Goal: Contribute content

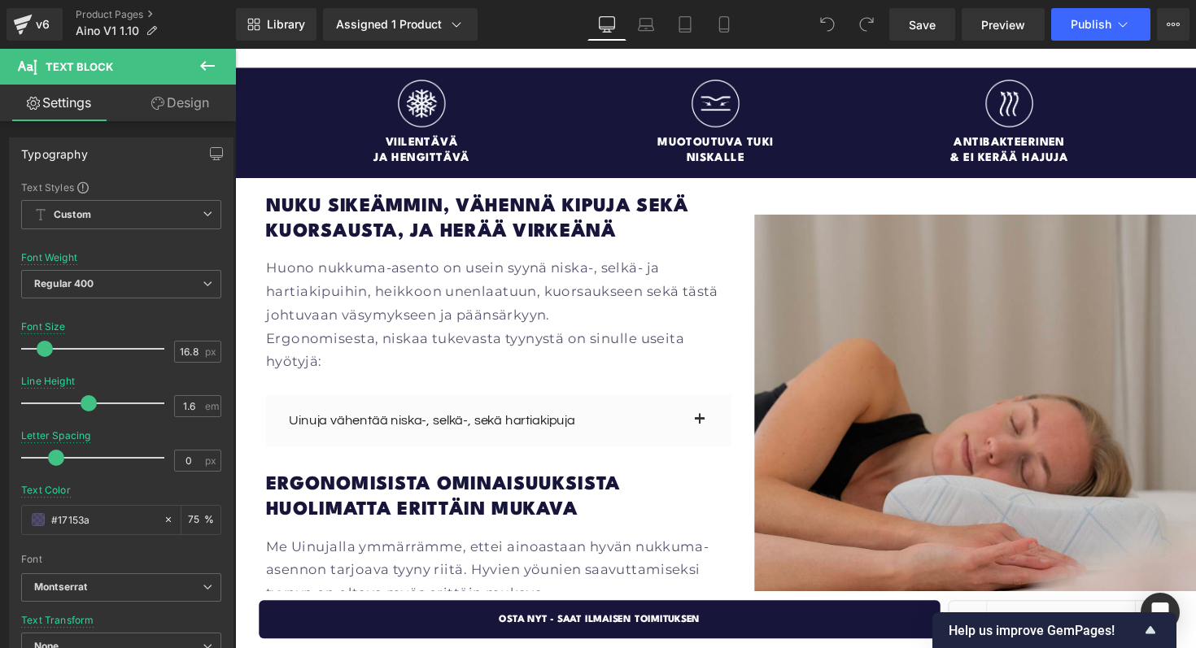
scroll to position [1757, 0]
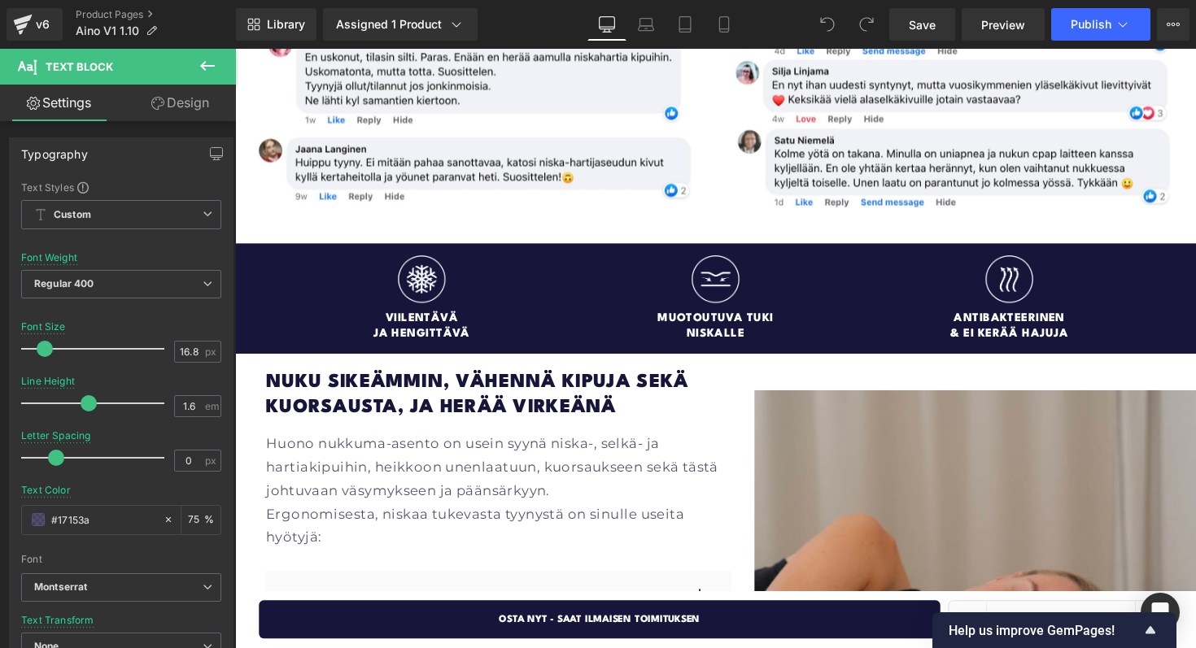
click at [736, 378] on div "Nuku sikeämmin, vähennä kipuja sekä kuorsausta, ja herää virkeänä Heading Huono…" at bounding box center [727, 653] width 984 height 551
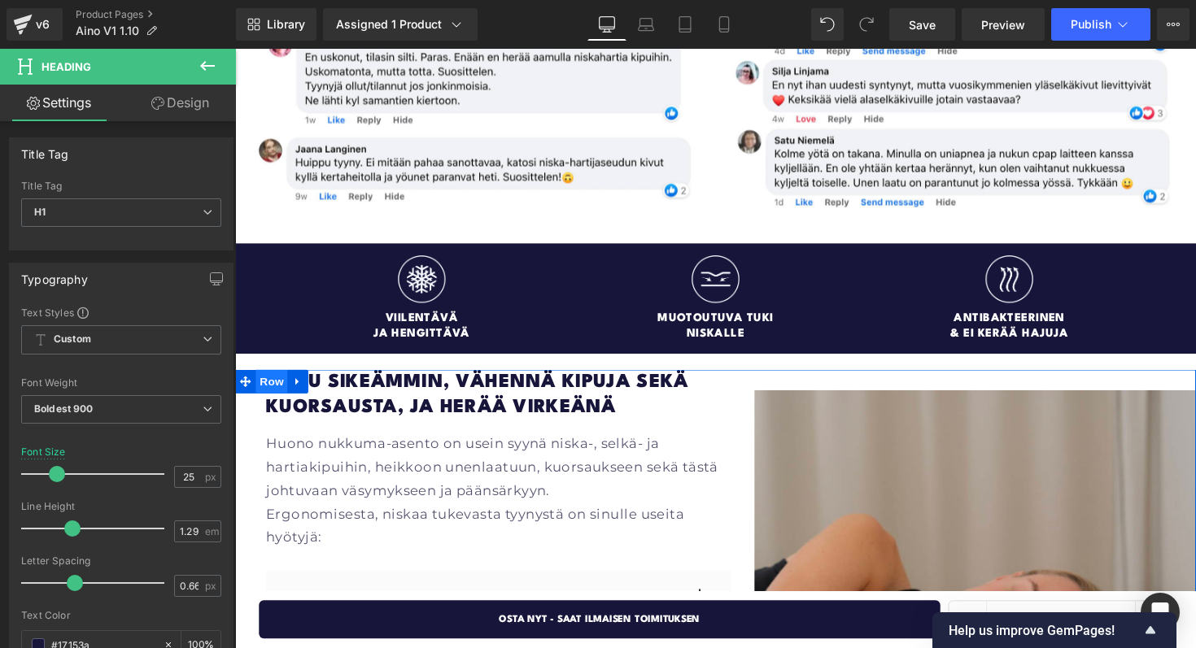
click at [269, 378] on span "Row" at bounding box center [272, 390] width 33 height 24
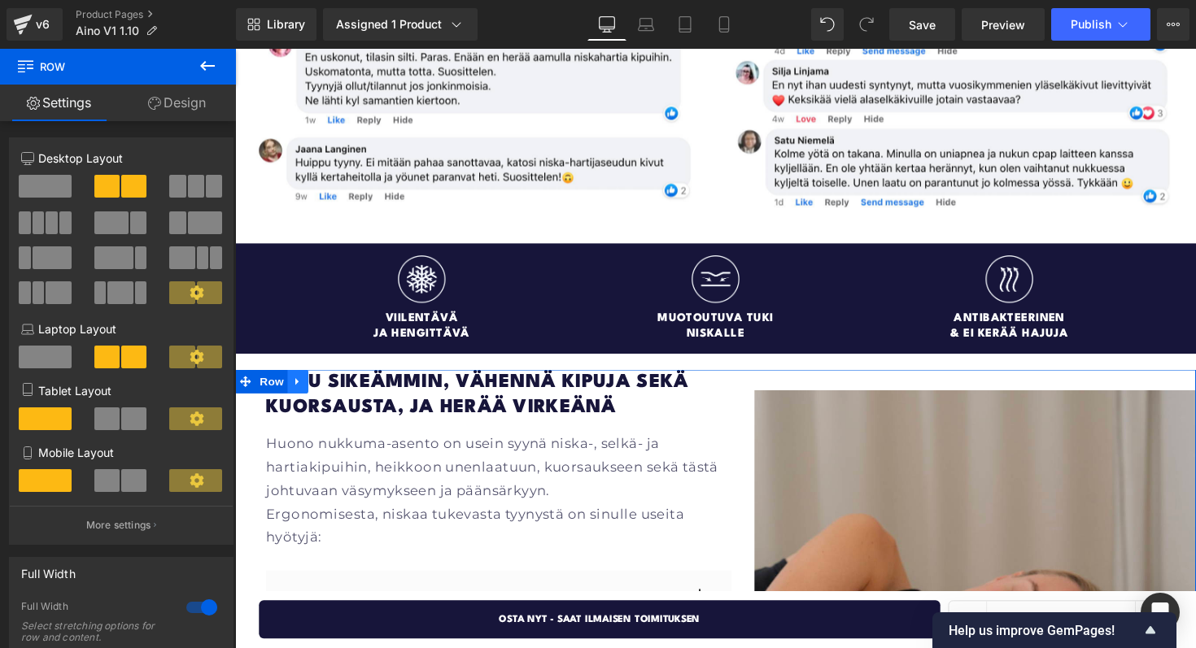
click at [299, 383] on icon at bounding box center [299, 389] width 11 height 12
click at [318, 384] on icon at bounding box center [320, 389] width 11 height 11
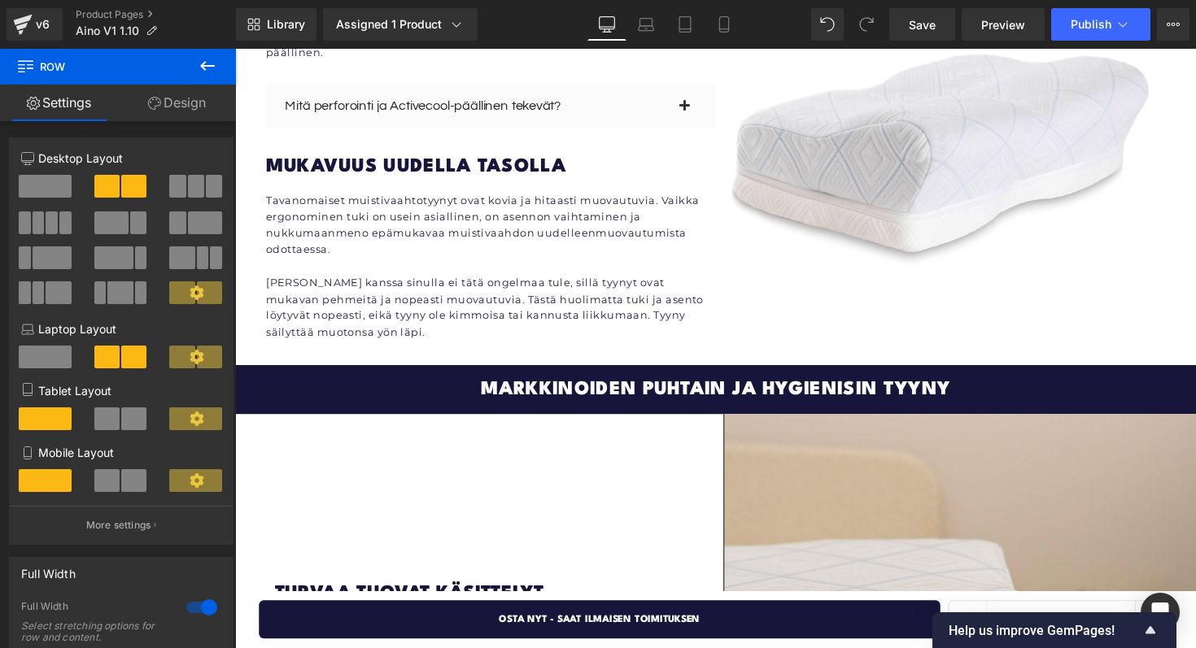
scroll to position [3542, 0]
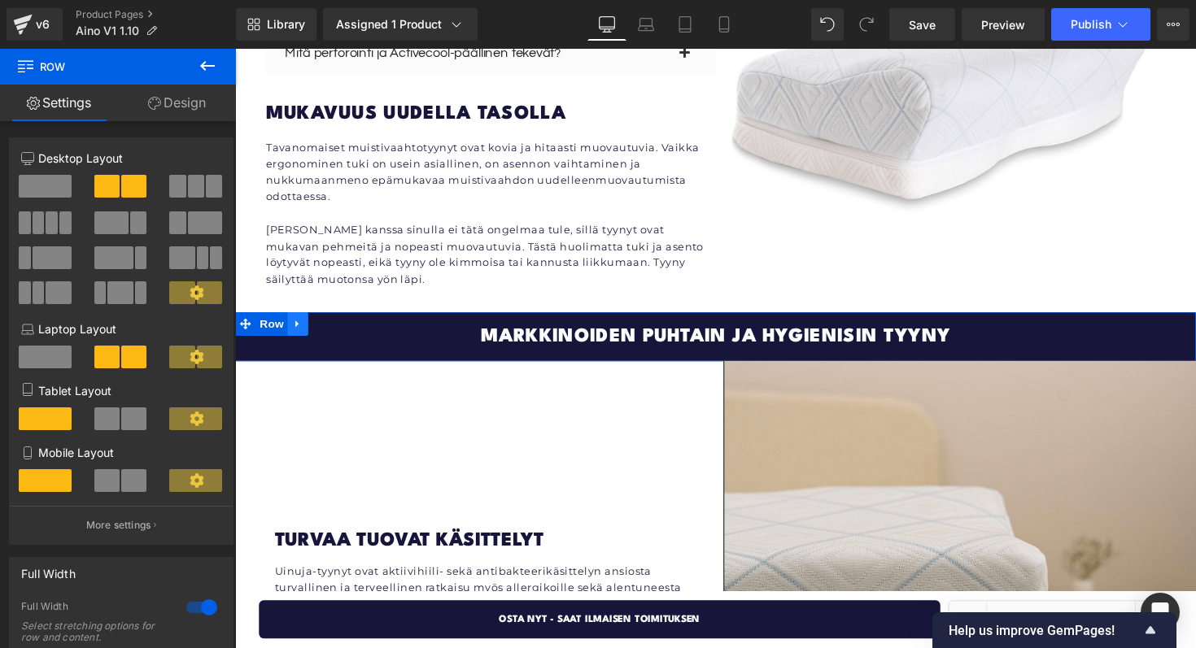
click at [299, 328] on icon at bounding box center [298, 331] width 3 height 7
click at [323, 325] on icon at bounding box center [320, 330] width 11 height 11
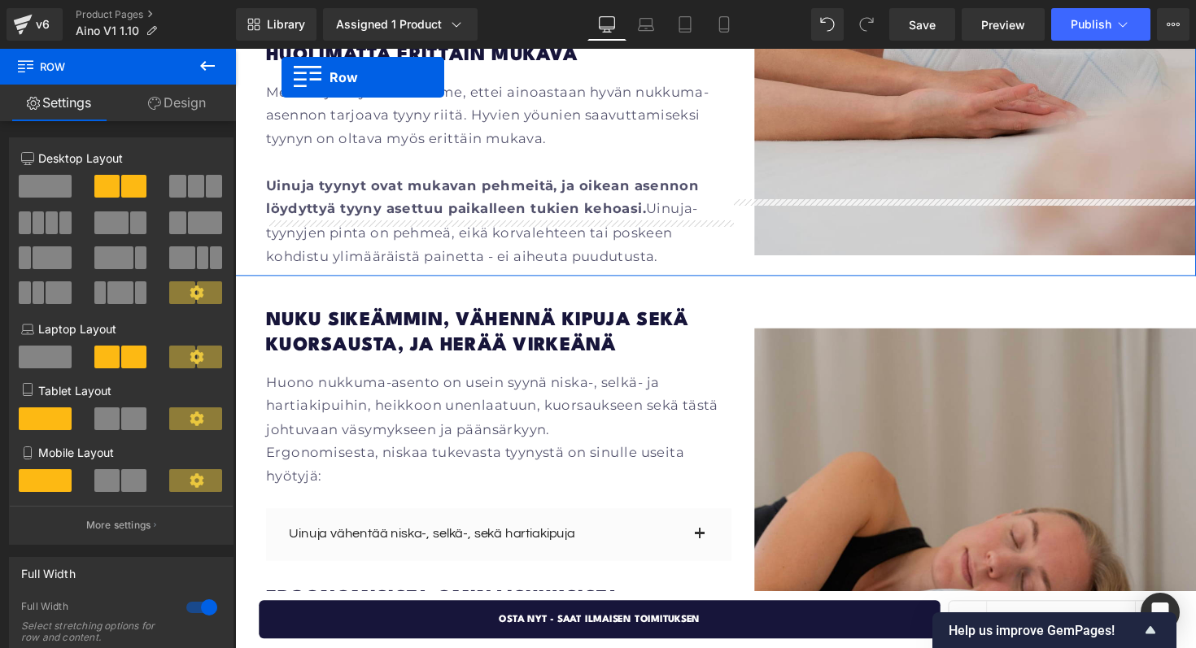
scroll to position [2289, 0]
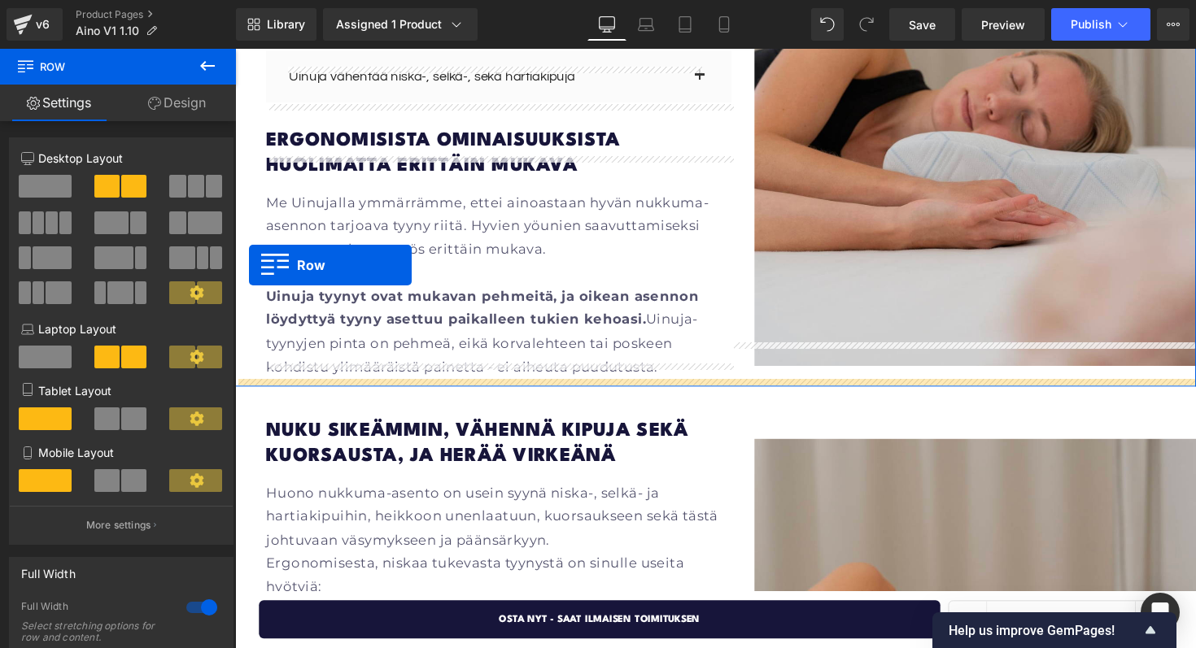
drag, startPoint x: 252, startPoint y: 291, endPoint x: 249, endPoint y: 271, distance: 20.6
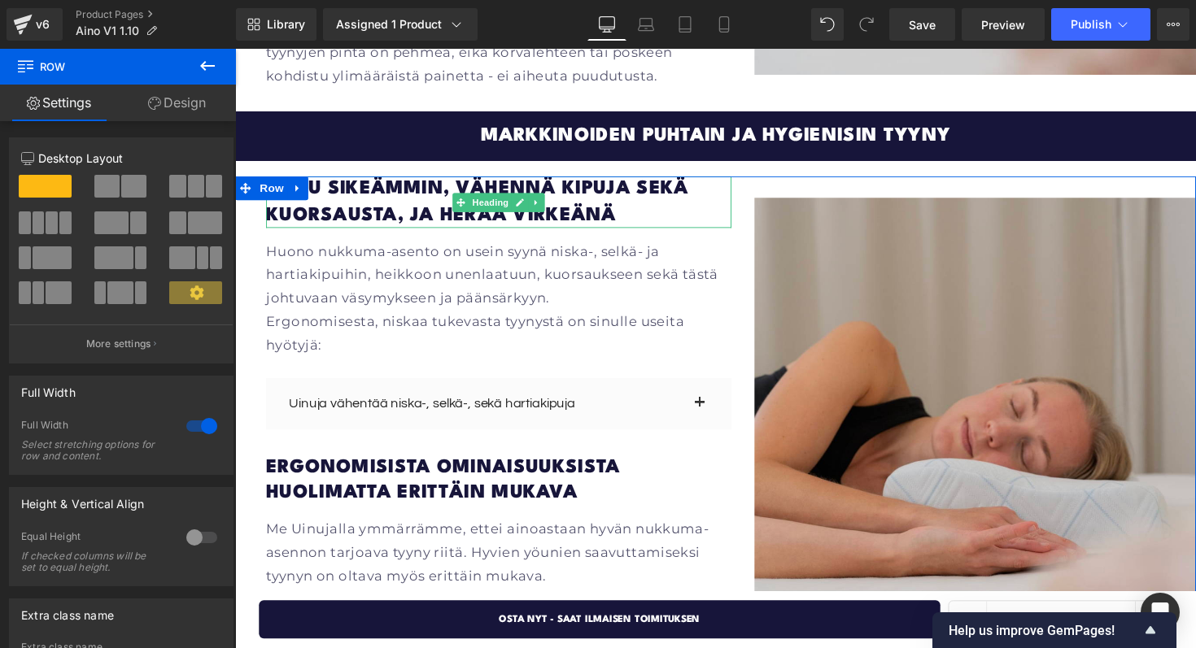
scroll to position [2586, 0]
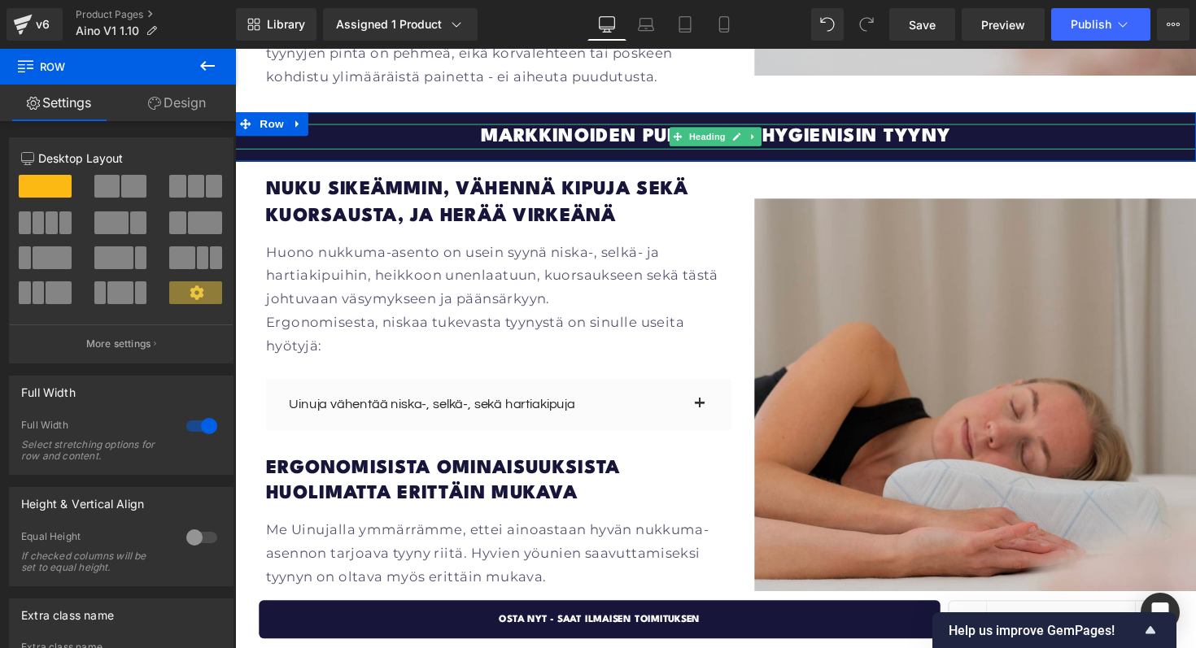
click at [622, 129] on span "markkinoiden puhtain ja hygienisin tyyny" at bounding box center [727, 139] width 481 height 20
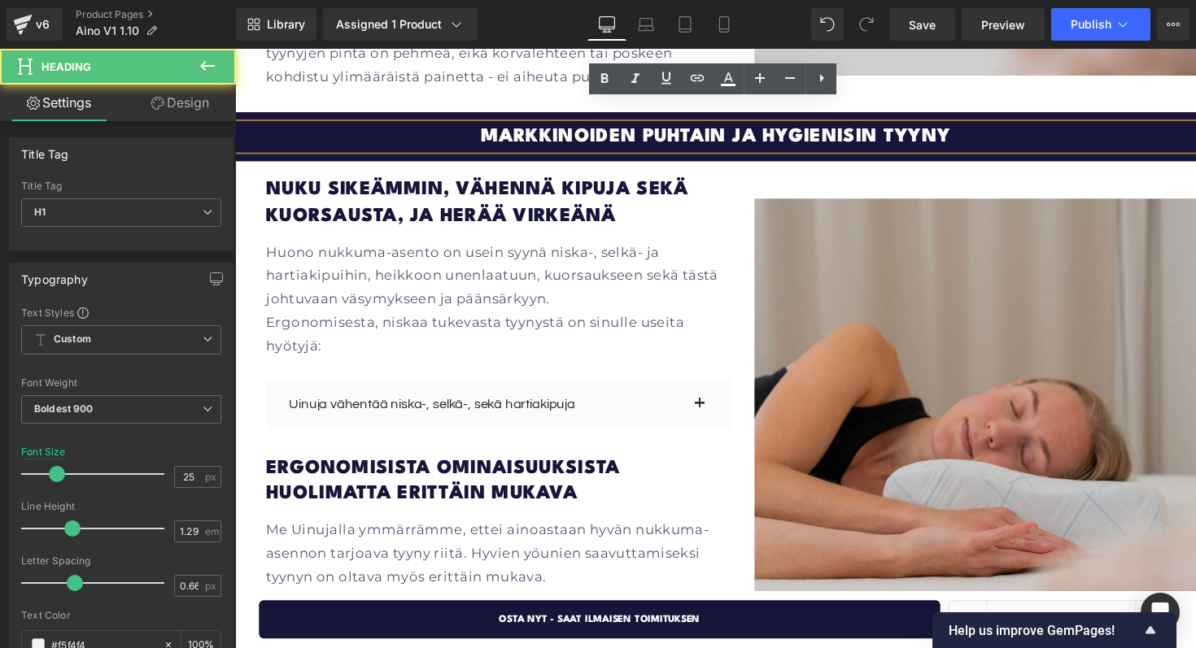
click at [624, 129] on span "markkinoiden puhtain ja hygienisin tyyny" at bounding box center [727, 139] width 481 height 20
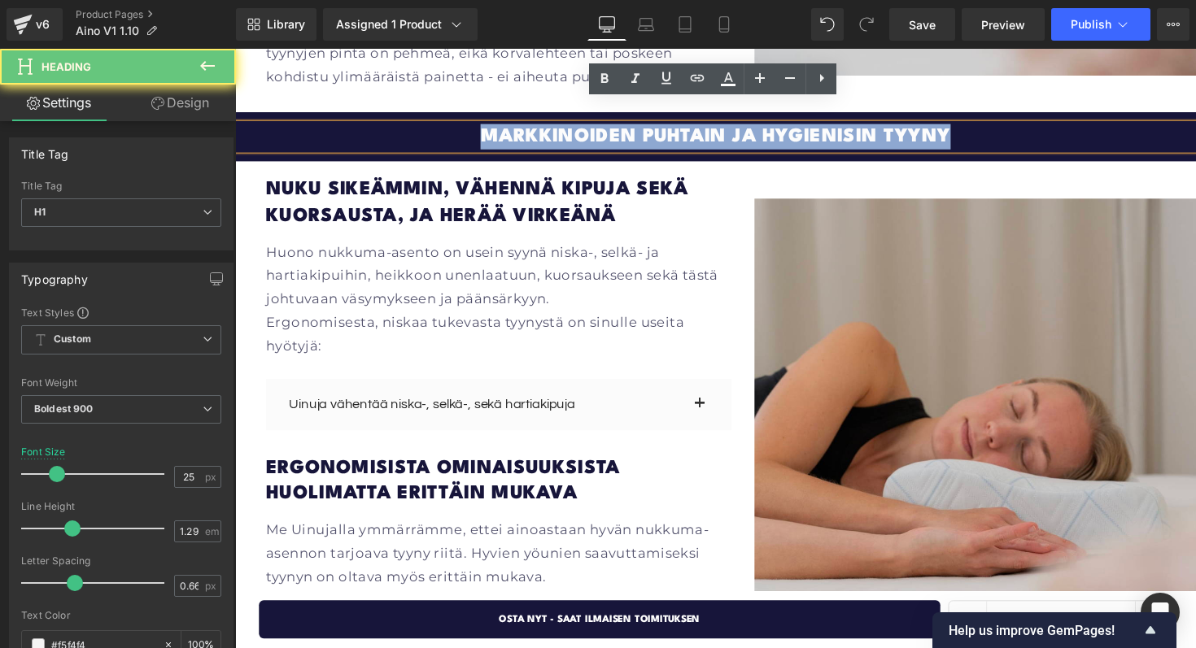
click at [624, 129] on span "markkinoiden puhtain ja hygienisin tyyny" at bounding box center [727, 139] width 481 height 20
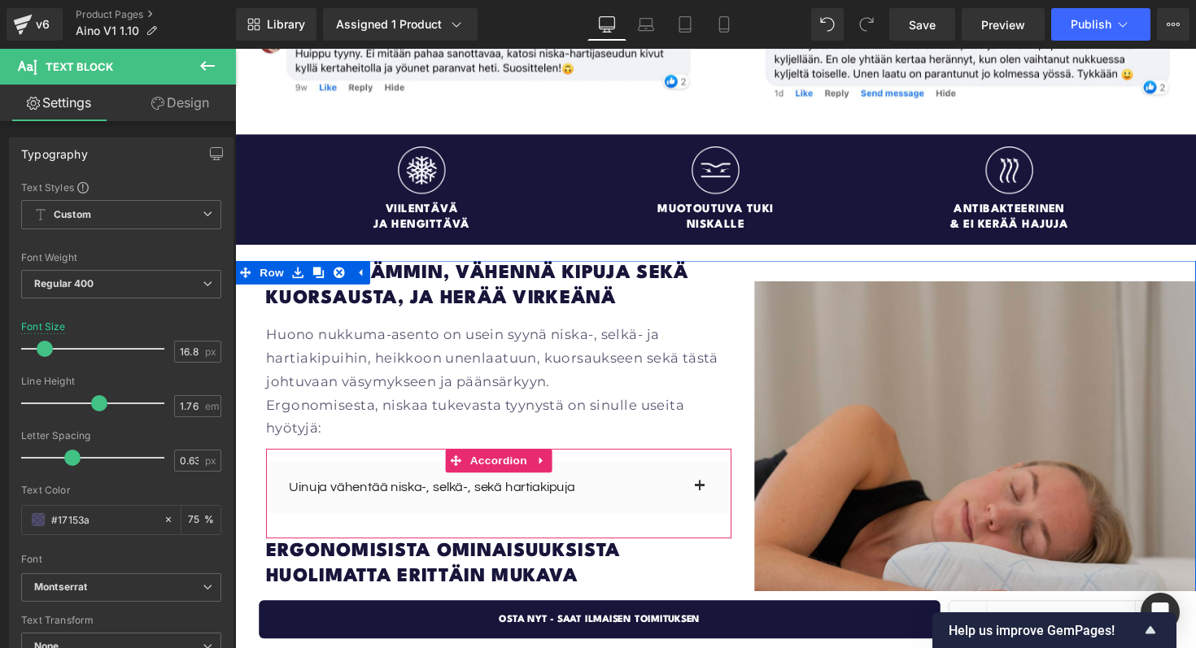
scroll to position [1863, 0]
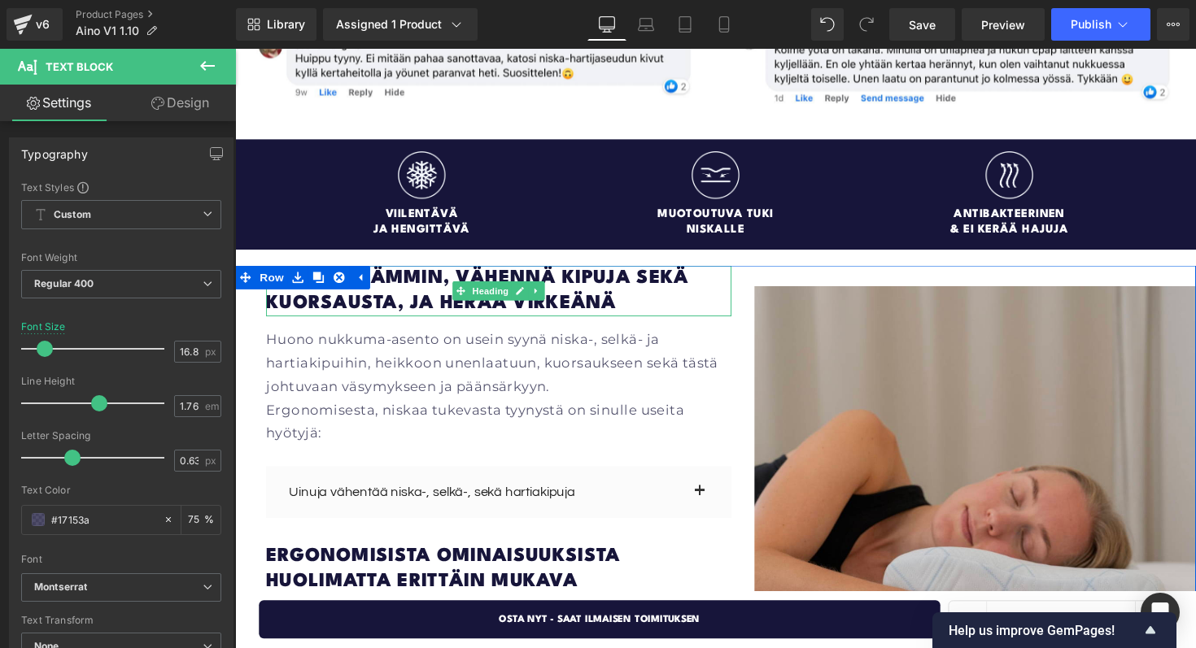
click at [602, 282] on h1 "Nuku sikeämmin, vähennä kipuja sekä kuorsausta, ja herää virkeänä" at bounding box center [505, 297] width 477 height 53
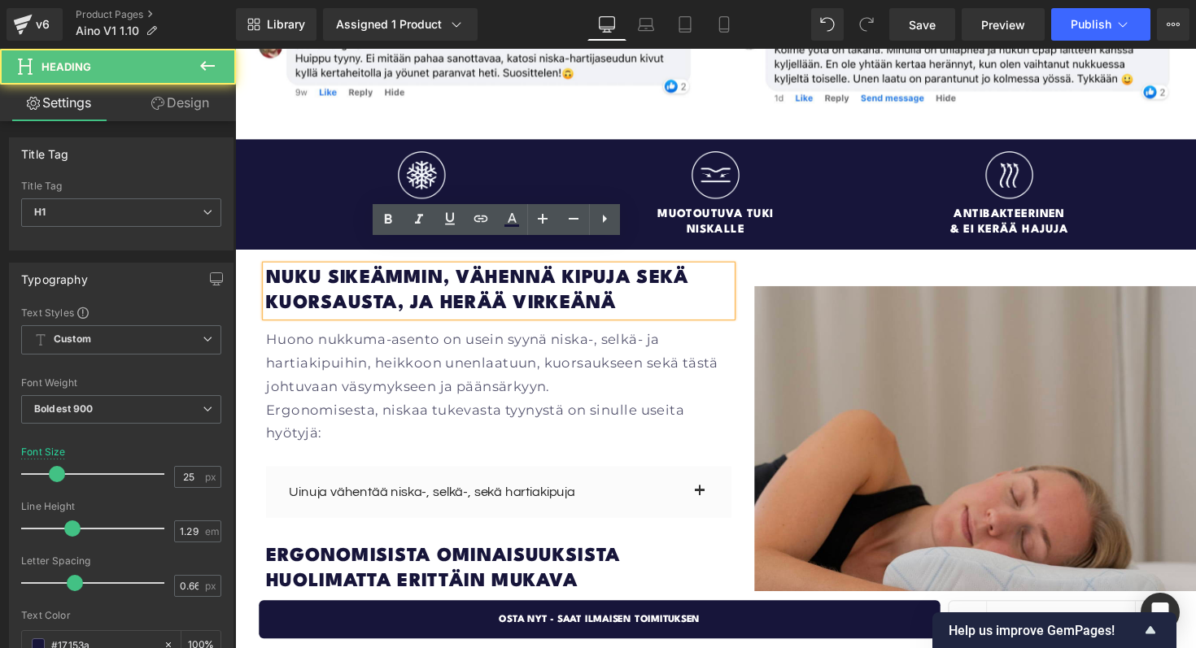
click at [602, 282] on h1 "Nuku sikeämmin, vähennä kipuja sekä kuorsausta, ja herää virkeänä" at bounding box center [505, 297] width 477 height 53
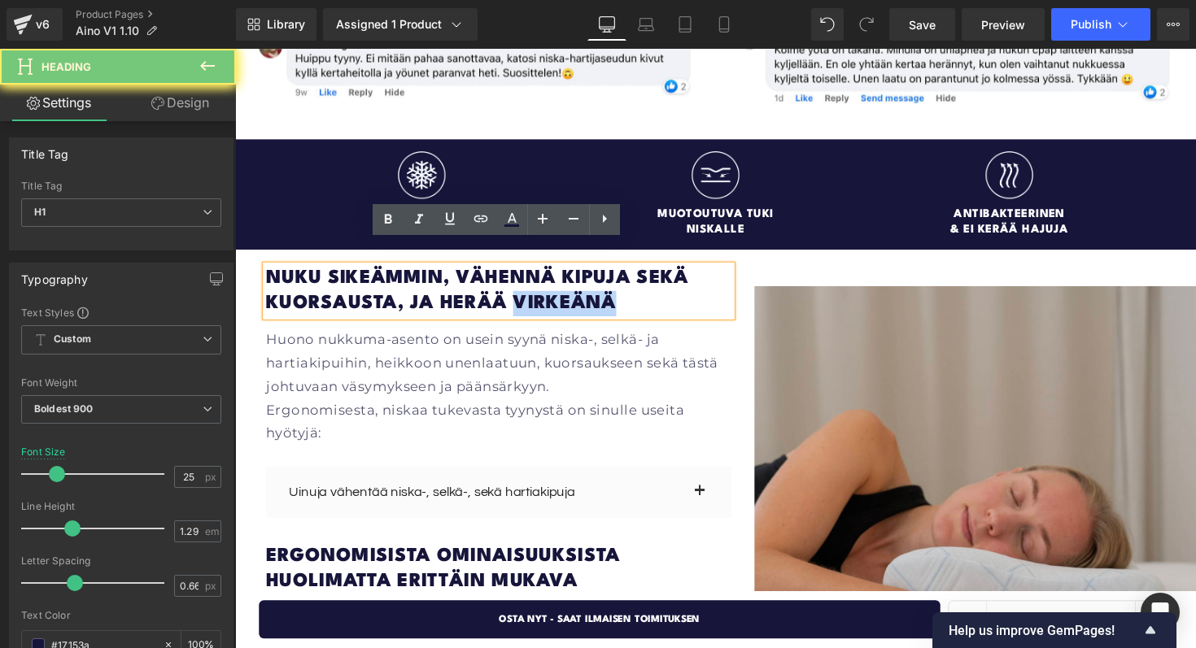
click at [602, 282] on h1 "Nuku sikeämmin, vähennä kipuja sekä kuorsausta, ja herää virkeänä" at bounding box center [505, 297] width 477 height 53
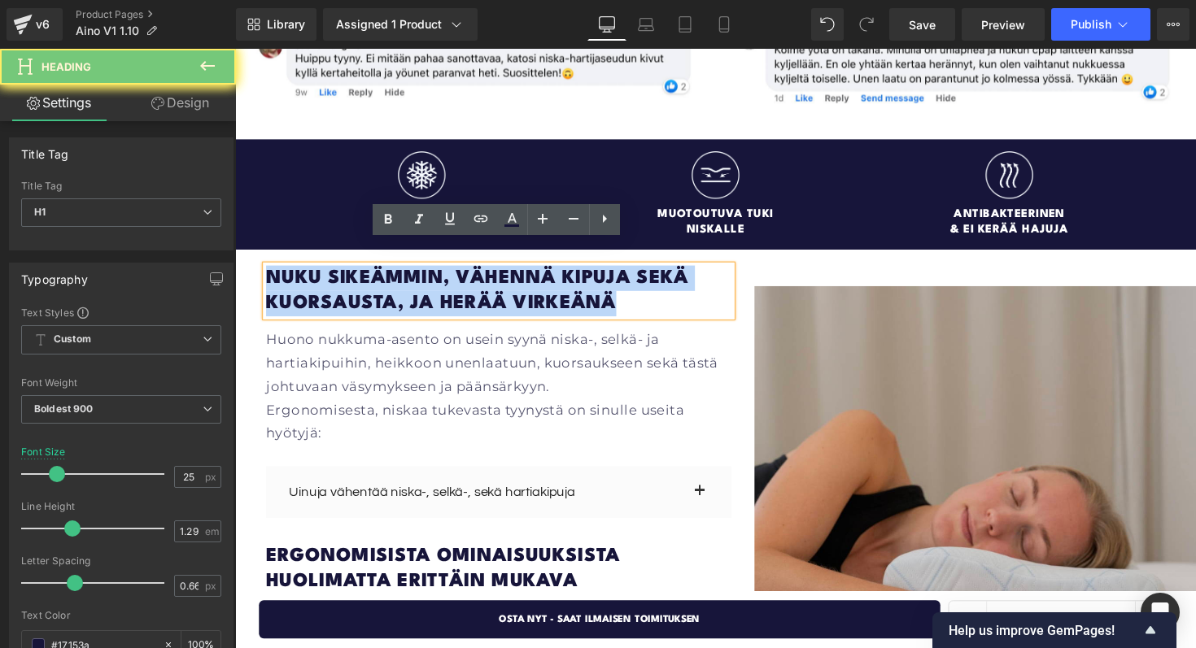
click at [602, 282] on h1 "Nuku sikeämmin, vähennä kipuja sekä kuorsausta, ja herää virkeänä" at bounding box center [505, 297] width 477 height 53
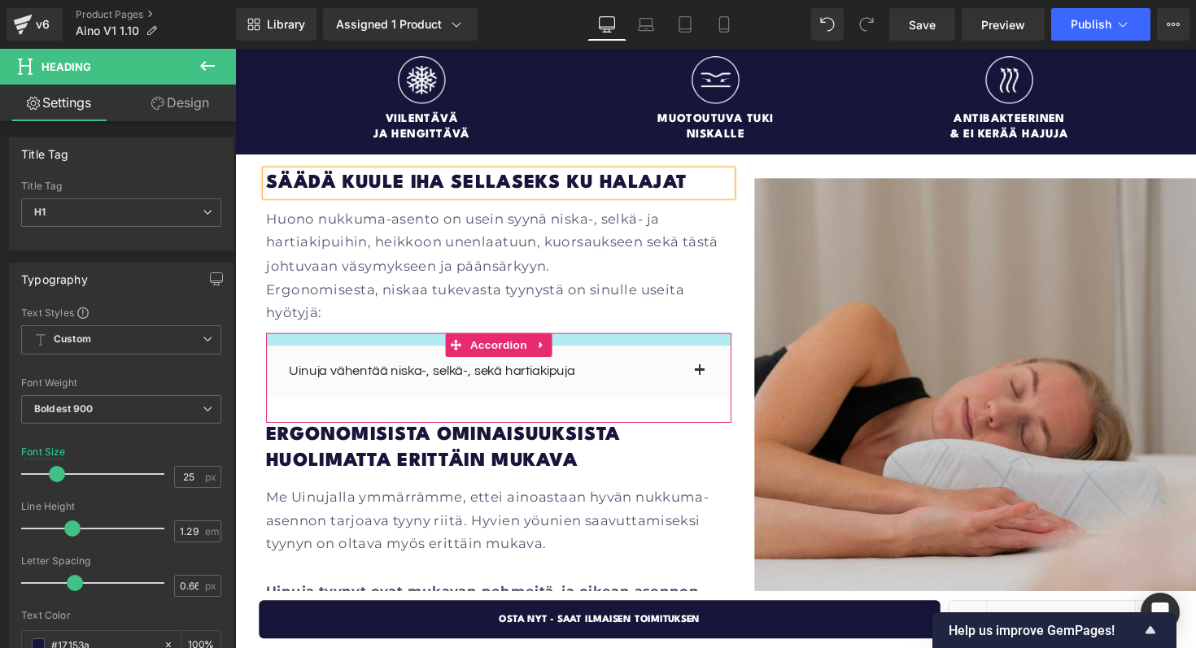
scroll to position [2090, 0]
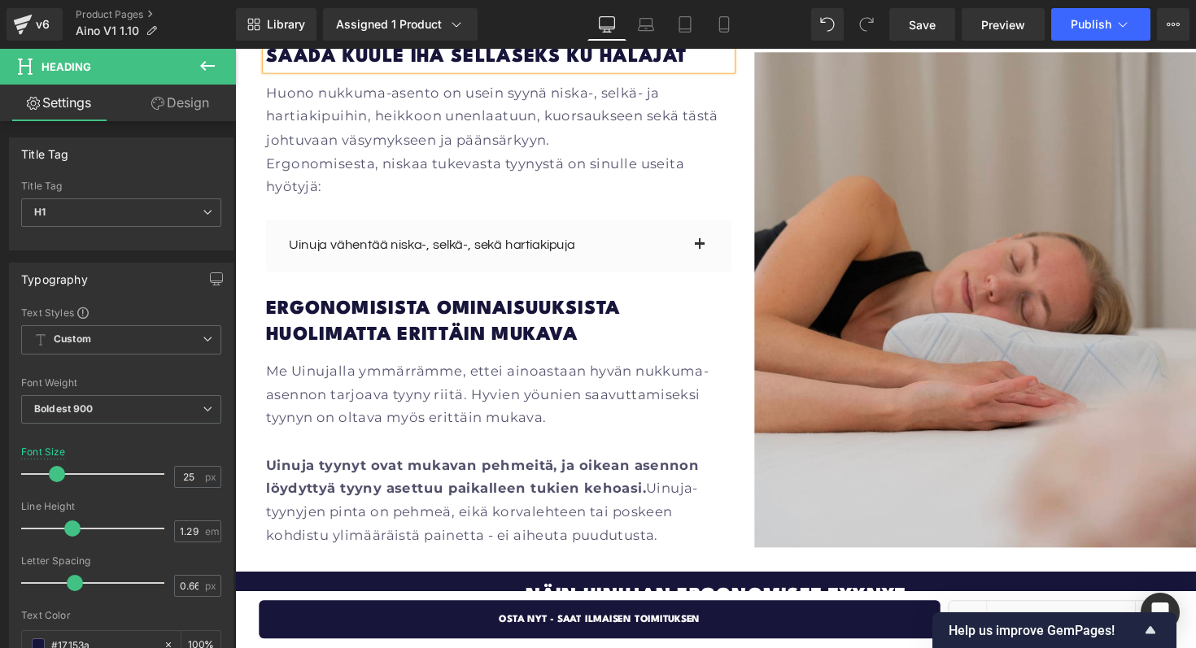
click at [666, 412] on p "Me Uinujalla ymmärrämme, ettei ainoastaan hyvän nukkuma-asennon tarjoava tyyny …" at bounding box center [505, 403] width 477 height 72
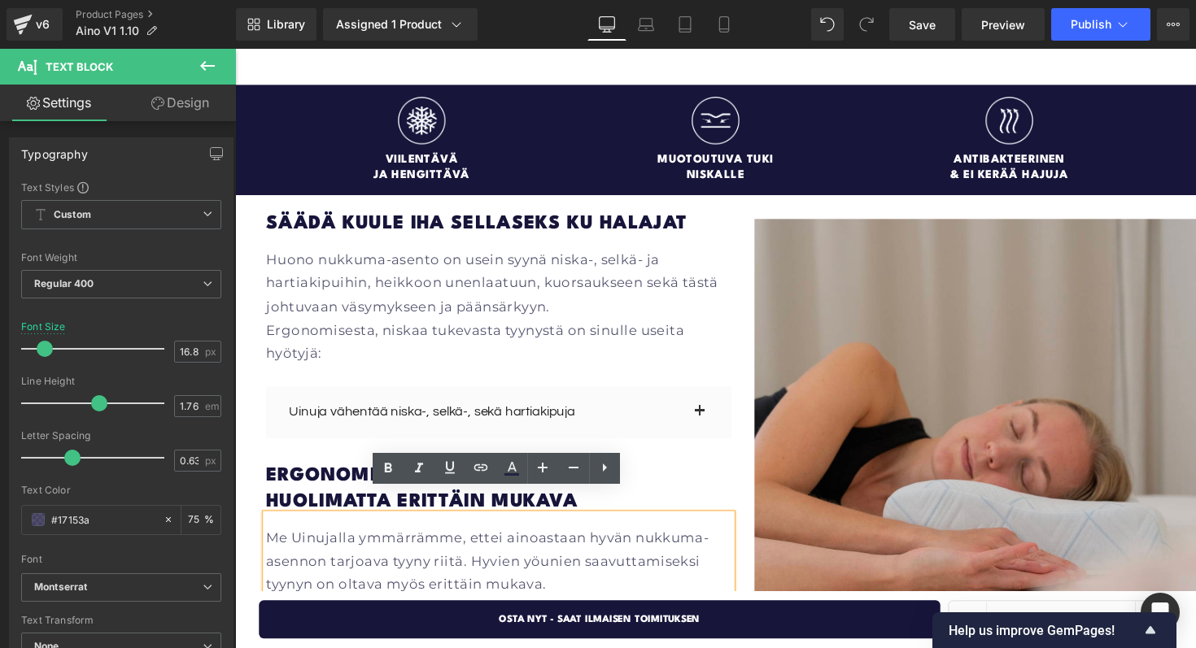
scroll to position [1918, 0]
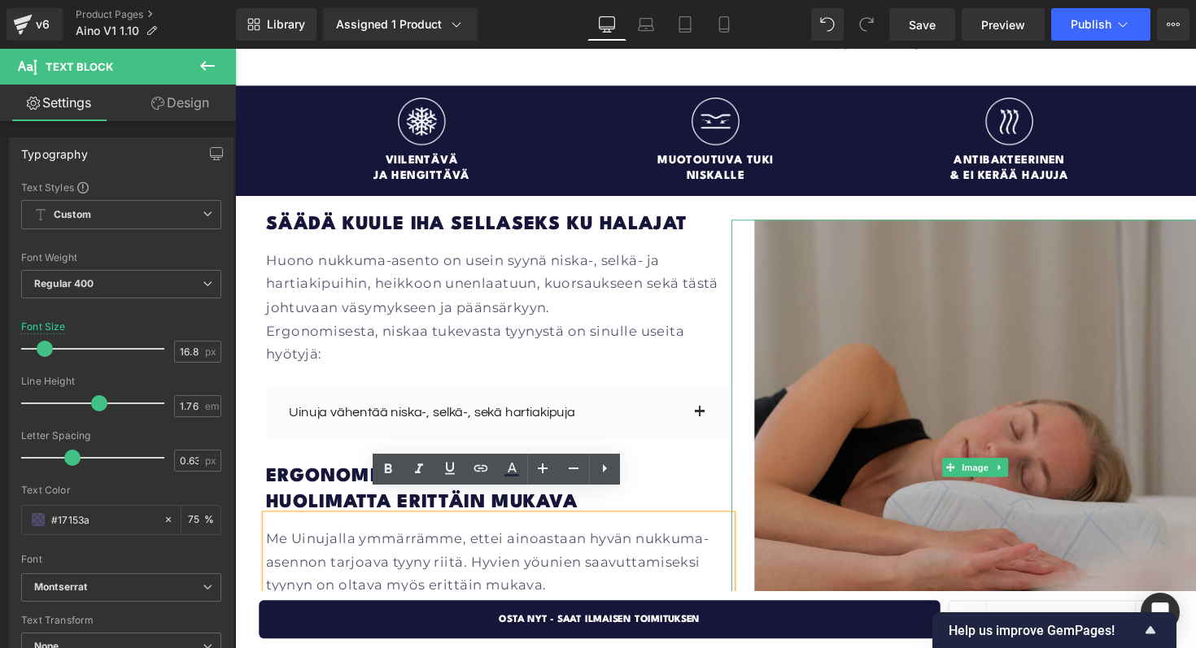
click at [949, 382] on img at bounding box center [994, 478] width 501 height 508
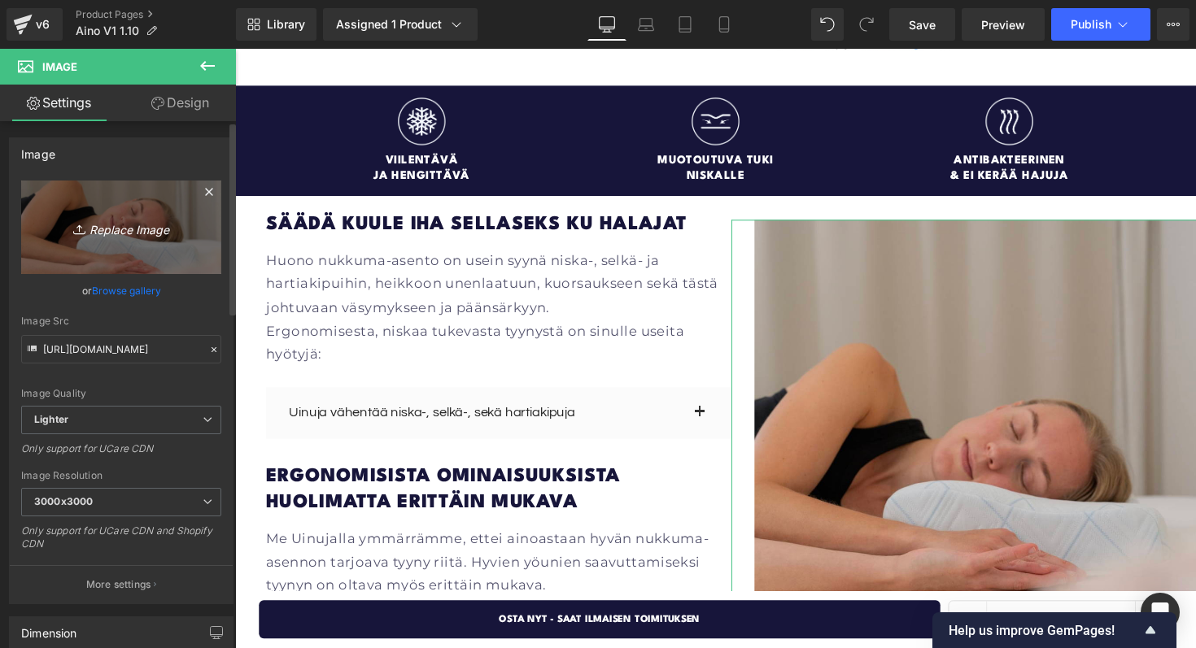
click at [113, 228] on icon "Replace Image" at bounding box center [121, 227] width 130 height 20
type input "C:\fakepath\Product images (2).png"
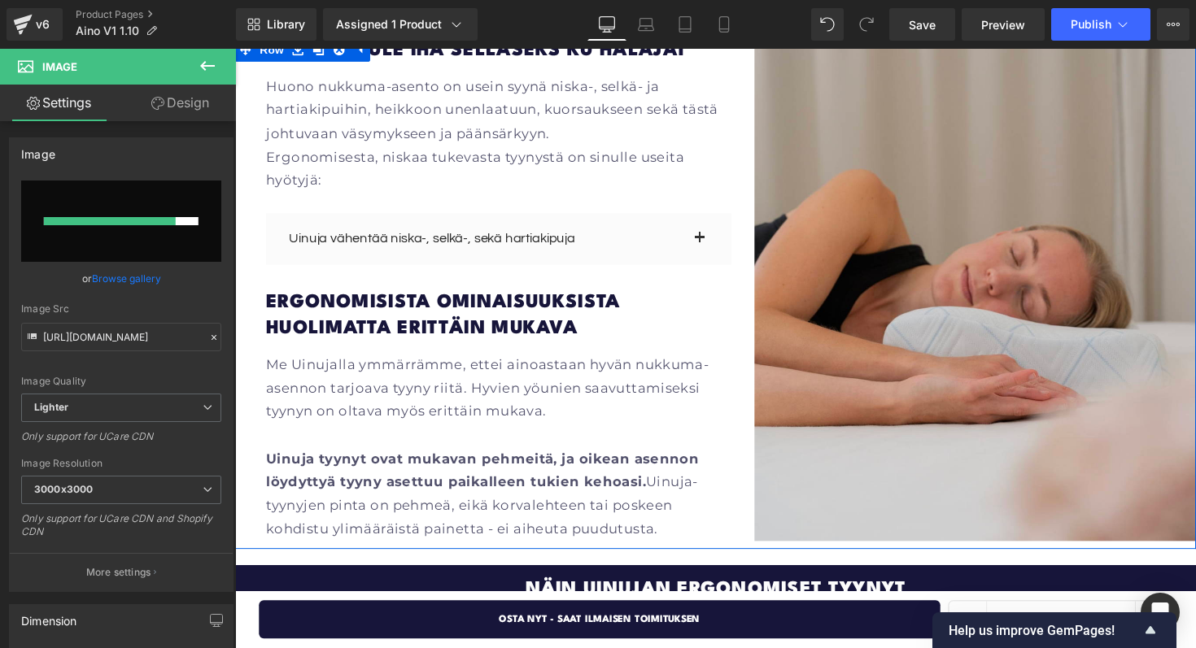
scroll to position [2098, 0]
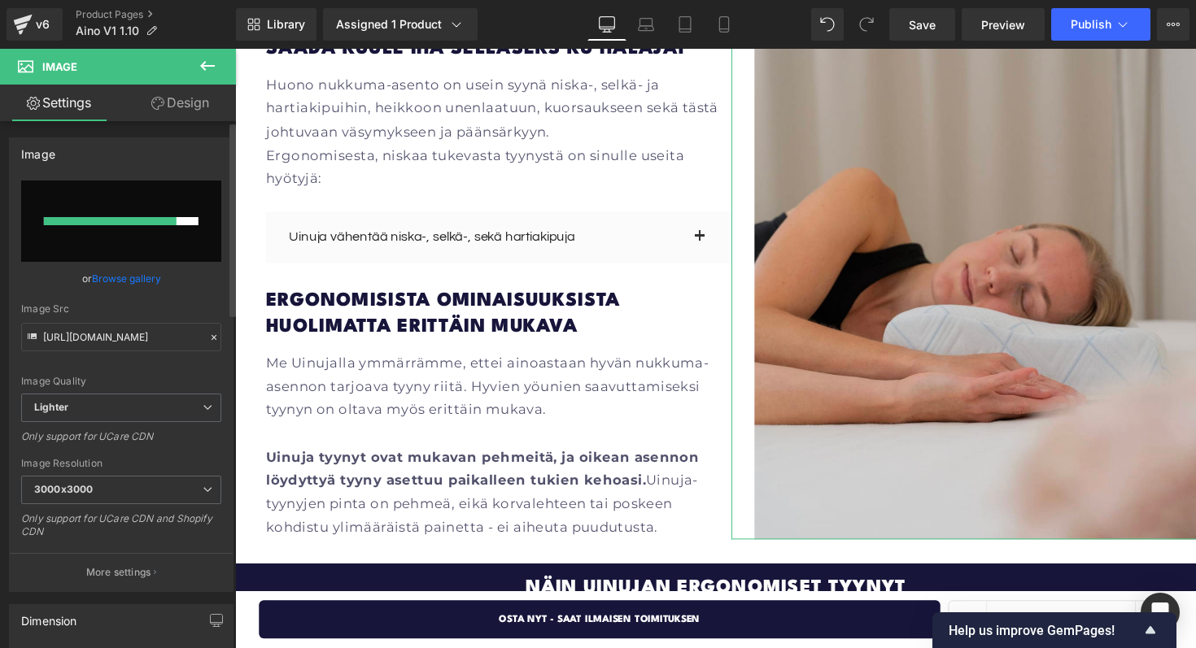
click at [130, 277] on link "Browse gallery" at bounding box center [126, 278] width 69 height 28
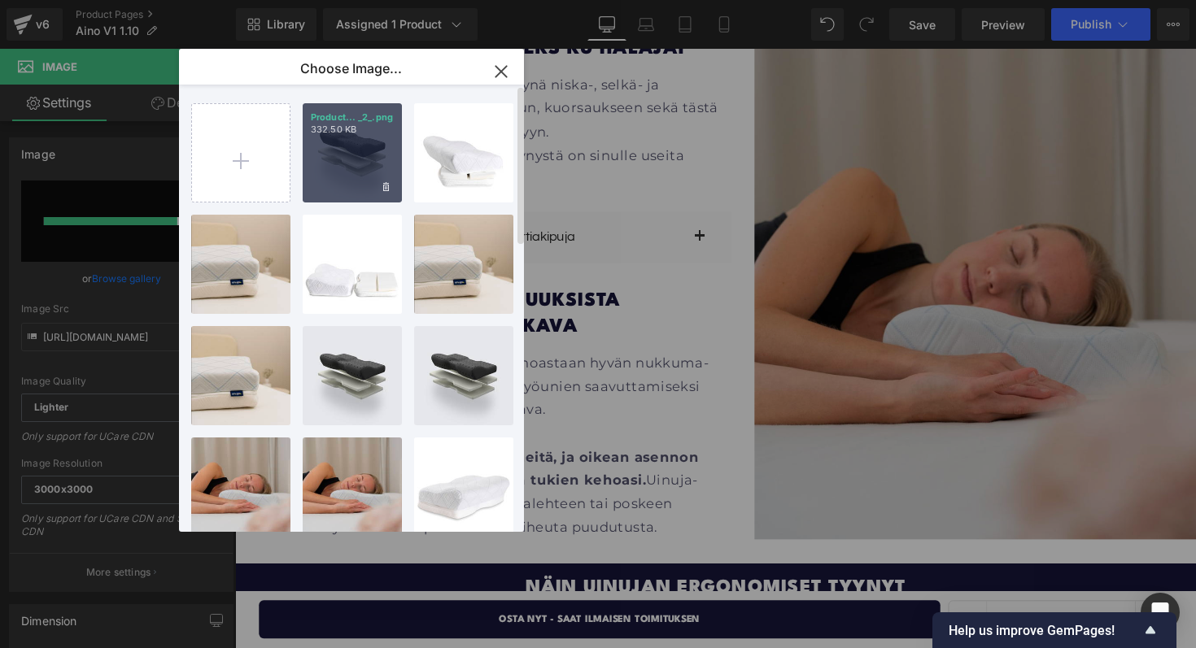
click at [348, 152] on div "Product... _2_.png 332.50 KB" at bounding box center [352, 152] width 99 height 99
type input "[URL][DOMAIN_NAME]"
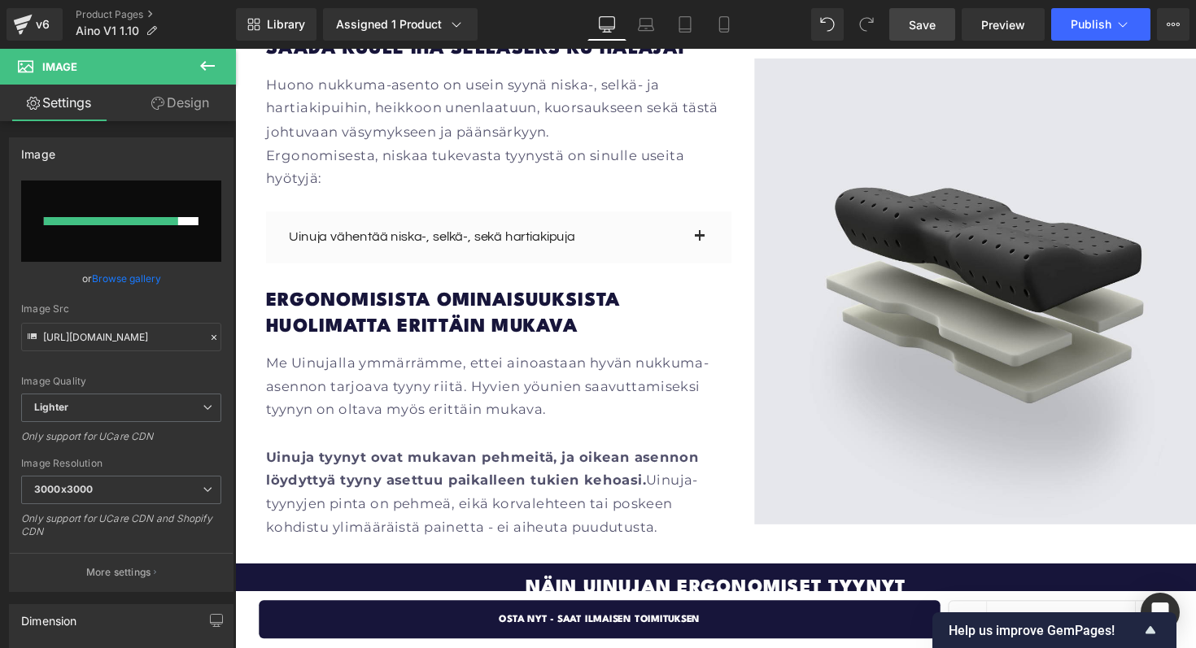
click at [923, 16] on span "Save" at bounding box center [922, 24] width 27 height 17
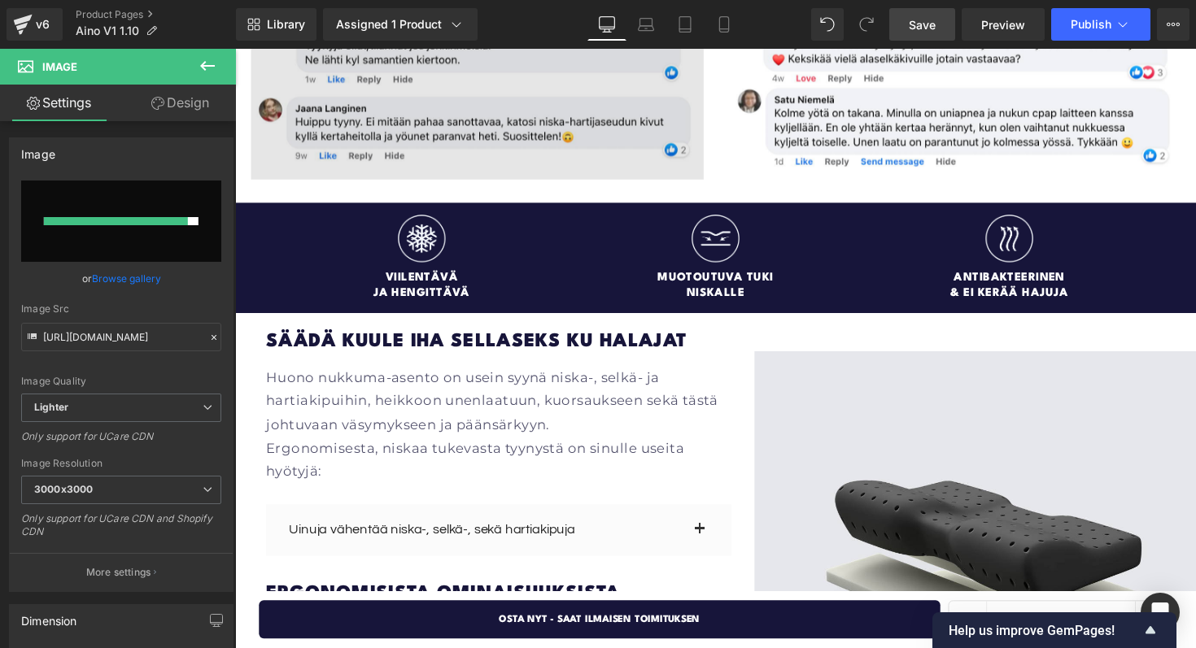
scroll to position [1835, 0]
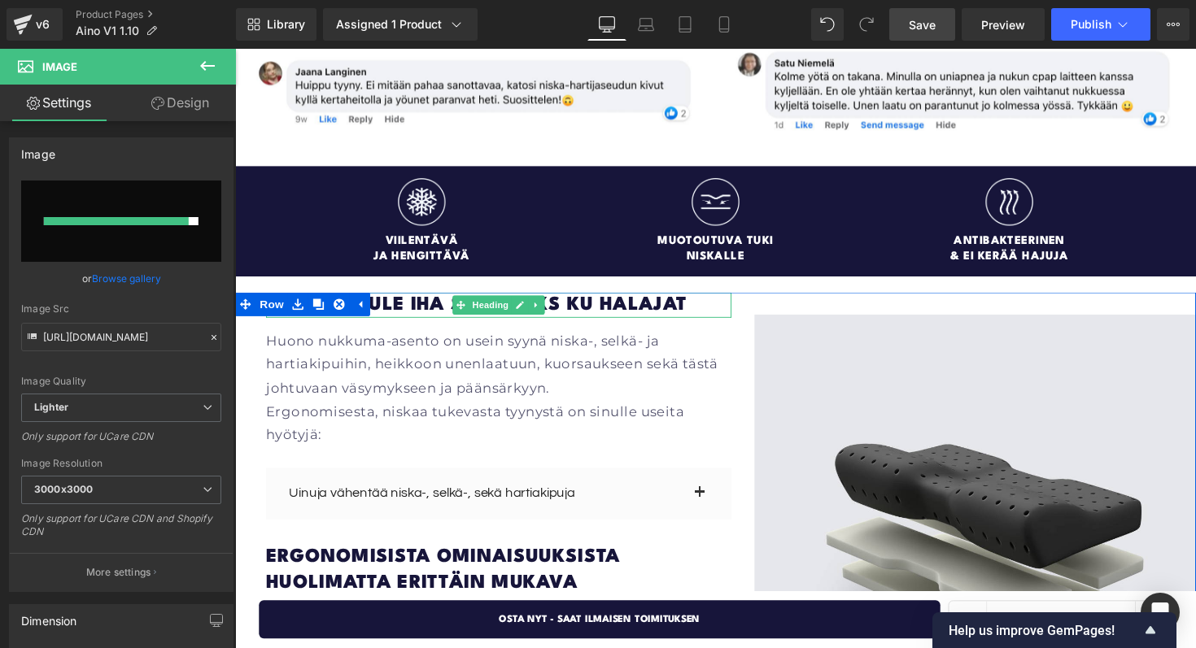
click at [419, 299] on h1 "Säädä kuule iha sellaseks ku halajat" at bounding box center [505, 312] width 477 height 26
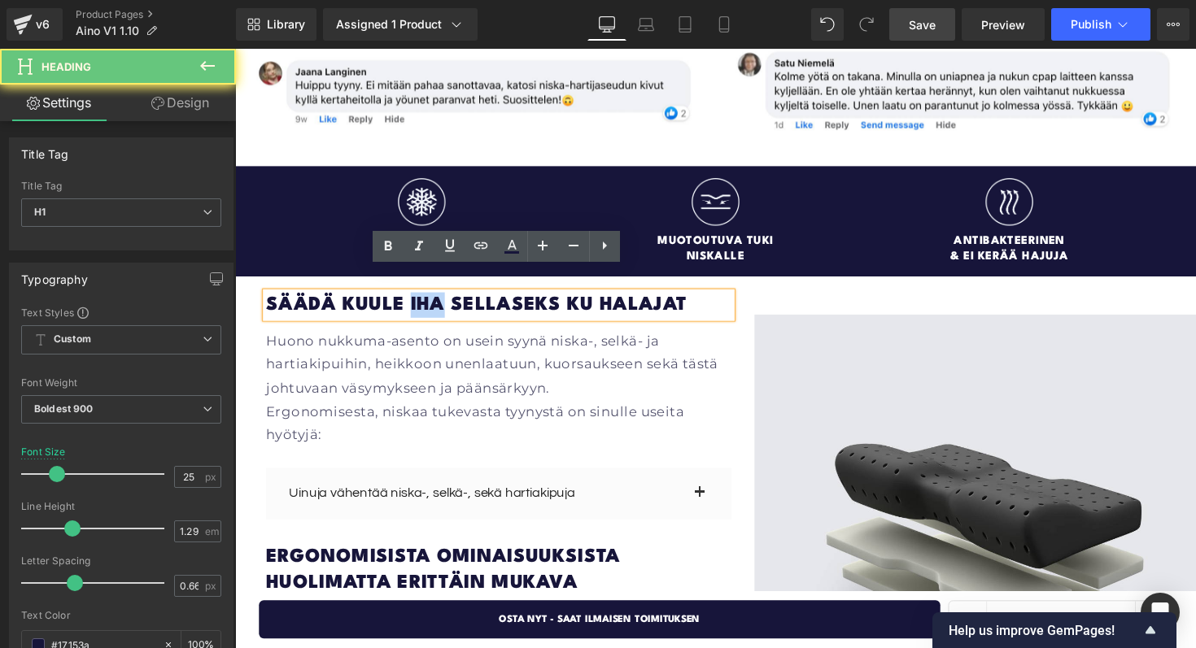
click at [419, 299] on h1 "Säädä kuule iha sellaseks ku halajat" at bounding box center [505, 312] width 477 height 26
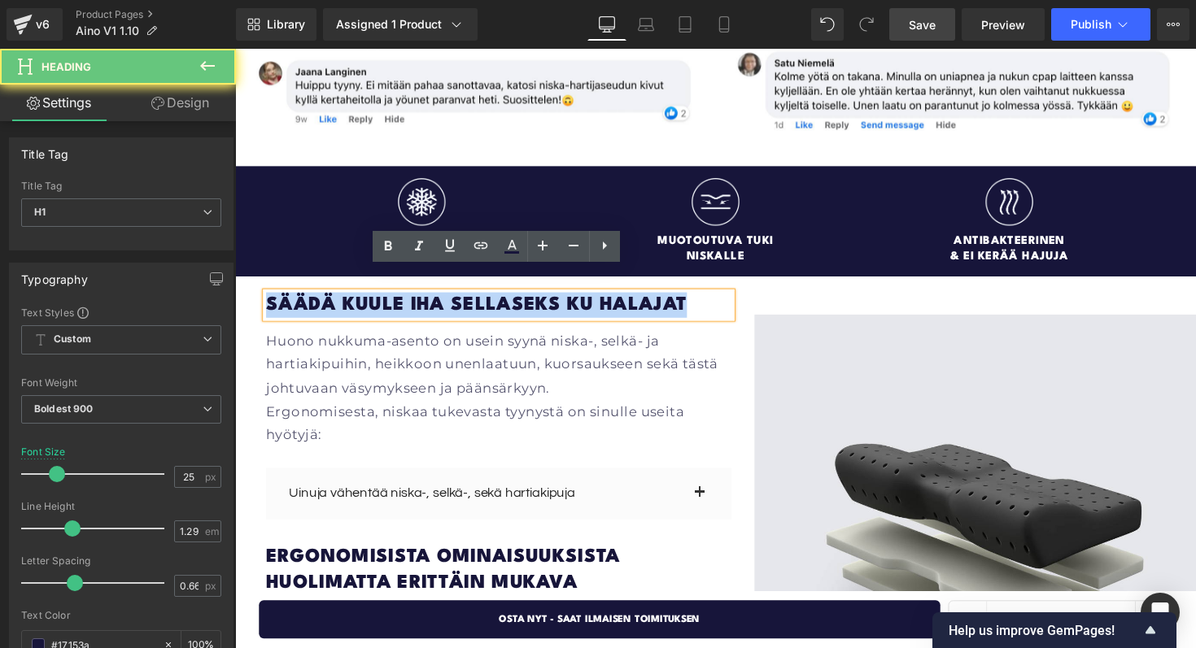
click at [419, 299] on h1 "Säädä kuule iha sellaseks ku halajat" at bounding box center [505, 312] width 477 height 26
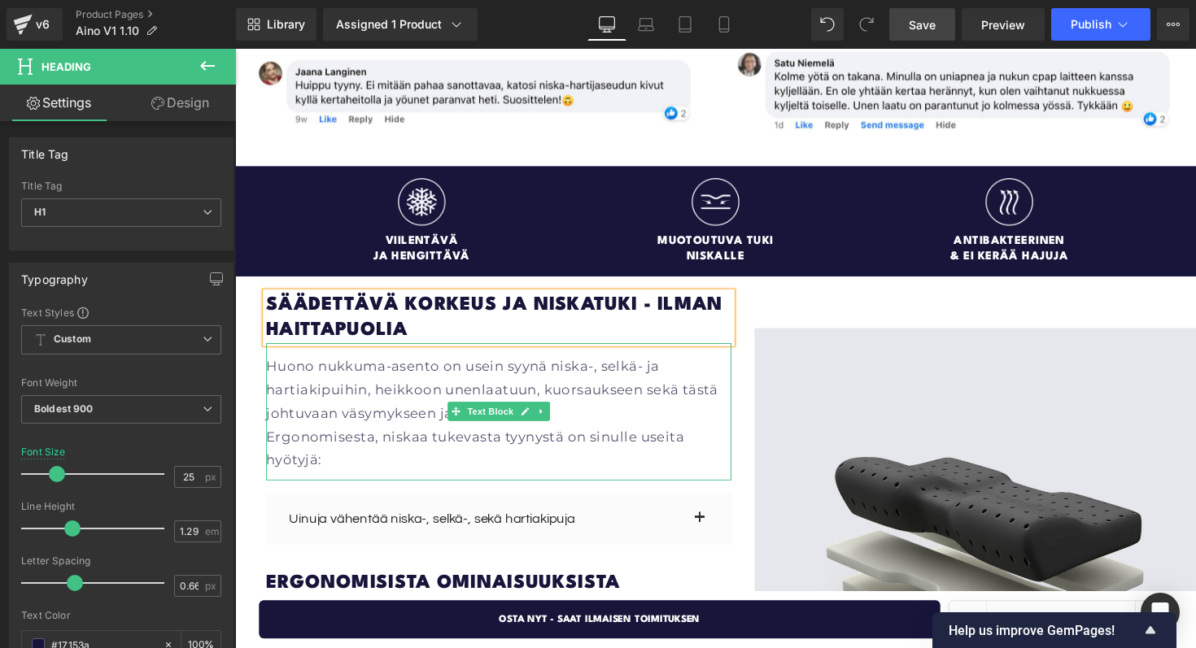
click at [444, 399] on p "Huono nukkuma-asento on usein syynä niska-, selkä- ja hartiakipuihin, heikkoon …" at bounding box center [505, 399] width 477 height 72
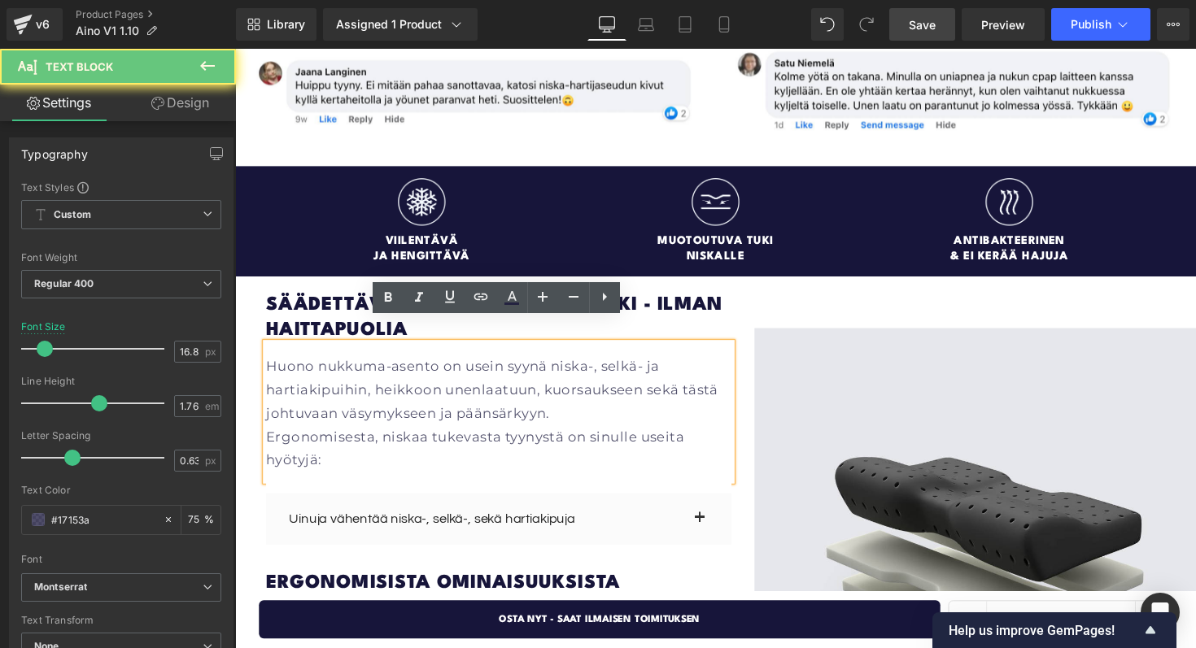
click at [444, 399] on p "Huono nukkuma-asento on usein syynä niska-, selkä- ja hartiakipuihin, heikkoon …" at bounding box center [505, 399] width 477 height 72
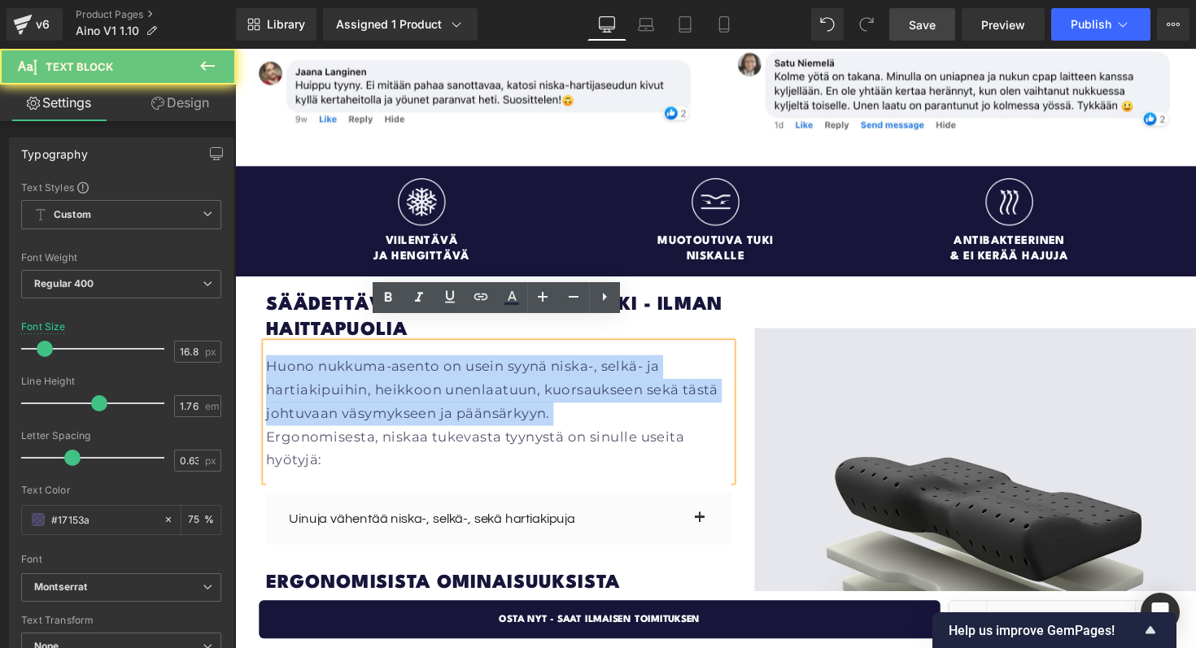
click at [444, 399] on p "Huono nukkuma-asento on usein syynä niska-, selkä- ja hartiakipuihin, heikkoon …" at bounding box center [505, 399] width 477 height 72
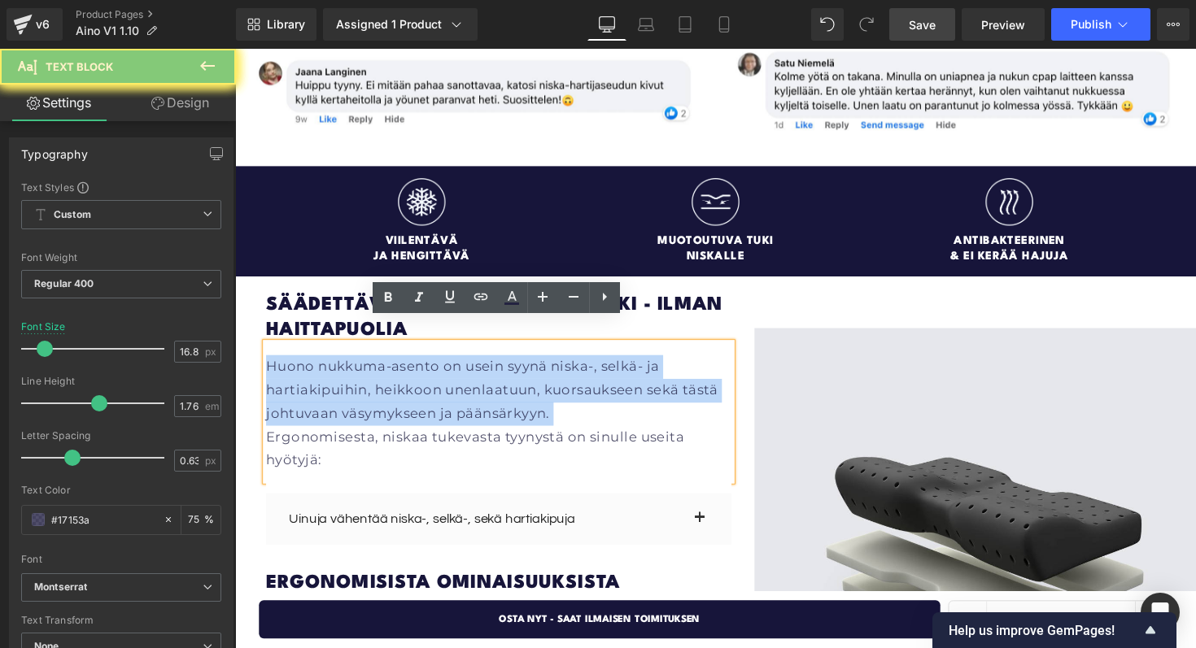
click at [444, 399] on p "Huono nukkuma-asento on usein syynä niska-, selkä- ja hartiakipuihin, heikkoon …" at bounding box center [505, 399] width 477 height 72
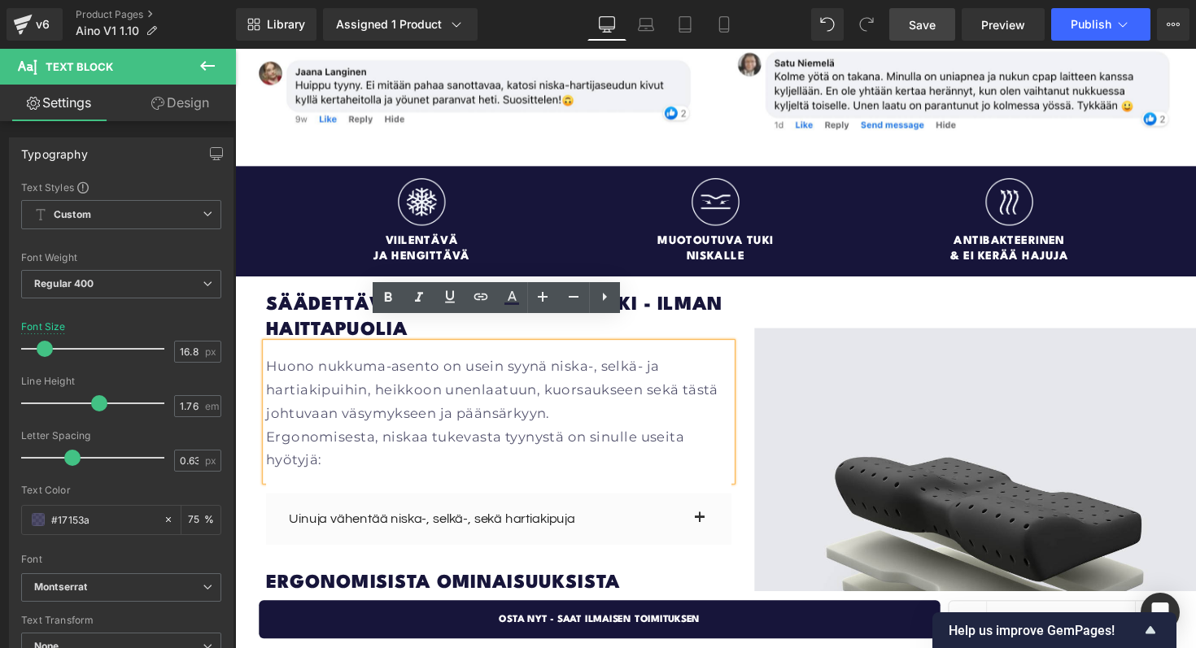
click at [399, 443] on p "Ergonomisesta, niskaa tukevasta tyynystä on sinulle useita hyötyjä:" at bounding box center [505, 459] width 477 height 48
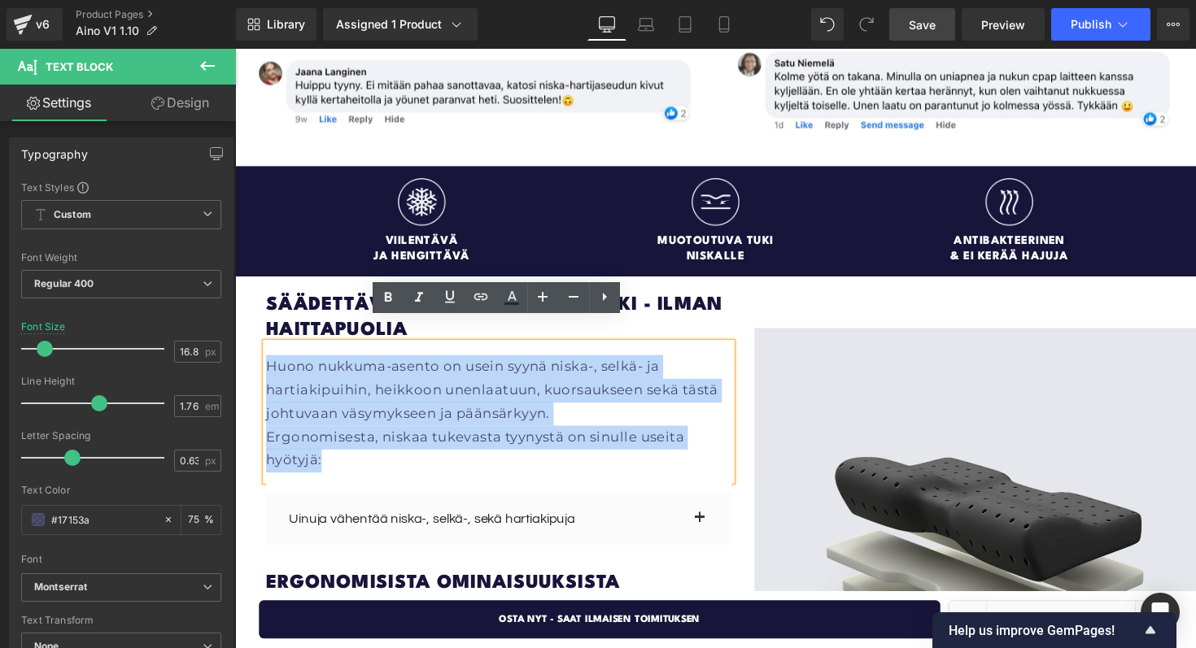
drag, startPoint x: 399, startPoint y: 443, endPoint x: 258, endPoint y: 343, distance: 172.7
click at [258, 343] on div "Säädettävä korkeus ja niskatuki - ilman haittapuolia Heading Huono nukkuma-asen…" at bounding box center [727, 574] width 984 height 551
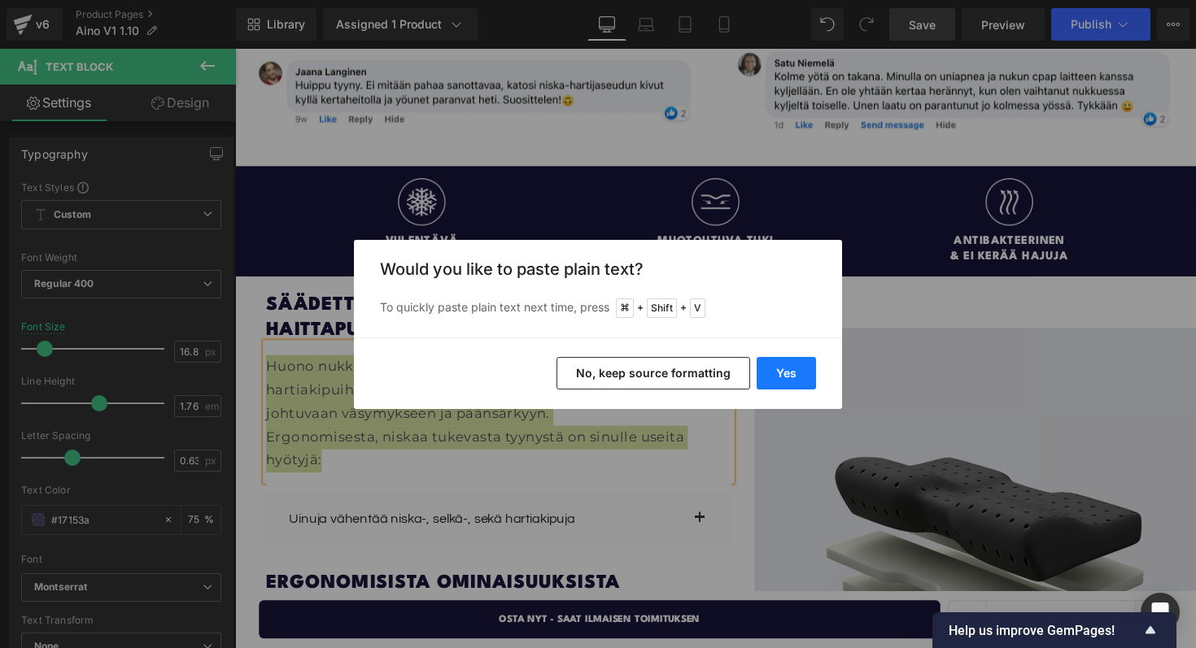
click at [792, 381] on button "Yes" at bounding box center [786, 373] width 59 height 33
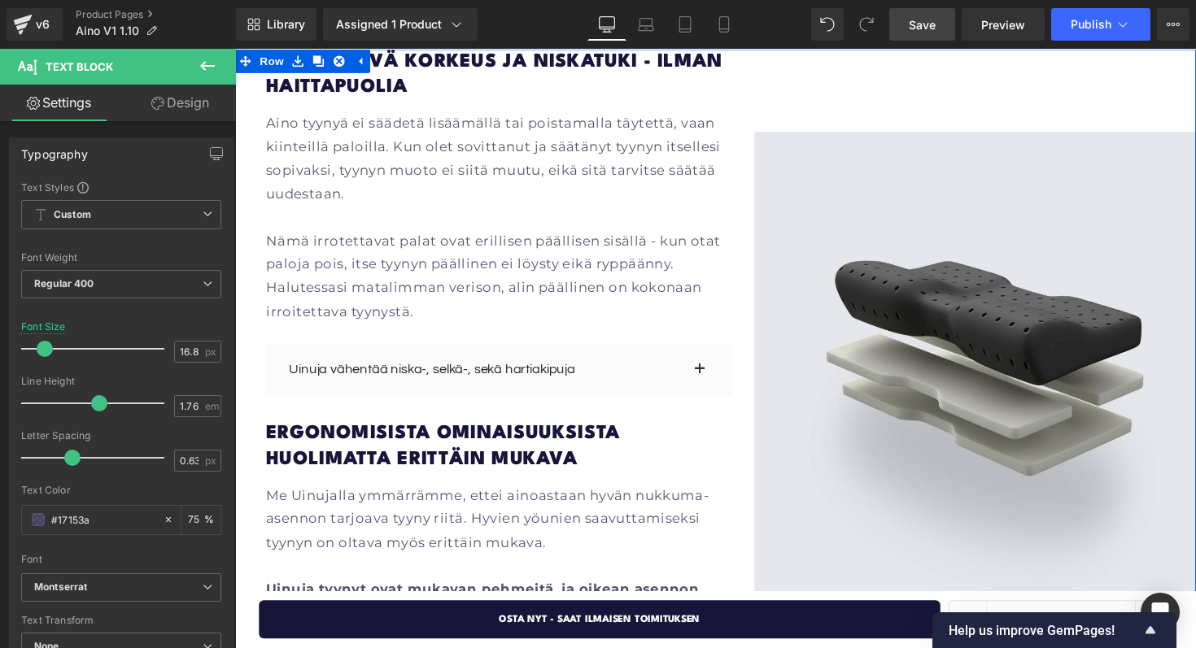
scroll to position [2109, 0]
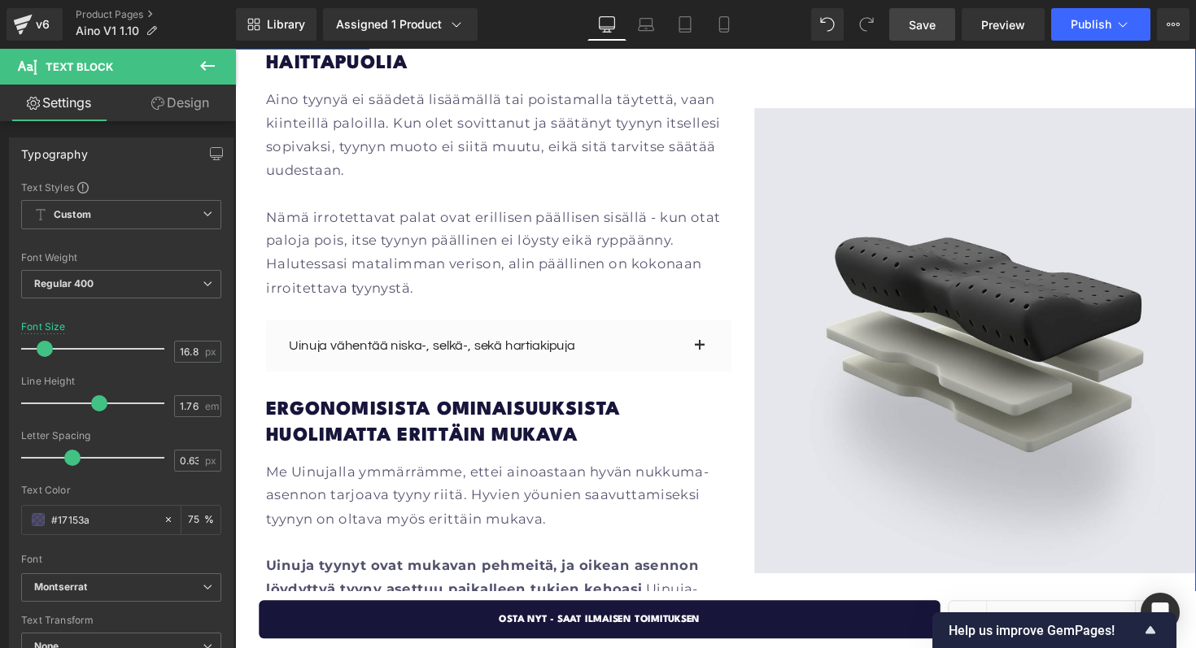
click at [504, 471] on p "Me Uinujalla ymmärrämme, ettei ainoastaan hyvän nukkuma-asennon tarjoava tyyny …" at bounding box center [505, 507] width 477 height 72
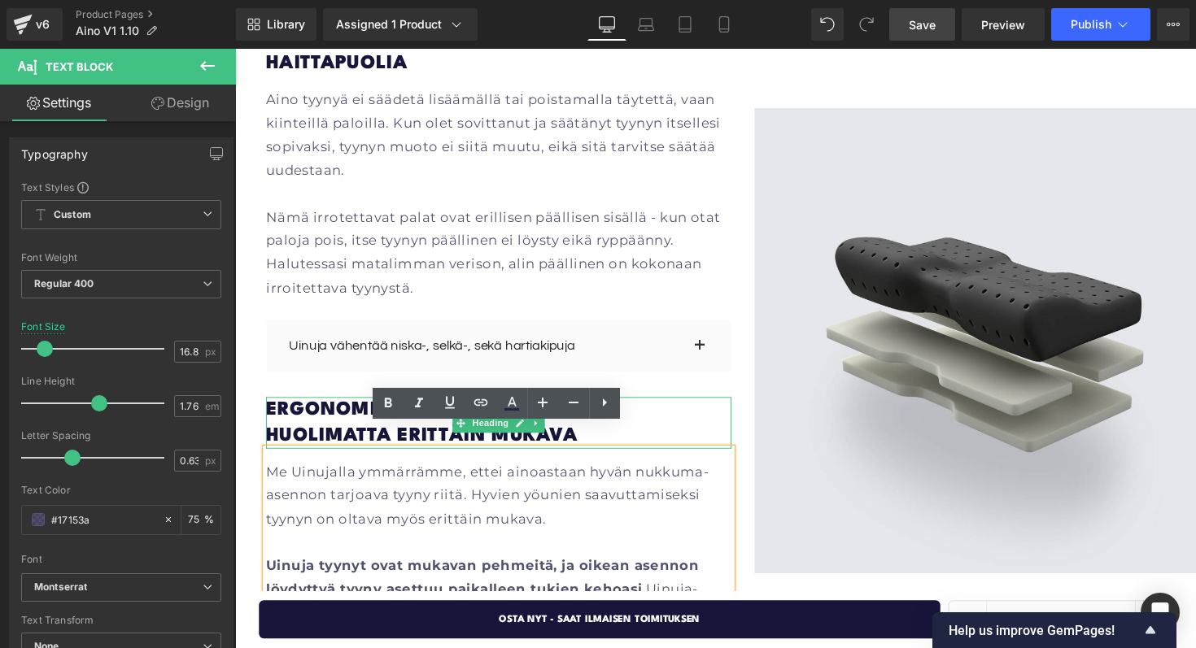
click at [345, 406] on h1 "ERgonomisista ominaisuuksista huolimatta erittäin mukava" at bounding box center [505, 432] width 477 height 53
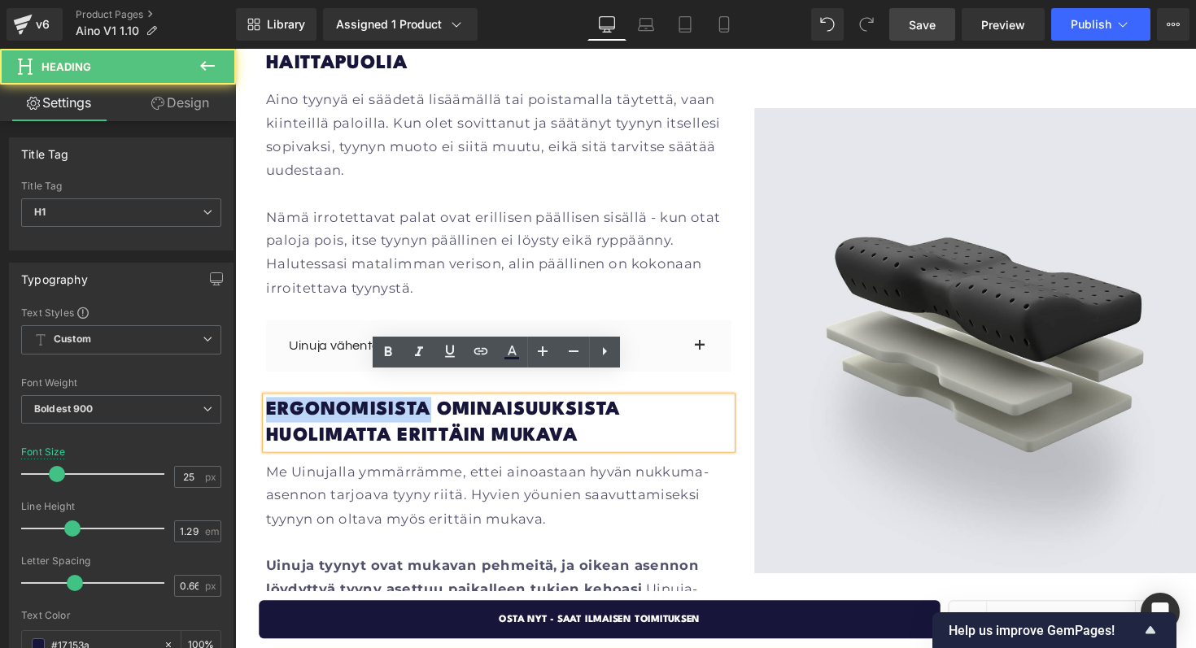
click at [345, 406] on h1 "ERgonomisista ominaisuuksista huolimatta erittäin mukava" at bounding box center [505, 432] width 477 height 53
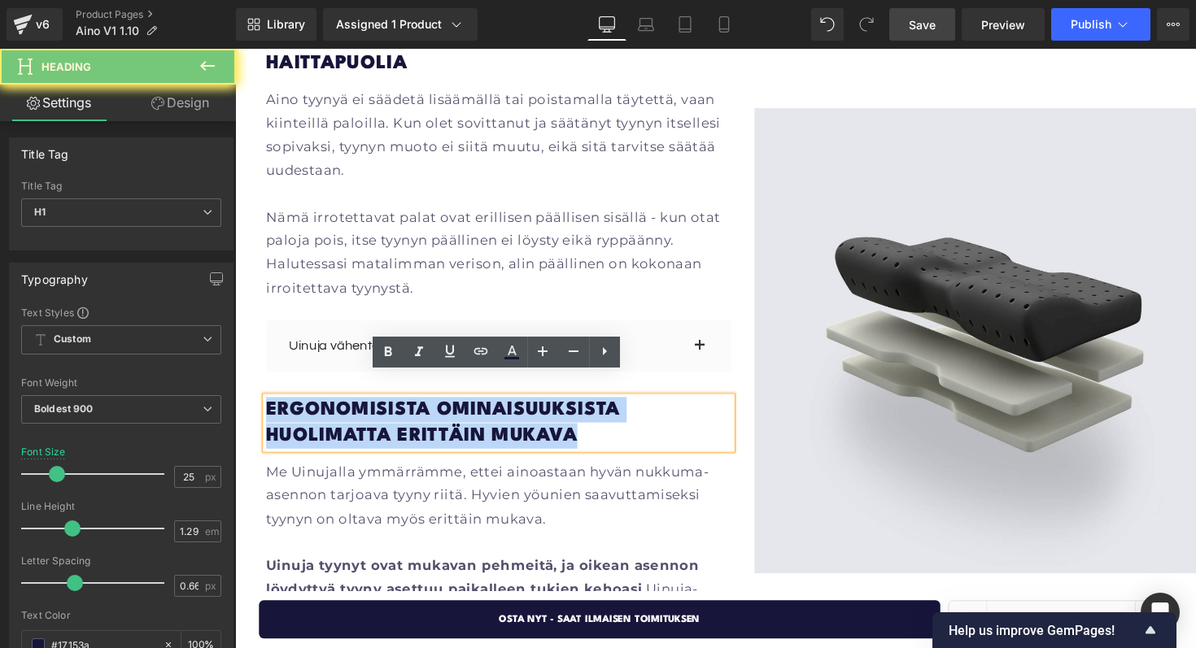
click at [345, 406] on h1 "ERgonomisista ominaisuuksista huolimatta erittäin mukava" at bounding box center [505, 432] width 477 height 53
paste div
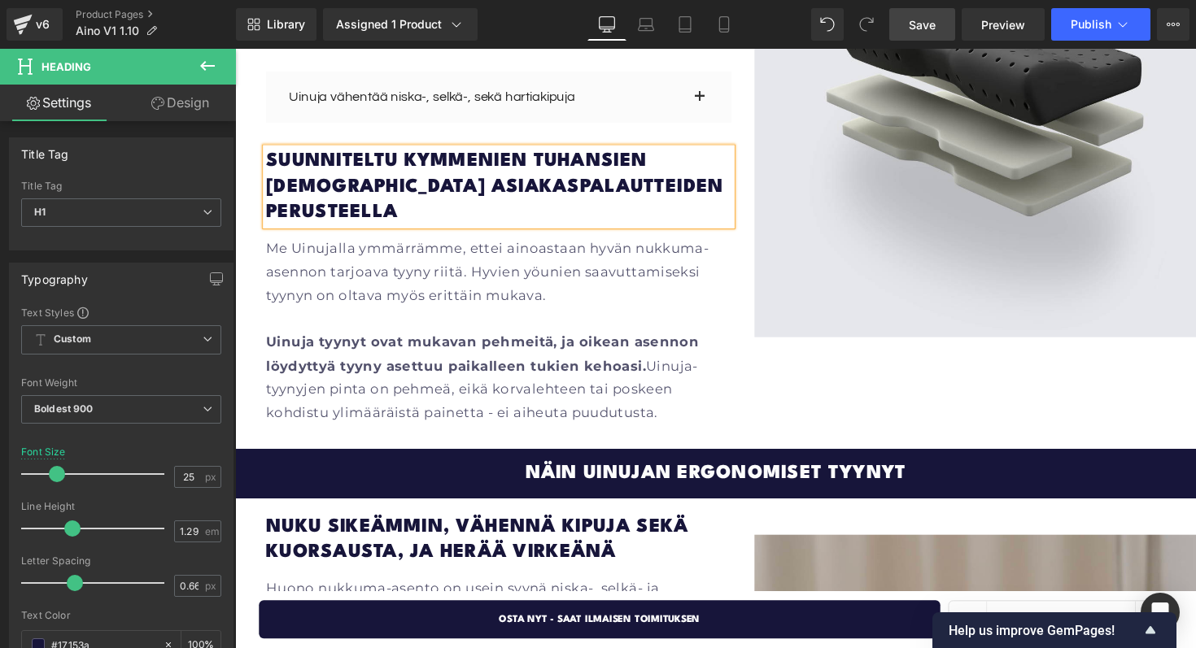
scroll to position [2391, 0]
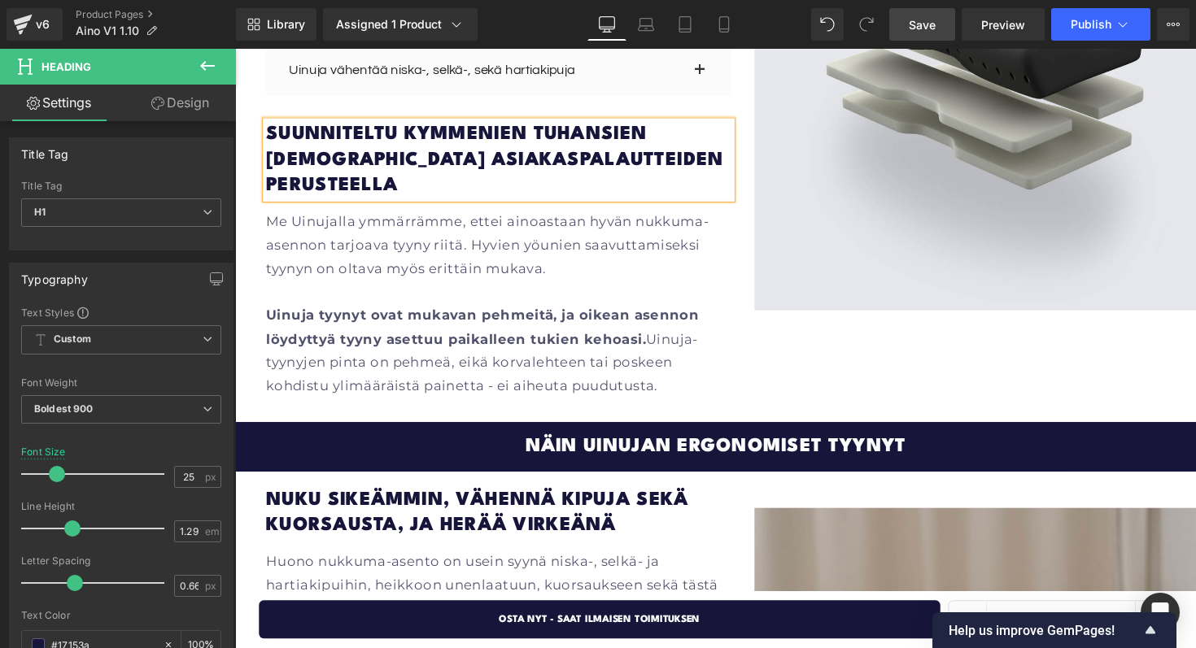
click at [403, 287] on p at bounding box center [505, 299] width 477 height 24
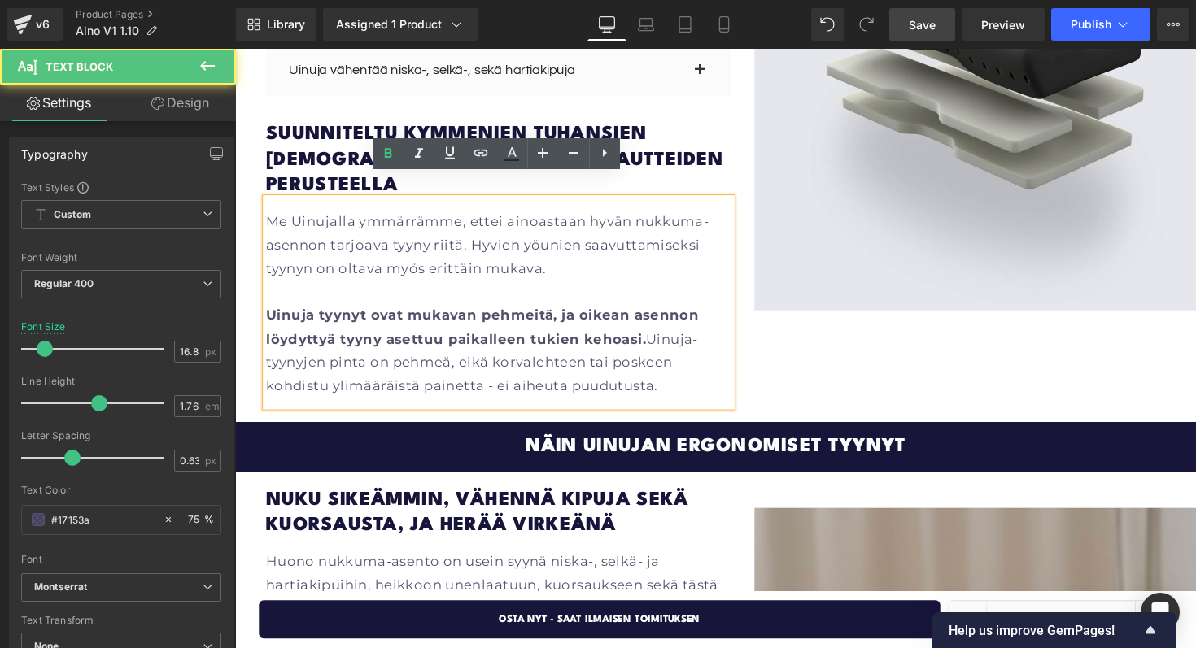
drag, startPoint x: 268, startPoint y: 203, endPoint x: 679, endPoint y: 375, distance: 444.9
click at [679, 375] on div "Me Uinujalla ymmärrämme, ettei ainoastaan hyvän nukkuma-asennon tarjoava tyyny …" at bounding box center [505, 309] width 477 height 213
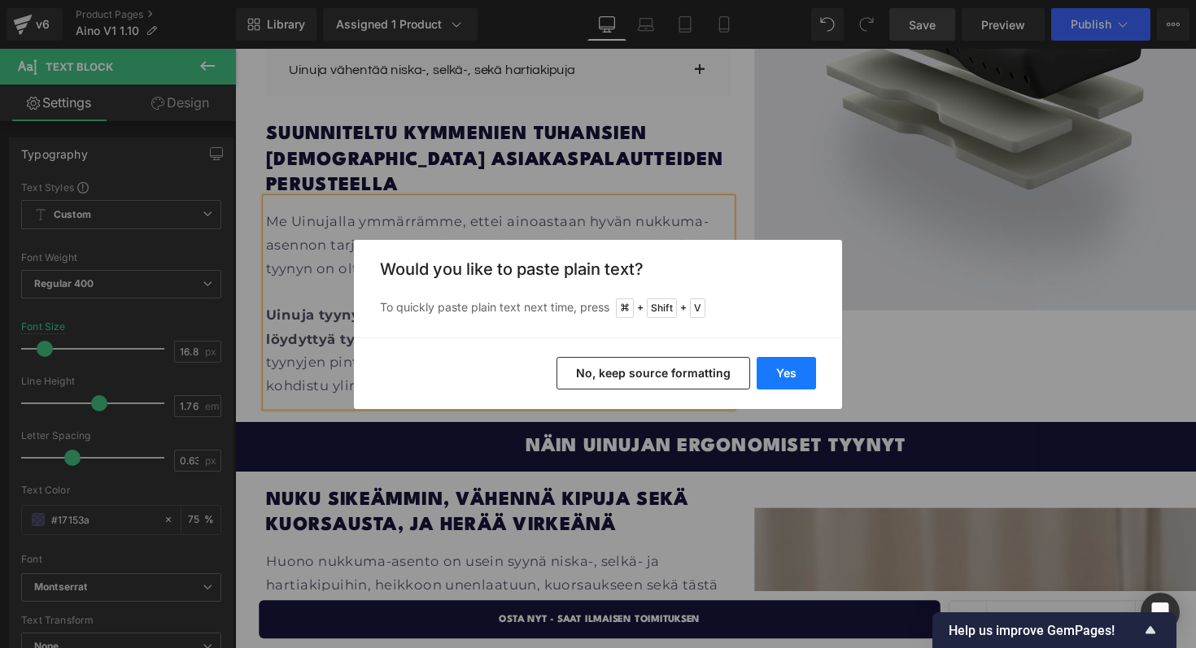
click at [784, 368] on button "Yes" at bounding box center [786, 373] width 59 height 33
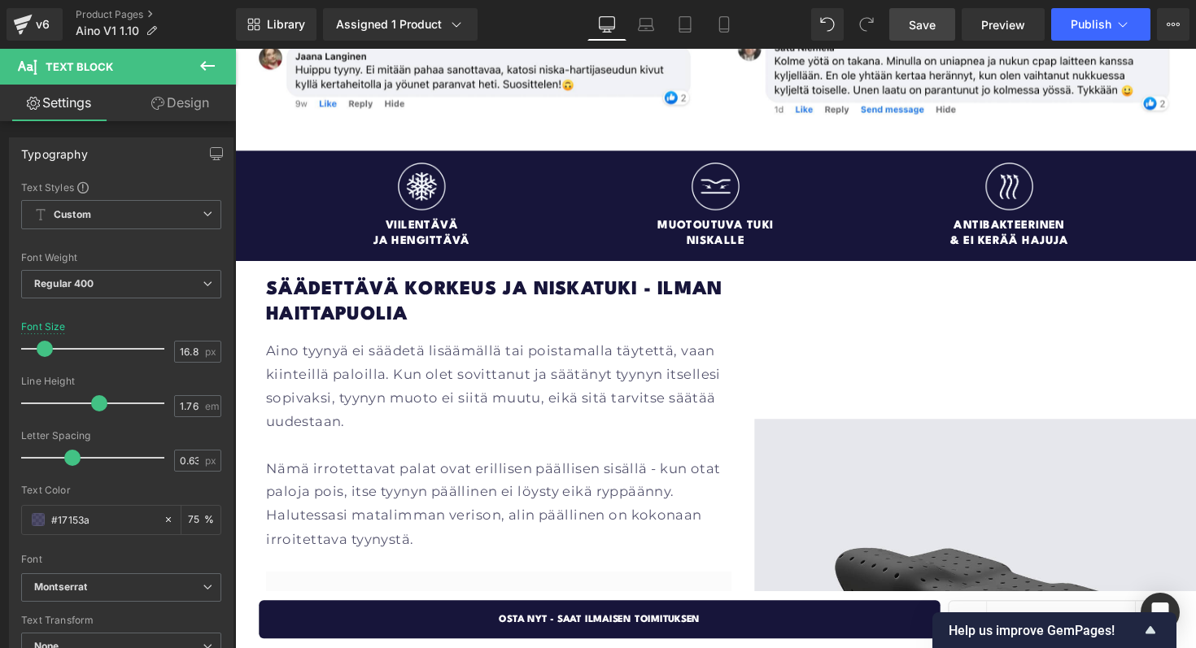
scroll to position [2021, 0]
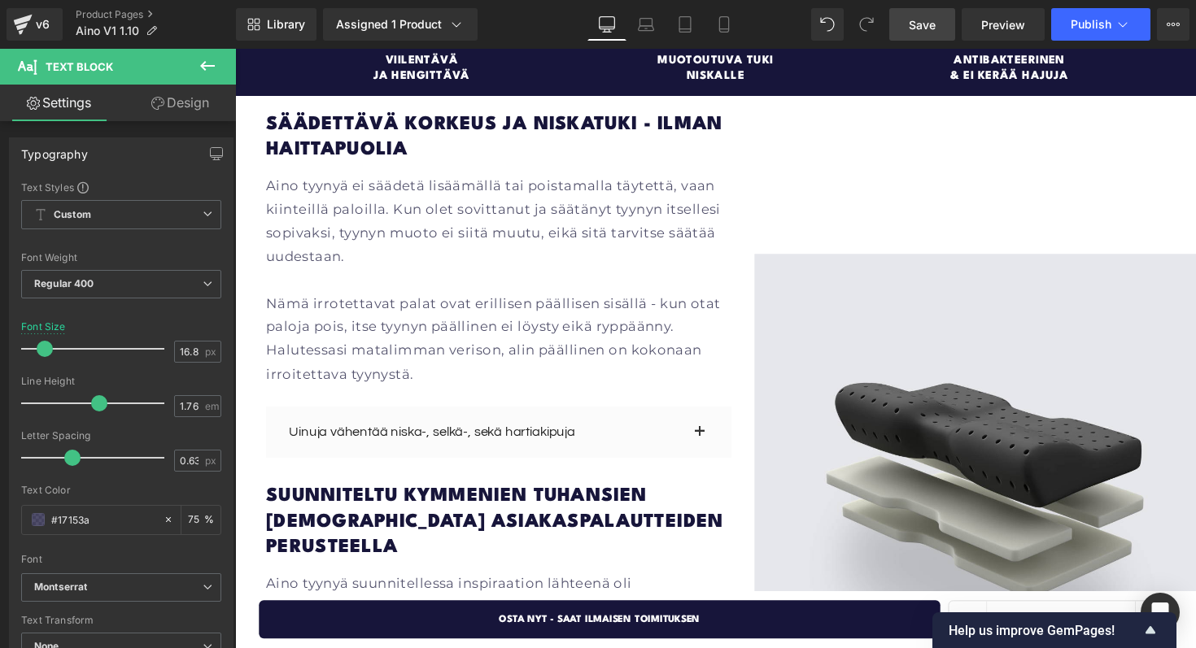
click at [535, 247] on p "Aino tyynyä ei säädetä lisäämällä tai poistamalla täytettä, vaan kiinteillä pal…" at bounding box center [505, 225] width 477 height 96
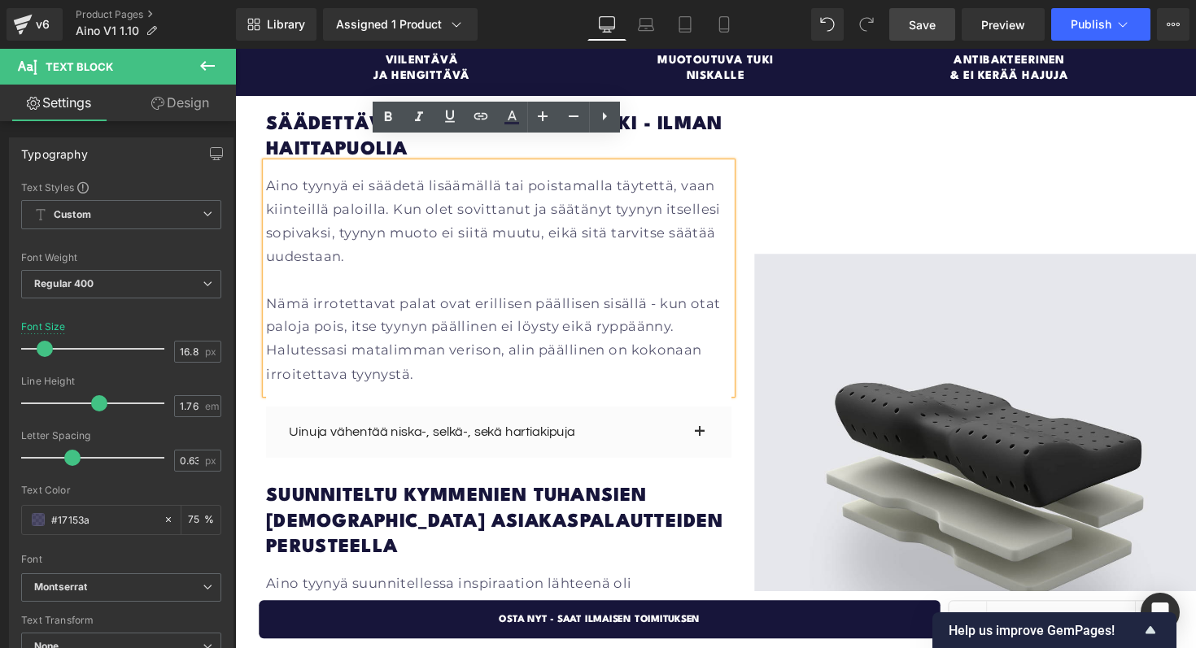
click at [301, 177] on p "Aino tyynyä ei säädetä lisäämällä tai poistamalla täytettä, vaan kiinteillä pal…" at bounding box center [505, 225] width 477 height 96
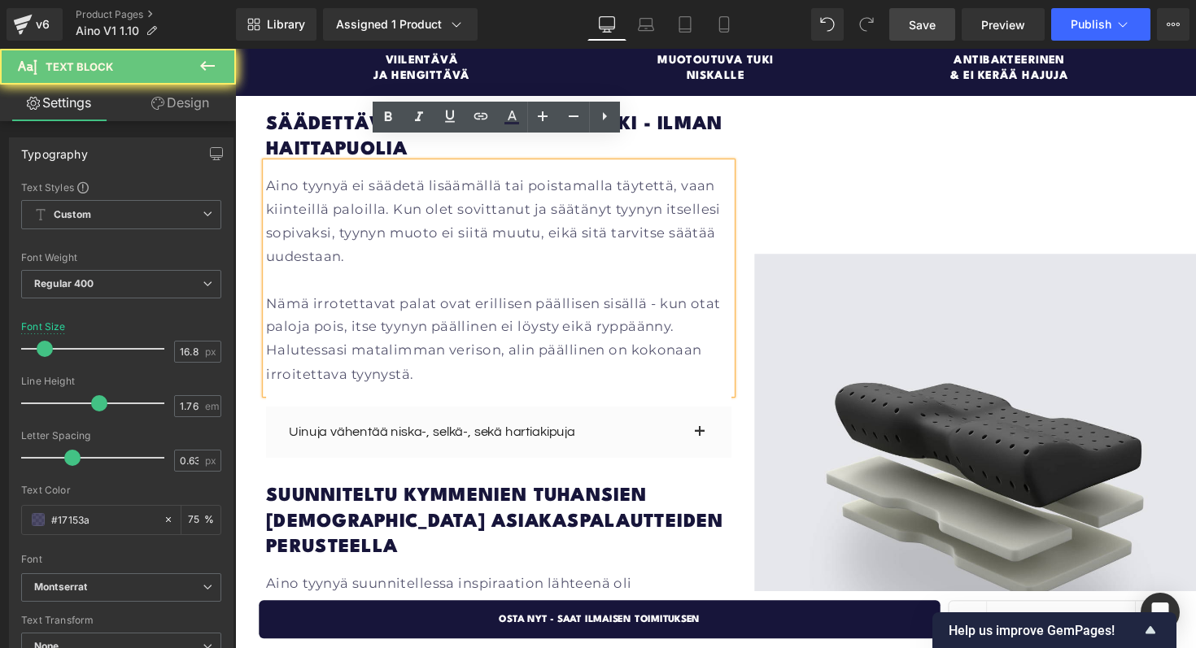
click at [306, 177] on p "Aino tyynyä ei säädetä lisäämällä tai poistamalla täytettä, vaan kiinteillä pal…" at bounding box center [505, 225] width 477 height 96
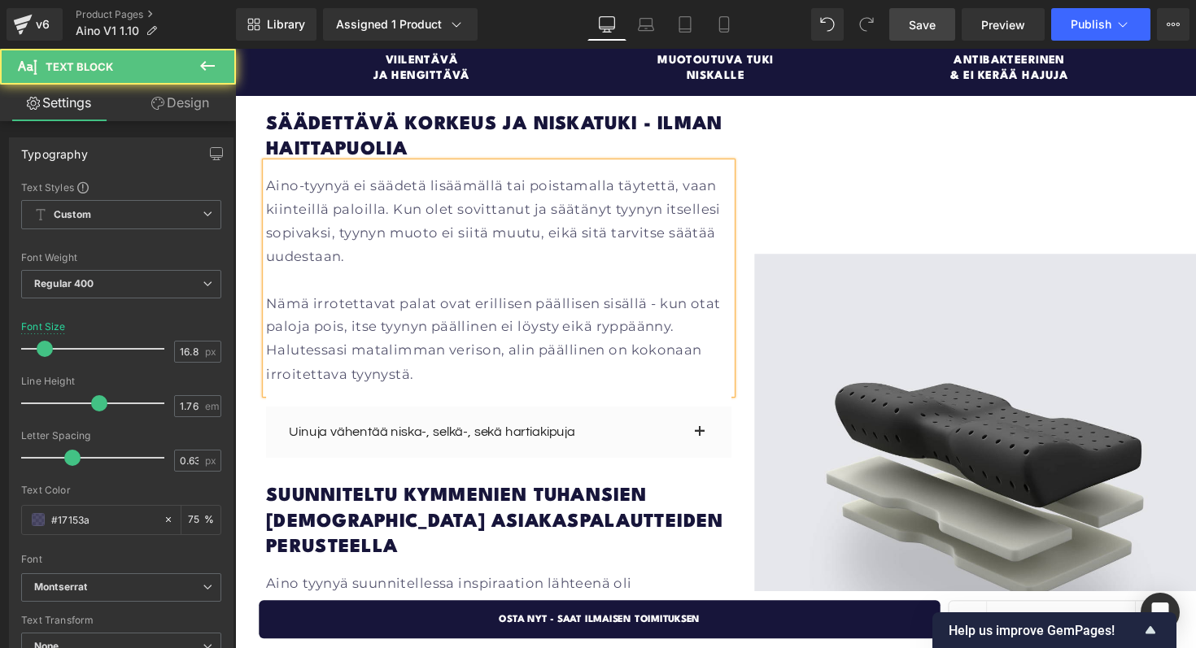
click at [415, 188] on p "Aino-tyynyä ei säädetä lisäämällä tai poistamalla täytettä, vaan kiinteillä pal…" at bounding box center [505, 225] width 477 height 96
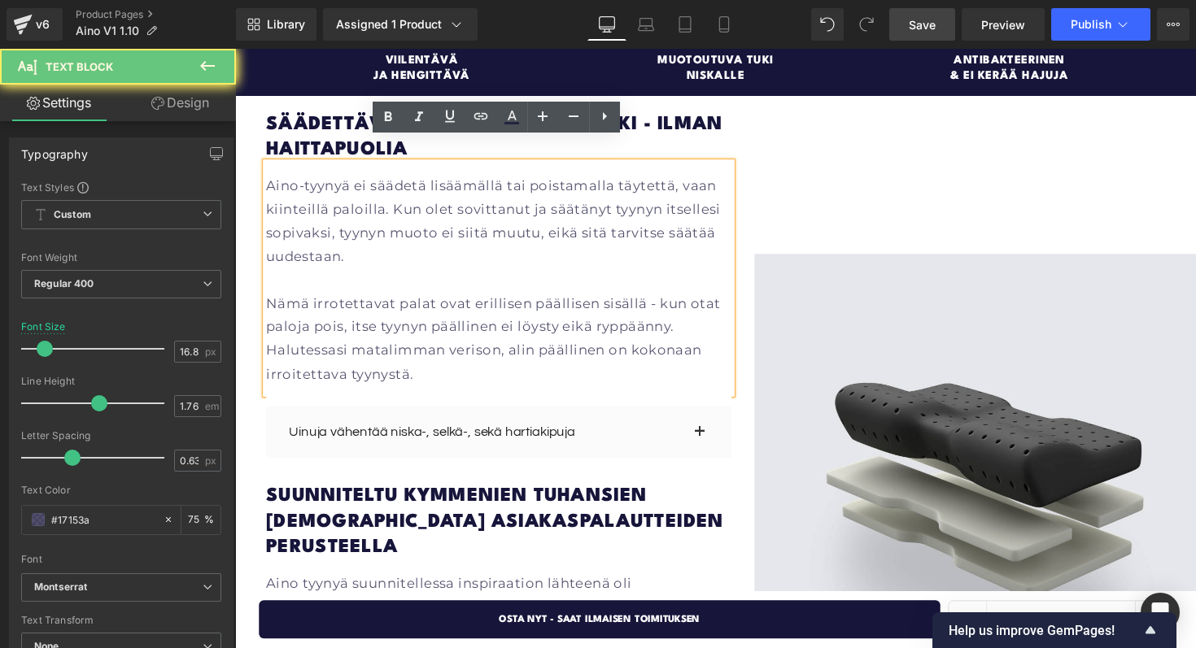
click at [412, 245] on p "Aino-tyynyä ei säädetä lisäämällä tai poistamalla täytettä, vaan kiinteillä pal…" at bounding box center [505, 225] width 477 height 96
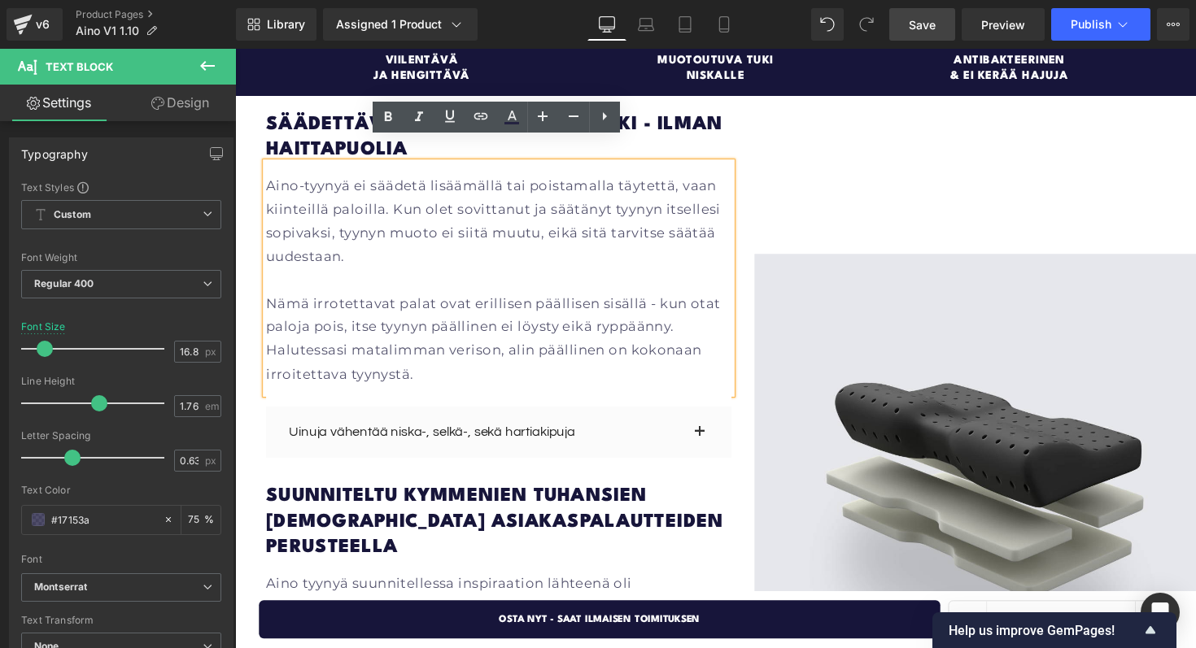
click at [335, 194] on p "Aino-tyynyä ei säädetä lisäämällä tai poistamalla täytettä, vaan kiinteillä pal…" at bounding box center [505, 225] width 477 height 96
click at [424, 273] on p at bounding box center [505, 285] width 477 height 24
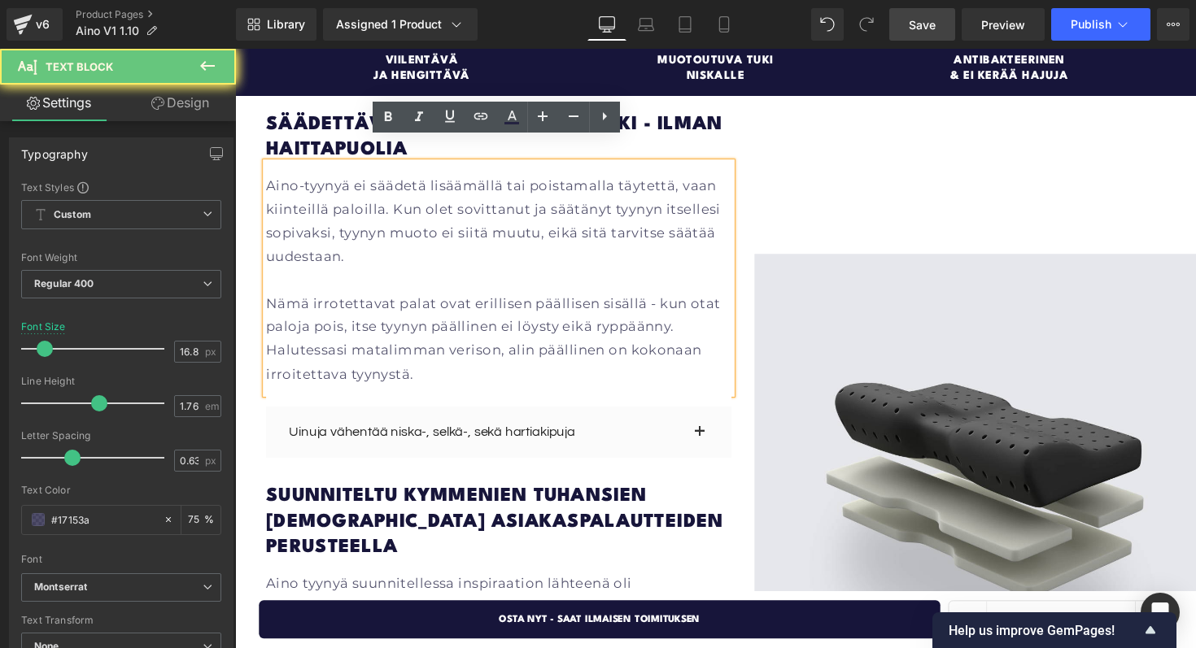
click at [433, 211] on p "Aino-tyynyä ei säädetä lisäämällä tai poistamalla täytettä, vaan kiinteillä pal…" at bounding box center [505, 225] width 477 height 96
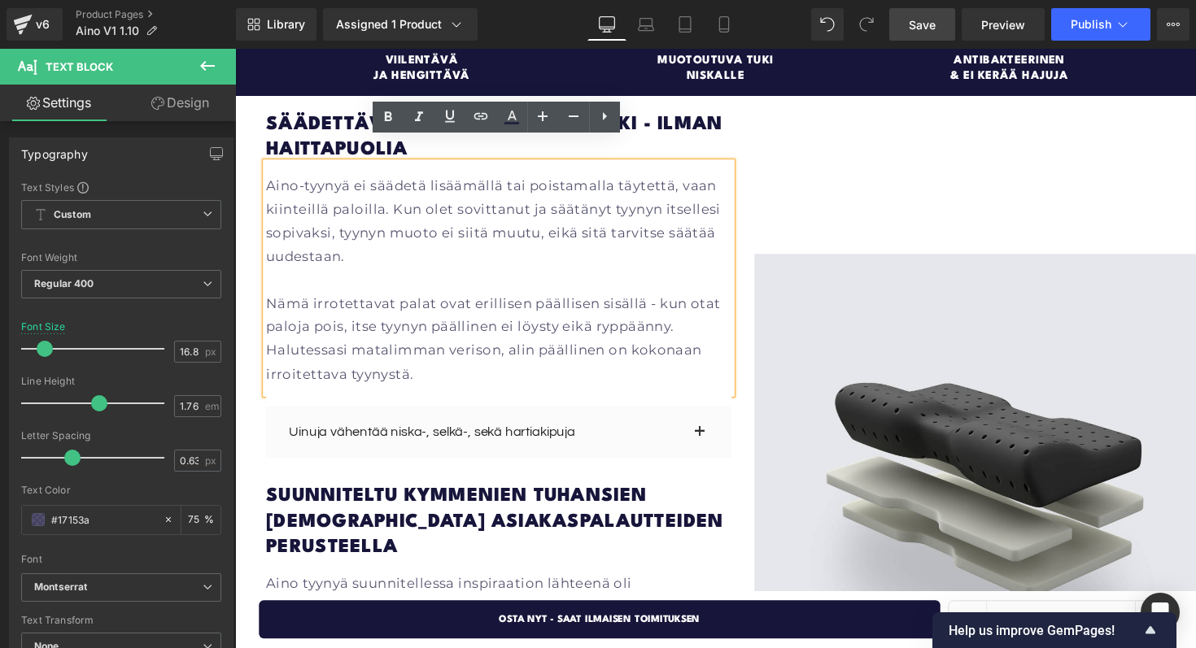
click at [426, 244] on p "Aino-tyynyä ei säädetä lisäämällä tai poistamalla täytettä, vaan kiinteillä pal…" at bounding box center [505, 225] width 477 height 96
drag, startPoint x: 342, startPoint y: 216, endPoint x: 543, endPoint y: 216, distance: 201.0
click at [543, 216] on p "Aino-tyynyä ei säädetä lisäämällä tai poistamalla täytettä, vaan kiinteillä pal…" at bounding box center [505, 225] width 477 height 96
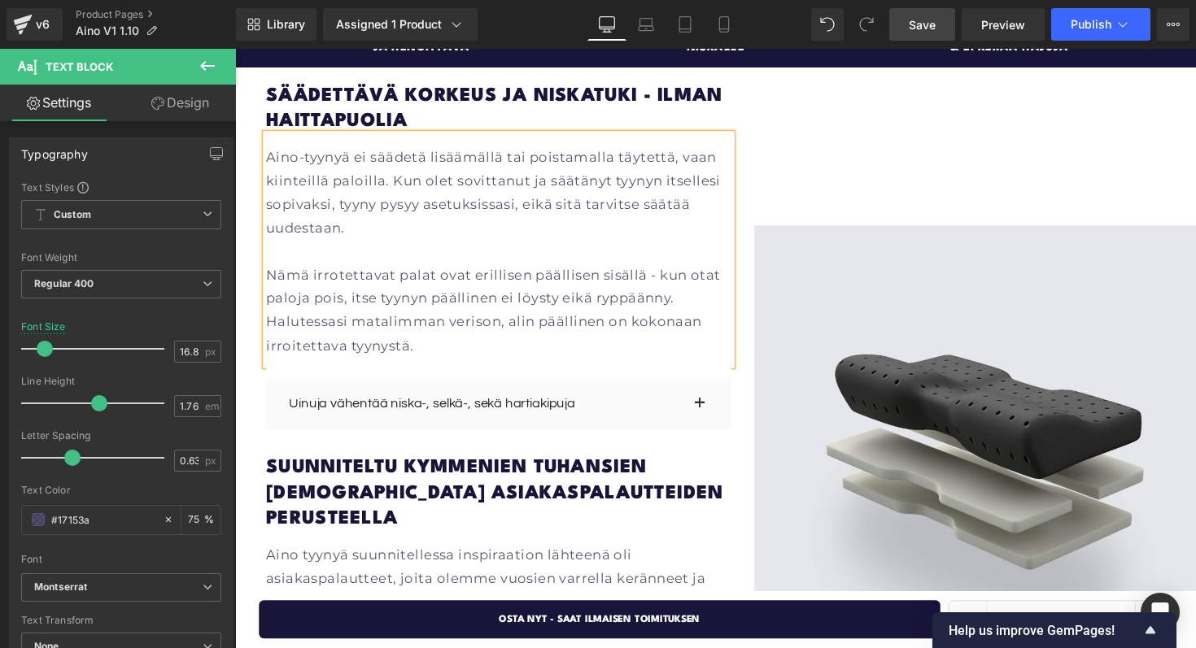
scroll to position [2052, 0]
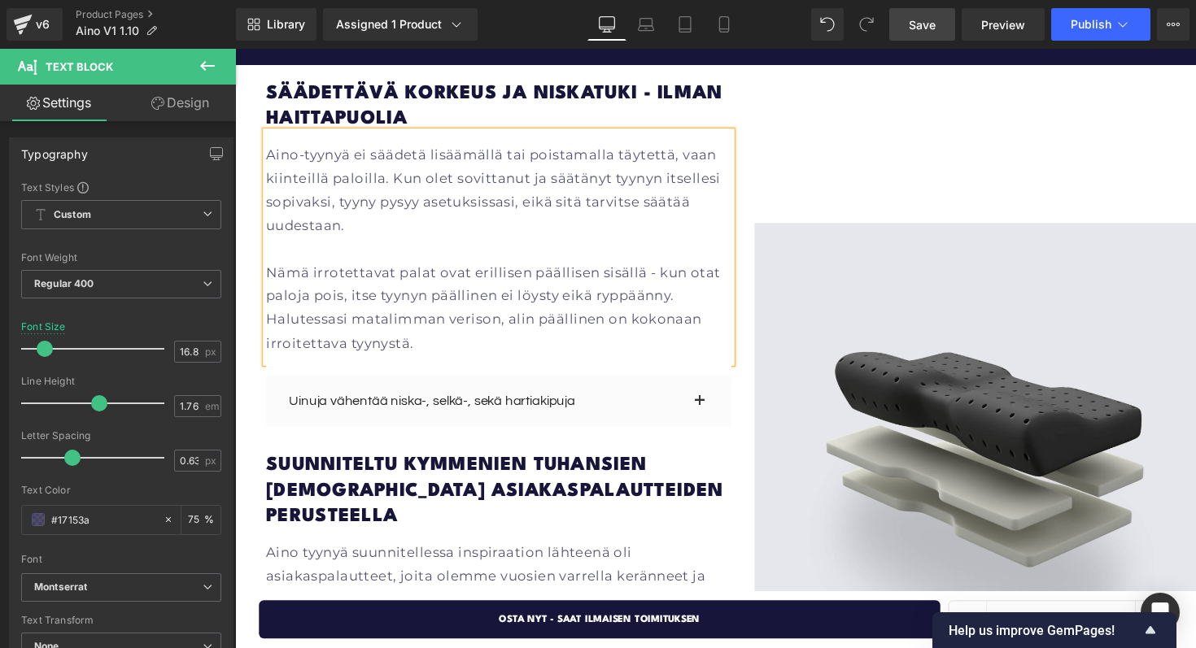
click at [522, 281] on p "Nämä irrotettavat palat ovat erillisen päällisen sisällä - kun otat paloja pois…" at bounding box center [505, 315] width 477 height 96
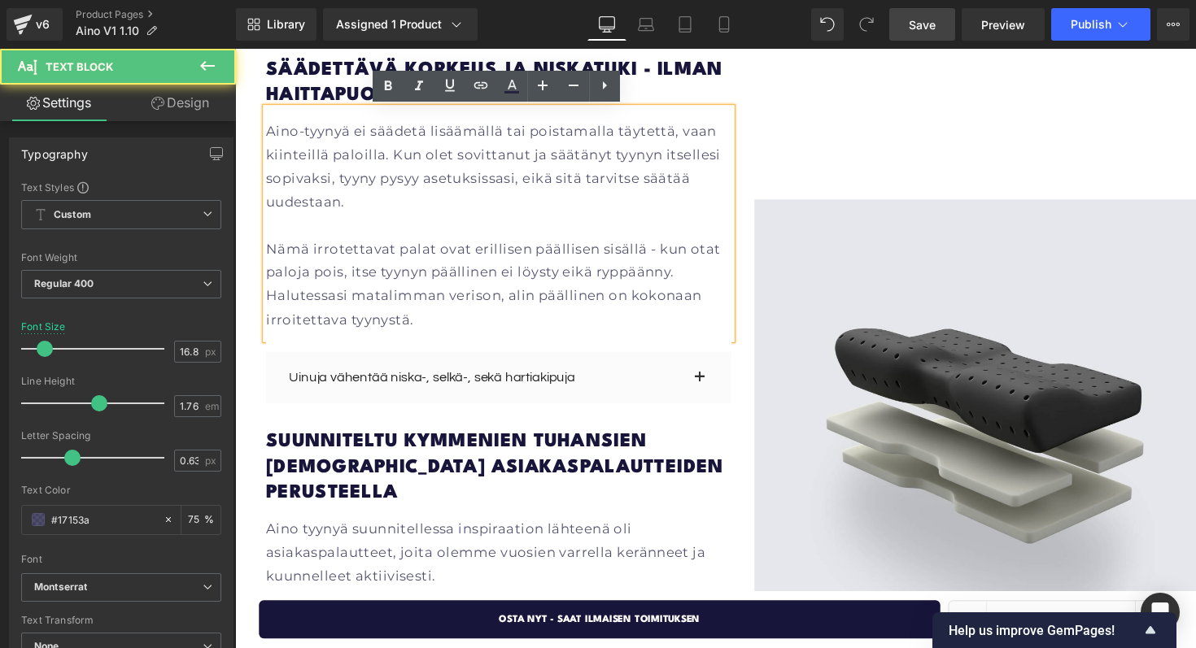
scroll to position [2084, 0]
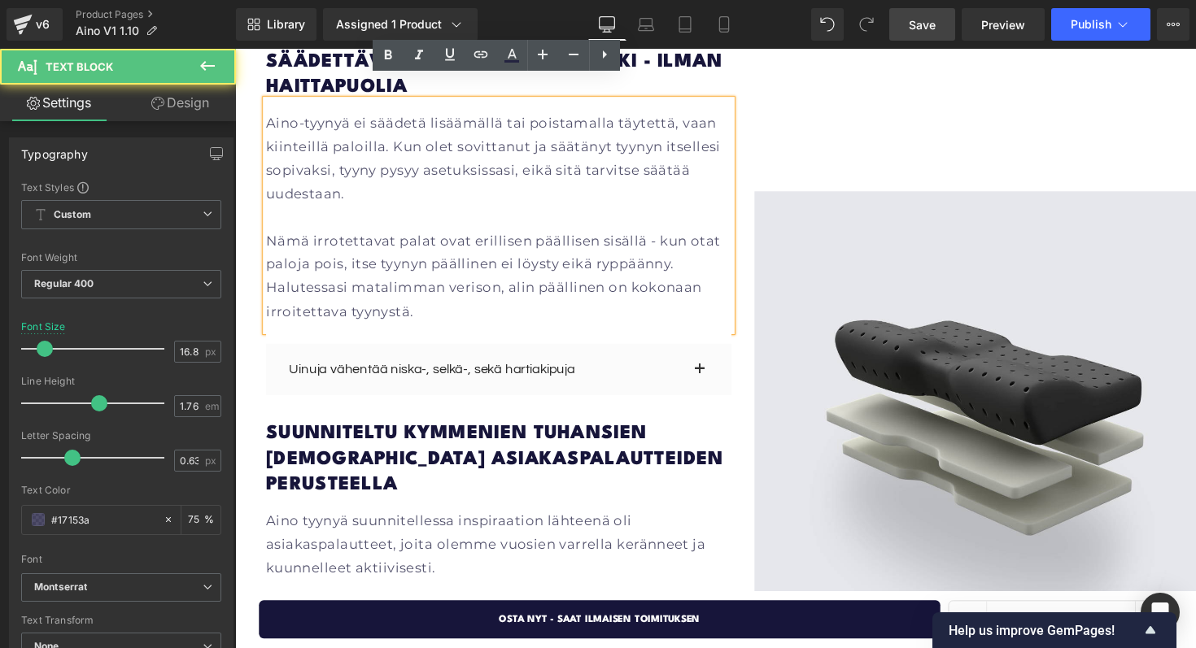
click at [521, 301] on p "Nämä irrotettavat palat ovat erillisen päällisen sisällä - kun otat paloja pois…" at bounding box center [505, 282] width 477 height 96
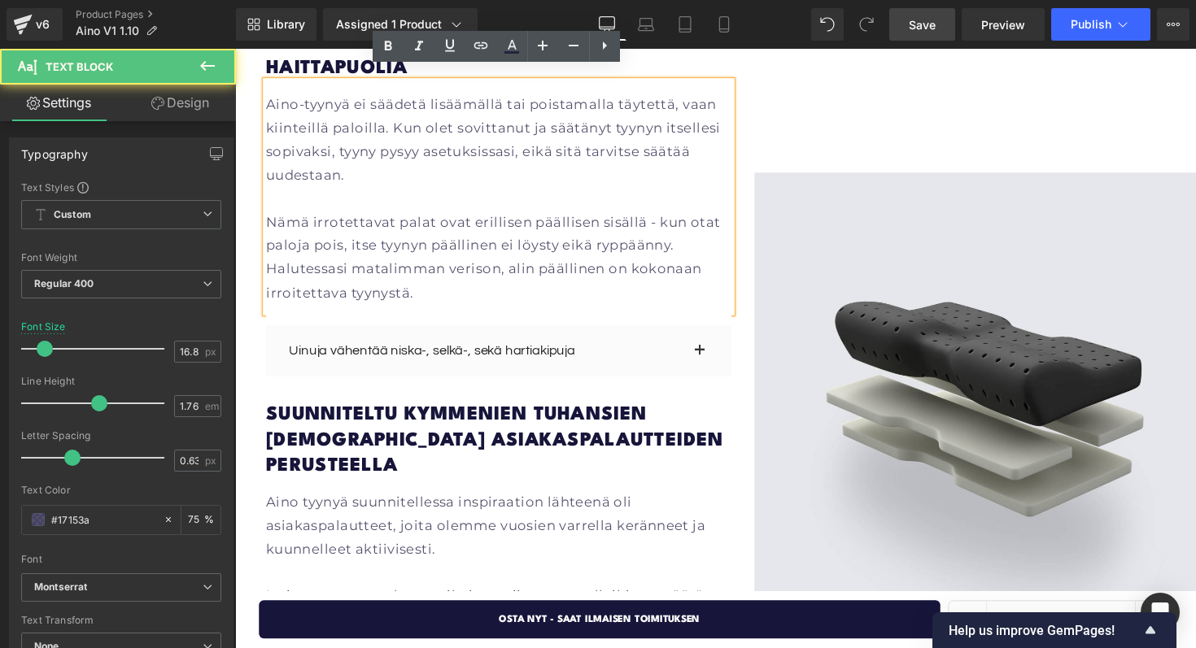
scroll to position [2106, 0]
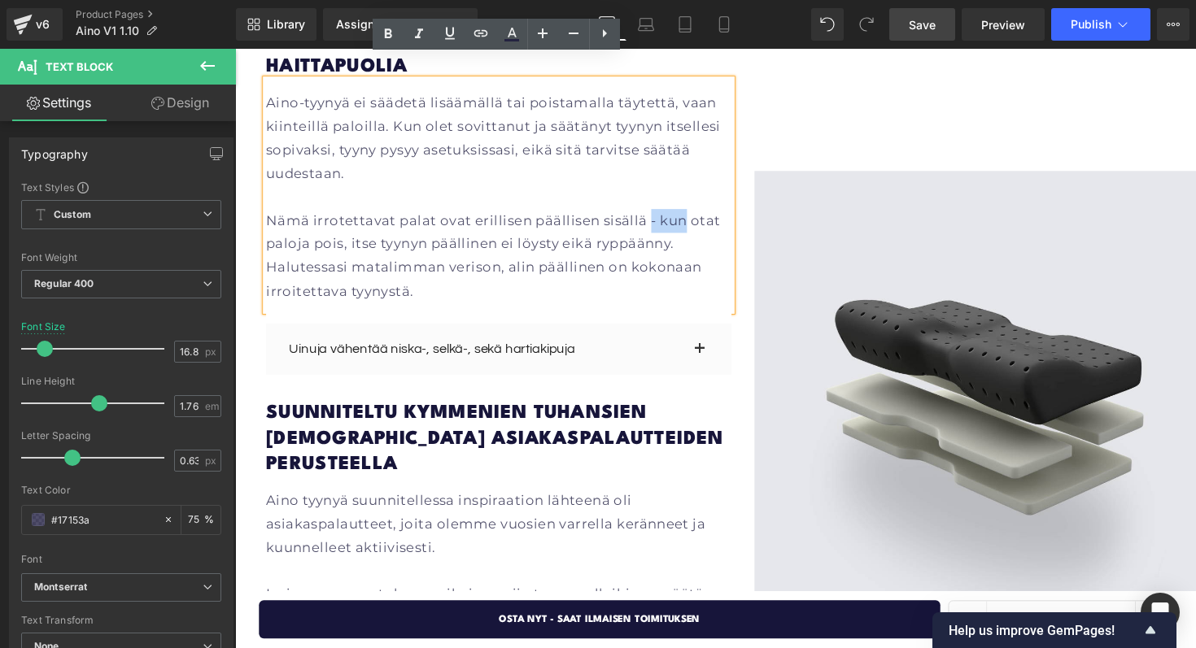
drag, startPoint x: 692, startPoint y: 201, endPoint x: 655, endPoint y: 205, distance: 36.8
click at [655, 213] on p "Nämä irrotettavat palat ovat erillisen päällisen sisällä - kun otat paloja pois…" at bounding box center [505, 261] width 477 height 96
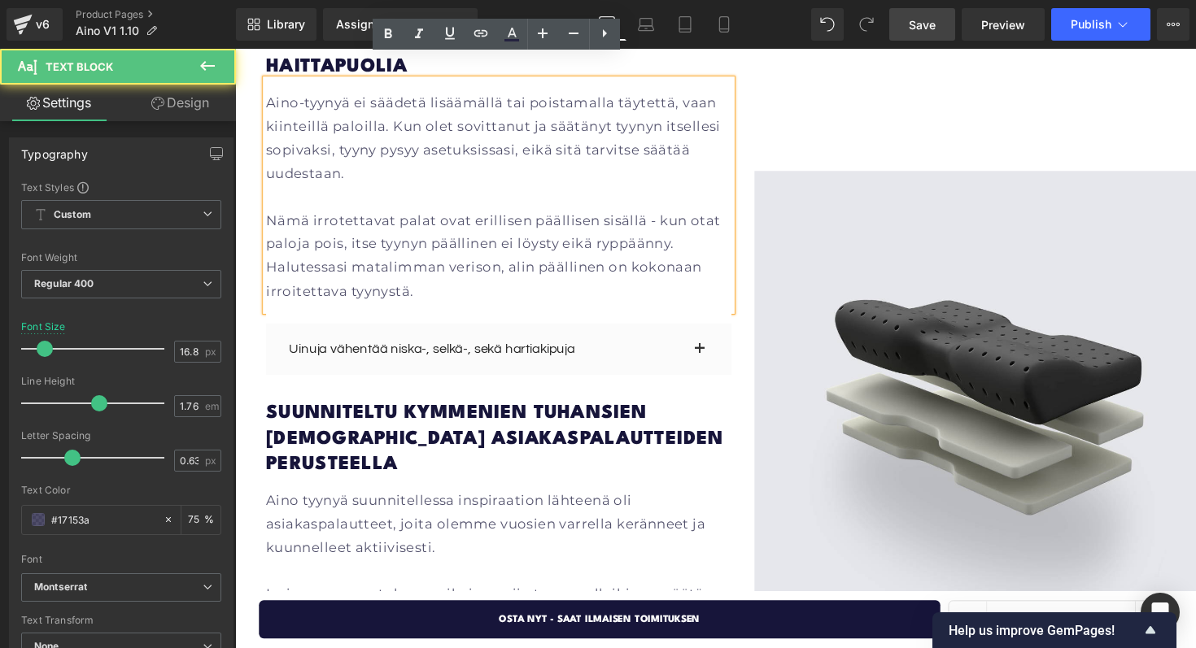
click at [663, 213] on p "Nämä irrotettavat palat ovat erillisen päällisen sisällä - kun otat paloja pois…" at bounding box center [505, 261] width 477 height 96
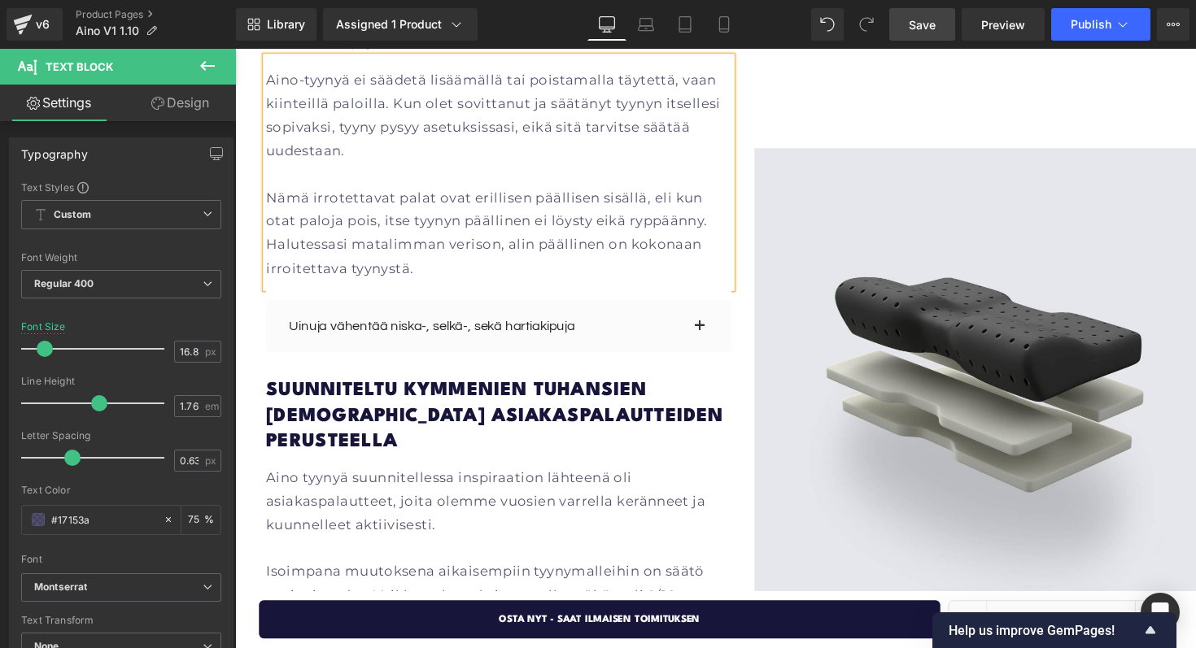
scroll to position [2130, 0]
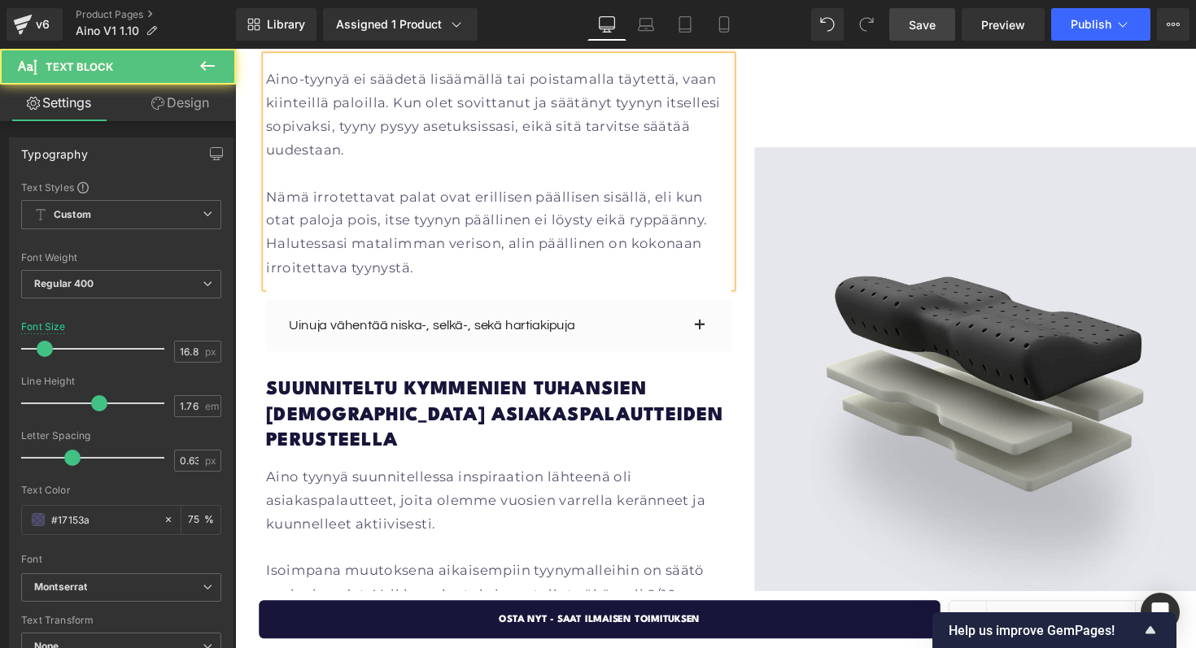
click at [507, 245] on p "Nämä irrotettavat palat ovat erillisen päällisen sisällä, eli kun otat paloja p…" at bounding box center [505, 237] width 477 height 96
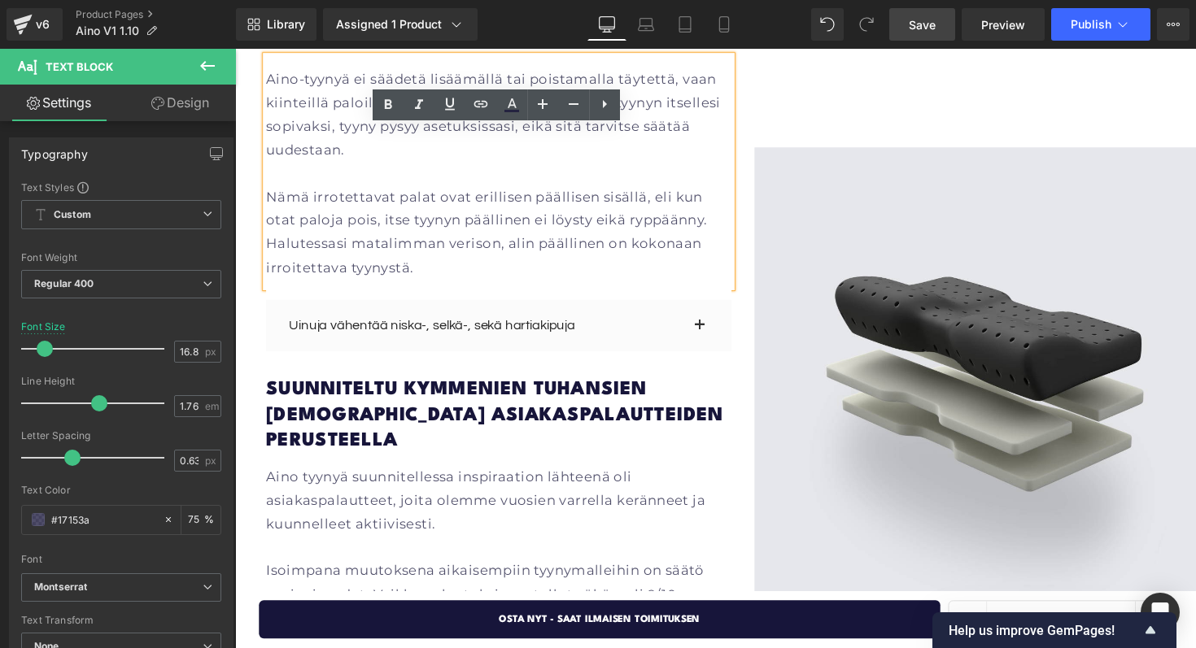
click at [641, 199] on p "Nämä irrotettavat palat ovat erillisen päällisen sisällä, eli kun otat paloja p…" at bounding box center [505, 237] width 477 height 96
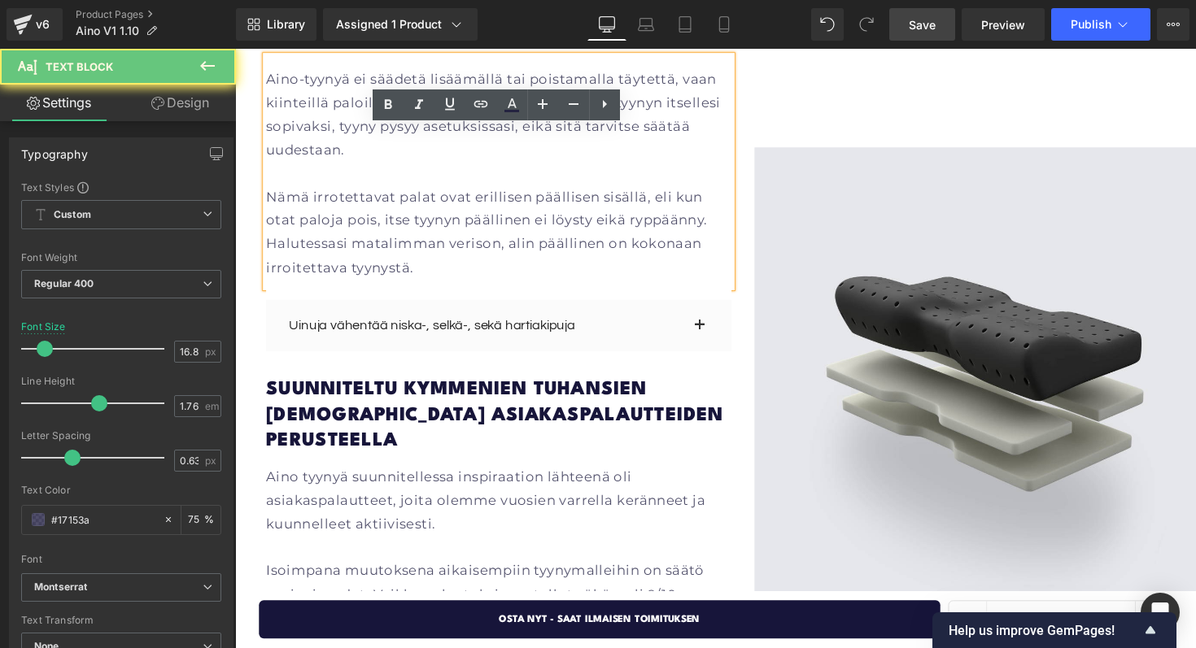
click at [641, 199] on p "Nämä irrotettavat palat ovat erillisen päällisen sisällä, eli kun otat paloja p…" at bounding box center [505, 237] width 477 height 96
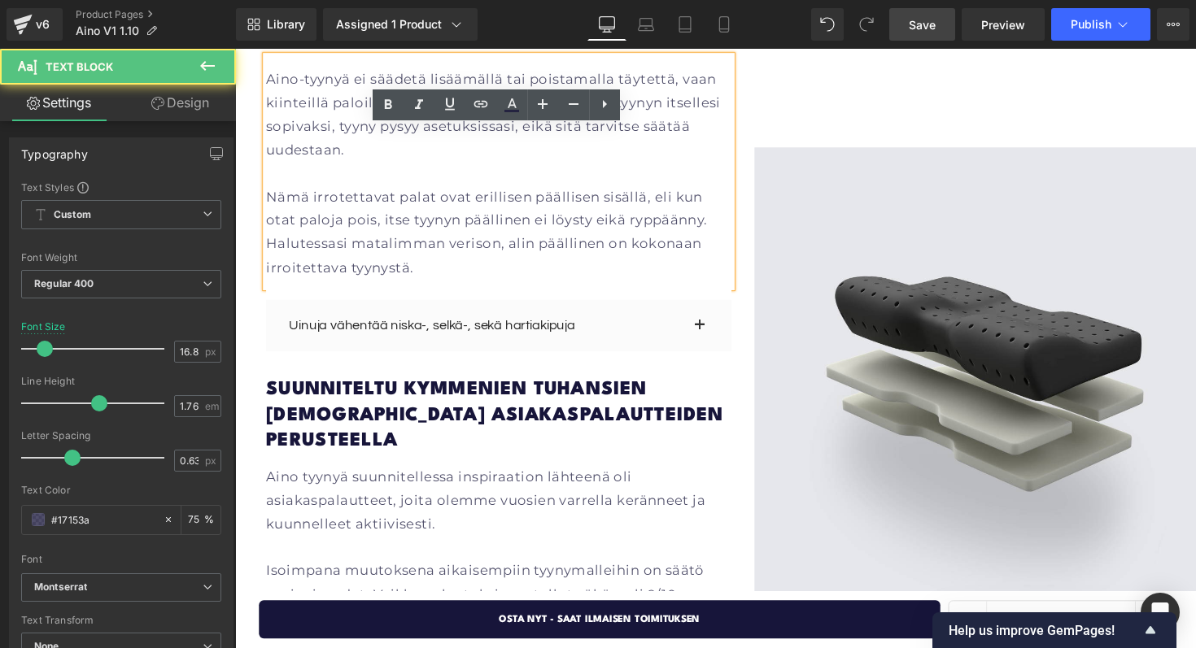
click at [657, 199] on p "Nämä irrotettavat palat ovat erillisen päällisen sisällä, eli kun otat paloja p…" at bounding box center [505, 237] width 477 height 96
drag, startPoint x: 681, startPoint y: 202, endPoint x: 605, endPoint y: 202, distance: 75.7
click at [605, 202] on p "Nämä irrotettavat palat ovat erillisen päällisen sisällä, eli kun otat paloja p…" at bounding box center [505, 237] width 477 height 96
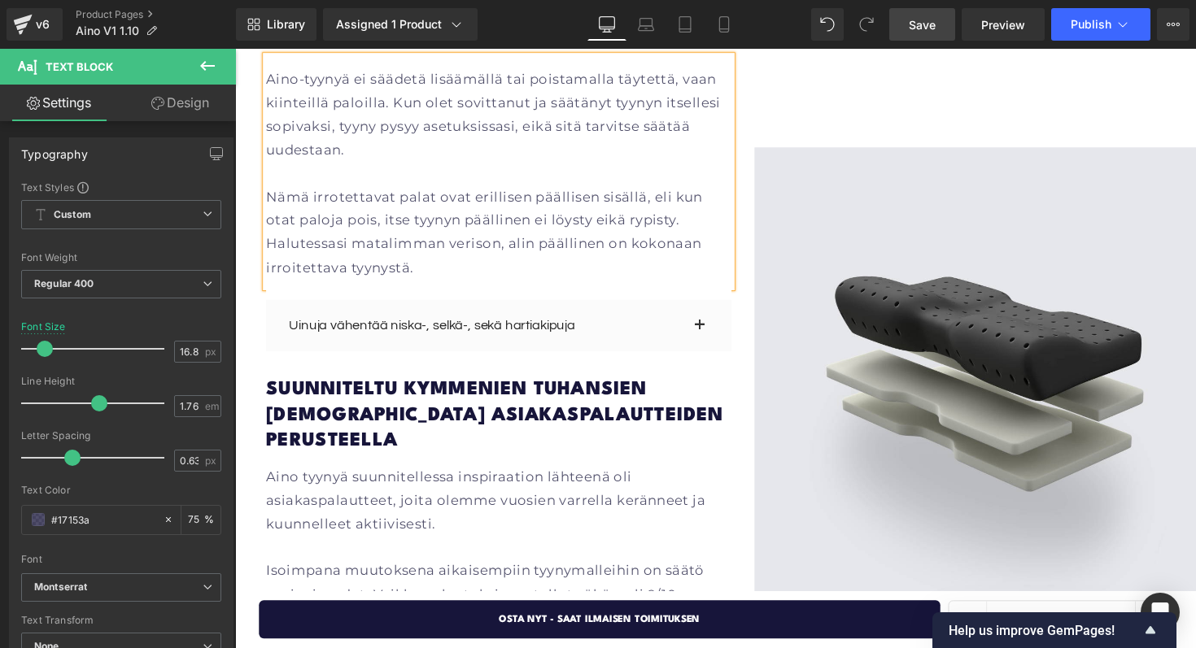
click at [474, 230] on p "Nämä irrotettavat palat ovat erillisen päällisen sisällä, eli kun otat paloja p…" at bounding box center [505, 237] width 477 height 96
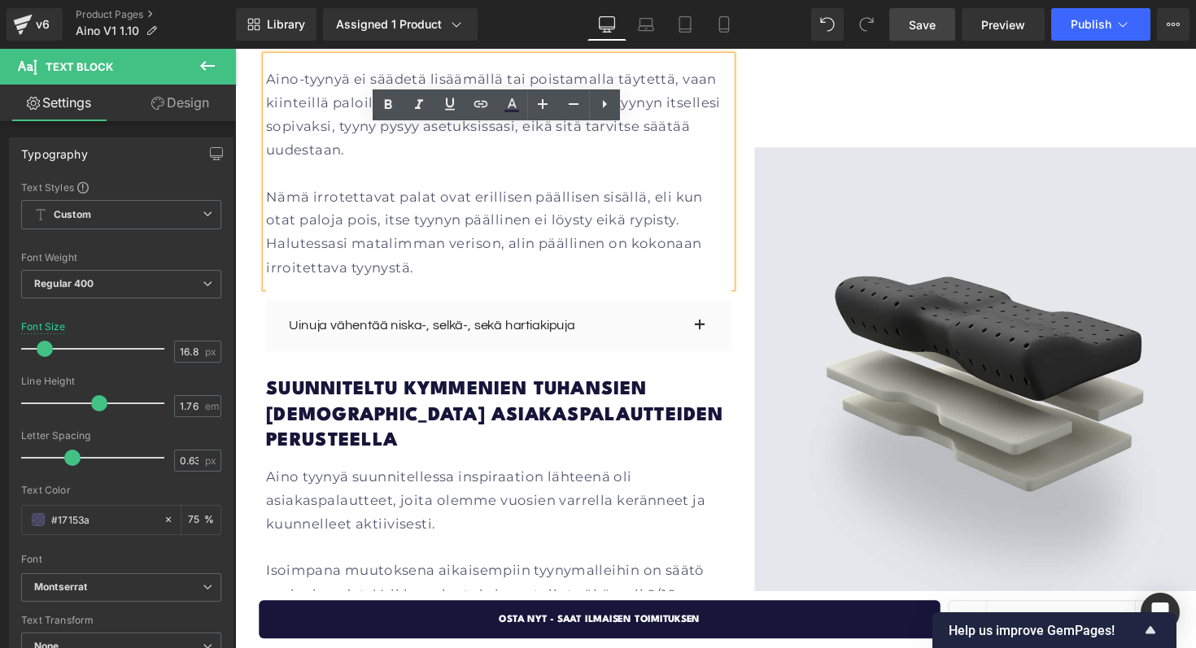
scroll to position [2141, 0]
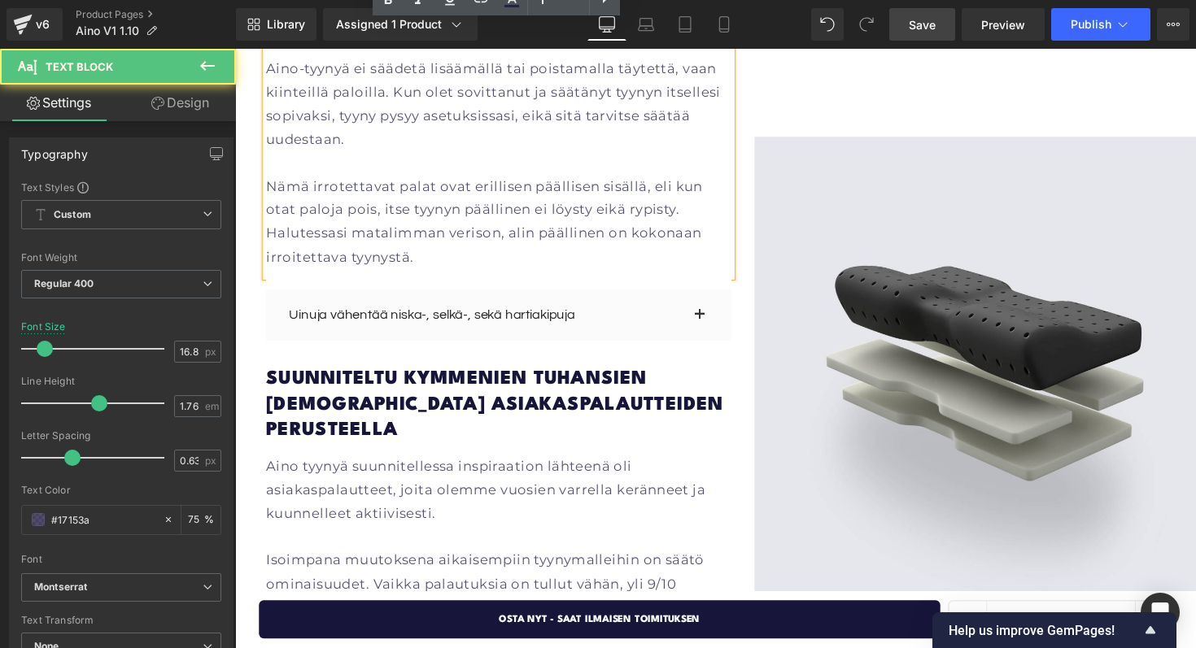
click at [408, 218] on p "Nämä irrotettavat palat ovat erillisen päällisen sisällä, eli kun otat paloja p…" at bounding box center [505, 226] width 477 height 96
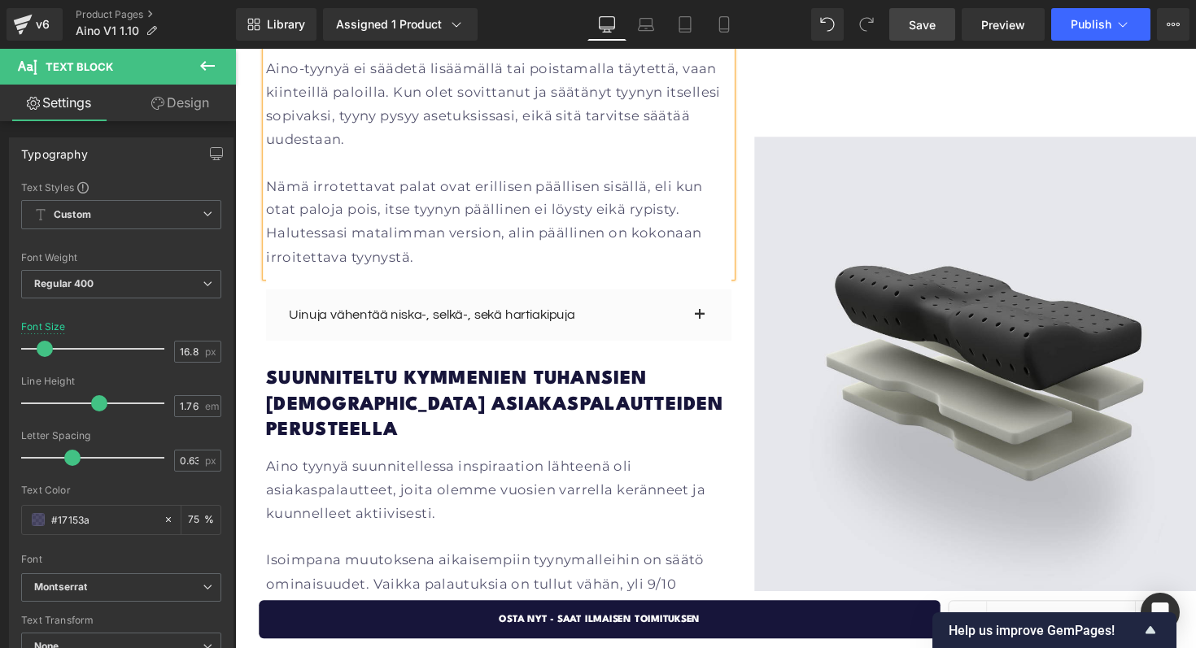
click at [469, 229] on p "Nämä irrotettavat palat ovat erillisen päällisen sisällä, eli kun otat paloja p…" at bounding box center [505, 226] width 477 height 96
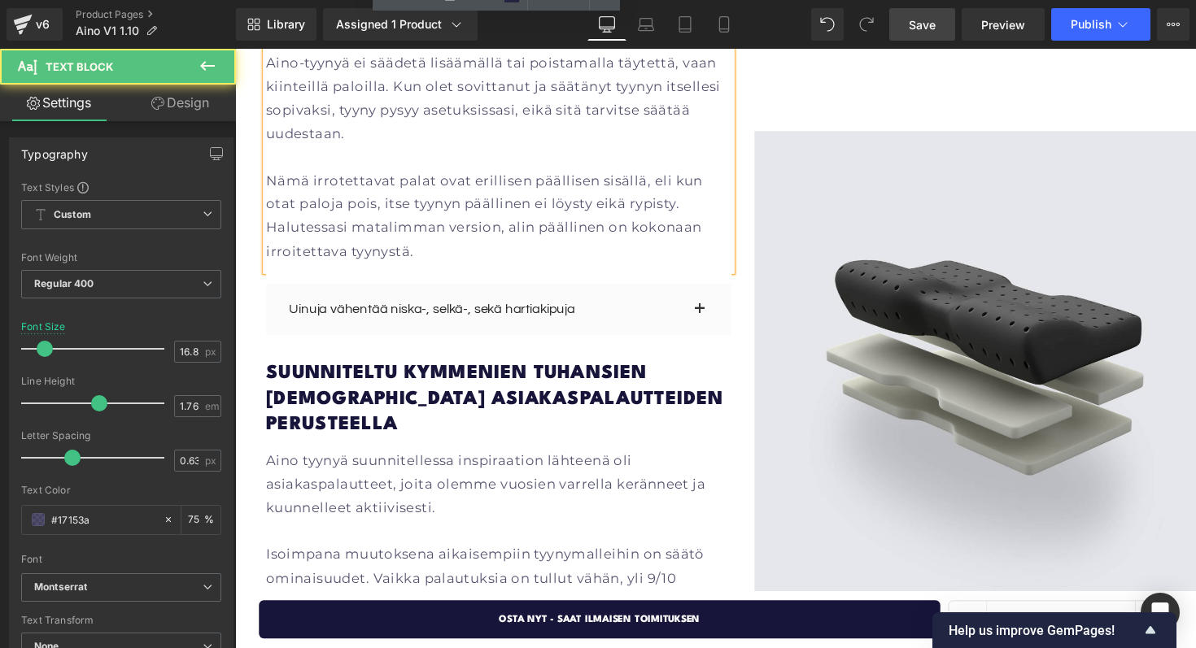
scroll to position [2151, 0]
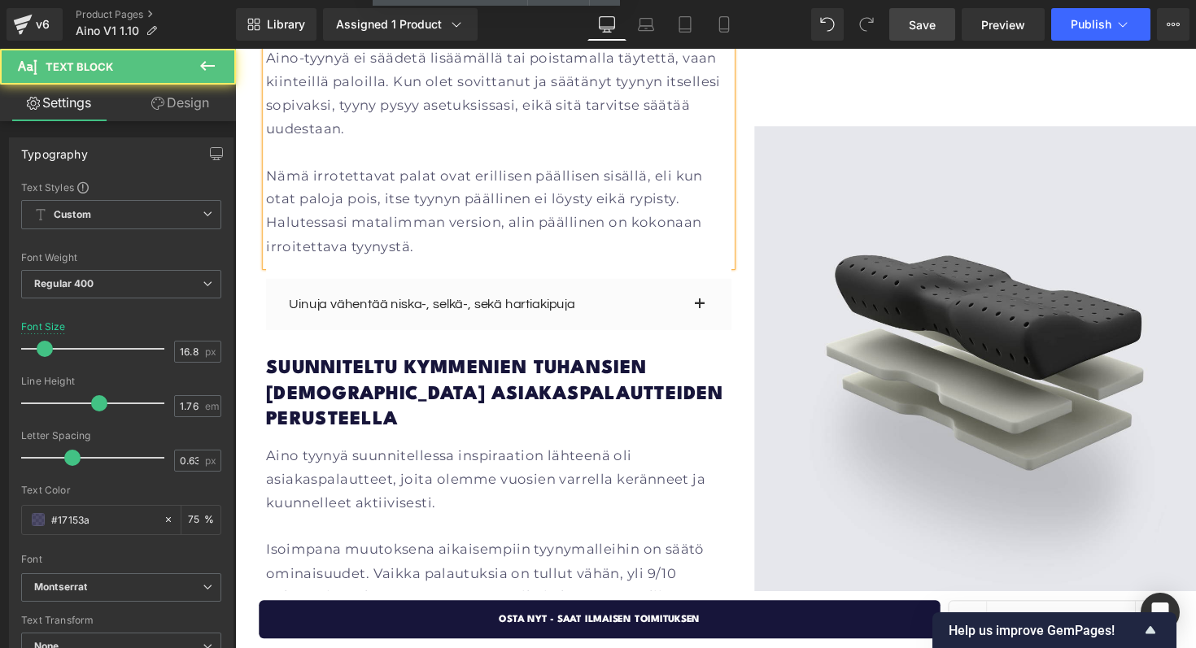
click at [618, 202] on p "Nämä irrotettavat palat ovat erillisen päällisen sisällä, eli kun otat paloja p…" at bounding box center [505, 216] width 477 height 96
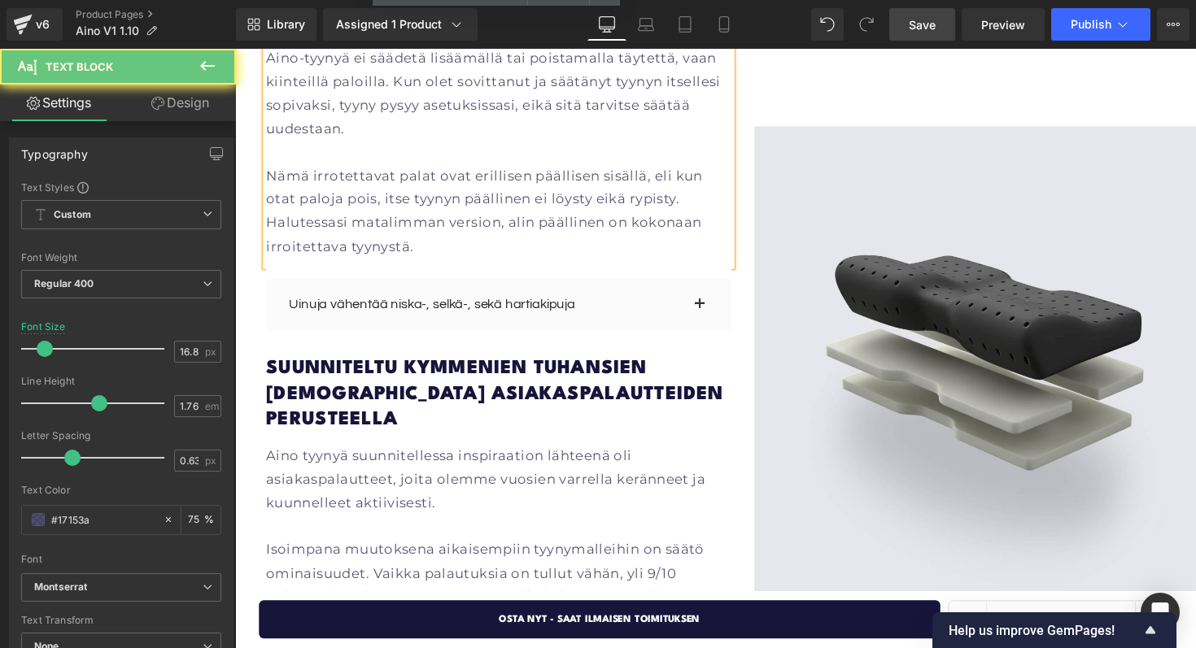
click at [493, 224] on p "Nämä irrotettavat palat ovat erillisen päällisen sisällä, eli kun otat paloja p…" at bounding box center [505, 216] width 477 height 96
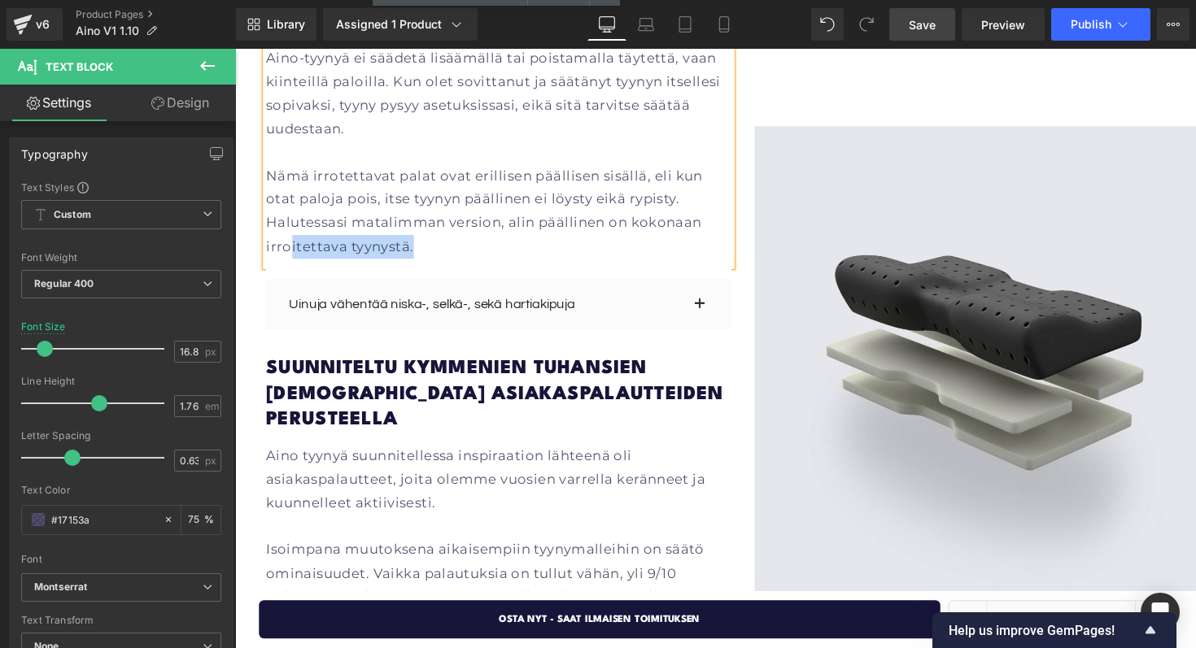
drag, startPoint x: 493, startPoint y: 224, endPoint x: 646, endPoint y: 194, distance: 155.7
click at [646, 194] on p "Nämä irrotettavat palat ovat erillisen päällisen sisällä, eli kun otat paloja p…" at bounding box center [505, 216] width 477 height 96
click at [575, 203] on p "Nämä irrotettavat palat ovat erillisen päällisen sisällä, eli kun otat paloja p…" at bounding box center [505, 216] width 477 height 96
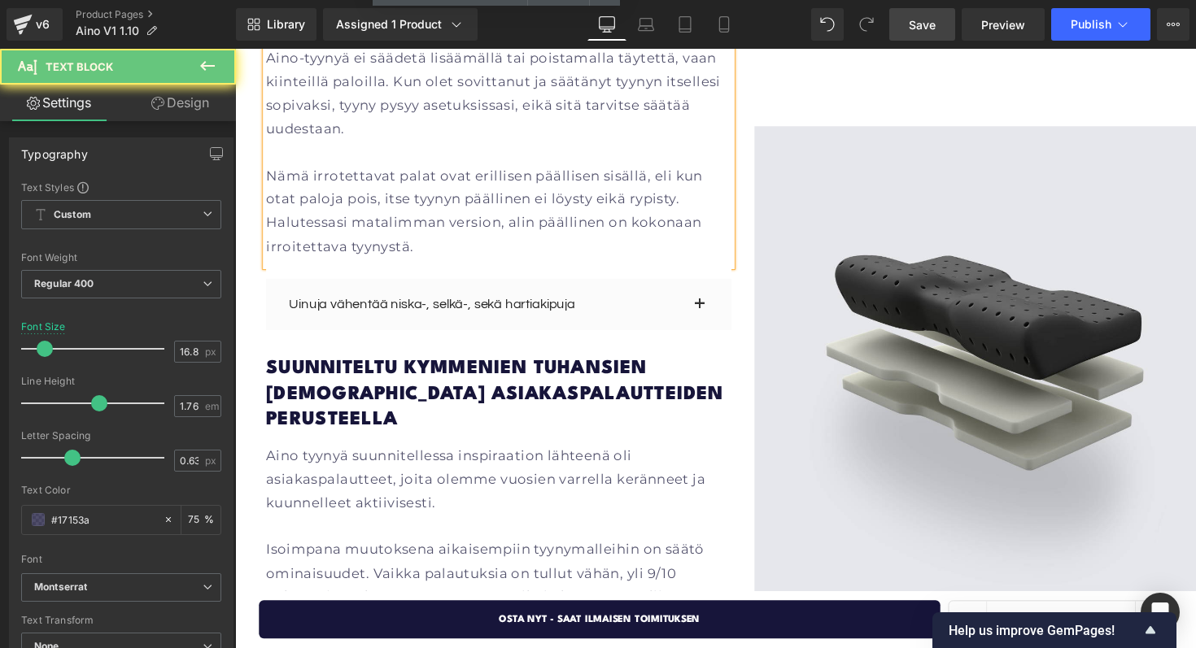
click at [535, 203] on p "Nämä irrotettavat palat ovat erillisen päällisen sisällä, eli kun otat paloja p…" at bounding box center [505, 216] width 477 height 96
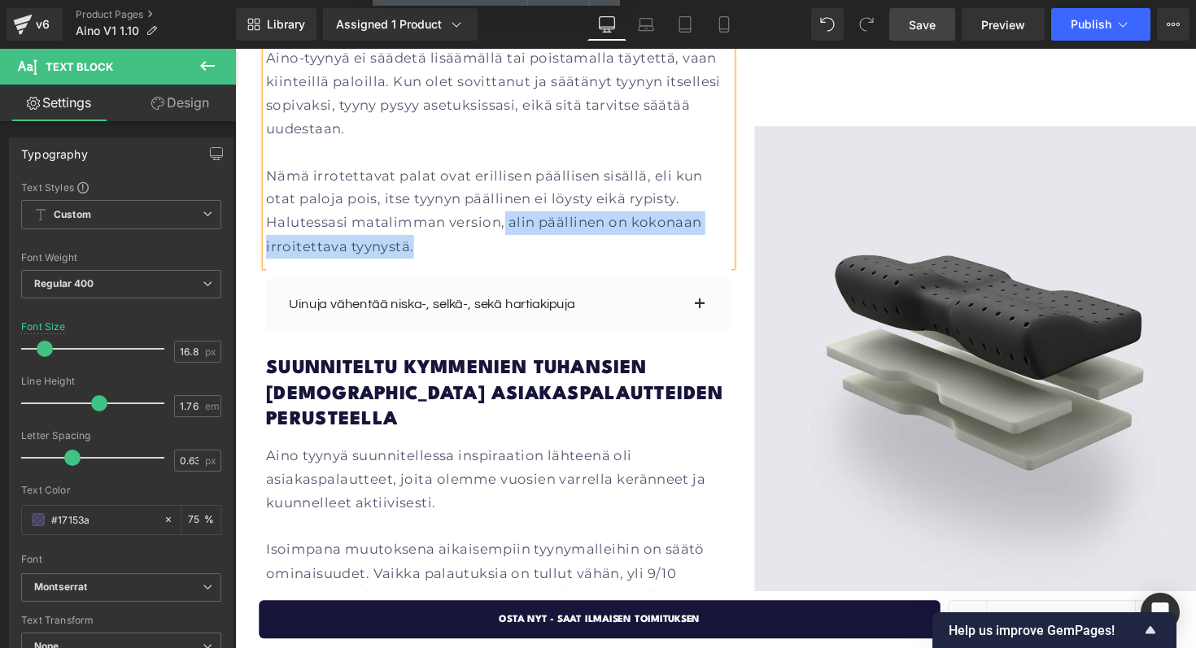
drag, startPoint x: 423, startPoint y: 207, endPoint x: 486, endPoint y: 221, distance: 64.3
click at [486, 221] on p "Nämä irrotettavat palat ovat erillisen päällisen sisällä, eli kun otat paloja p…" at bounding box center [505, 216] width 477 height 96
click at [663, 180] on p "Nämä irrotettavat palat ovat erillisen päällisen sisällä, eli kun otat paloja p…" at bounding box center [505, 216] width 477 height 96
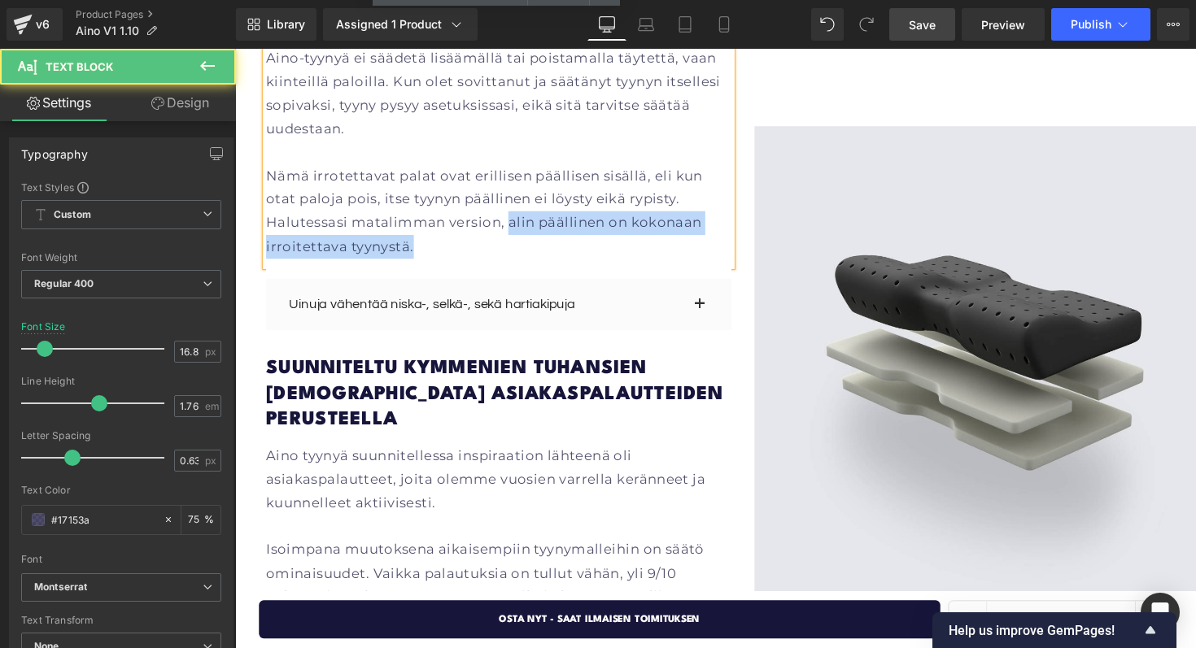
drag, startPoint x: 425, startPoint y: 201, endPoint x: 431, endPoint y: 217, distance: 17.5
click at [432, 218] on p "Nämä irrotettavat palat ovat erillisen päällisen sisällä, eli kun otat paloja p…" at bounding box center [505, 216] width 477 height 96
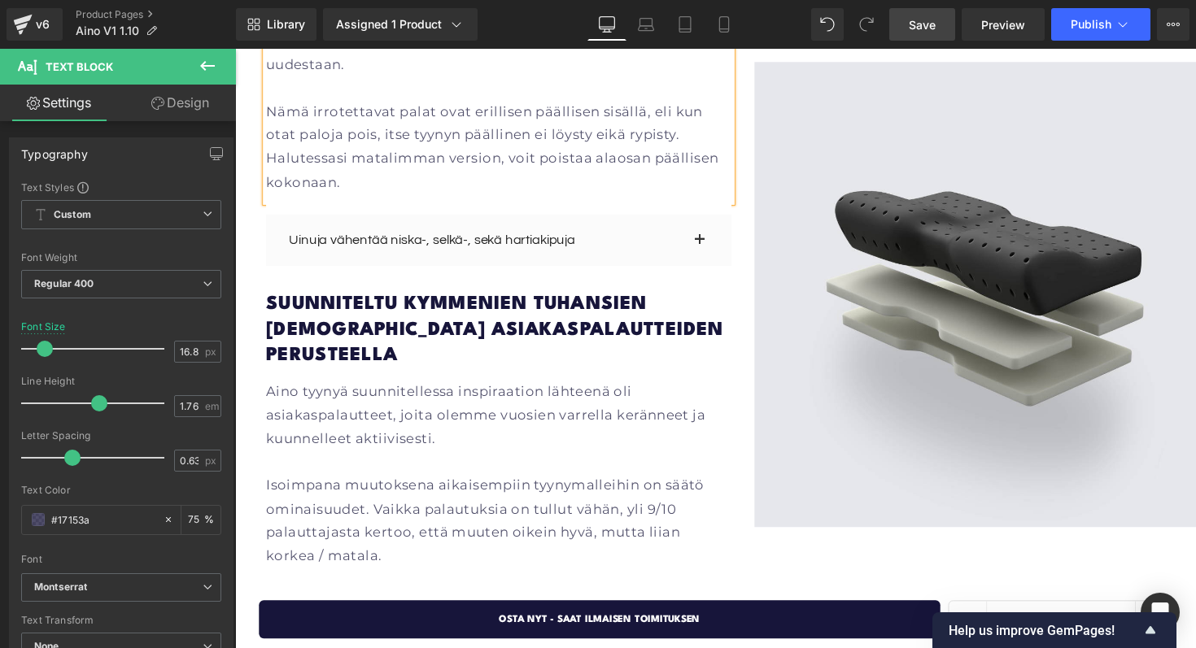
scroll to position [2241, 0]
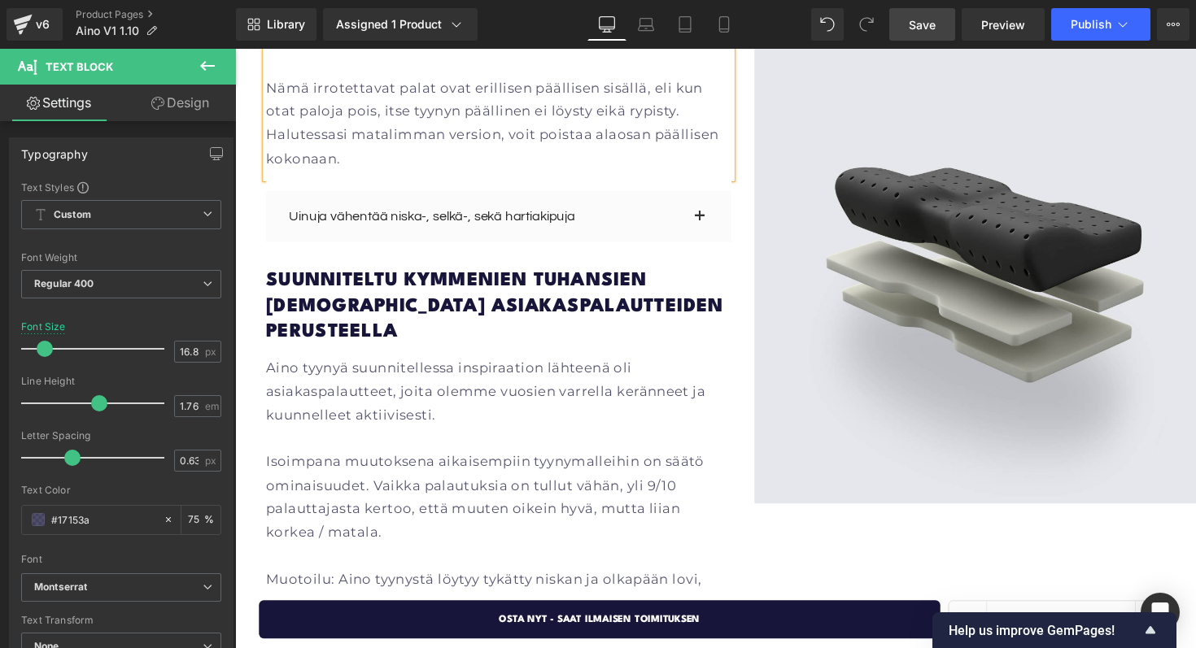
click at [348, 364] on p "Aino tyynyä suunnitellessa inspiraation lähteenä oli asiakaspalautteet, joita o…" at bounding box center [505, 400] width 477 height 72
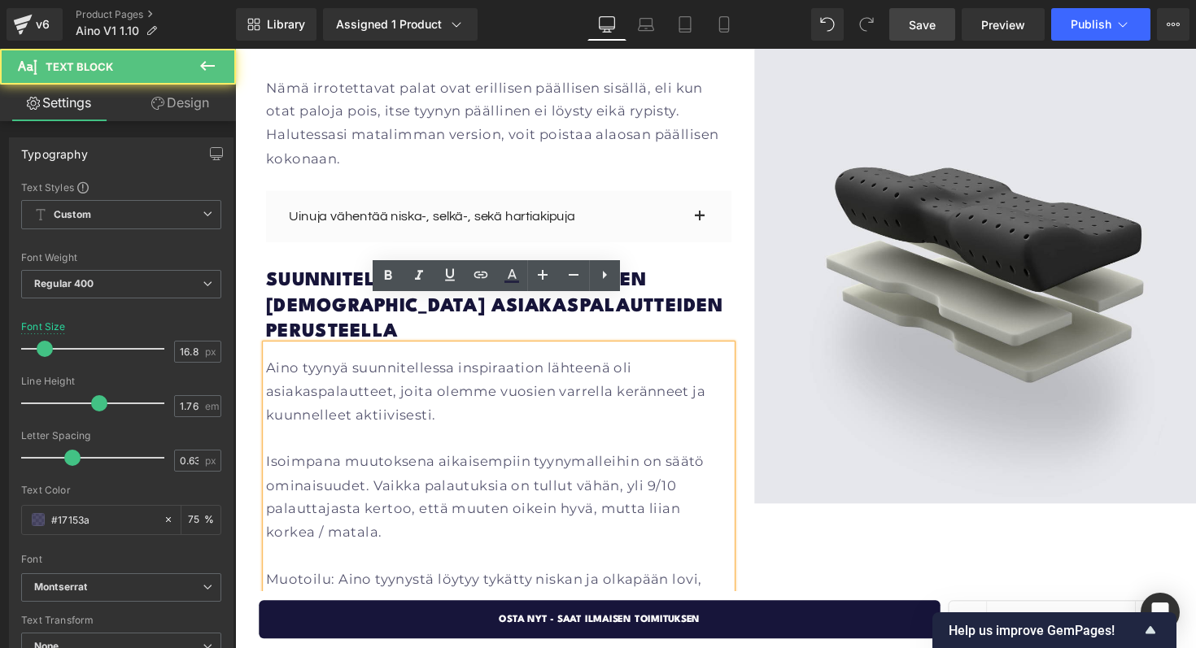
click at [302, 364] on p "Aino tyynyä suunnitellessa inspiraation lähteenä oli asiakaspalautteet, joita o…" at bounding box center [505, 400] width 477 height 72
click at [305, 364] on p "Aino tyynyä suunnitellessa inspiraation lähteenä oli asiakaspalautteet, joita o…" at bounding box center [505, 400] width 477 height 72
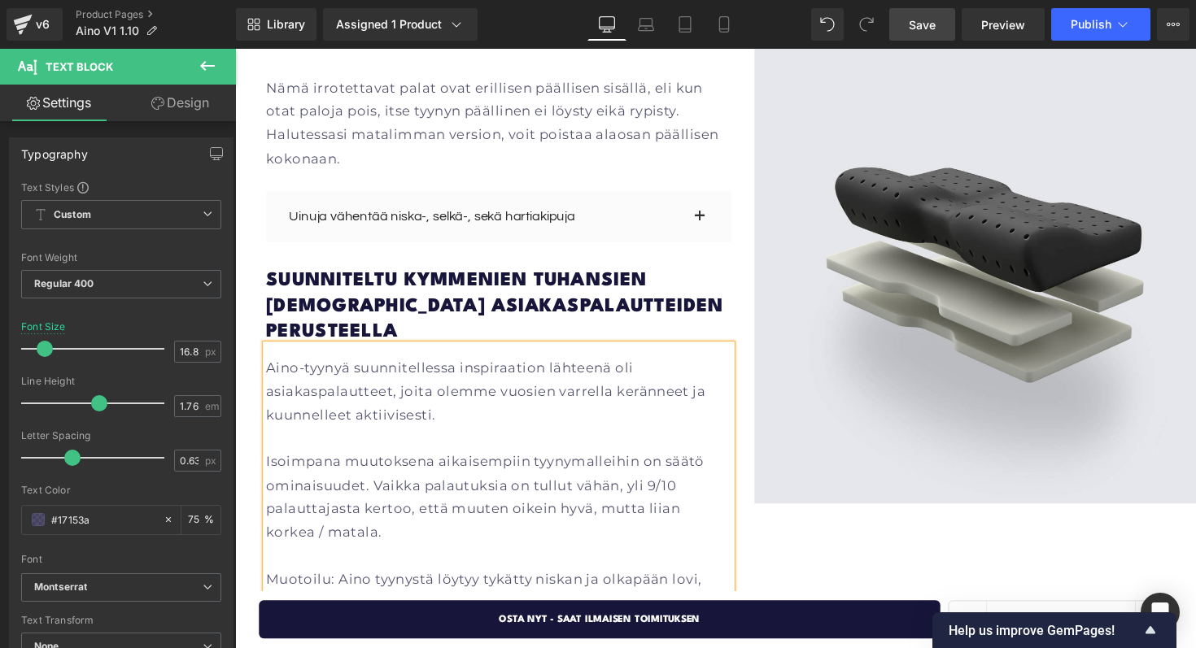
click at [338, 364] on p "Aino-tyynyä suunnitellessa inspiraation lähteenä oli asiakaspalautteet, joita o…" at bounding box center [505, 400] width 477 height 72
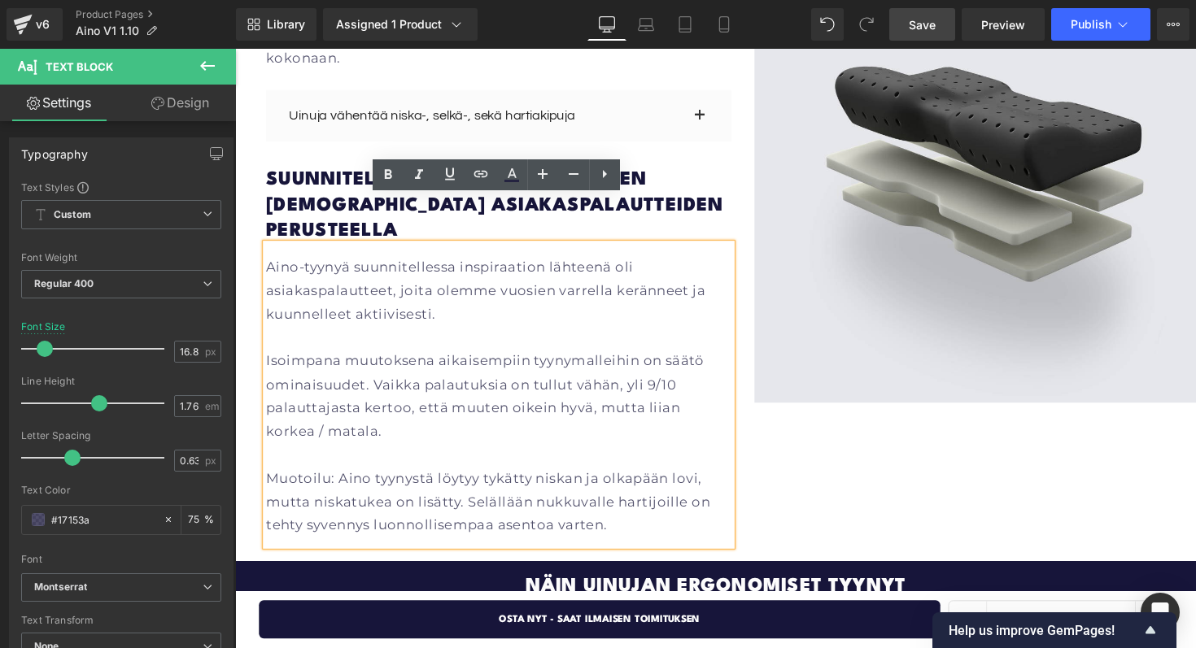
scroll to position [2347, 0]
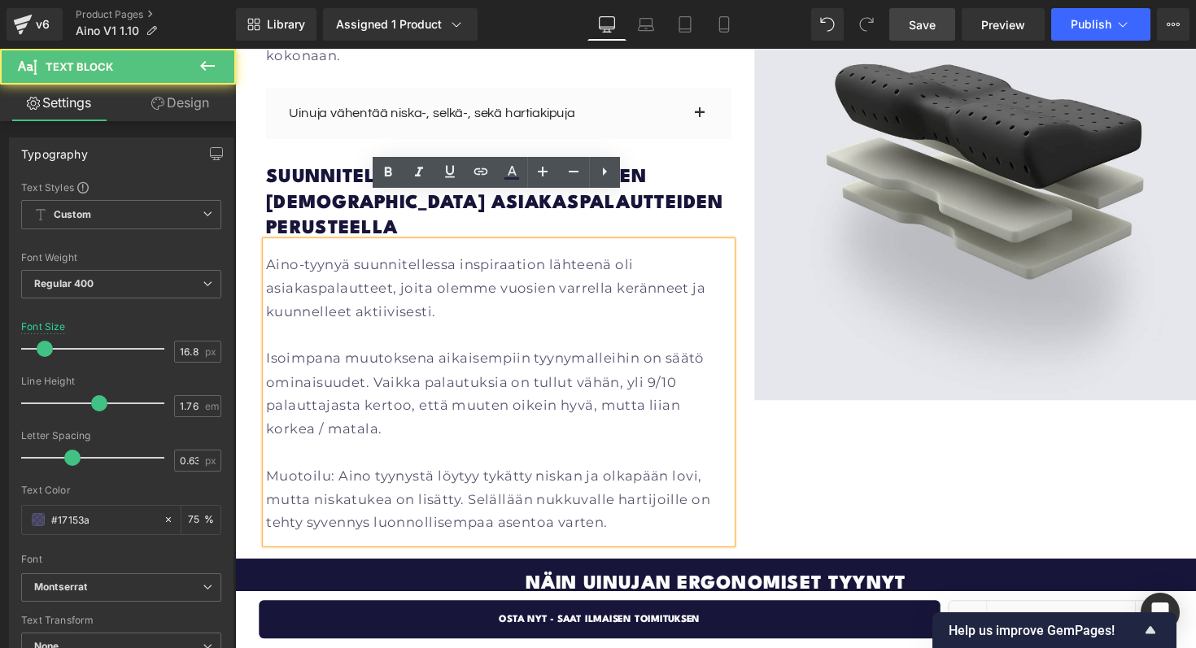
click at [474, 268] on p "Aino-tyynyä suunnitellessa inspiraation lähteenä oli asiakaspalautteet, joita o…" at bounding box center [505, 295] width 477 height 72
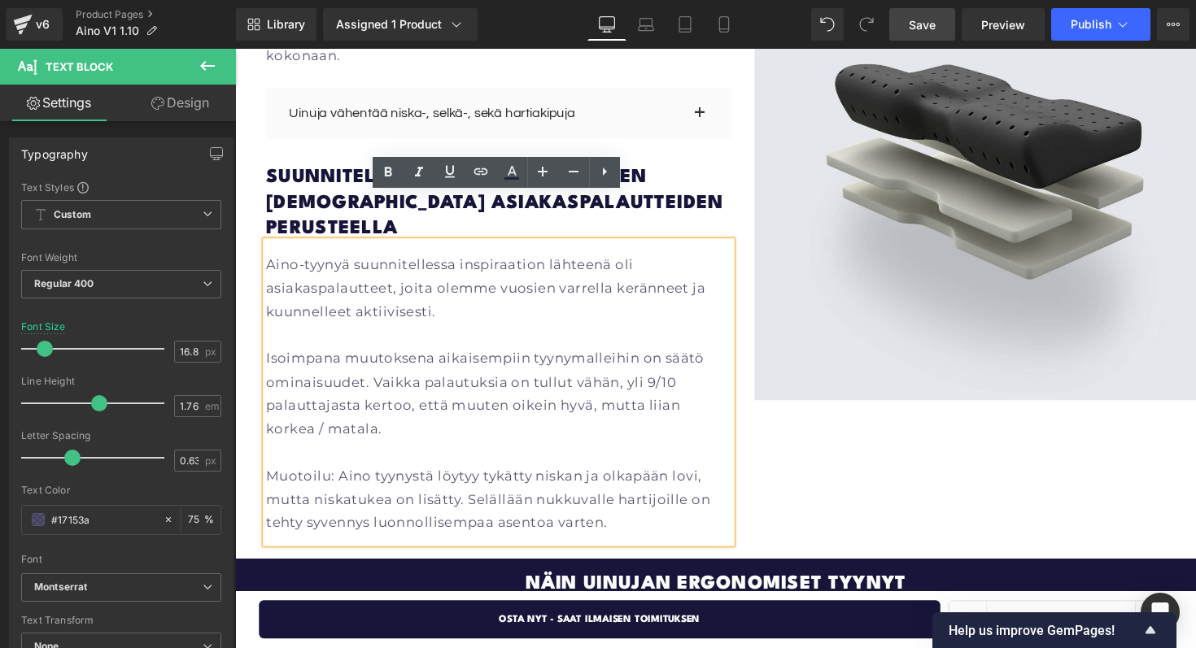
click at [643, 259] on p "Aino-tyynyä suunnitellessa inspiraation lähteenä oli asiakaspalautteet, joita o…" at bounding box center [505, 295] width 477 height 72
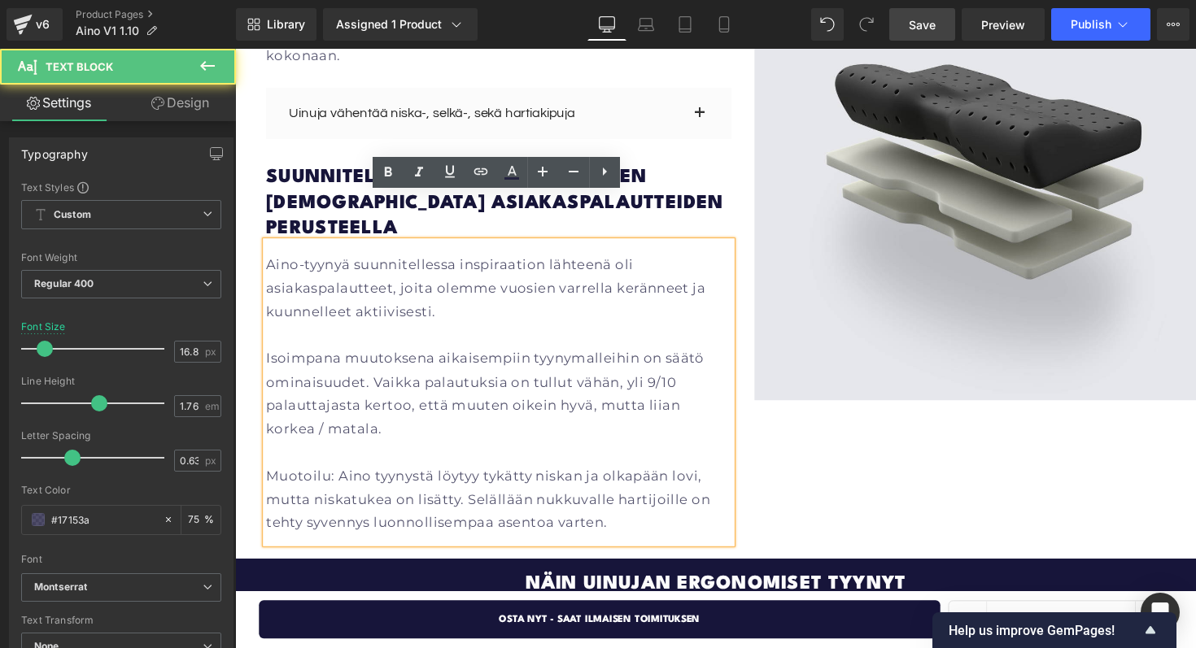
click at [526, 266] on p "Aino-tyynyä suunnitellessa inspiraation lähteenä oli asiakaspalautteet, joita o…" at bounding box center [505, 295] width 477 height 72
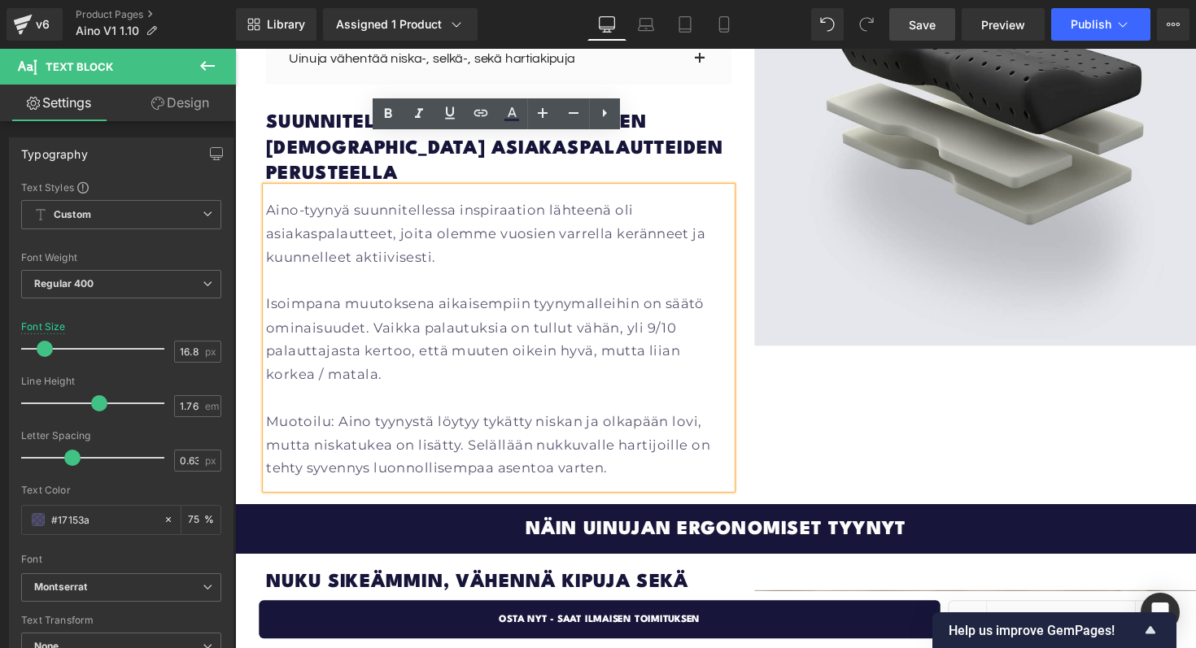
scroll to position [2408, 0]
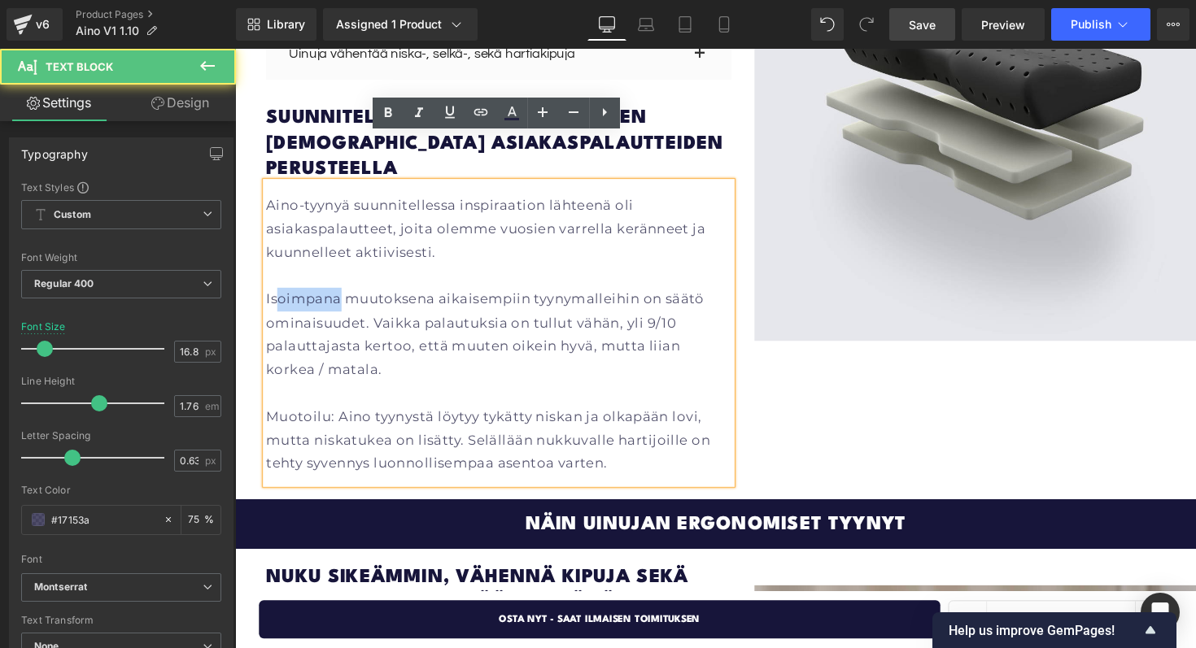
drag, startPoint x: 342, startPoint y: 260, endPoint x: 280, endPoint y: 260, distance: 61.8
click at [280, 294] on p "Isoimpana muutoksena aikaisempiin tyynymalleihin on säätö ominaisuudet. Vaikka …" at bounding box center [505, 342] width 477 height 96
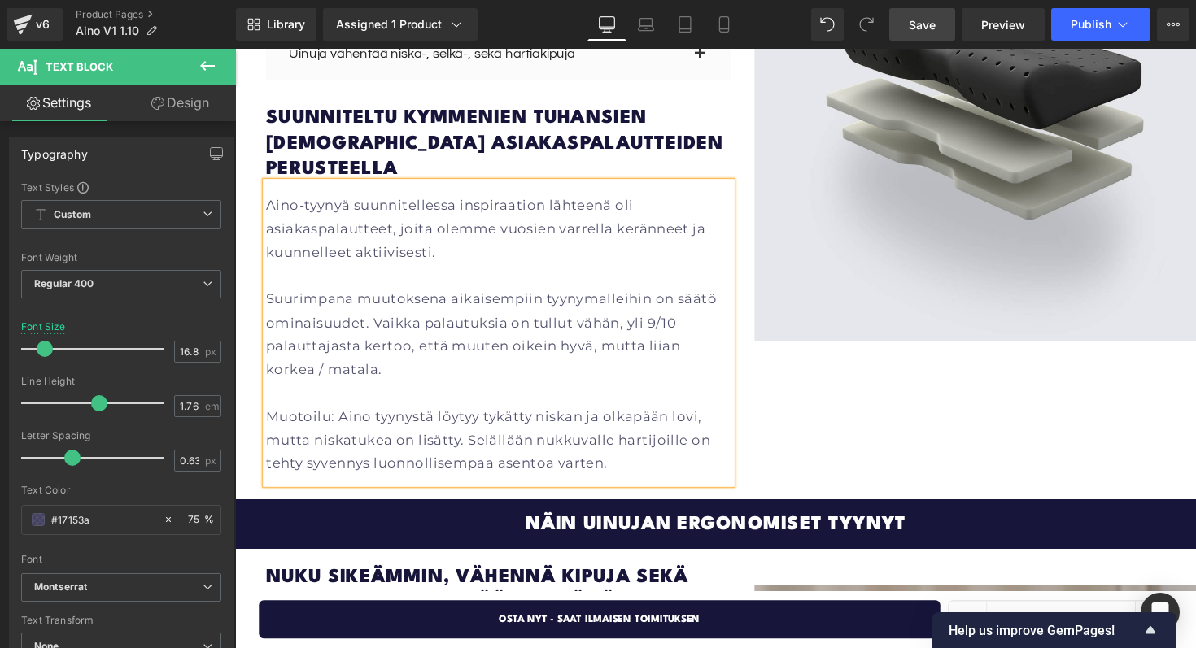
click at [661, 294] on p "Suurimpana muutoksena aikaisempiin tyynymalleihin on säätö ominaisuudet. Vaikka…" at bounding box center [505, 342] width 477 height 96
click at [312, 294] on p "Suurimpana muutoksena aikaisempiin tyynymalleihimme on säätö ominaisuudet. Vaik…" at bounding box center [505, 342] width 477 height 96
click at [718, 294] on p "Suurimpana muutoksena aikaisempiin tyynymalleihimme on säätö-ominaisuudet. Vaik…" at bounding box center [505, 342] width 477 height 96
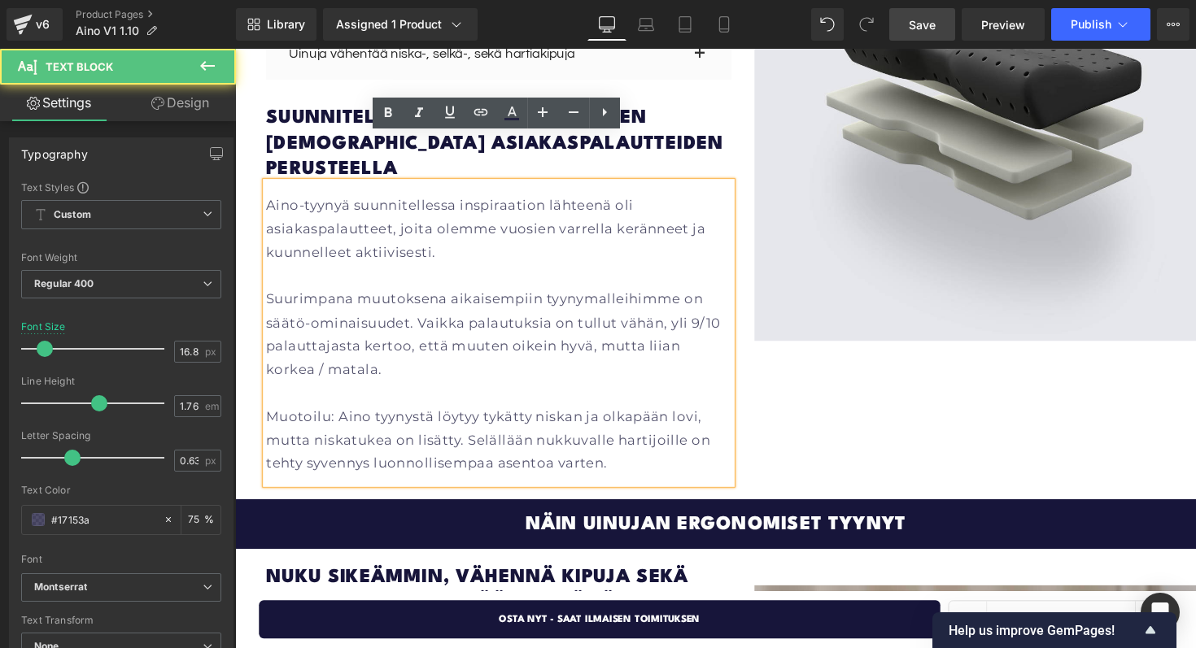
click at [713, 294] on p "Suurimpana muutoksena aikaisempiin tyynymalleihimme on säätö-ominaisuudet. Vaik…" at bounding box center [505, 342] width 477 height 96
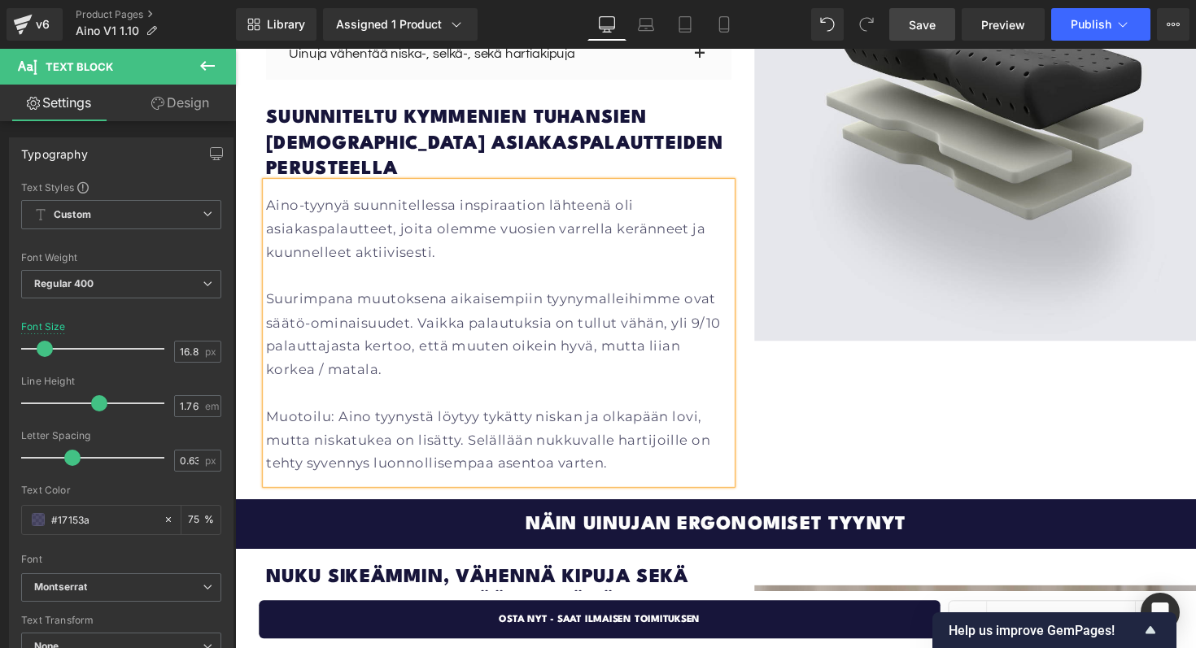
click at [607, 294] on p "Suurimpana muutoksena aikaisempiin tyynymalleihimme ovat säätö-ominaisuudet. Va…" at bounding box center [505, 342] width 477 height 96
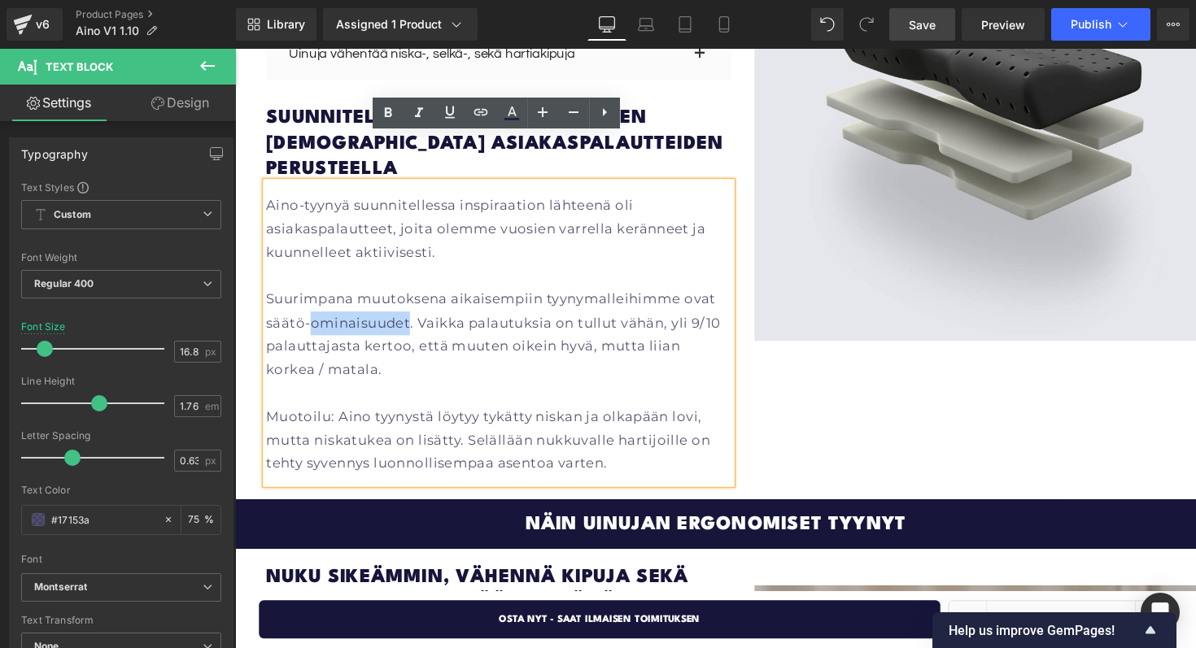
drag, startPoint x: 412, startPoint y: 285, endPoint x: 311, endPoint y: 281, distance: 101.0
click at [311, 294] on p "Suurimpana muutoksena aikaisempiin tyynymalleihimme ovat säätö-ominaisuudet. Va…" at bounding box center [505, 342] width 477 height 96
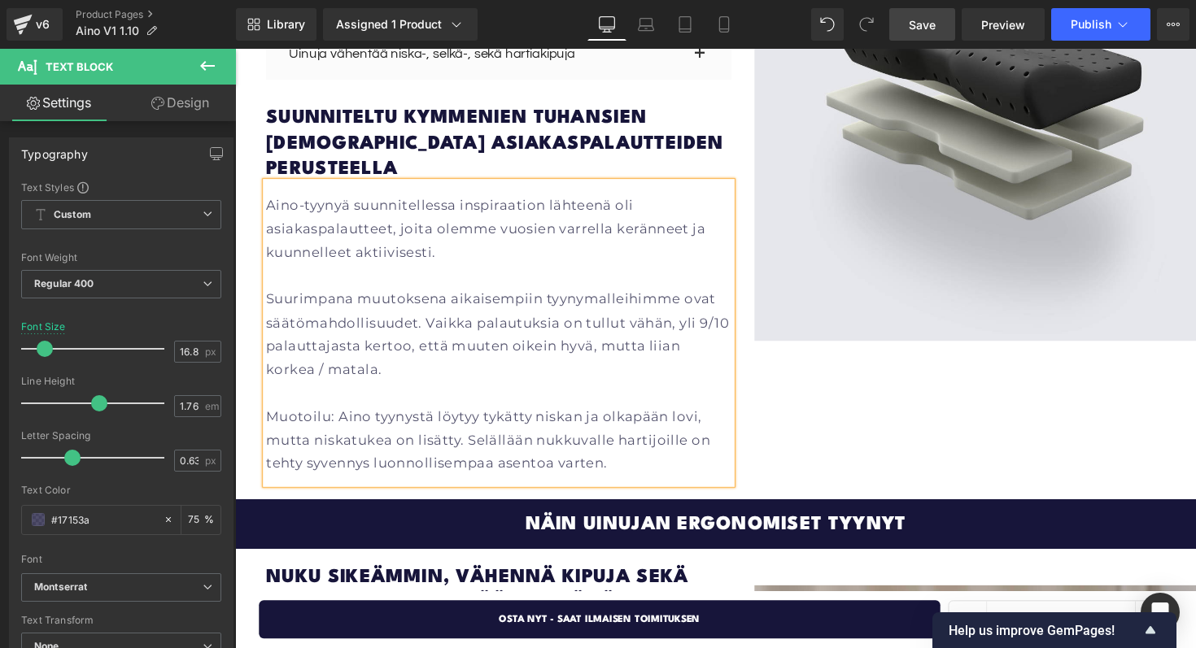
click at [369, 297] on p "Suurimpana muutoksena aikaisempiin tyynymalleihimme ovat säätömahdollisuudet. V…" at bounding box center [505, 342] width 477 height 96
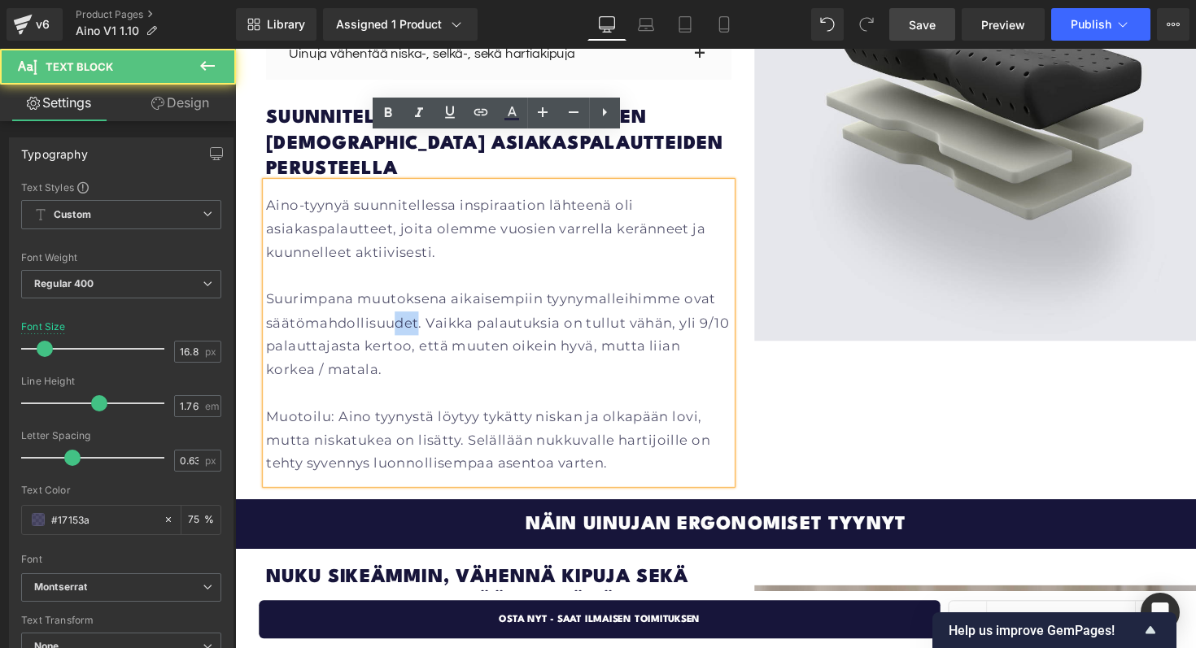
drag, startPoint x: 421, startPoint y: 279, endPoint x: 401, endPoint y: 282, distance: 20.6
click at [401, 294] on p "Suurimpana muutoksena aikaisempiin tyynymalleihimme ovat säätömahdollisuudet. V…" at bounding box center [505, 342] width 477 height 96
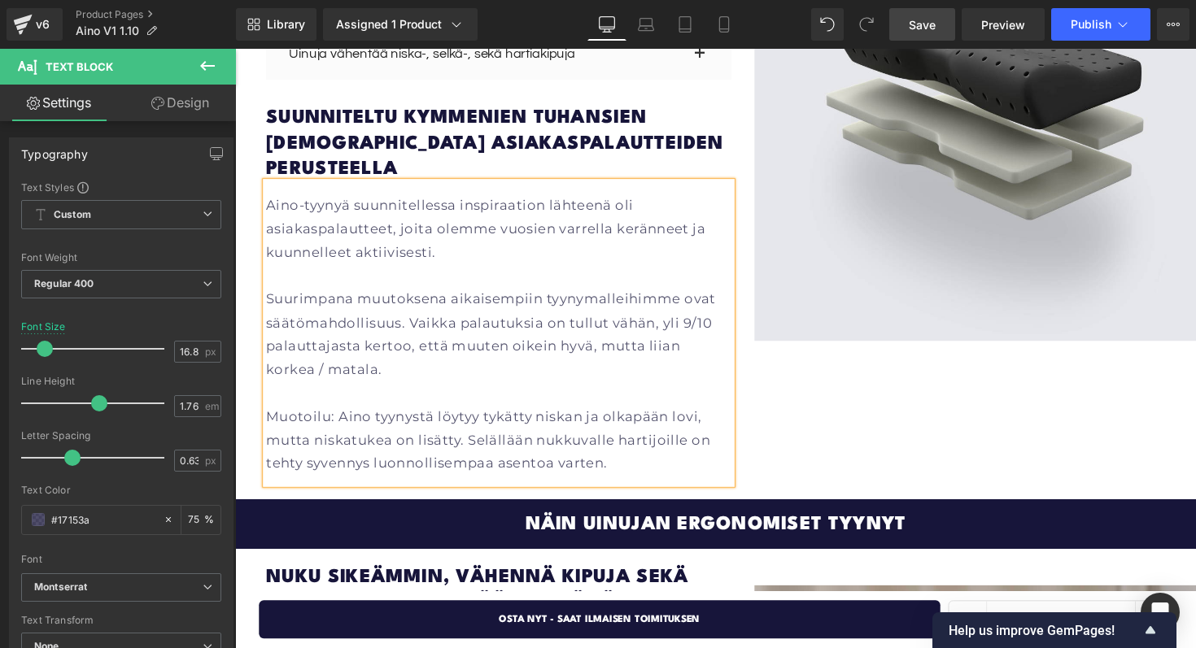
click at [439, 307] on p "Suurimpana muutoksena aikaisempiin tyynymalleihimme ovat säätömahdollisuus. Vai…" at bounding box center [505, 342] width 477 height 96
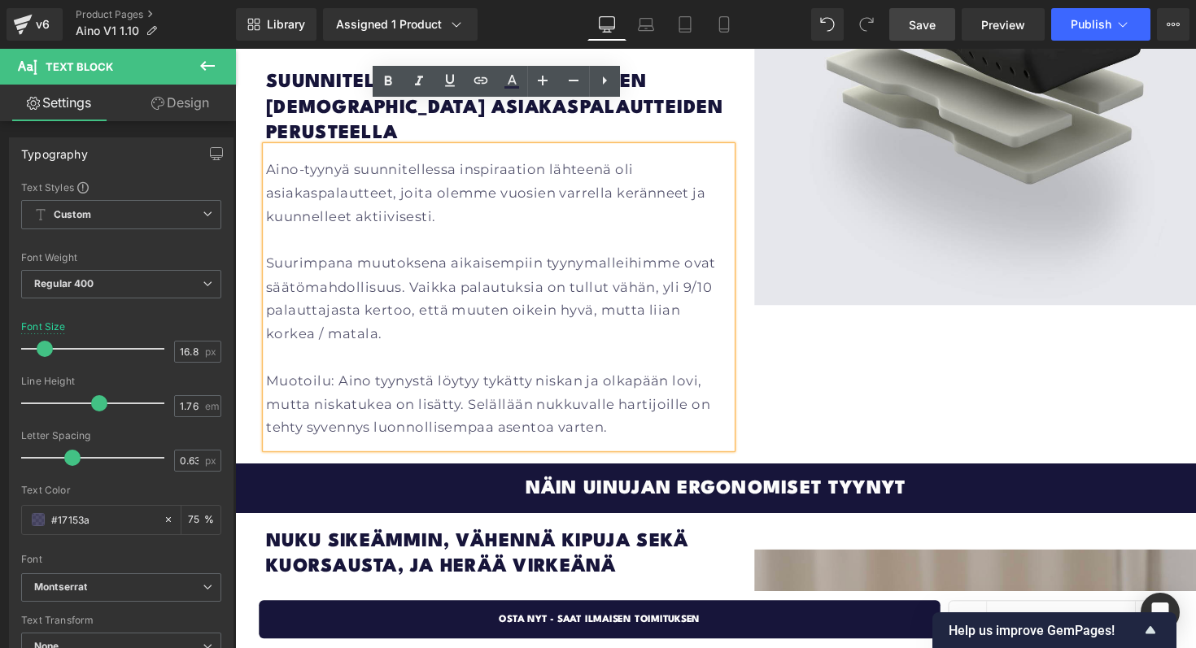
scroll to position [2451, 0]
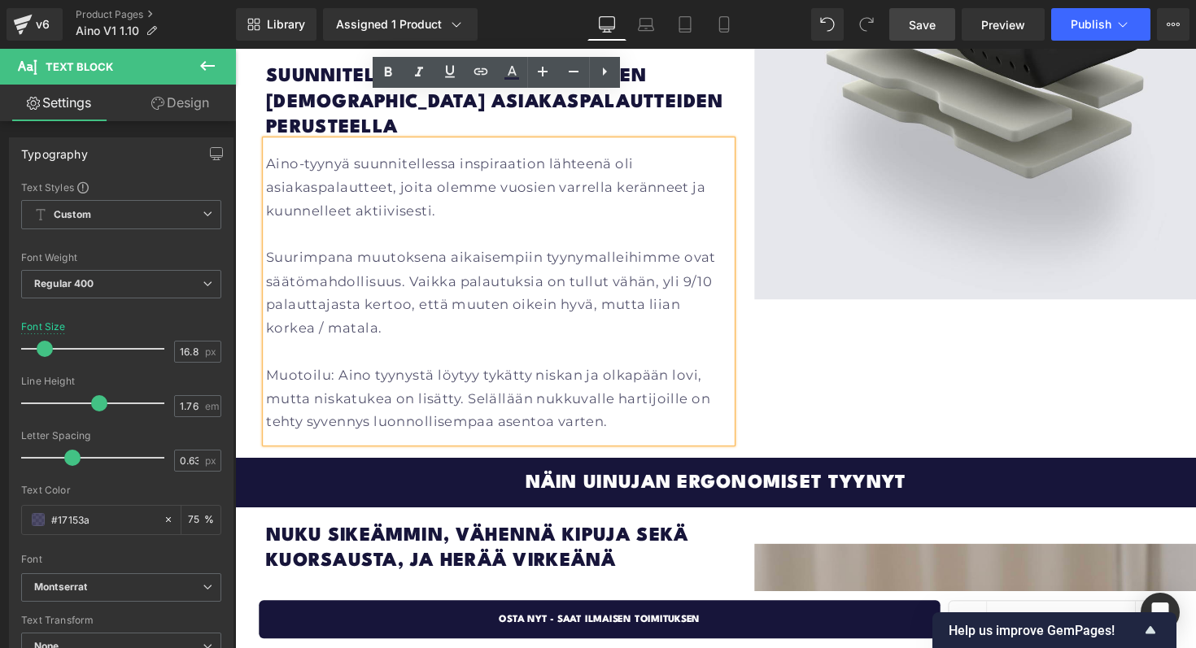
click at [430, 295] on p "Suurimpana muutoksena aikaisempiin tyynymalleihimme ovat säätömahdollisuus. Vai…" at bounding box center [505, 299] width 477 height 96
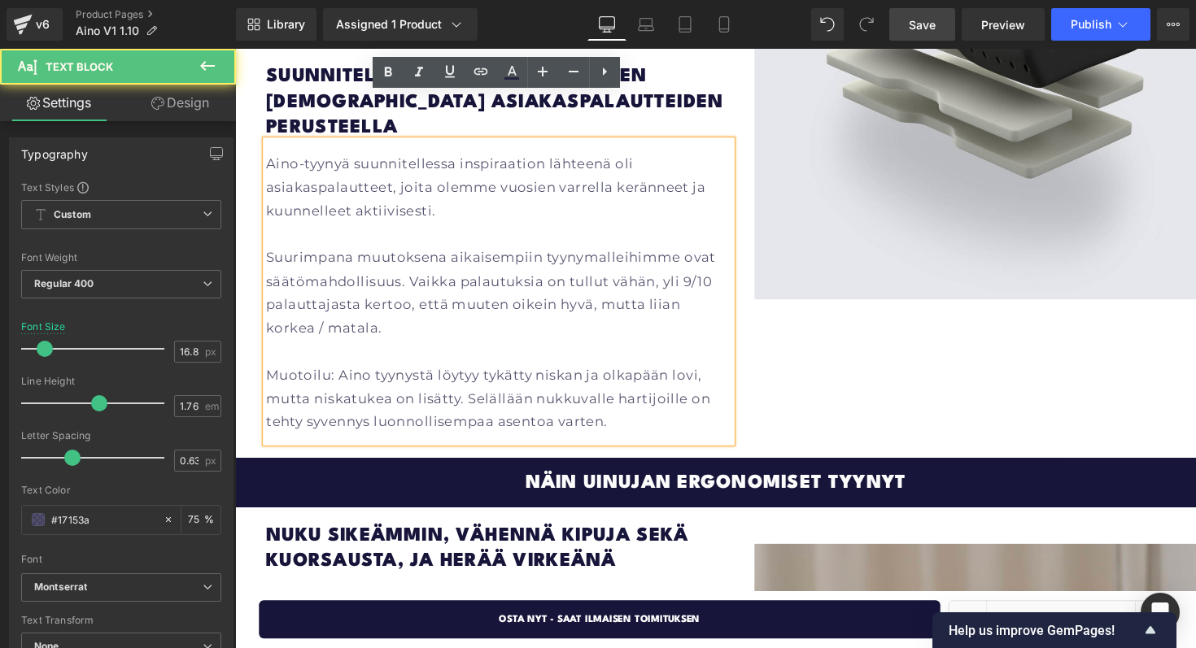
click at [268, 264] on p "Suurimpana muutoksena aikaisempiin tyynymalleihimme ovat säätömahdollisuus. Vai…" at bounding box center [505, 299] width 477 height 96
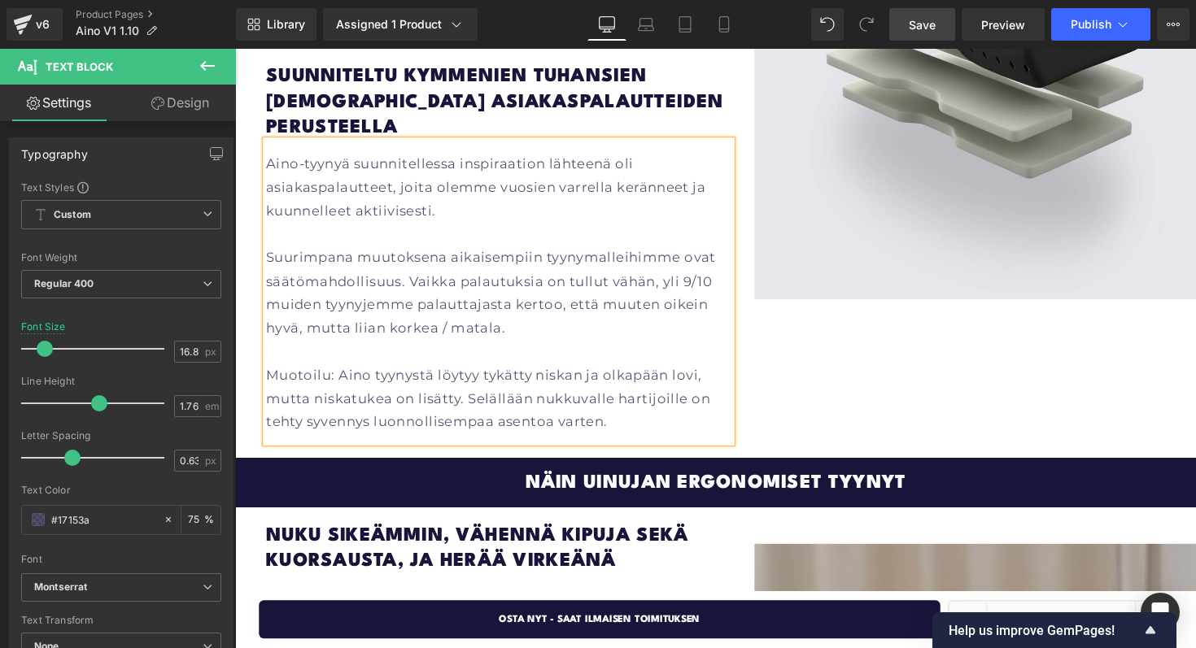
click at [413, 262] on p "Suurimpana muutoksena aikaisempiin tyynymalleihimme ovat säätömahdollisuus. Vai…" at bounding box center [505, 299] width 477 height 96
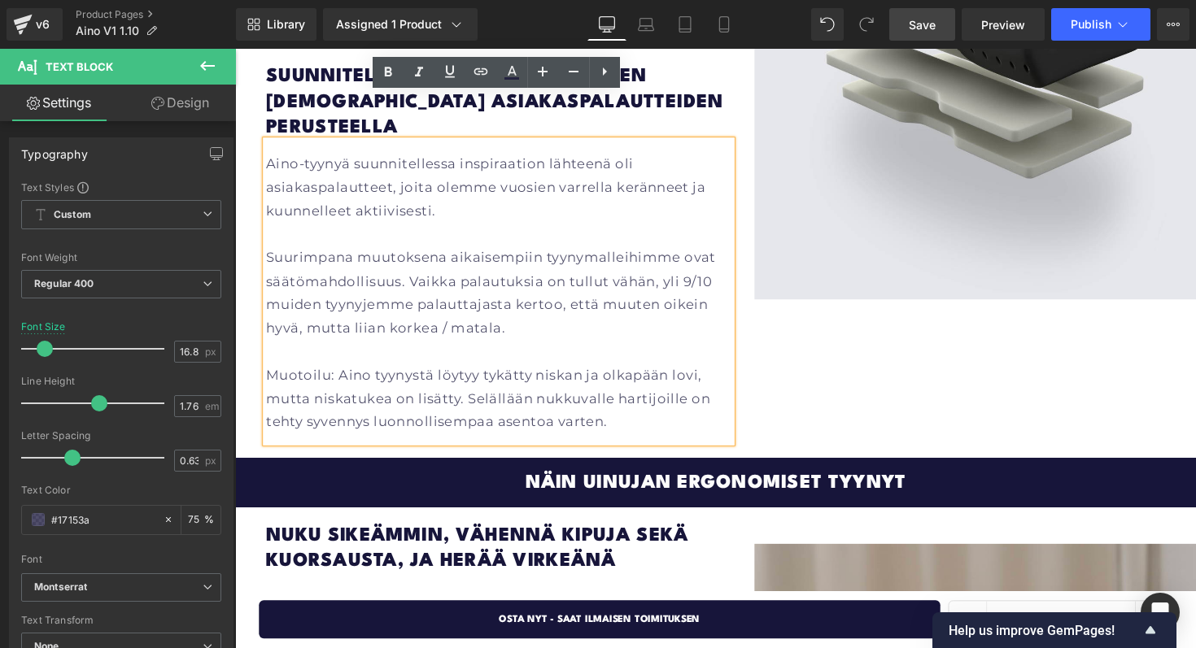
click at [494, 265] on p "Suurimpana muutoksena aikaisempiin tyynymalleihimme ovat säätömahdollisuus. Vai…" at bounding box center [505, 299] width 477 height 96
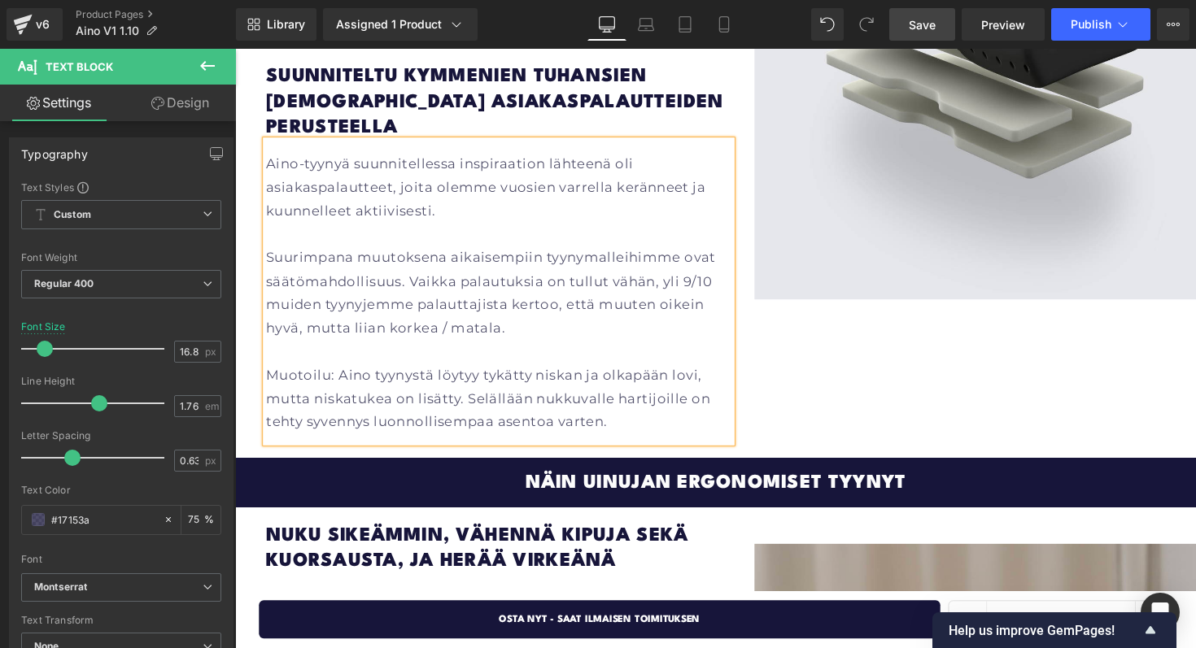
click at [604, 267] on p "Suurimpana muutoksena aikaisempiin tyynymalleihimme ovat säätömahdollisuus. Vai…" at bounding box center [505, 299] width 477 height 96
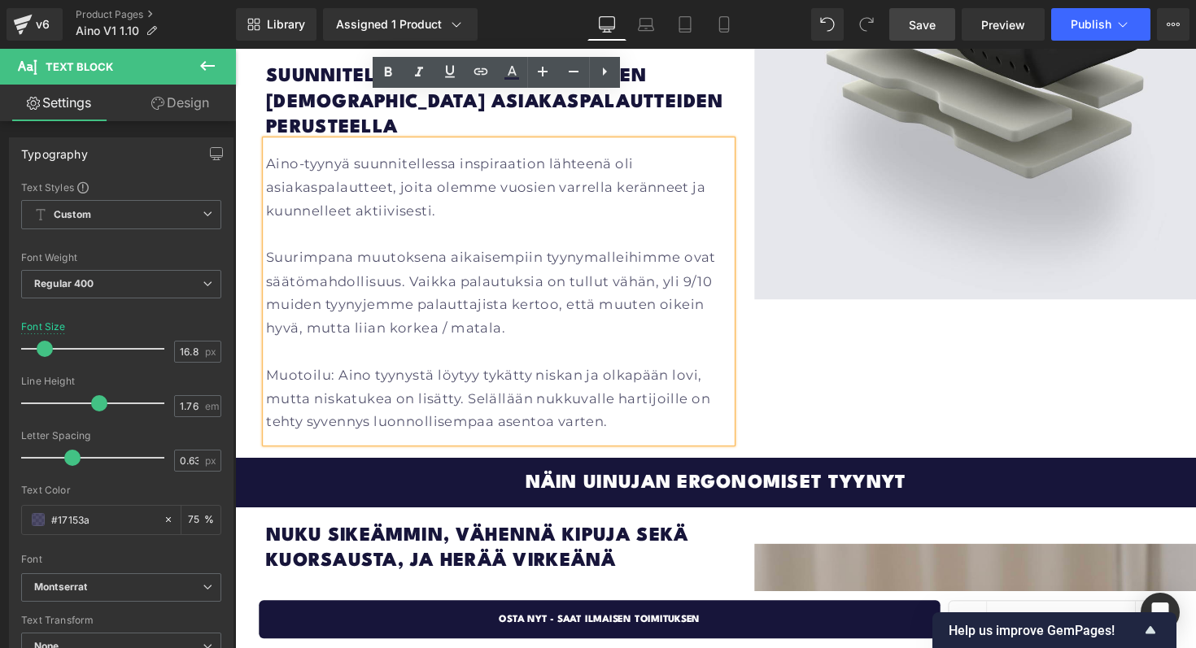
click at [563, 266] on p "Suurimpana muutoksena aikaisempiin tyynymalleihimme ovat säätömahdollisuus. Vai…" at bounding box center [505, 299] width 477 height 96
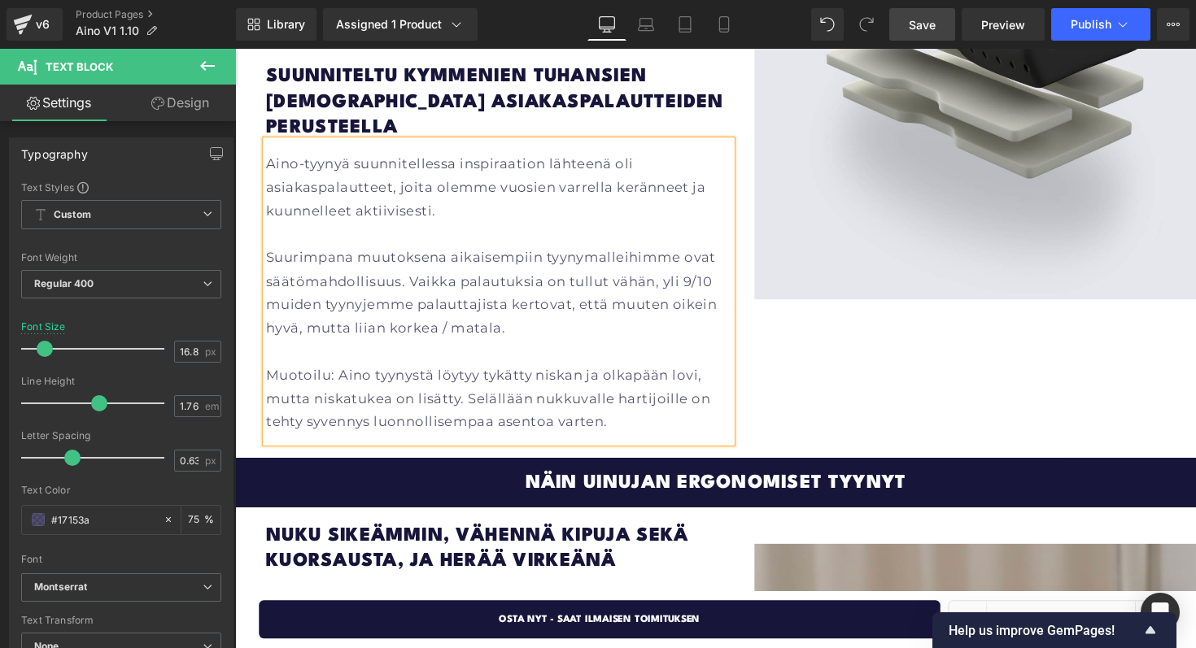
click at [620, 262] on p "Suurimpana muutoksena aikaisempiin tyynymalleihimme ovat säätömahdollisuus. Vai…" at bounding box center [505, 299] width 477 height 96
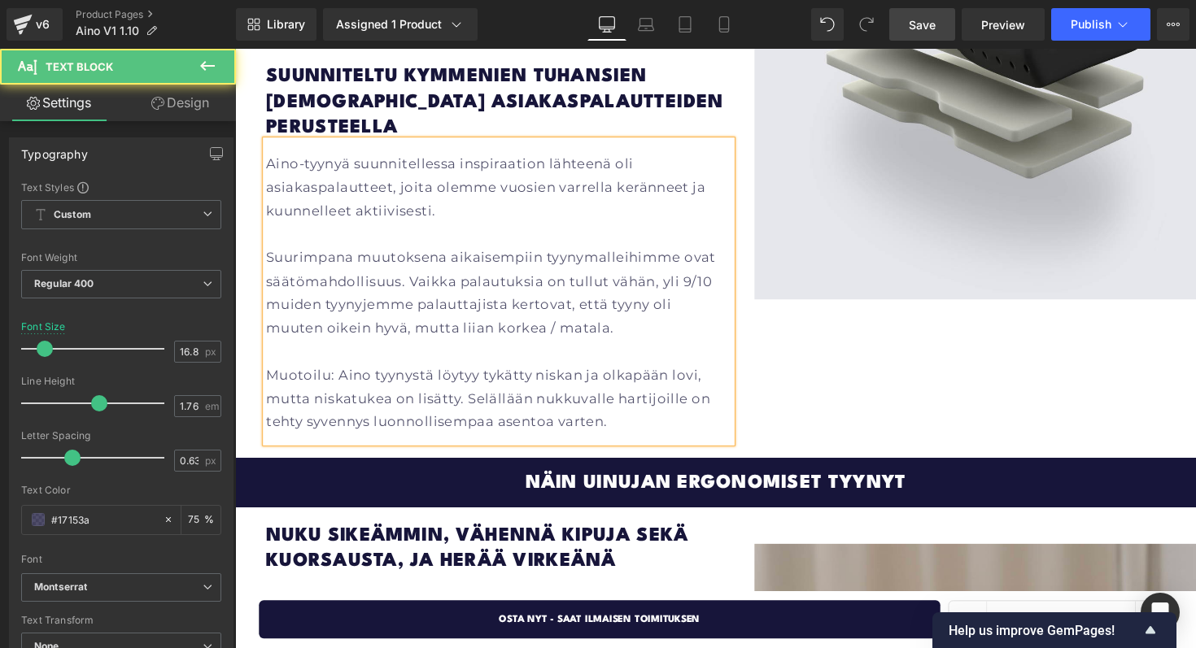
click at [578, 279] on p "Suurimpana muutoksena aikaisempiin tyynymalleihimme ovat säätömahdollisuus. Vai…" at bounding box center [505, 299] width 477 height 96
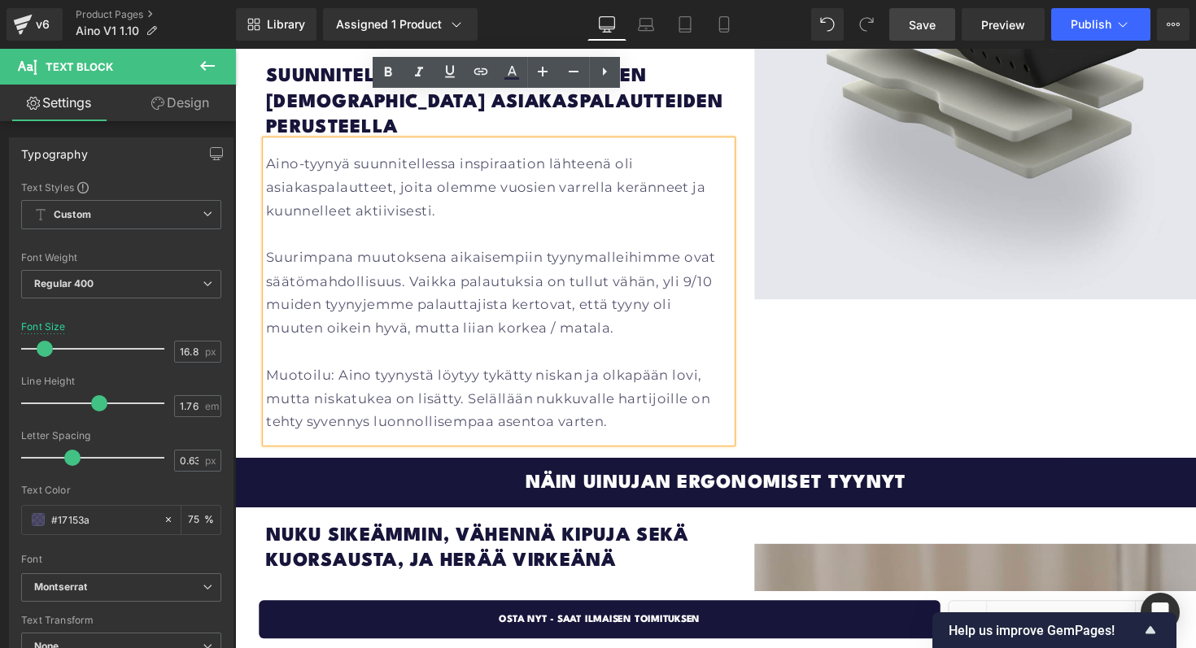
click at [443, 284] on p "Suurimpana muutoksena aikaisempiin tyynymalleihimme ovat säätömahdollisuus. Vai…" at bounding box center [505, 299] width 477 height 96
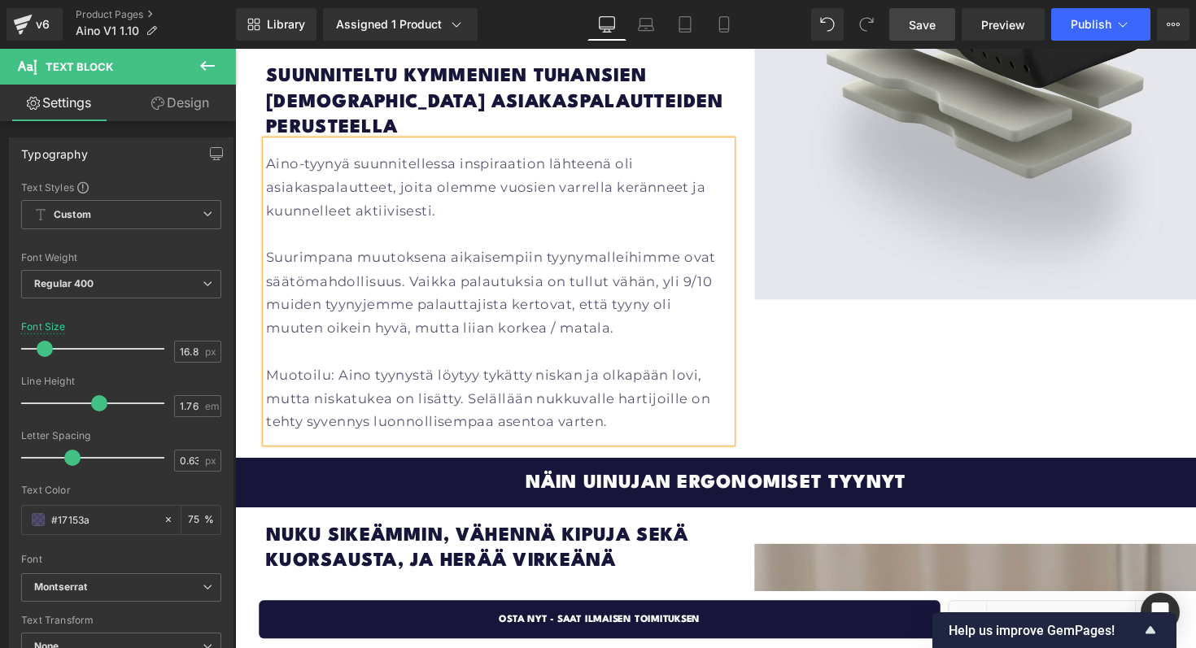
click at [493, 286] on p "Suurimpana muutoksena aikaisempiin tyynymalleihimme ovat säätömahdollisuus. Vai…" at bounding box center [505, 299] width 477 height 96
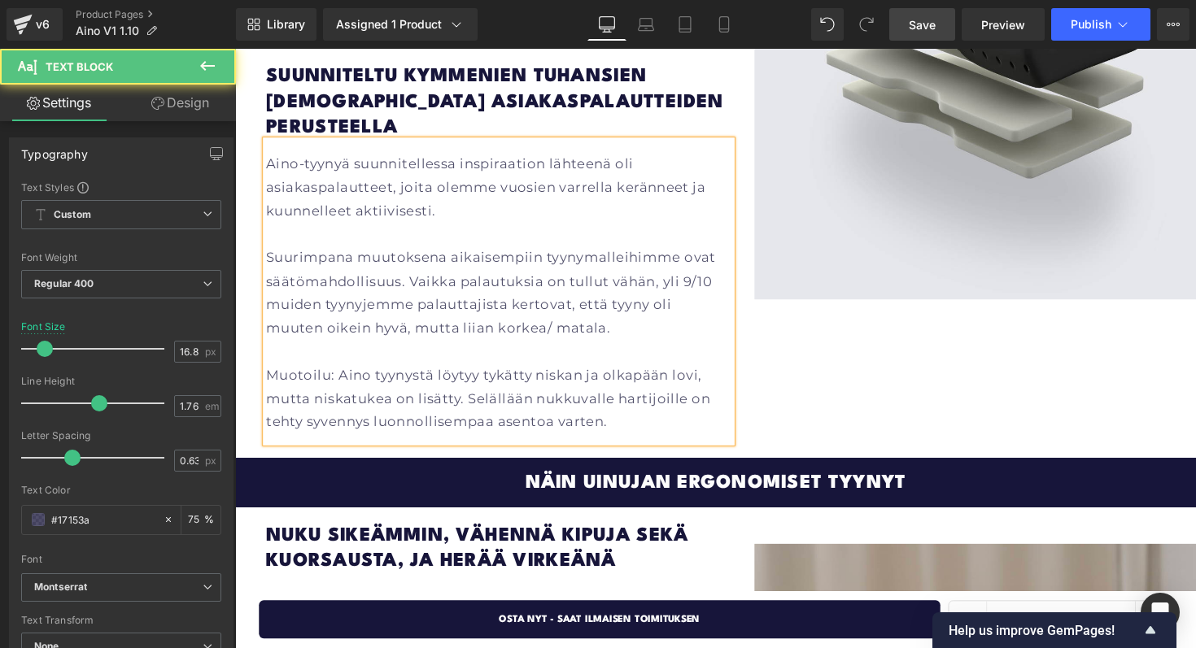
click at [501, 291] on p "Suurimpana muutoksena aikaisempiin tyynymalleihimme ovat säätömahdollisuus. Vai…" at bounding box center [505, 299] width 477 height 96
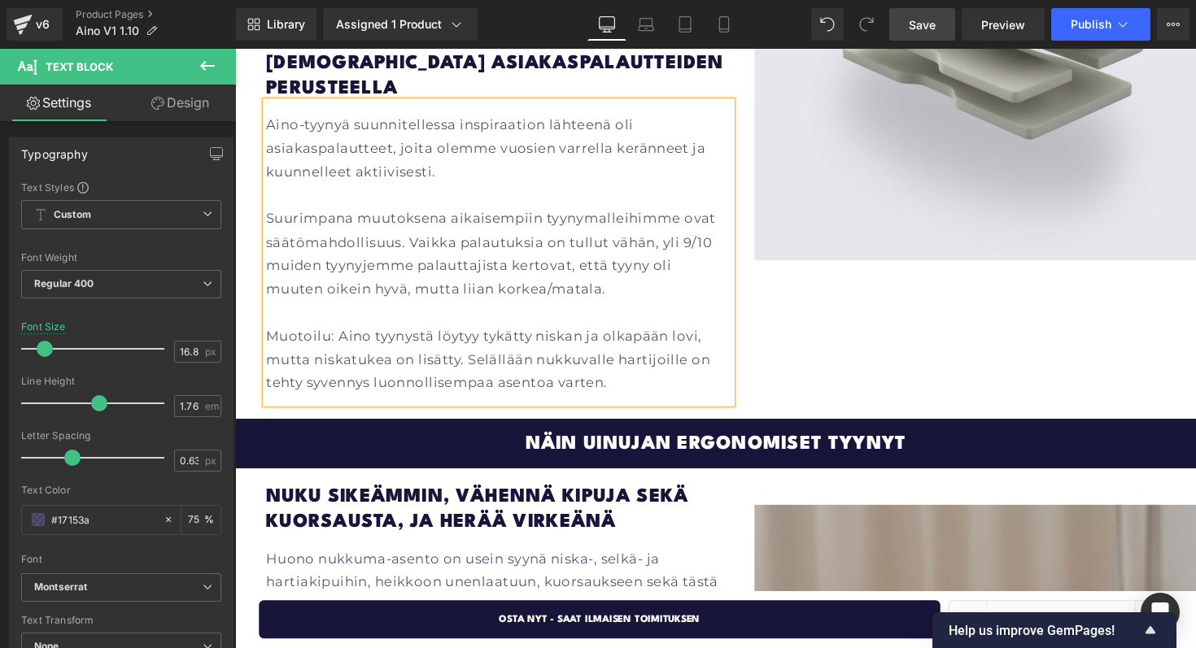
scroll to position [2486, 0]
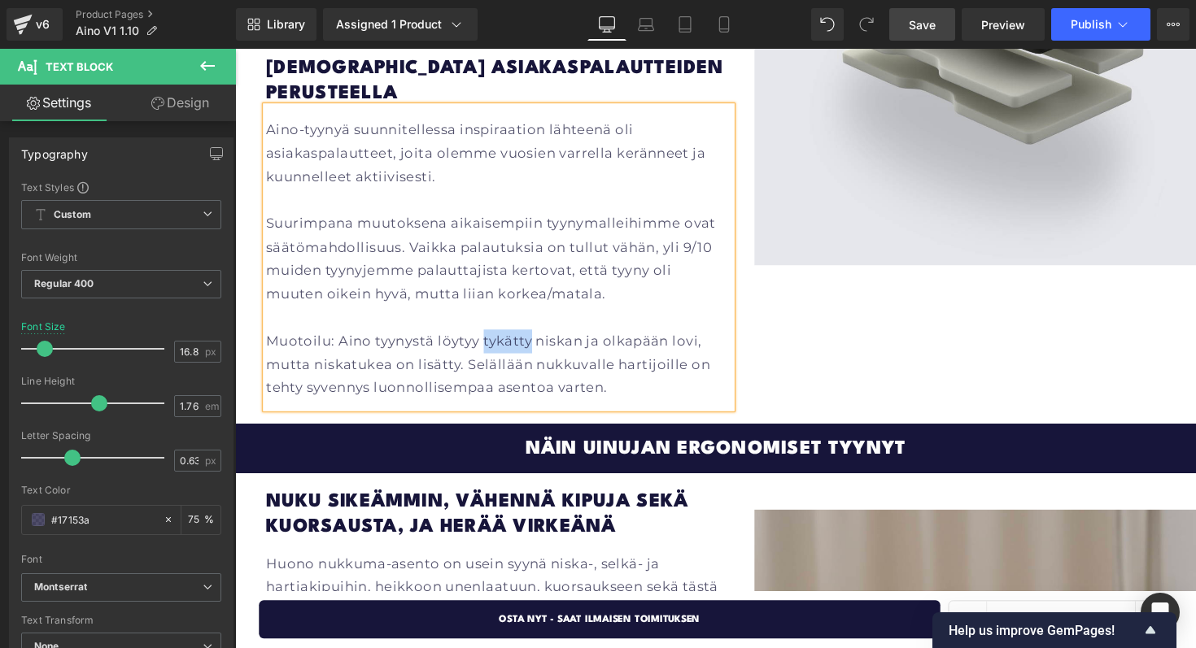
drag, startPoint x: 537, startPoint y: 299, endPoint x: 487, endPoint y: 300, distance: 49.6
click at [487, 337] on p "Muotoilu: Aino tyynystä löytyy tykätty niskan ja olkapään lovi, mutta niskatuke…" at bounding box center [505, 373] width 477 height 72
click at [458, 337] on p "Muotoilu: Aino tyynystä löytyy asiakkaidemme pitämä niskan ja olkapään lovi, mu…" at bounding box center [505, 373] width 477 height 72
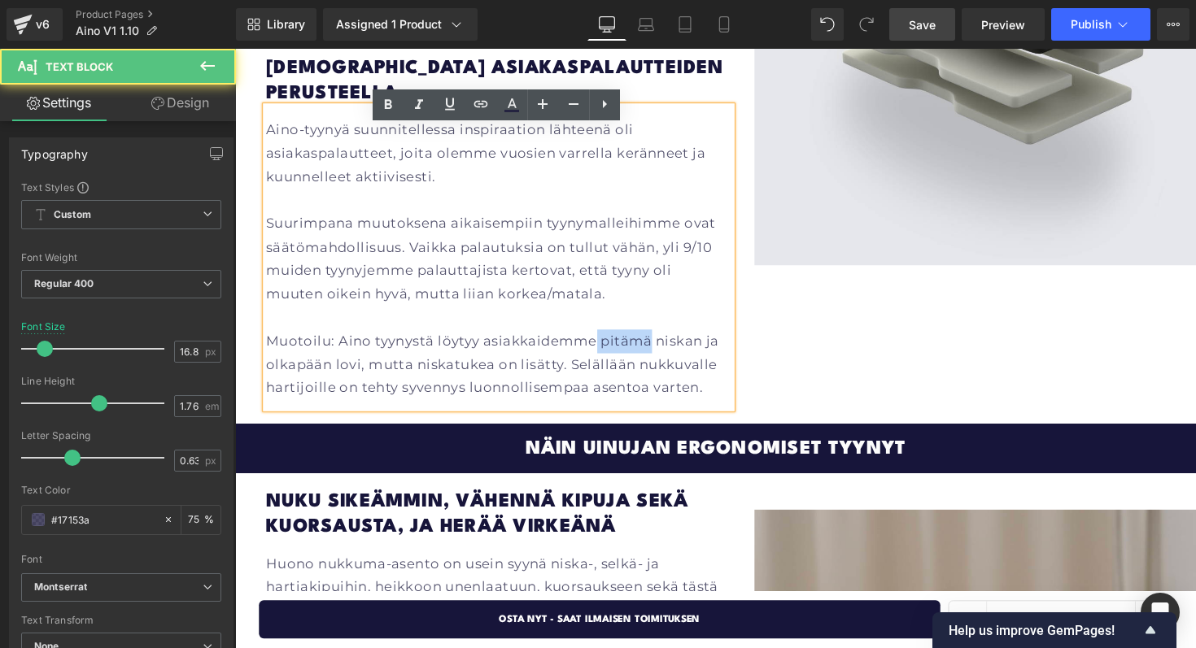
drag, startPoint x: 657, startPoint y: 301, endPoint x: 605, endPoint y: 301, distance: 51.3
click at [605, 337] on p "Muotoilu: Aino tyynystä löytyy asiakkaidemme pitämä niskan ja olkapään lovi, mu…" at bounding box center [505, 373] width 477 height 72
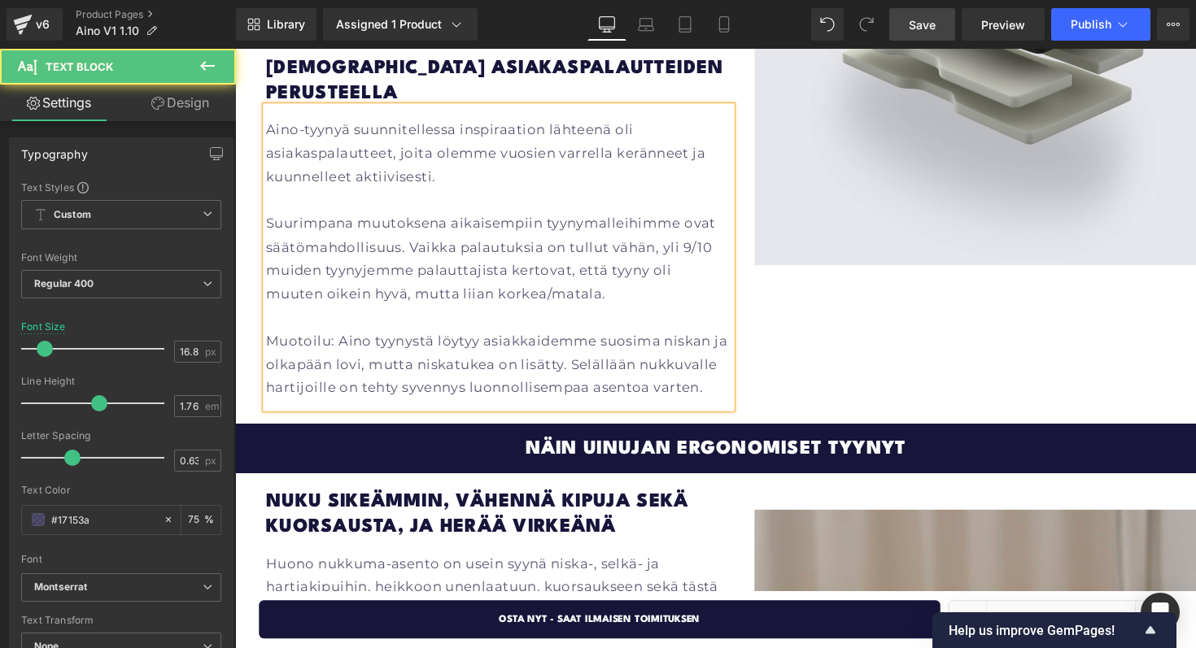
click at [469, 337] on p "Muotoilu: Aino tyynystä löytyy asiakkaidemme suosima niskan ja olkapään lovi, m…" at bounding box center [505, 373] width 477 height 72
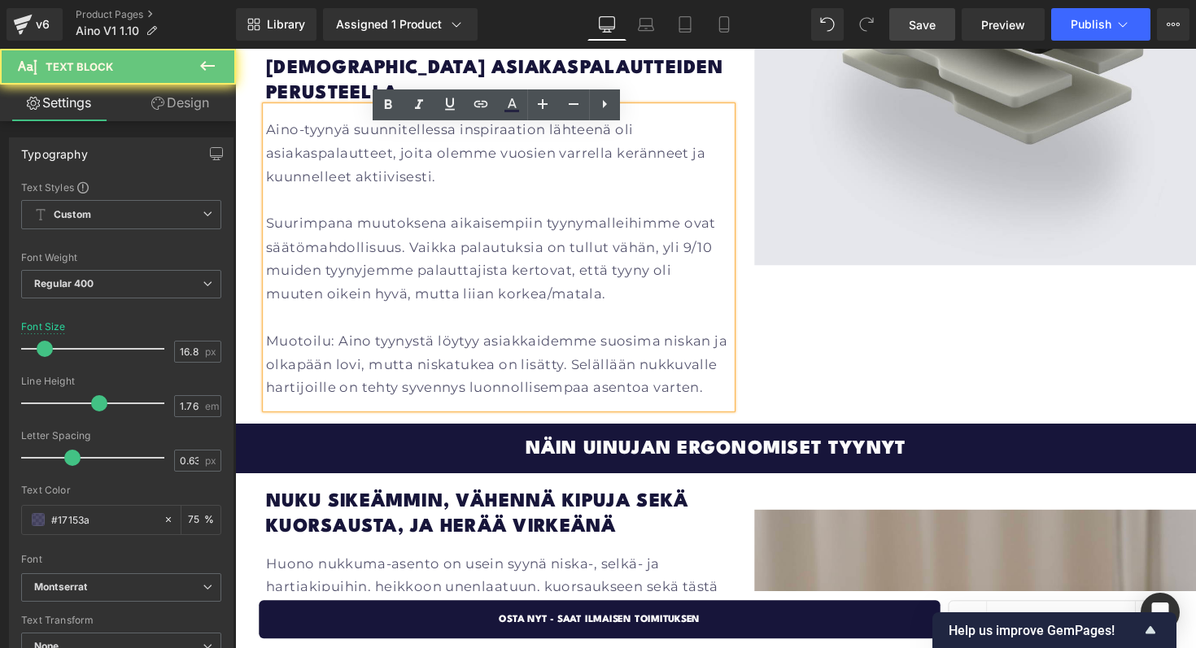
click at [421, 337] on p "Muotoilu: Aino tyynystä löytyy asiakkaidemme suosima niskan ja olkapään lovi, m…" at bounding box center [505, 373] width 477 height 72
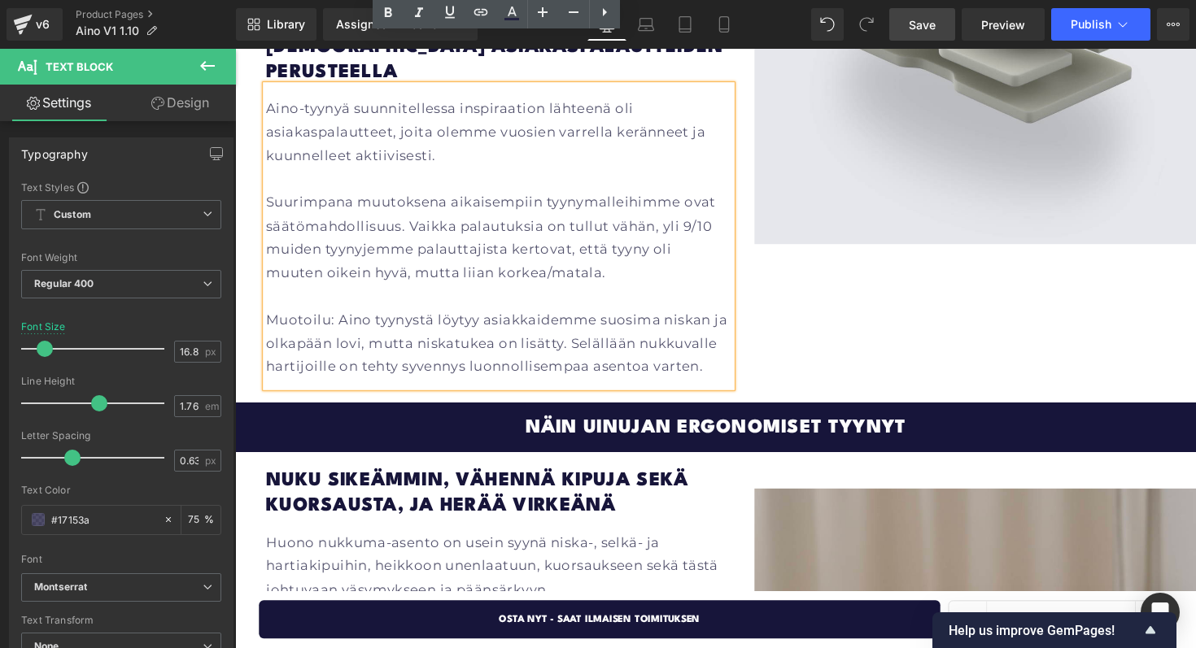
scroll to position [2511, 0]
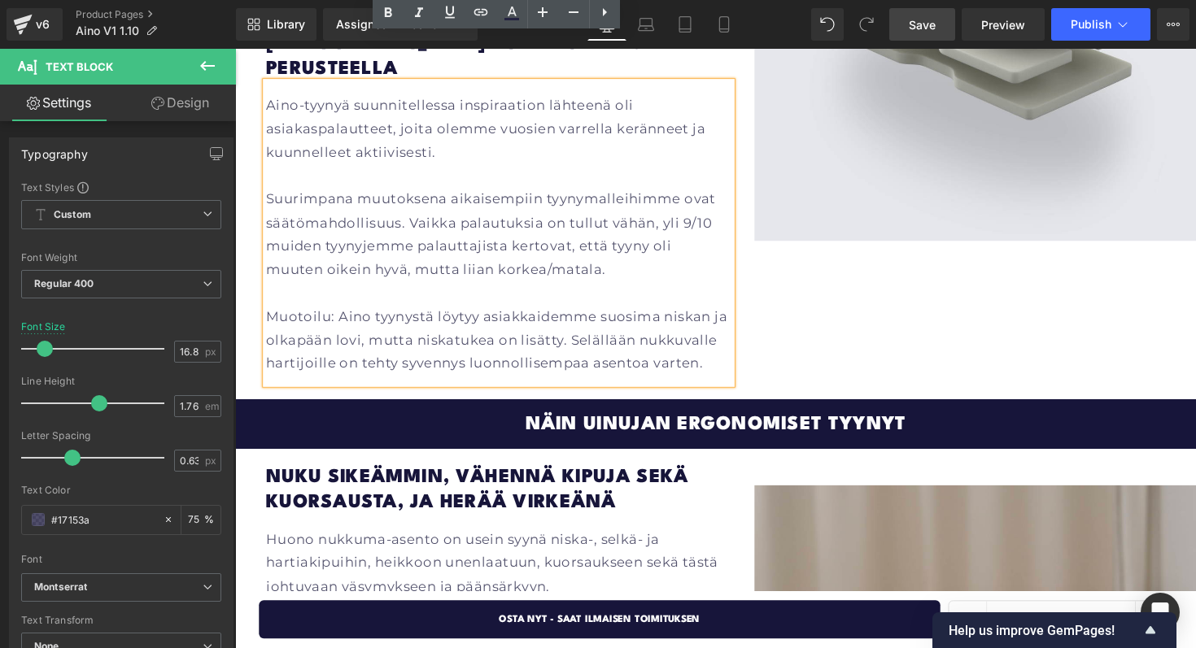
click at [307, 320] on p "Muotoilu: Aino tyynystä löytyy asiakkaidemme suosima niskan ja olkapään lovi, m…" at bounding box center [505, 348] width 477 height 72
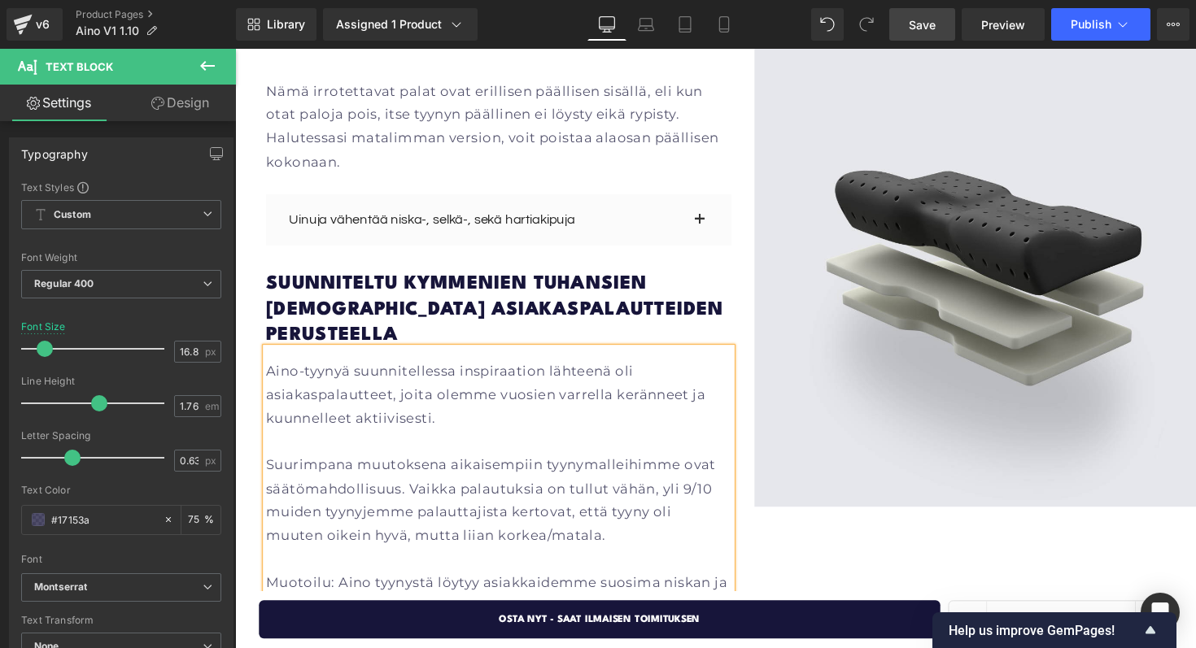
scroll to position [2240, 0]
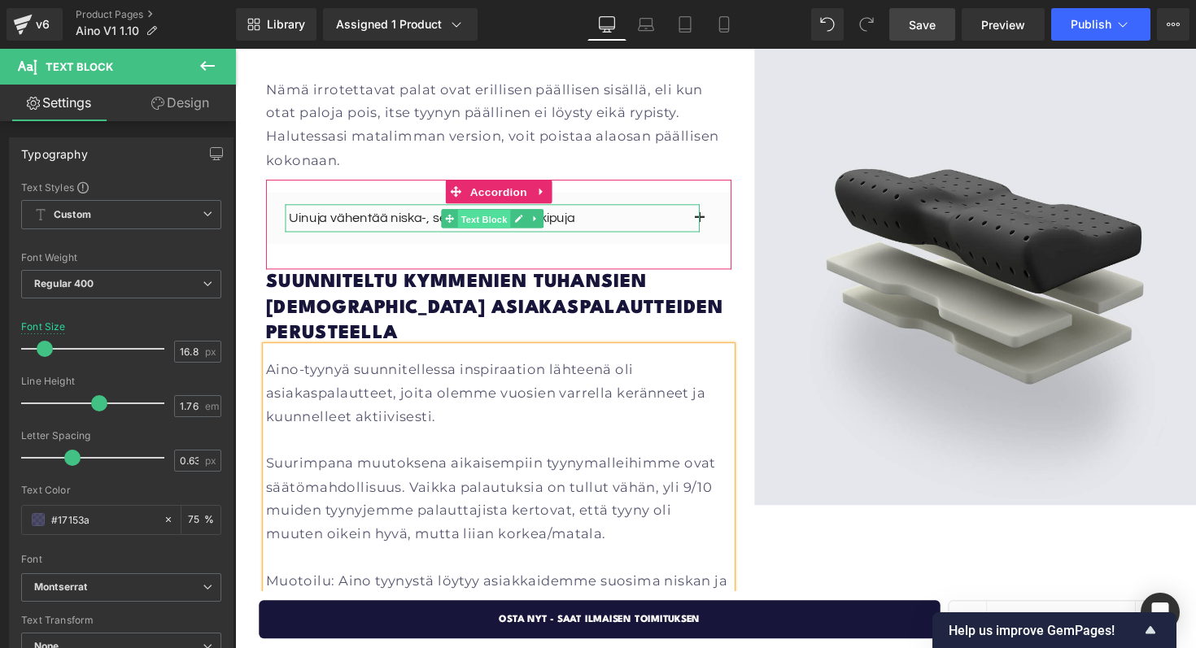
click at [481, 214] on span "Text Block" at bounding box center [490, 224] width 54 height 20
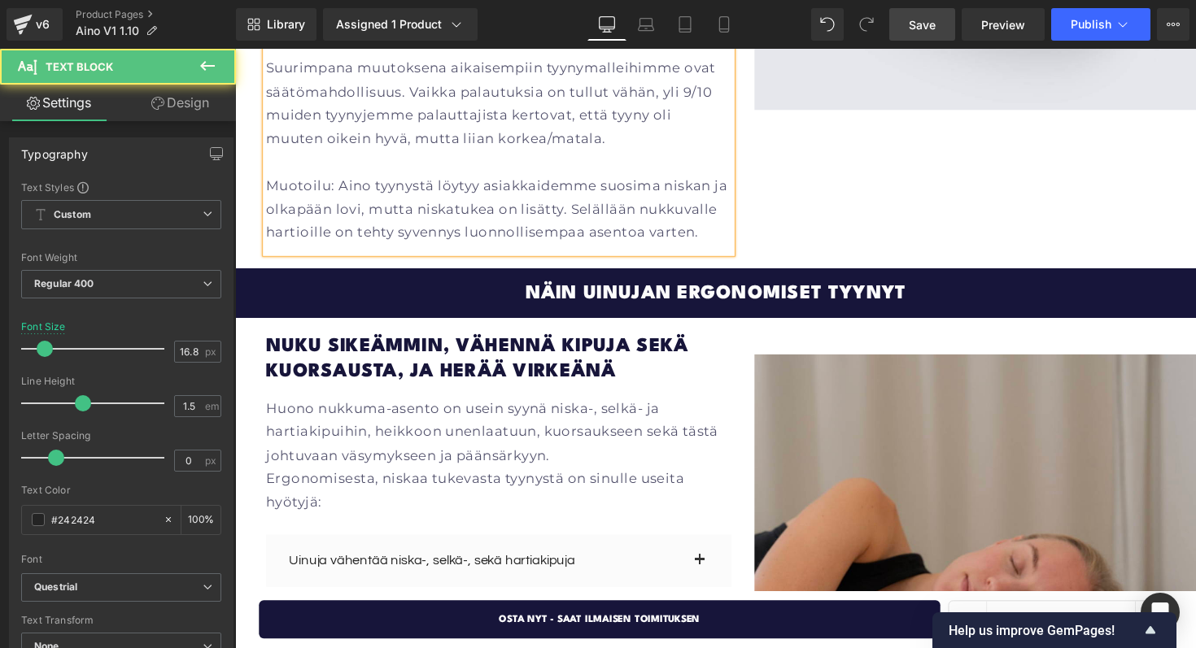
scroll to position [2690, 0]
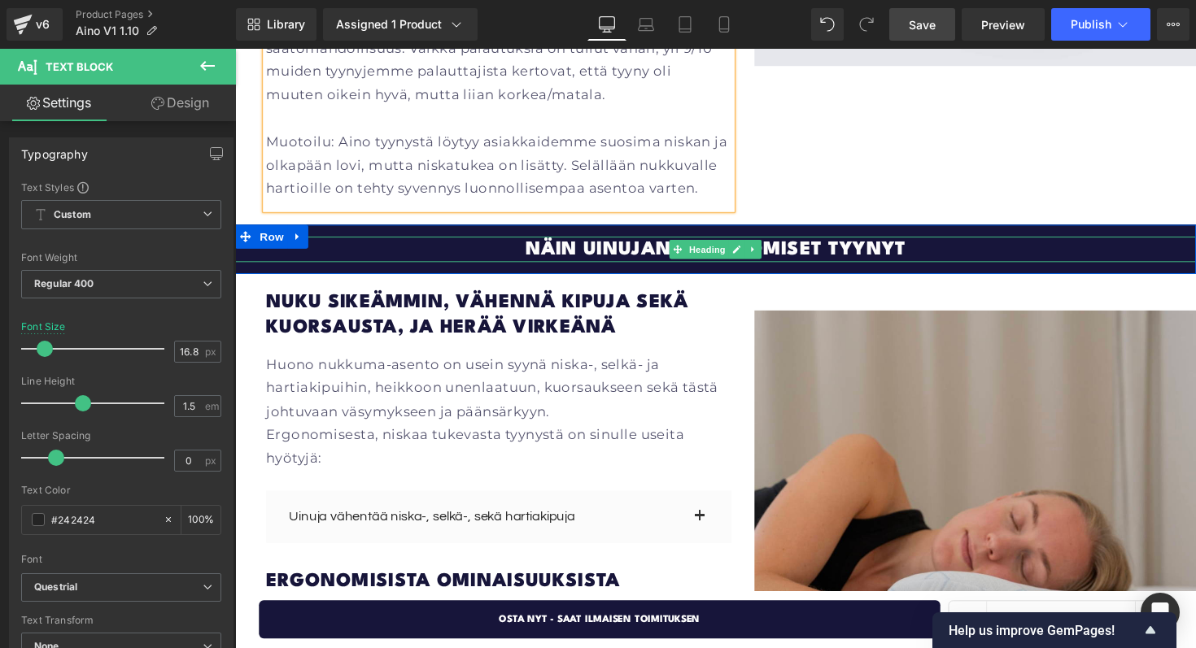
click at [666, 245] on span "Näin uinujan ergonomiset tyynyt" at bounding box center [727, 255] width 390 height 20
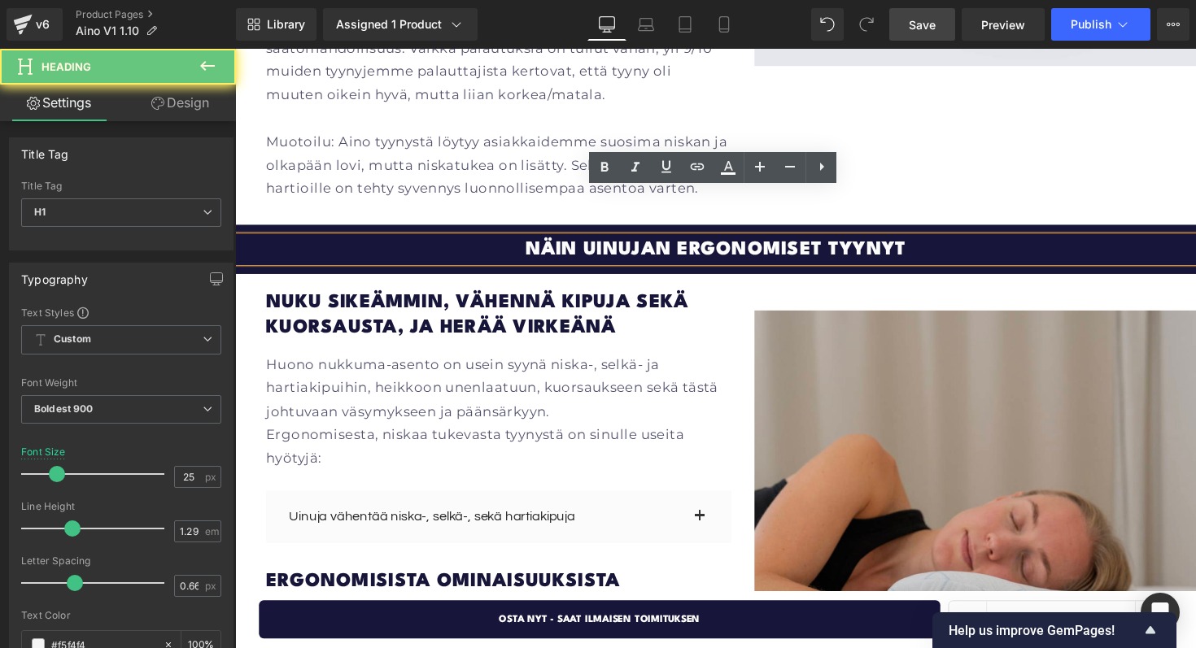
click at [746, 245] on span "Näin uinujan ergonomiset tyynyt" at bounding box center [727, 255] width 390 height 20
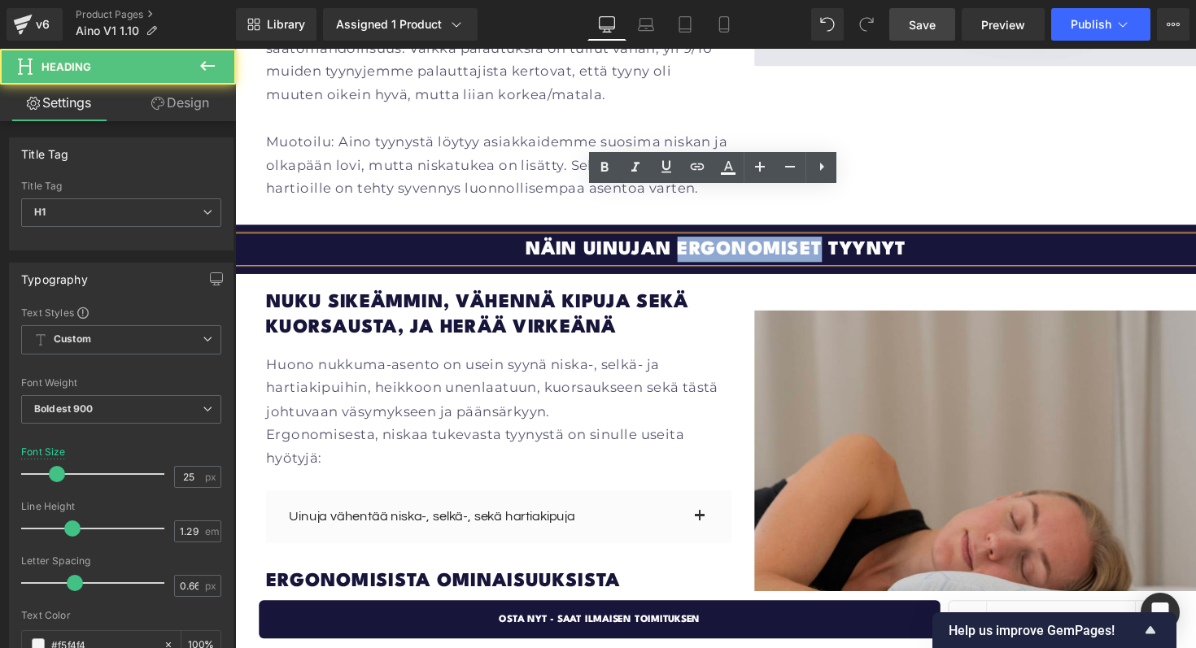
click at [746, 245] on span "Näin uinujan ergonomiset tyynyt" at bounding box center [727, 255] width 390 height 20
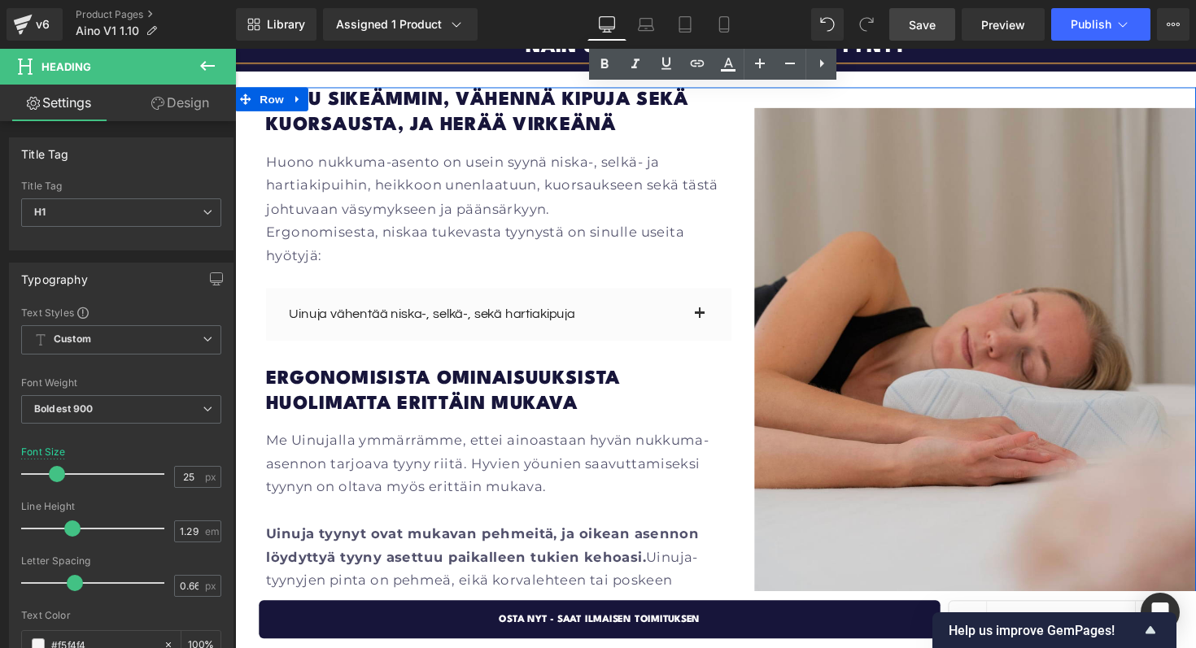
scroll to position [2728, 0]
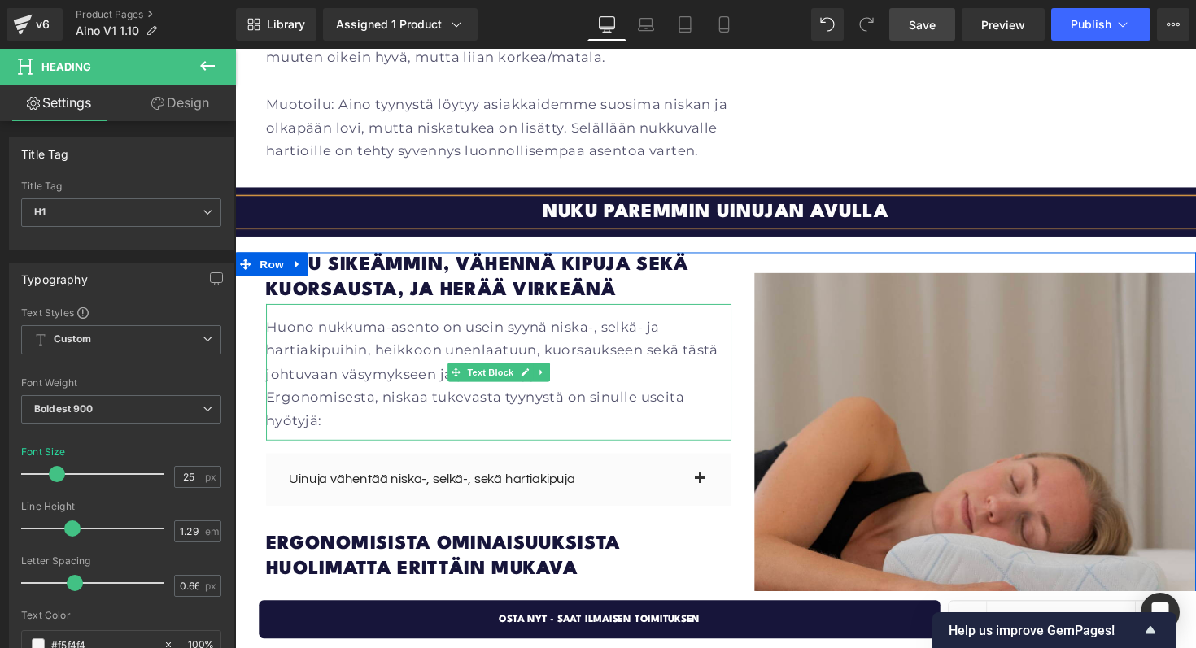
click at [670, 323] on p "Huono nukkuma-asento on usein syynä niska-, selkä- ja hartiakipuihin, heikkoon …" at bounding box center [505, 359] width 477 height 72
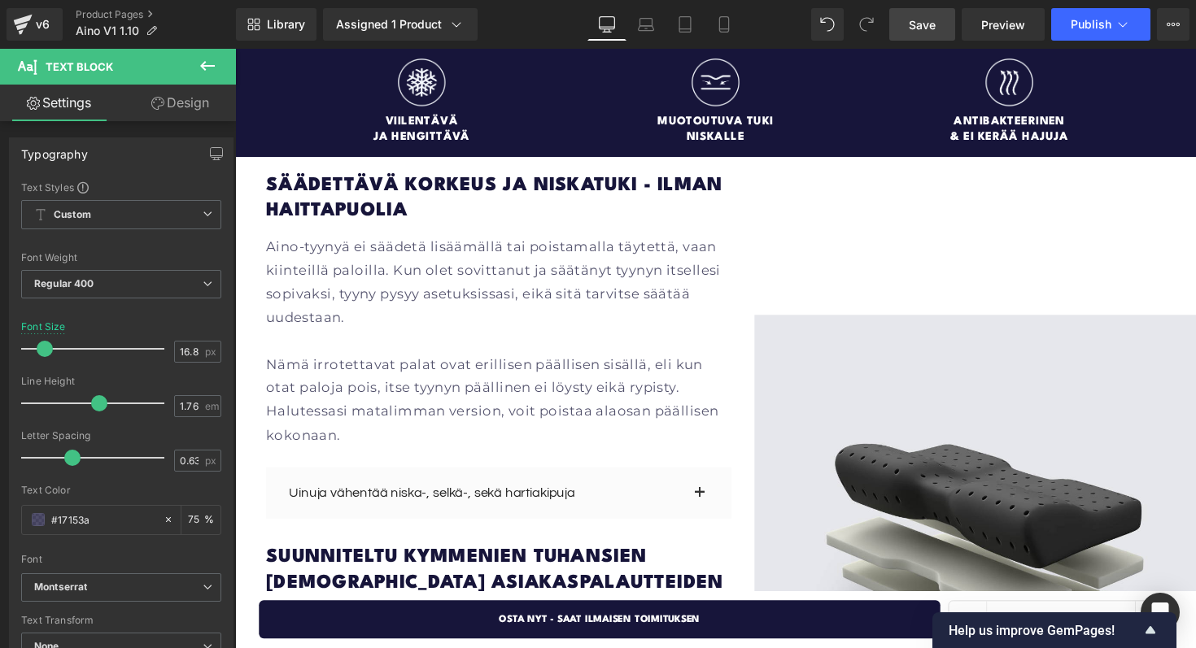
scroll to position [1962, 0]
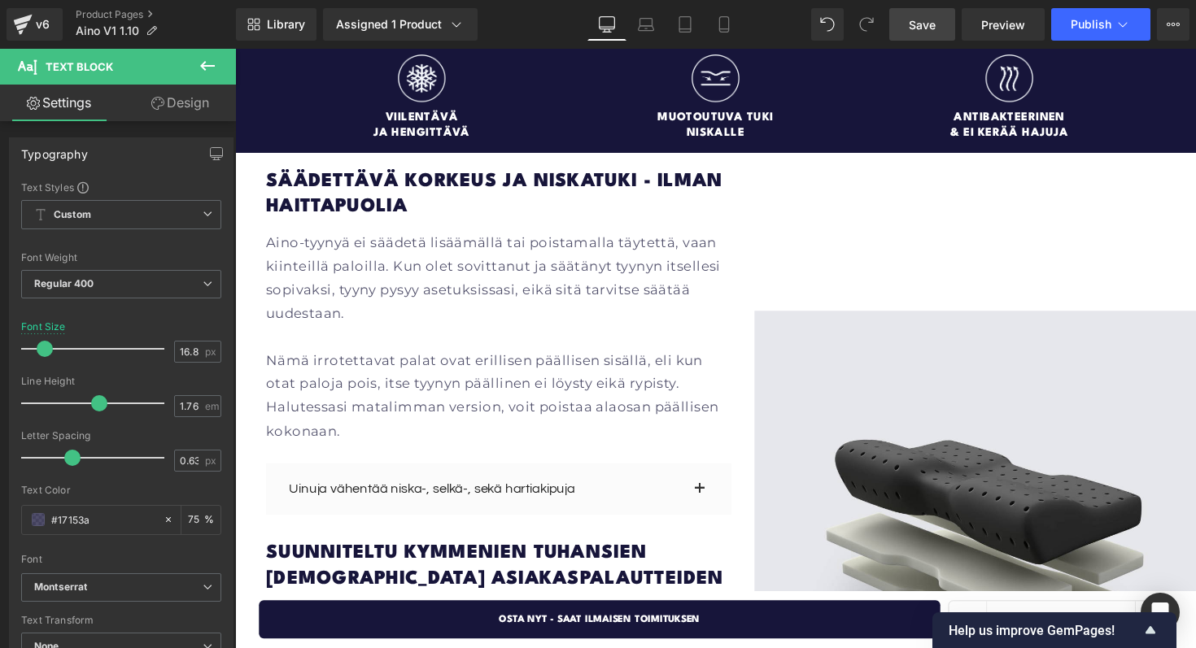
click at [937, 24] on link "Save" at bounding box center [922, 24] width 66 height 33
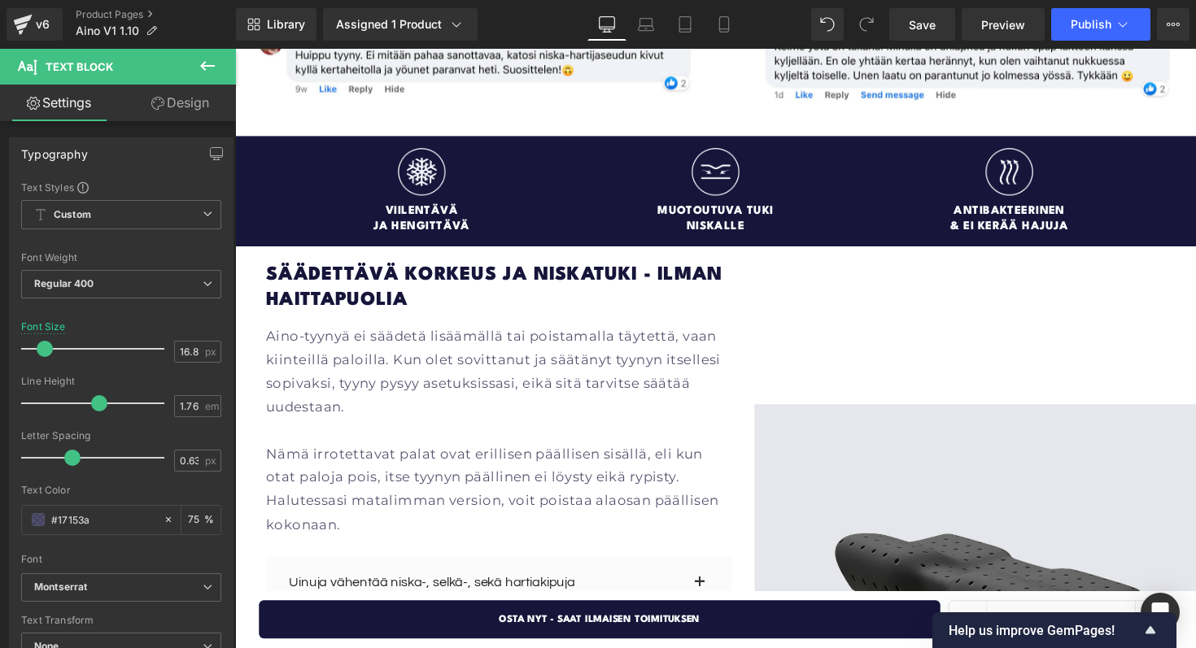
scroll to position [1835, 0]
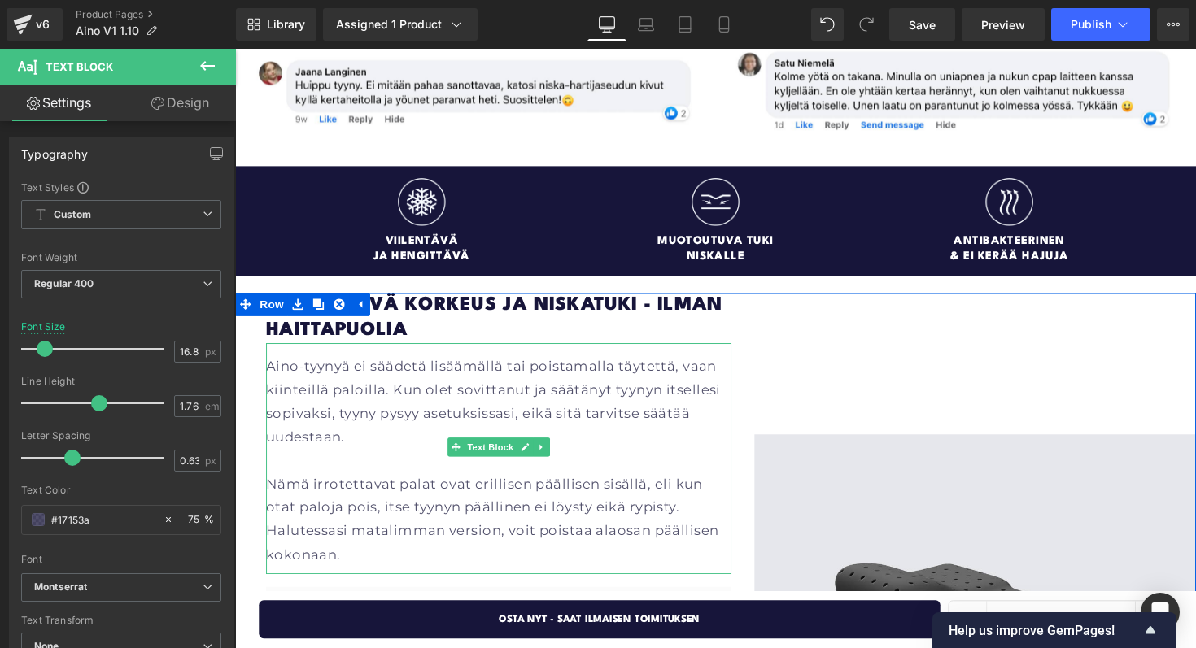
click at [330, 370] on p "Aino-tyynyä ei säädetä lisäämällä tai poistamalla täytettä, vaan kiinteillä pal…" at bounding box center [505, 411] width 477 height 96
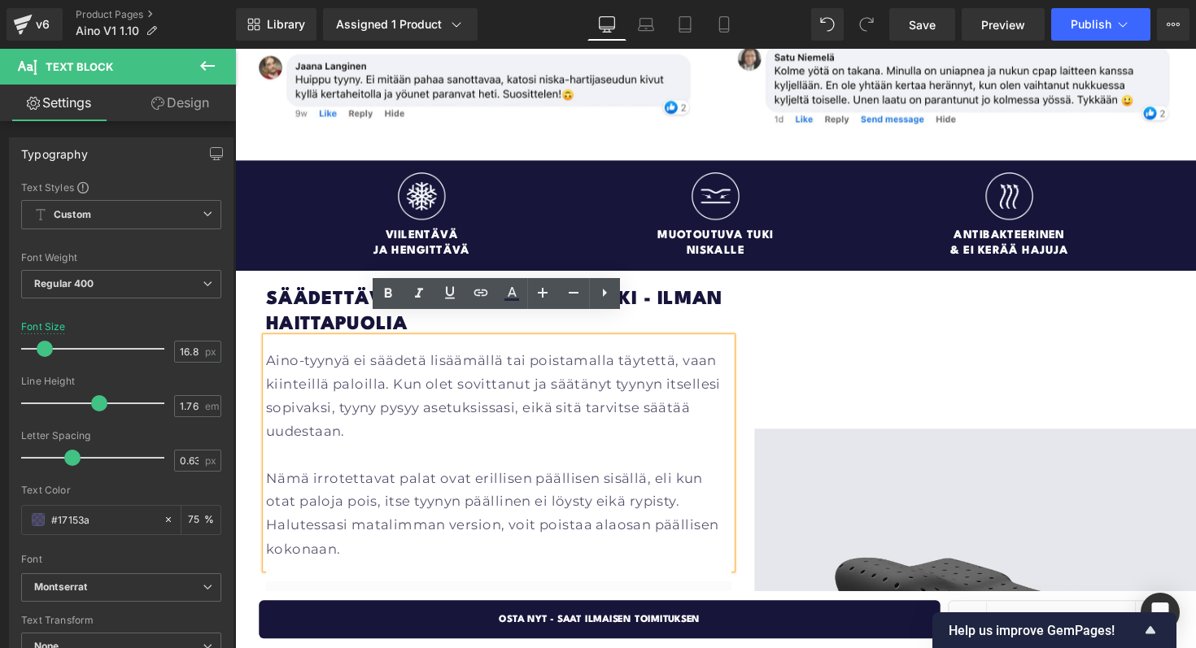
scroll to position [1844, 0]
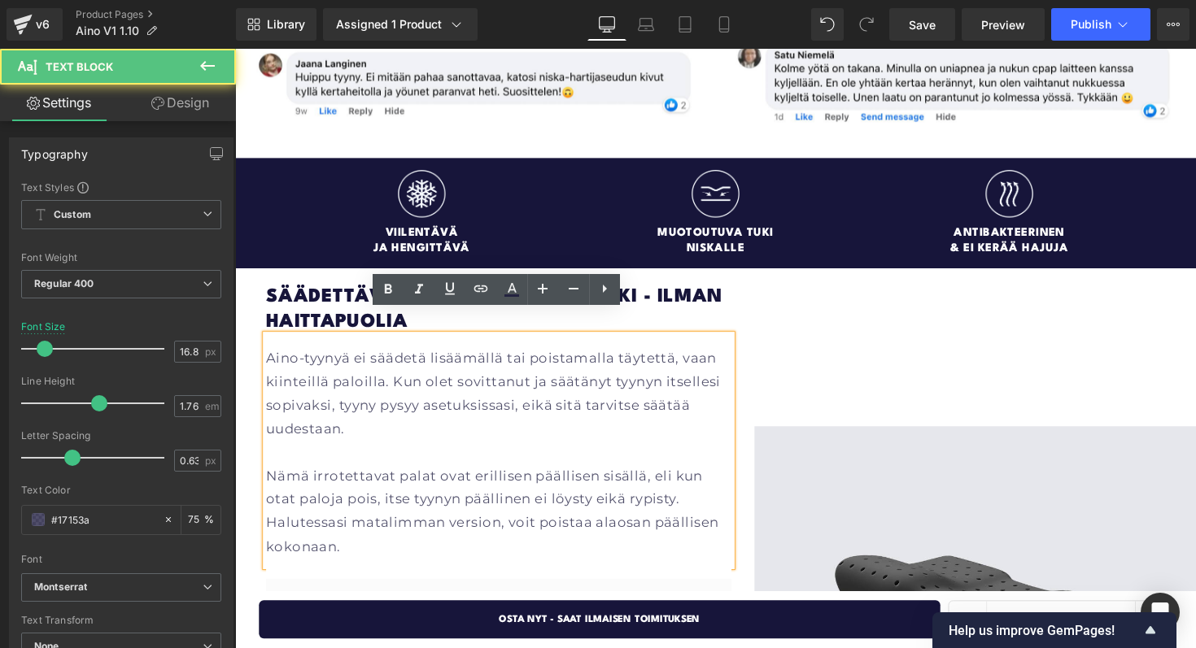
click at [412, 422] on p "Aino-tyynyä ei säädetä lisäämällä tai poistamalla täytettä, vaan kiinteillä pal…" at bounding box center [505, 403] width 477 height 96
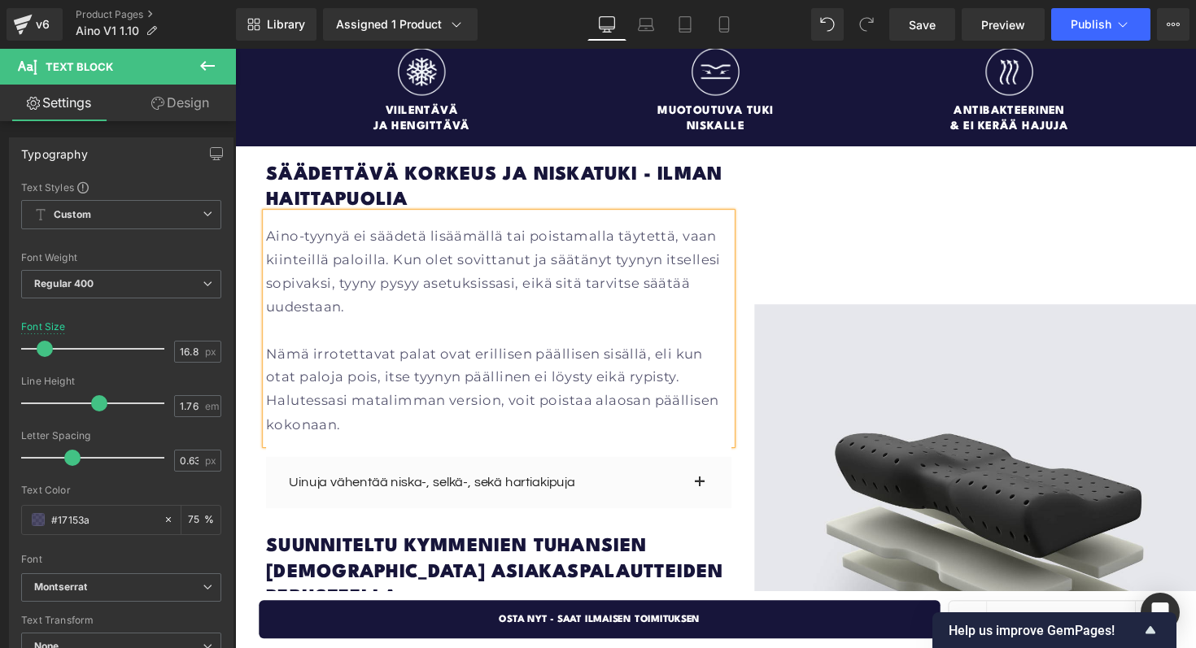
scroll to position [1988, 0]
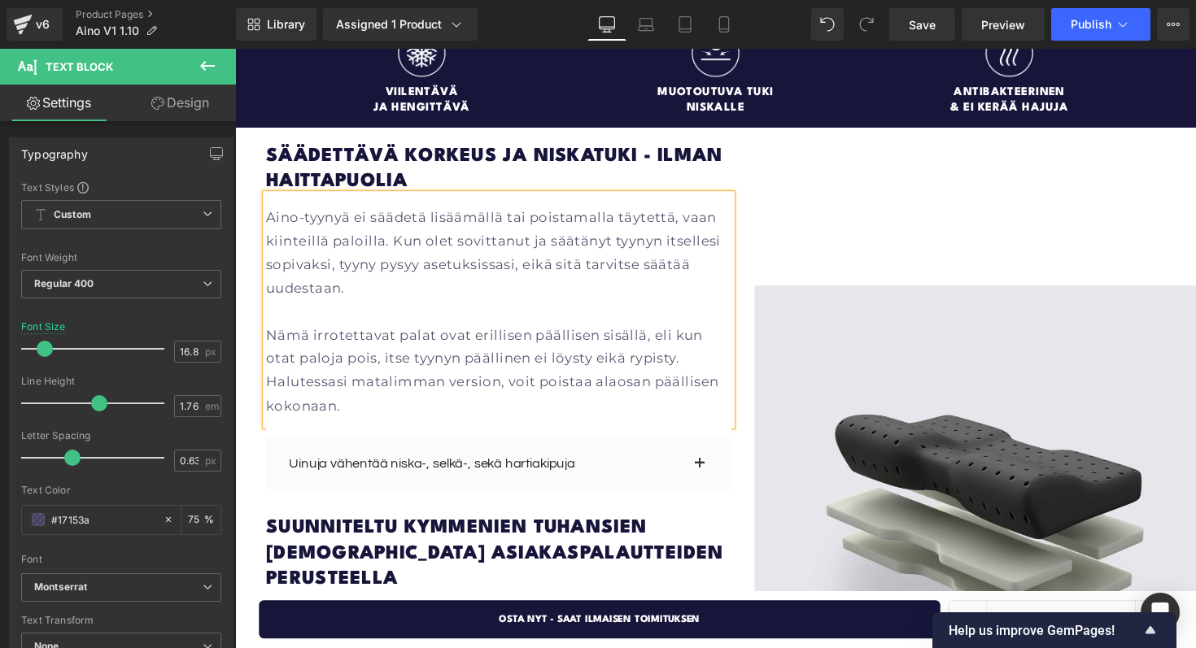
click at [438, 331] on p "Nämä irrotettavat palat ovat erillisen päällisen sisällä, eli kun otat paloja p…" at bounding box center [505, 378] width 477 height 96
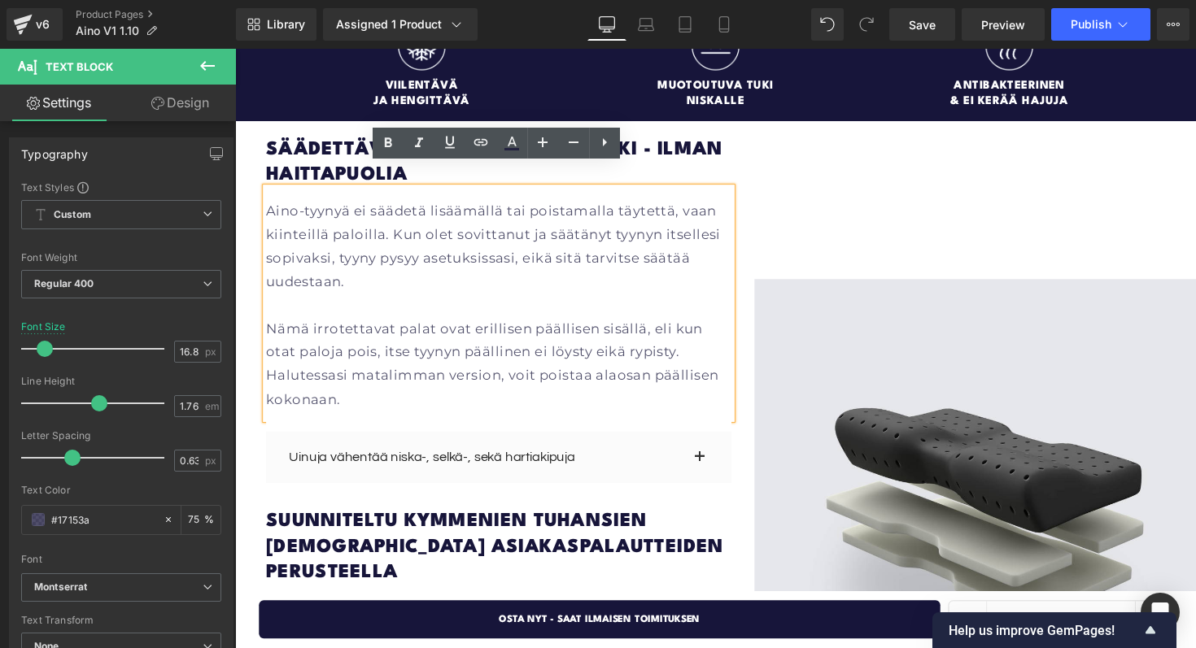
scroll to position [1997, 0]
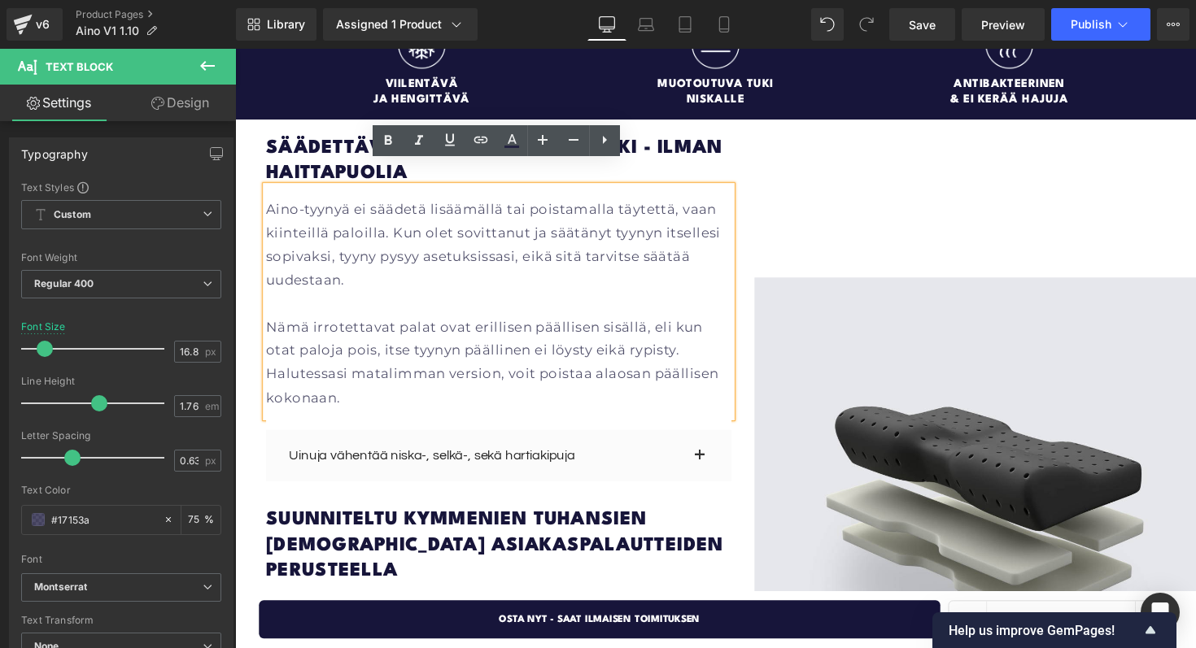
click at [538, 334] on p "Nämä irrotettavat palat ovat erillisen päällisen sisällä, eli kun otat paloja p…" at bounding box center [505, 370] width 477 height 96
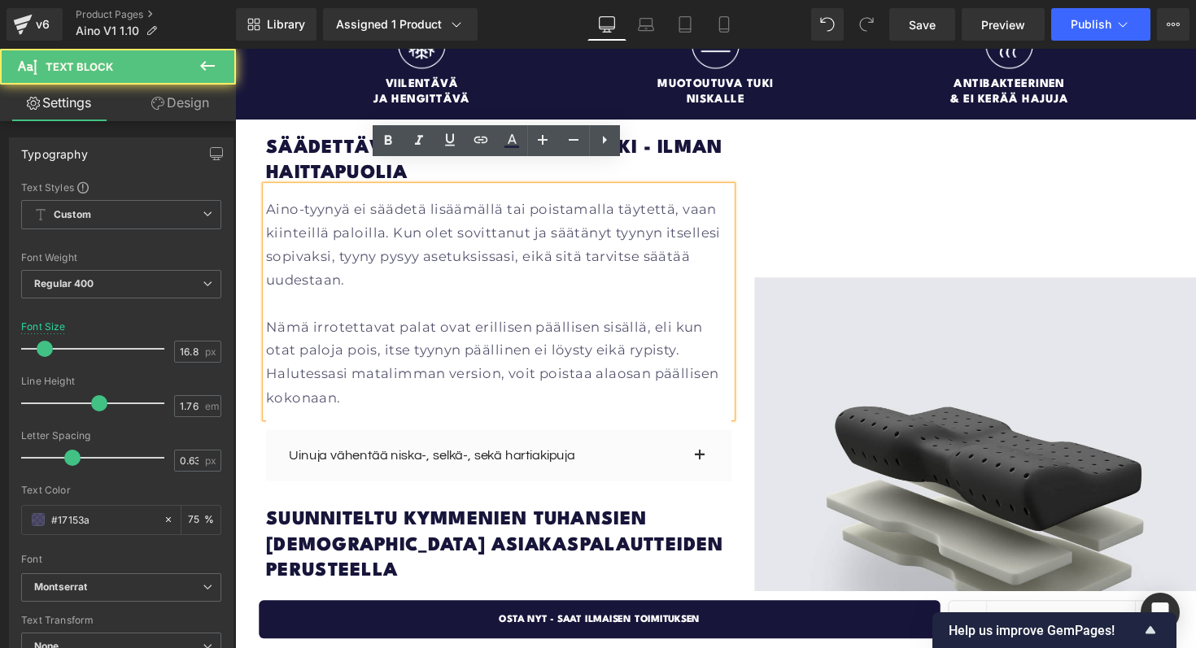
click at [565, 334] on p "Nämä irrotettavat palat ovat erillisen päällisen sisällä, eli kun otat paloja p…" at bounding box center [505, 370] width 477 height 96
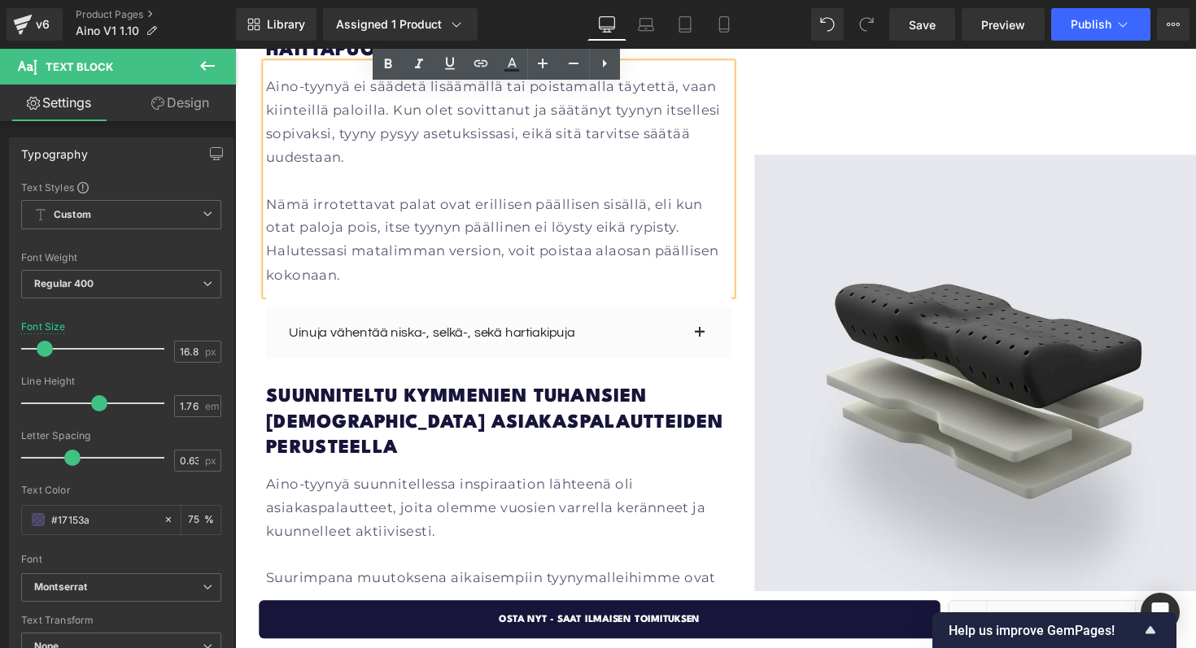
scroll to position [2125, 0]
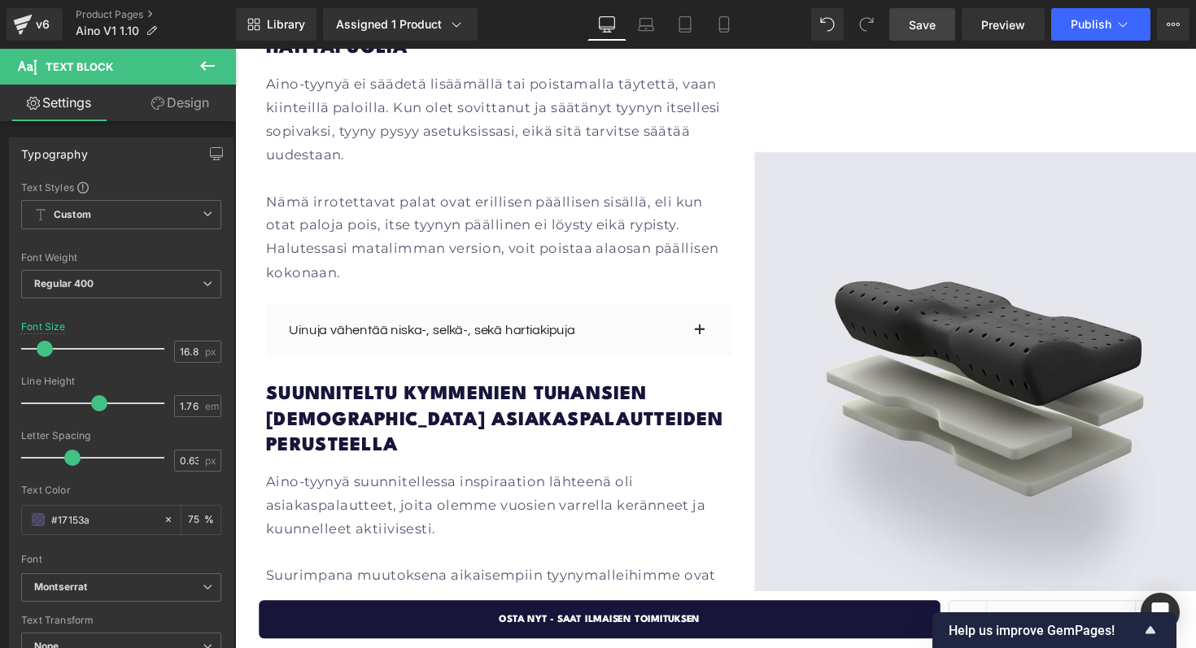
drag, startPoint x: 935, startPoint y: 36, endPoint x: 487, endPoint y: 280, distance: 509.7
click at [935, 36] on link "Save" at bounding box center [922, 24] width 66 height 33
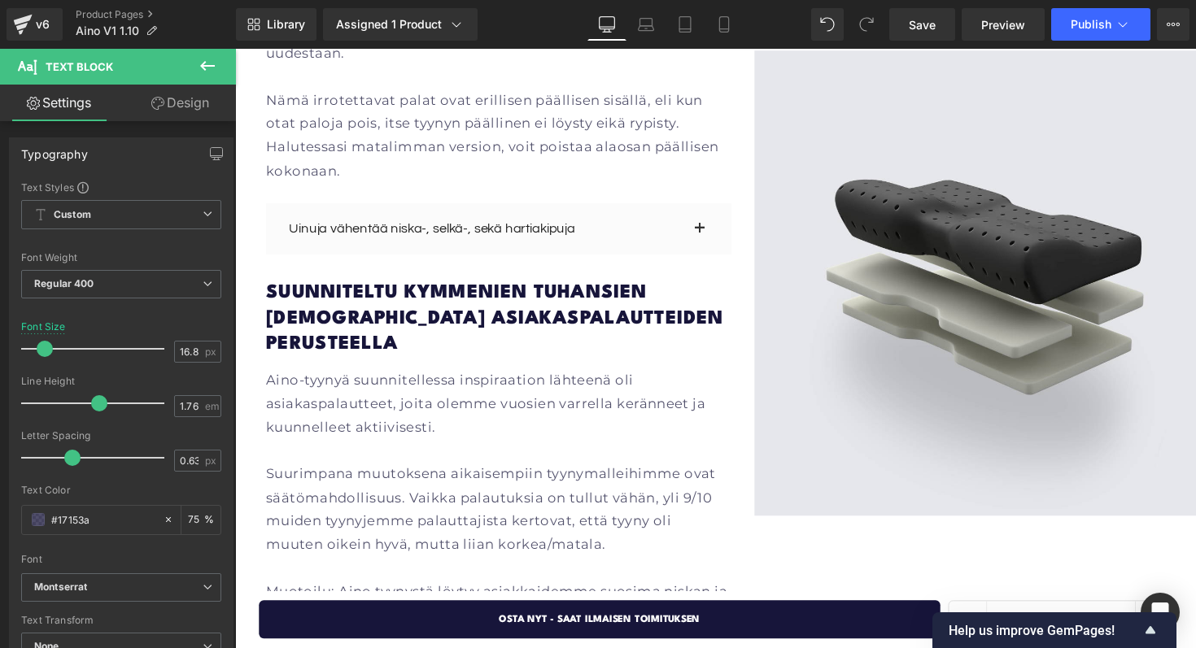
scroll to position [2302, 0]
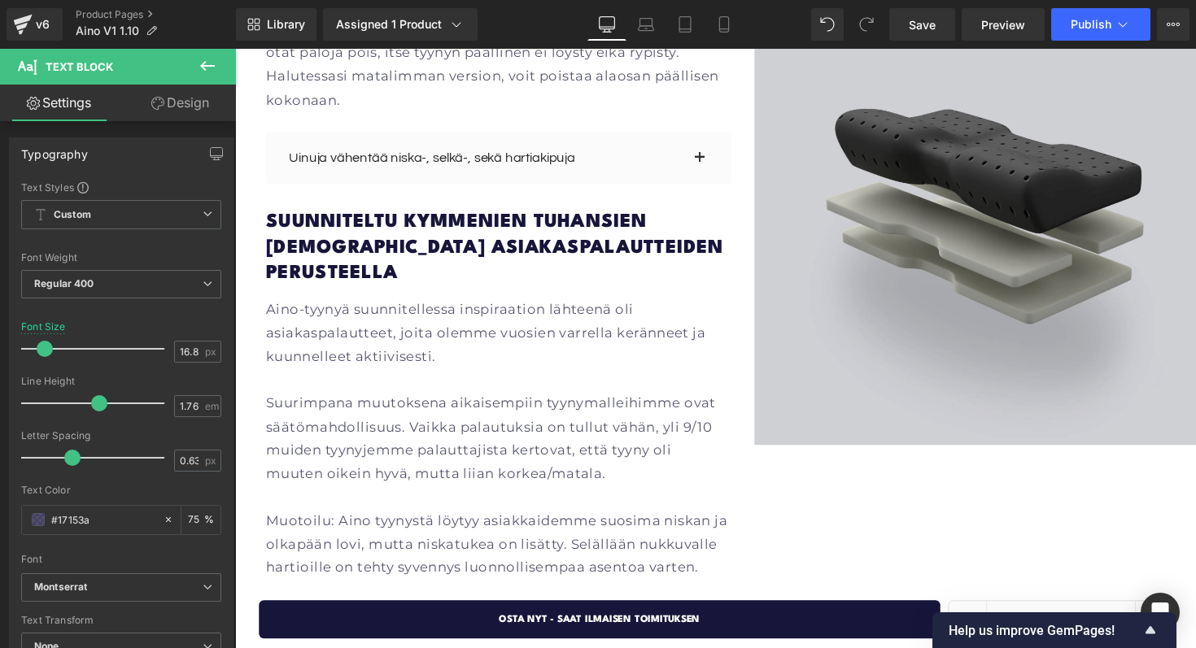
click at [913, 234] on img at bounding box center [994, 217] width 501 height 478
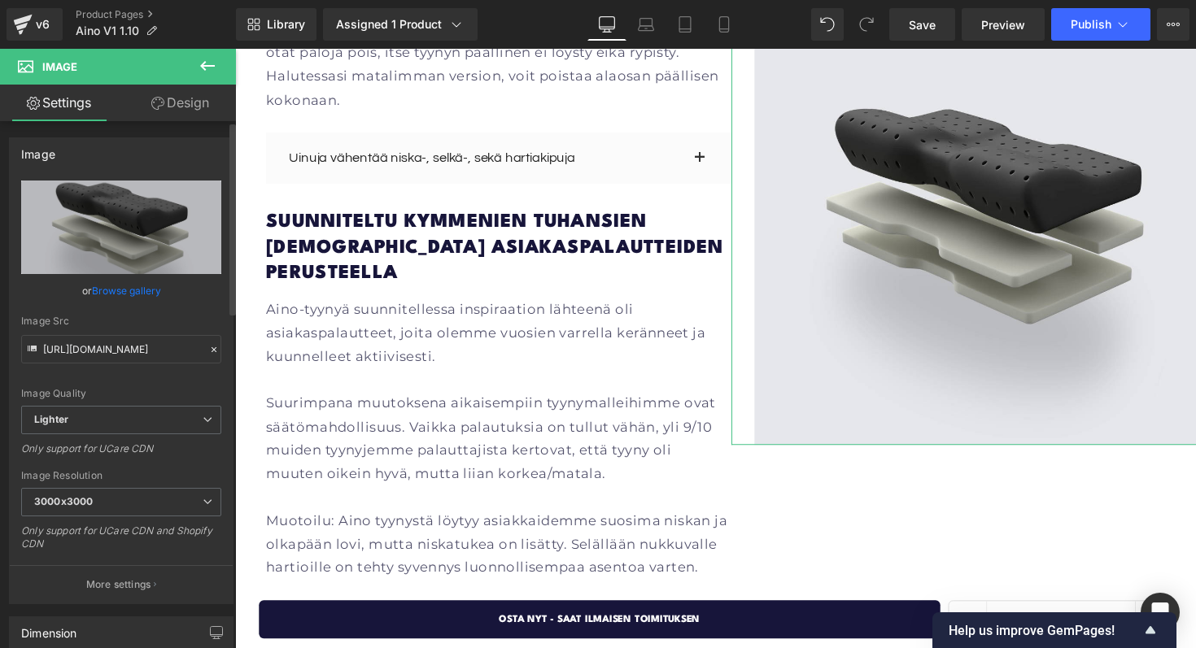
click at [127, 284] on link "Browse gallery" at bounding box center [126, 291] width 69 height 28
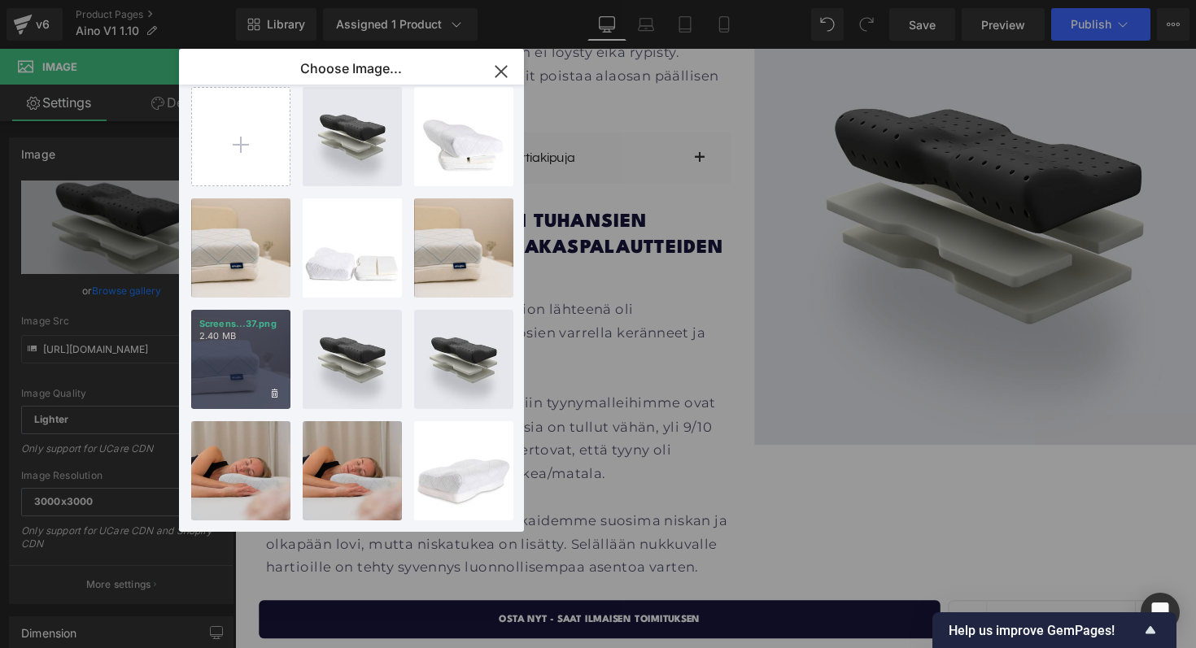
scroll to position [0, 0]
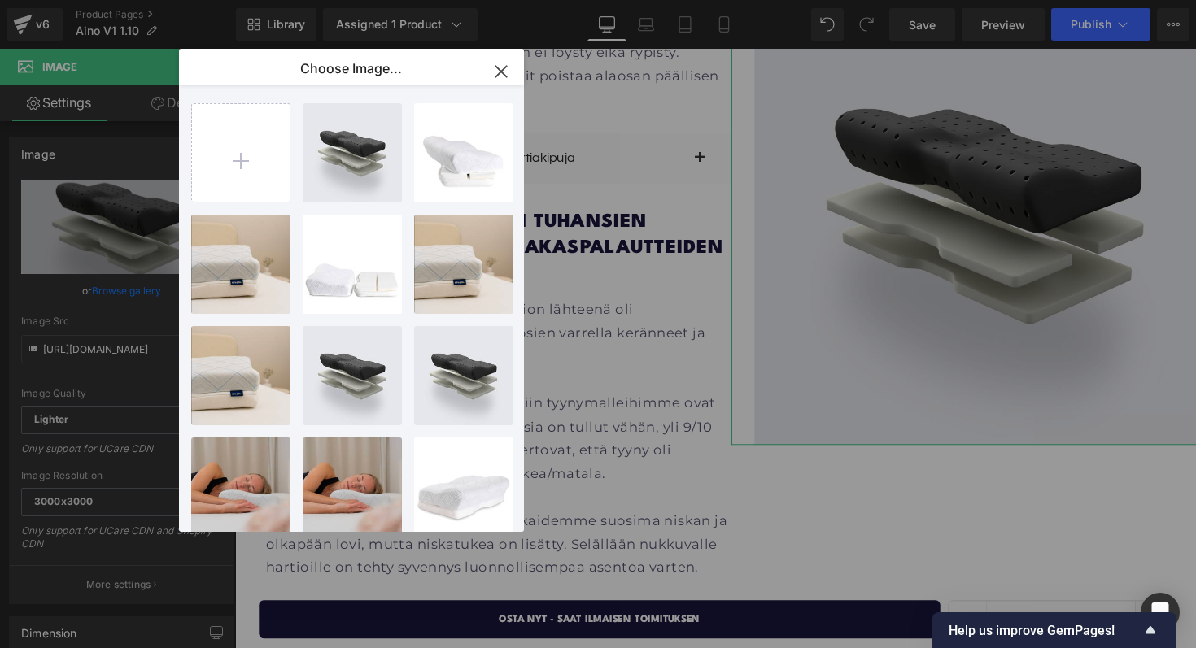
click at [94, 0] on div "Text Block You are previewing how the will restyle your page. You can not edit …" at bounding box center [598, 0] width 1196 height 0
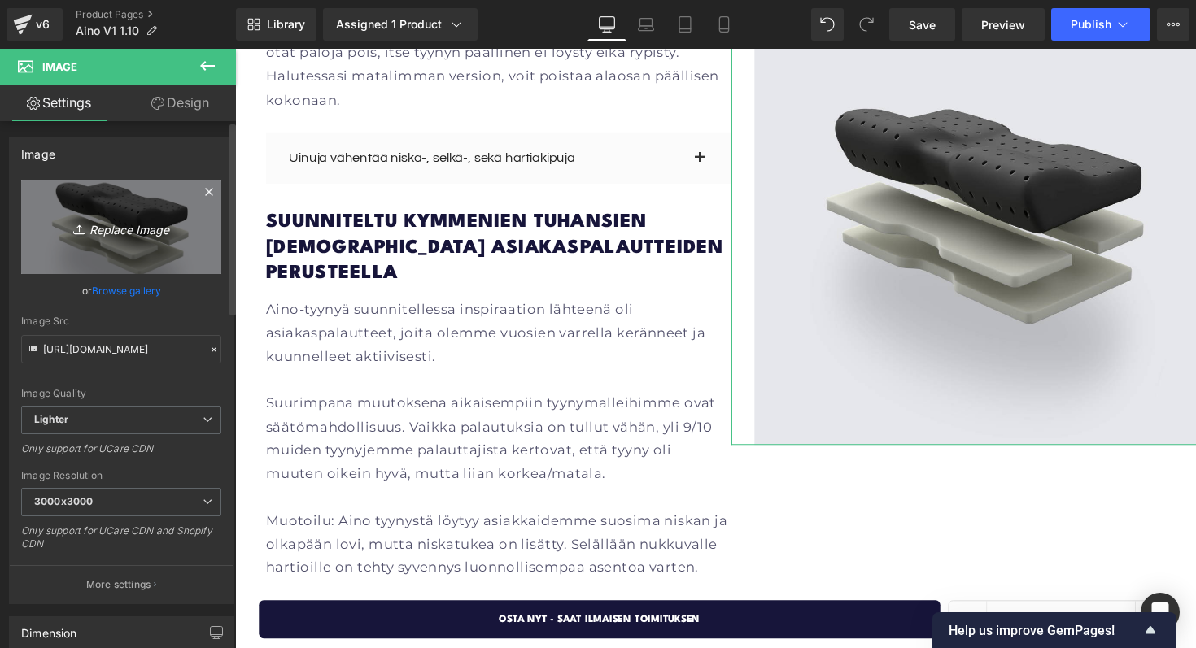
click at [165, 202] on link "Replace Image" at bounding box center [121, 228] width 200 height 94
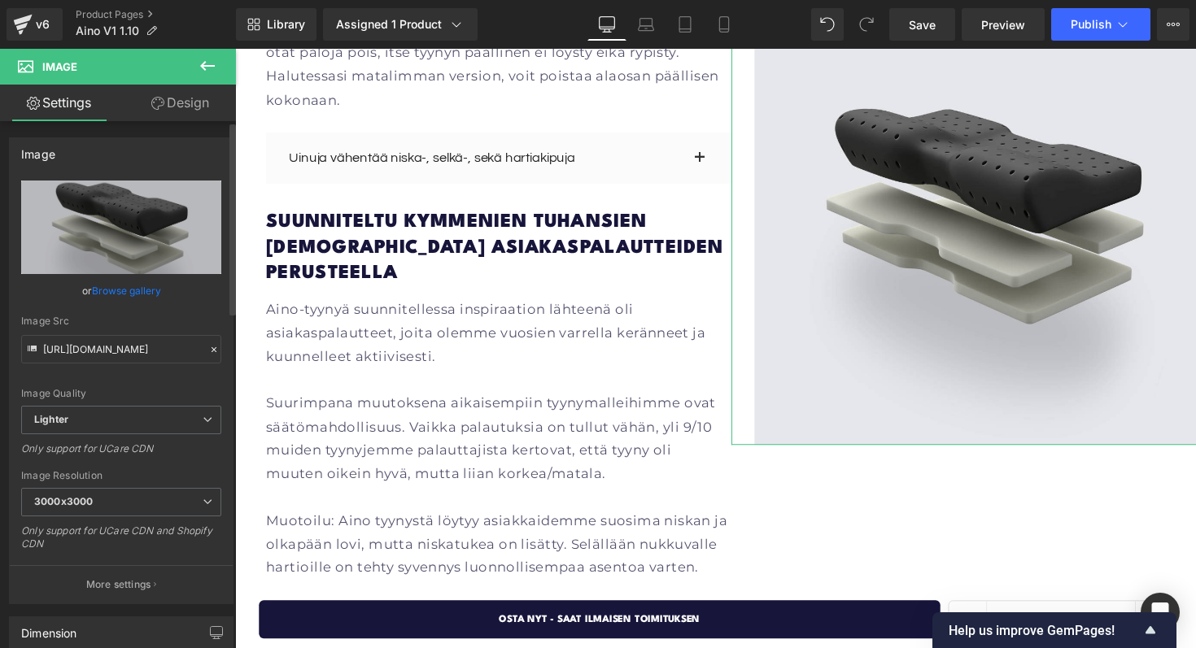
click at [142, 291] on link "Browse gallery" at bounding box center [126, 291] width 69 height 28
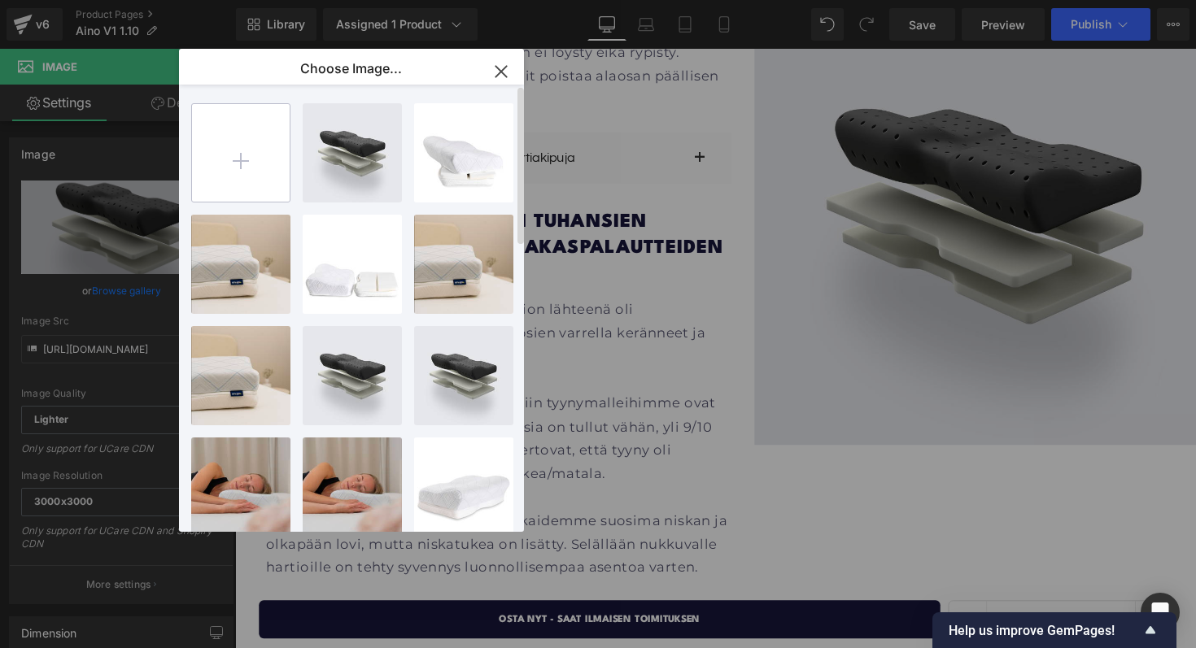
click at [247, 147] on input "file" at bounding box center [241, 153] width 98 height 98
type input "C:\fakepath\[PERSON_NAME] (1).png"
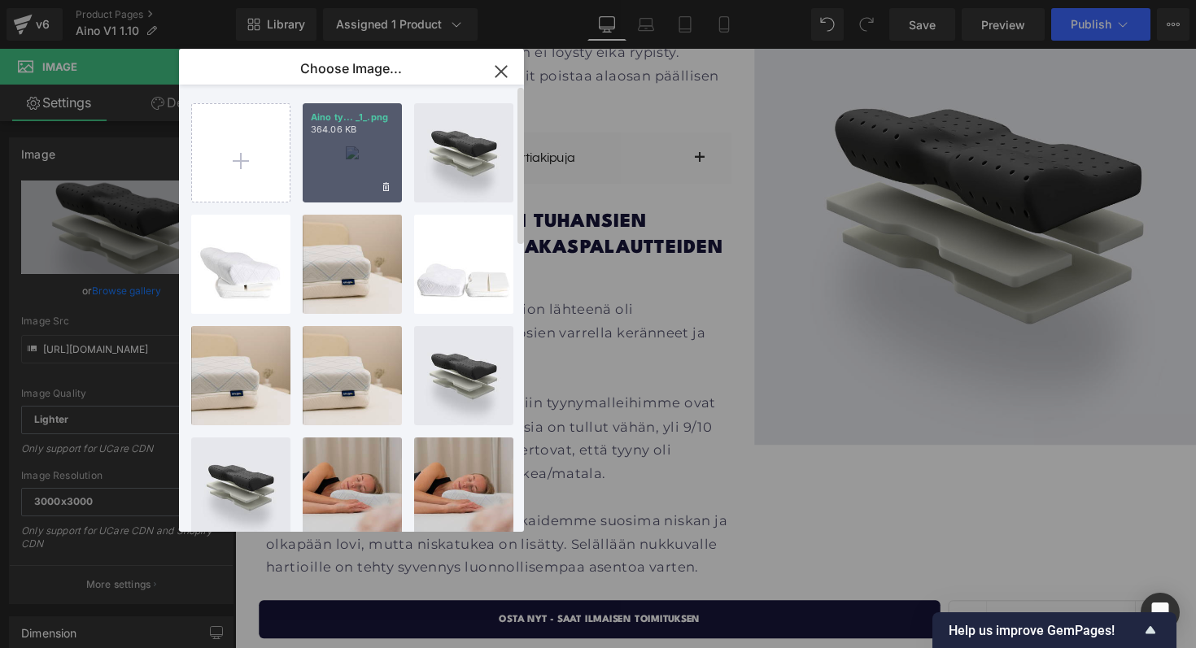
click at [332, 151] on div "Aino ty... _1_.png 364.06 KB" at bounding box center [352, 152] width 99 height 99
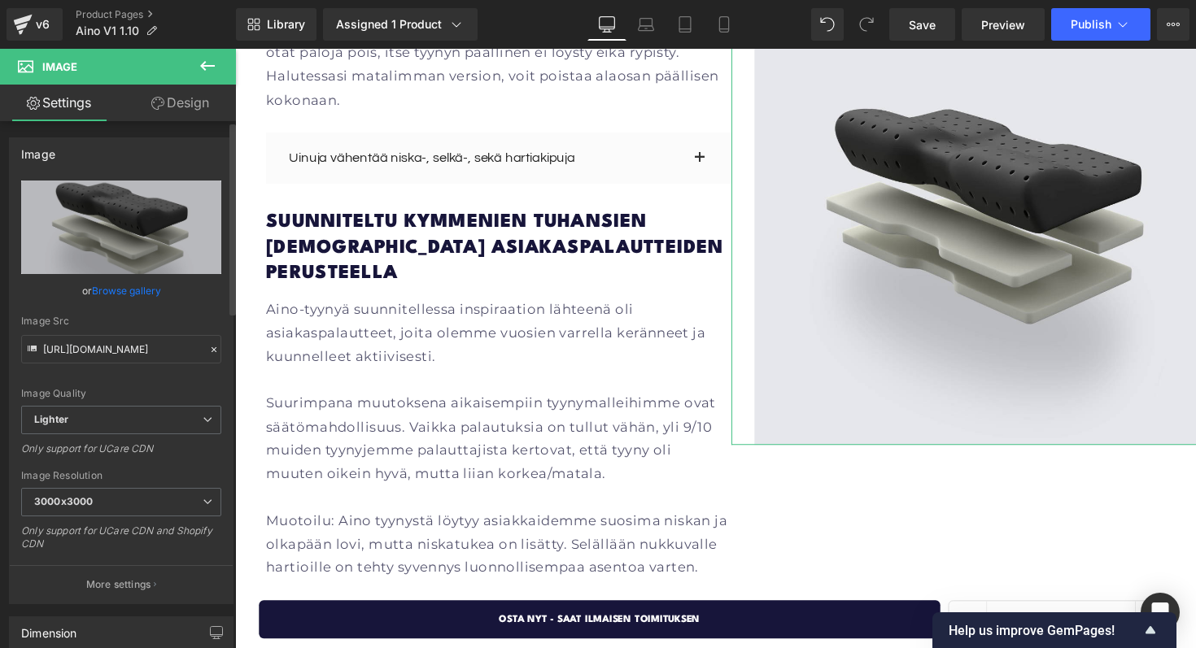
click at [127, 290] on link "Browse gallery" at bounding box center [126, 291] width 69 height 28
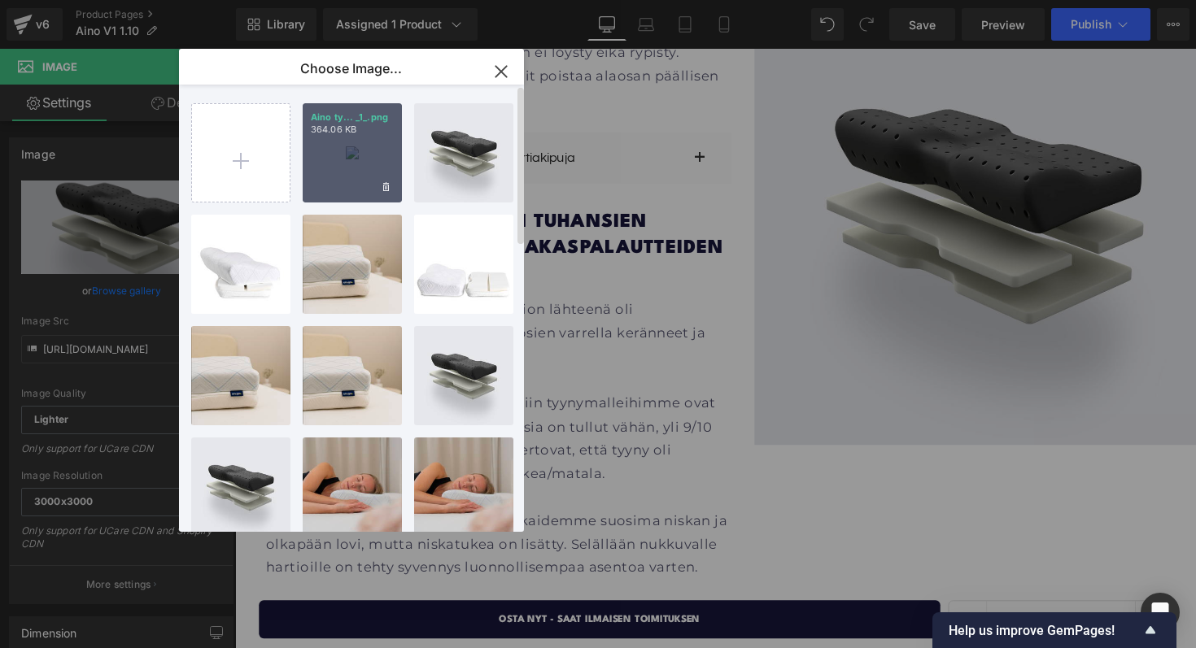
click at [356, 155] on div "Aino ty... _1_.png 364.06 KB" at bounding box center [352, 152] width 99 height 99
type input "[URL][DOMAIN_NAME]"
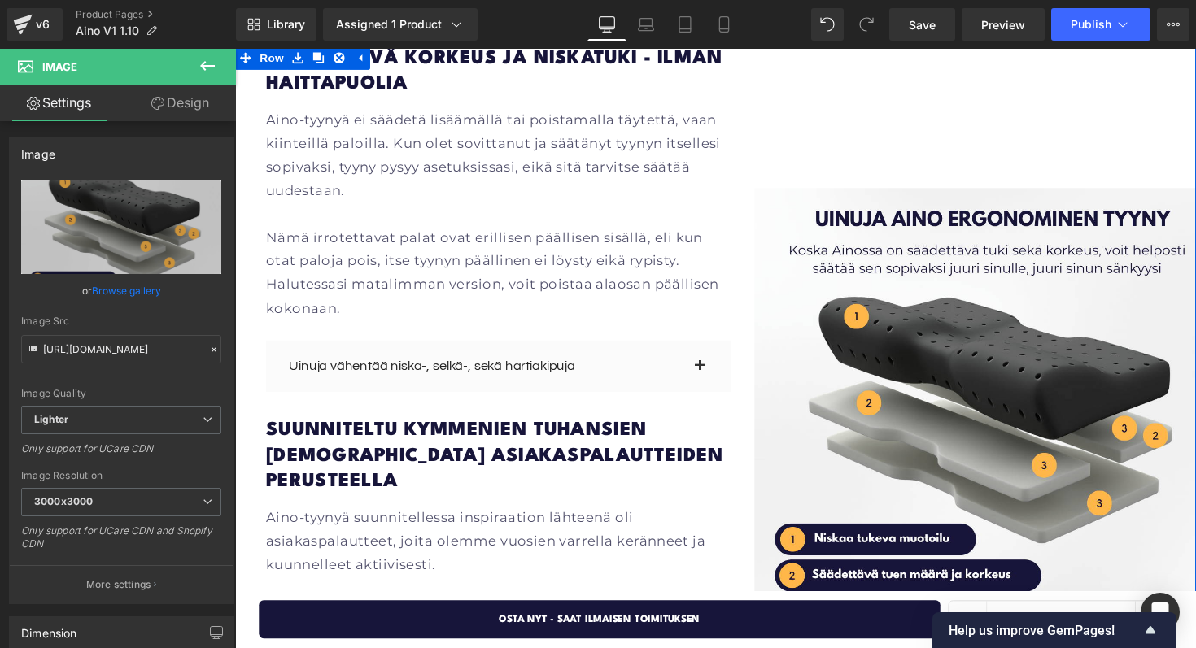
scroll to position [2104, 0]
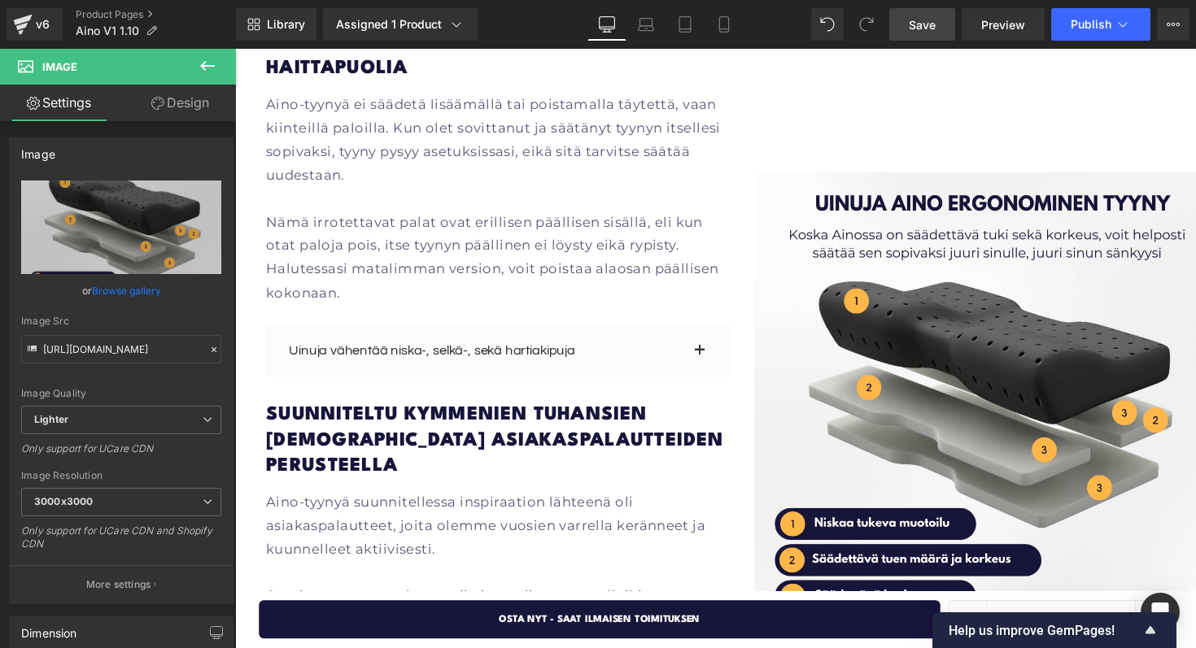
click at [939, 29] on link "Save" at bounding box center [922, 24] width 66 height 33
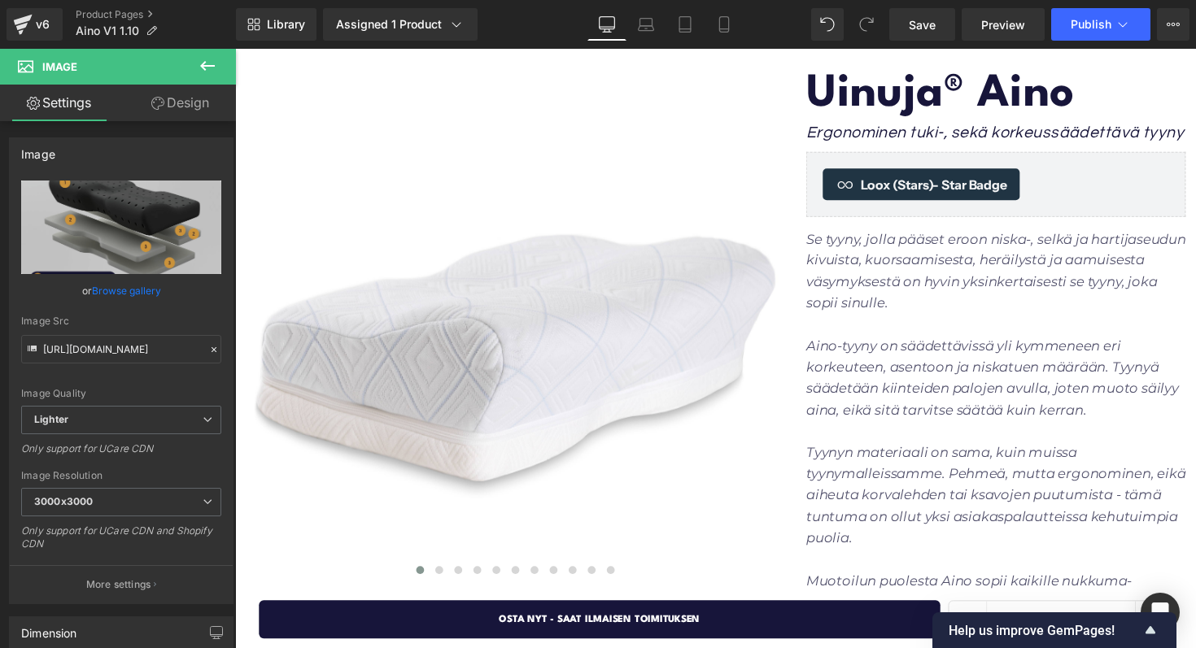
scroll to position [168, 0]
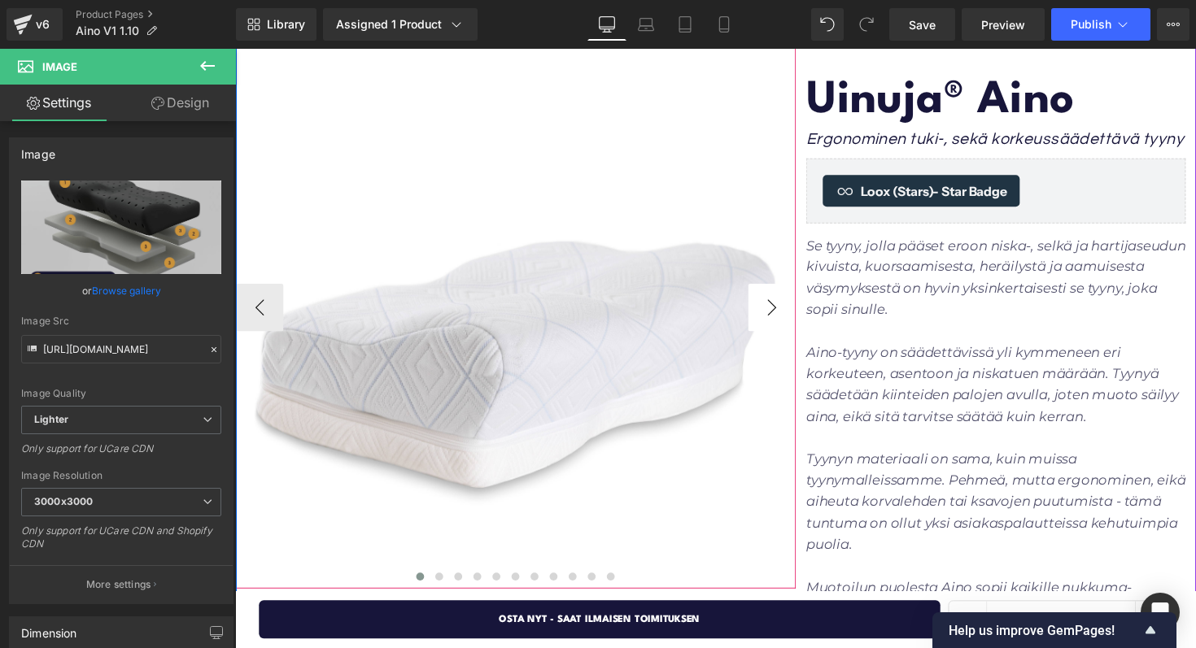
click at [763, 325] on button "›" at bounding box center [785, 314] width 49 height 49
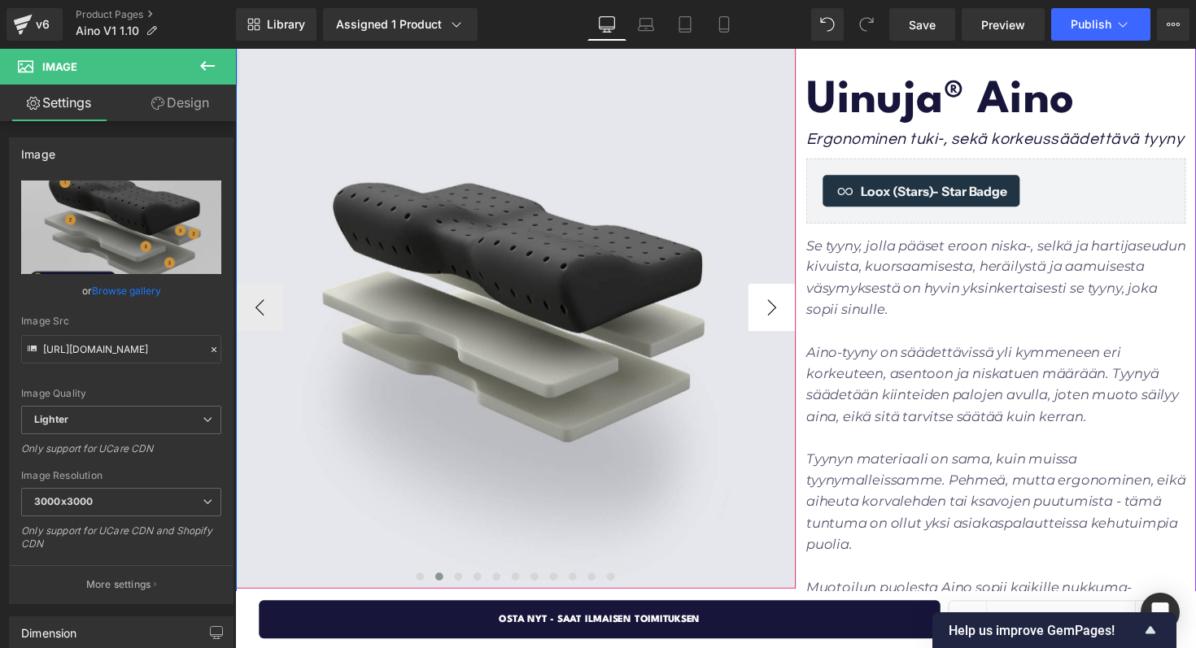
click at [763, 325] on button "›" at bounding box center [785, 314] width 49 height 49
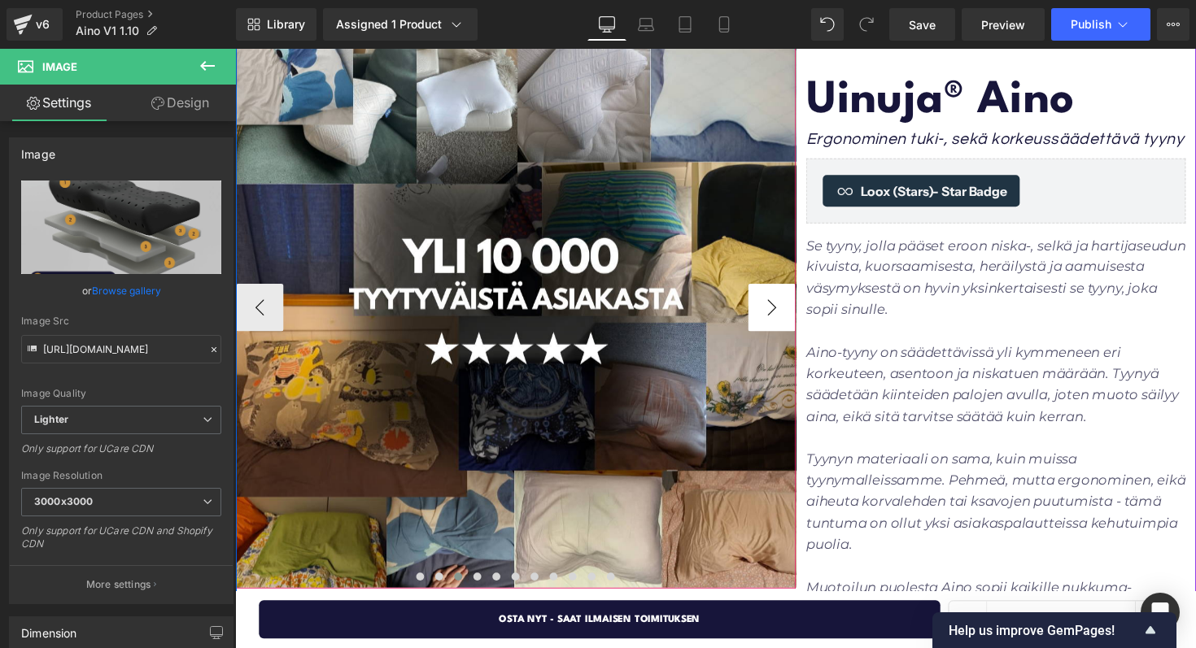
click at [763, 325] on button "›" at bounding box center [785, 314] width 49 height 49
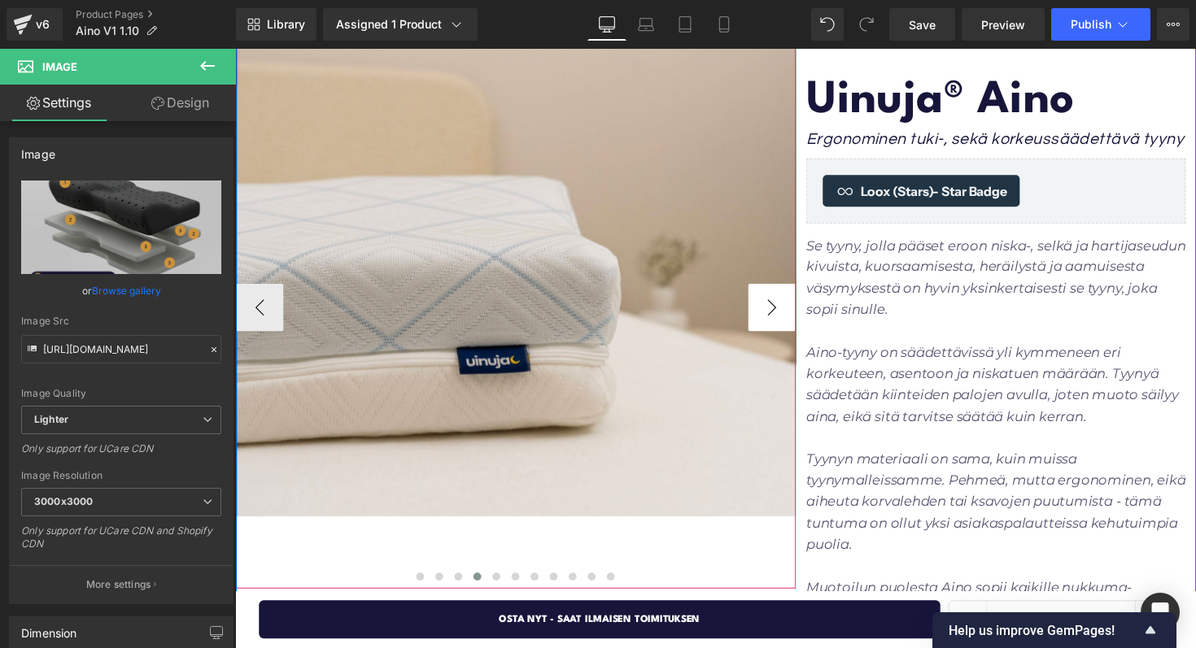
click at [763, 325] on button "›" at bounding box center [785, 314] width 49 height 49
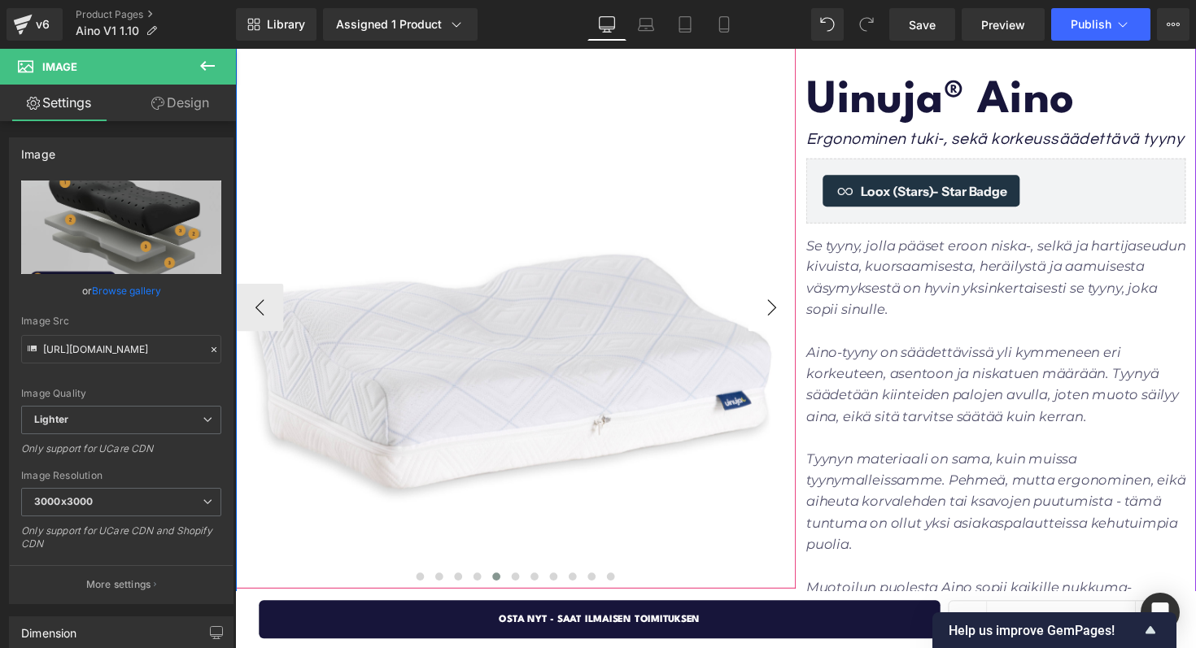
click at [762, 325] on button "›" at bounding box center [785, 314] width 49 height 49
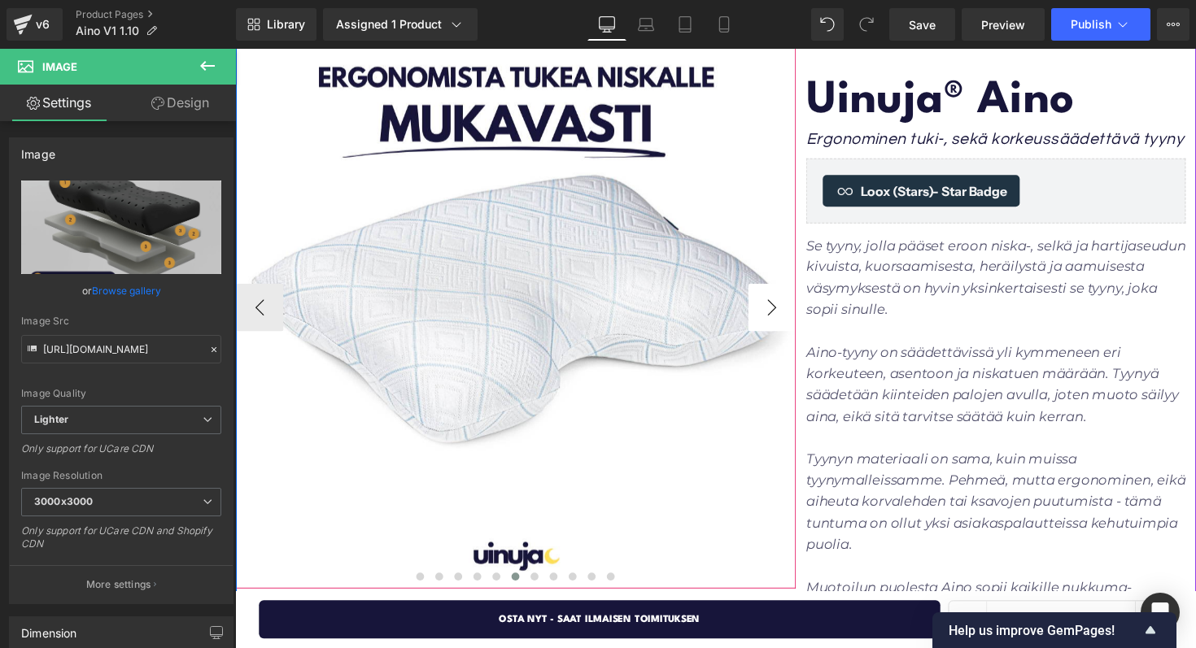
click at [762, 325] on button "›" at bounding box center [785, 314] width 49 height 49
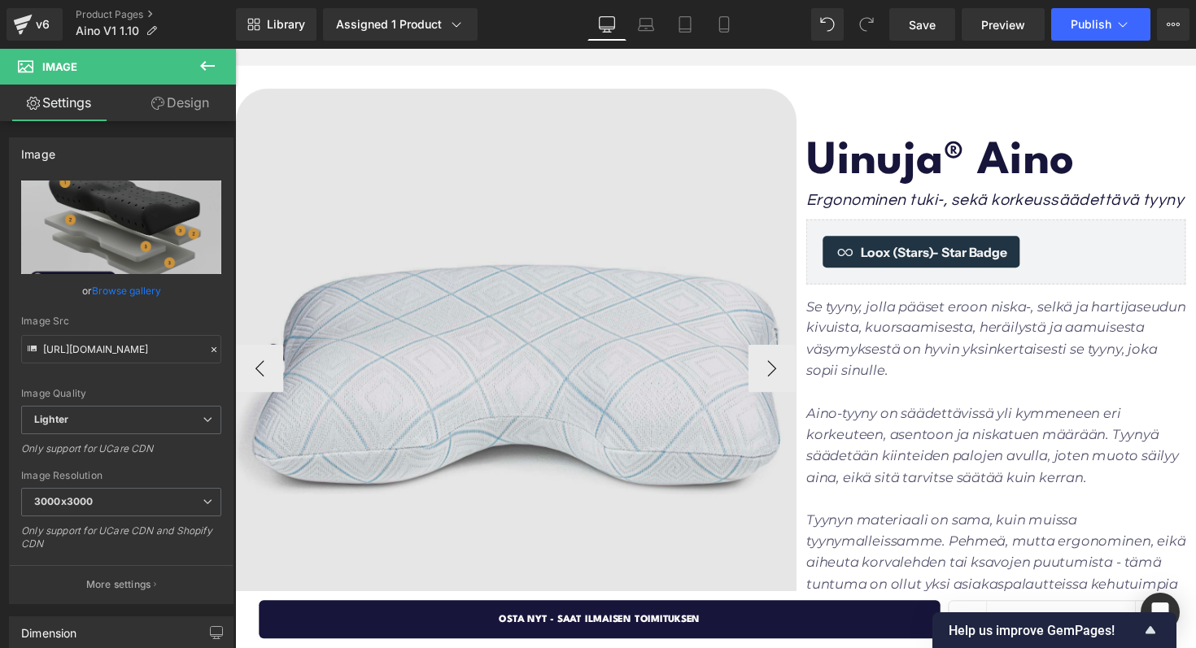
scroll to position [172, 0]
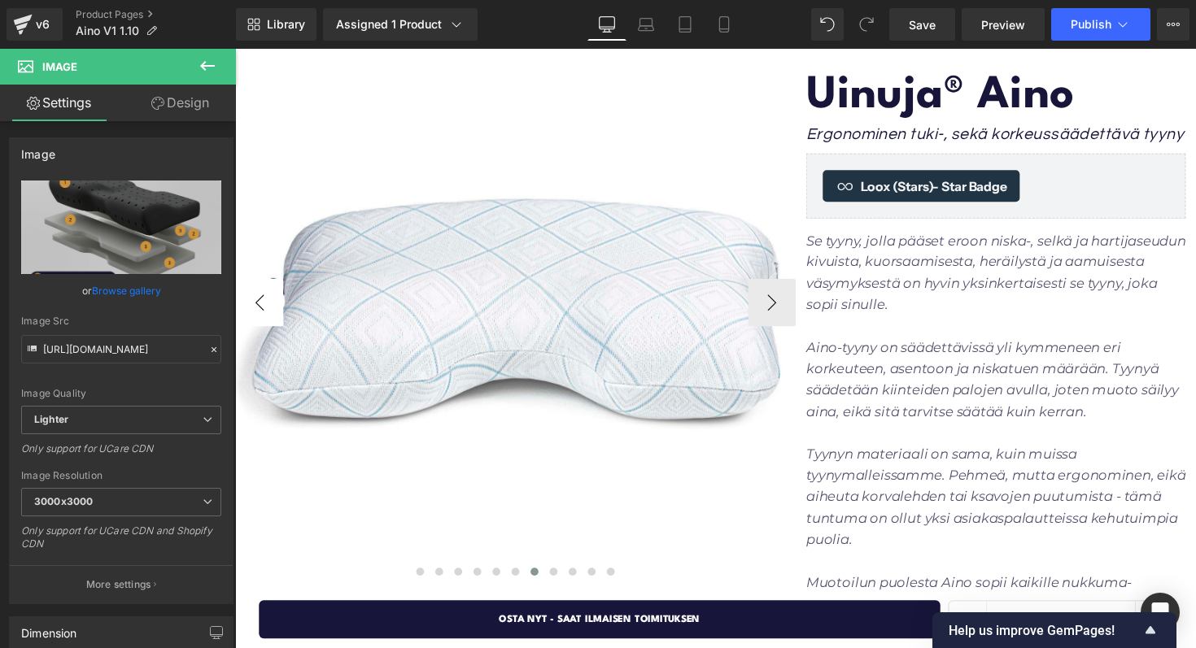
click at [267, 308] on button "‹" at bounding box center [260, 309] width 49 height 49
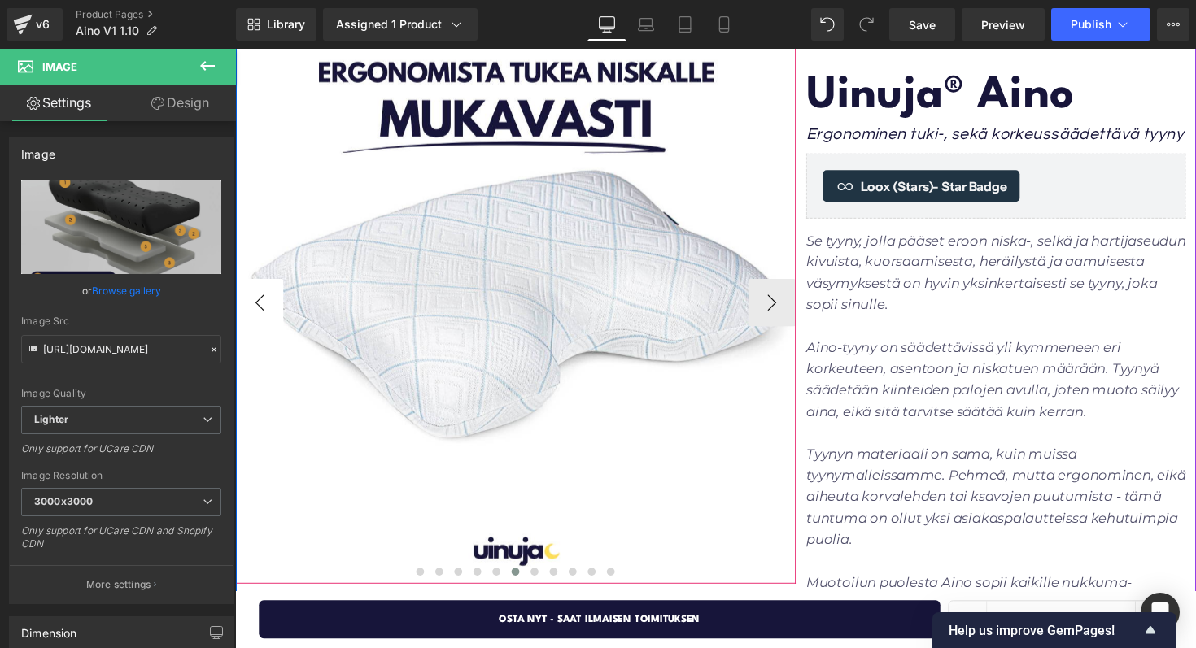
click at [267, 308] on button "‹" at bounding box center [260, 309] width 49 height 49
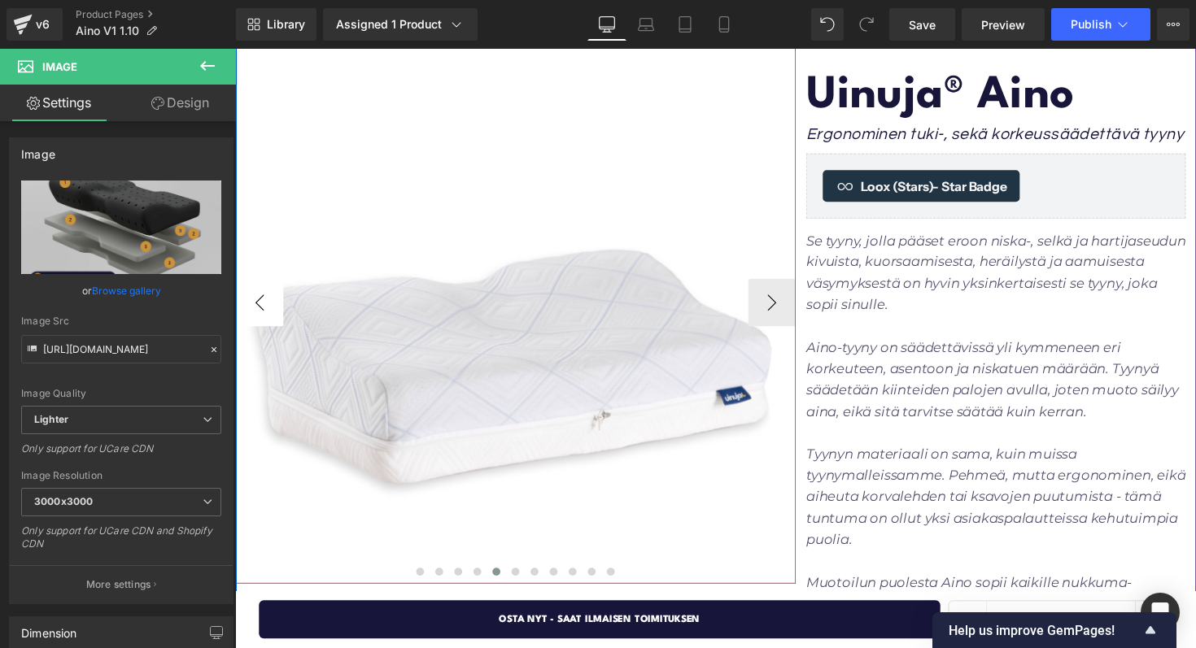
click at [266, 308] on button "‹" at bounding box center [260, 309] width 49 height 49
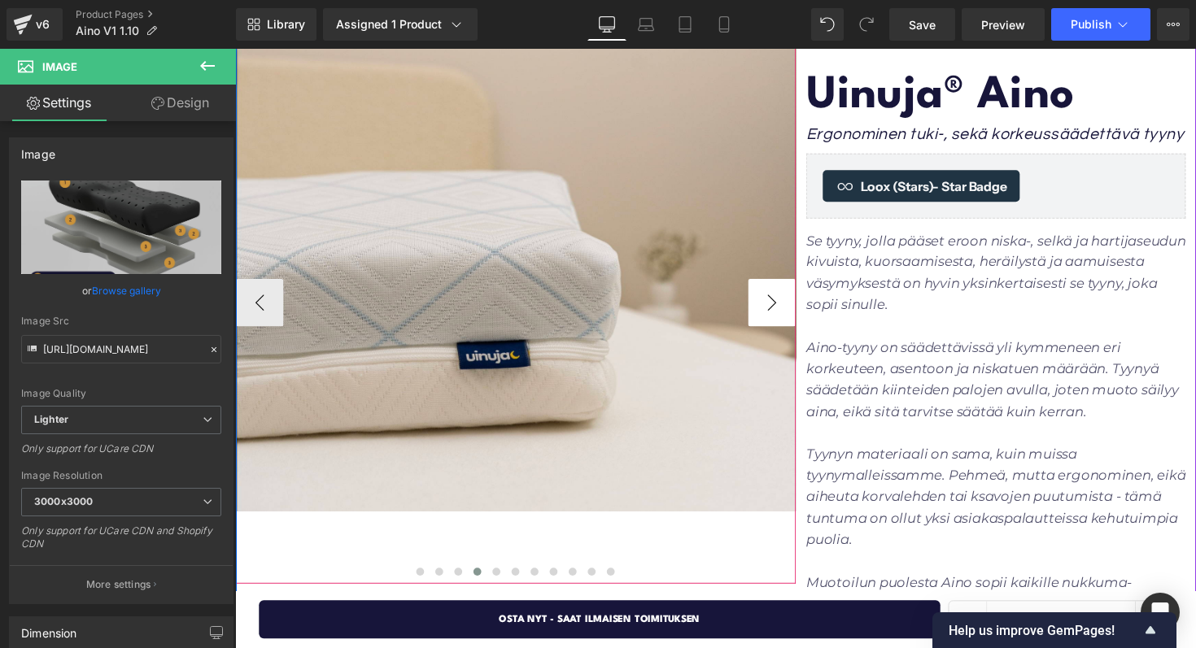
click at [769, 299] on button "›" at bounding box center [785, 309] width 49 height 49
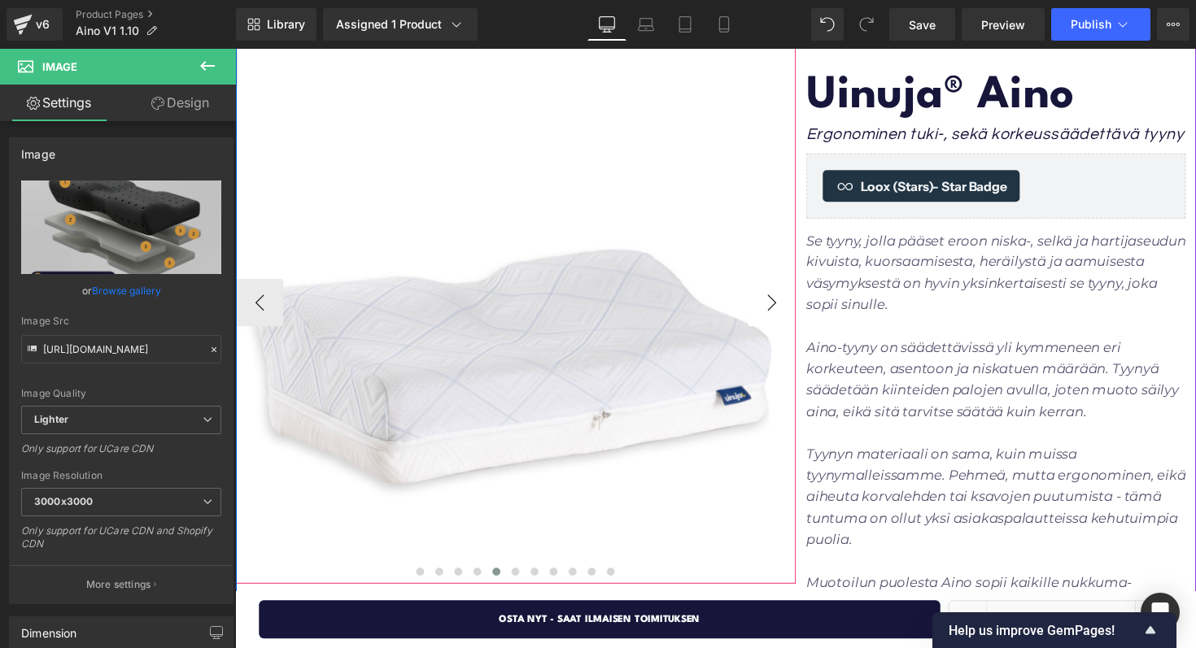
click at [769, 299] on button "›" at bounding box center [785, 309] width 49 height 49
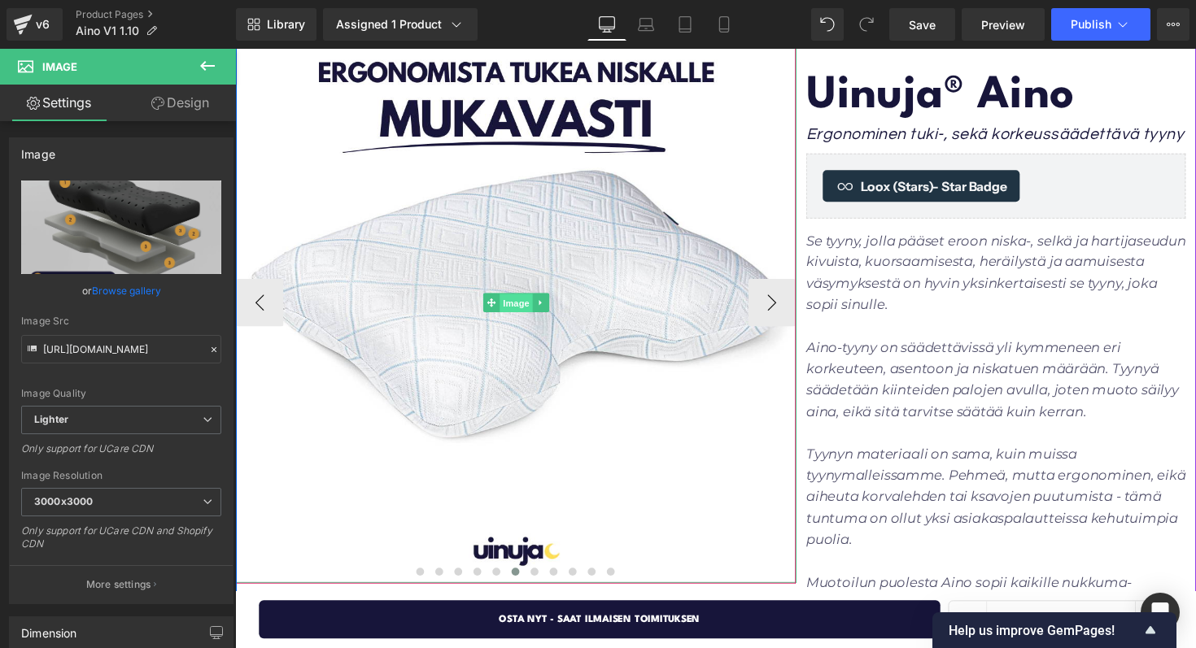
click at [517, 312] on span "Image" at bounding box center [523, 310] width 34 height 20
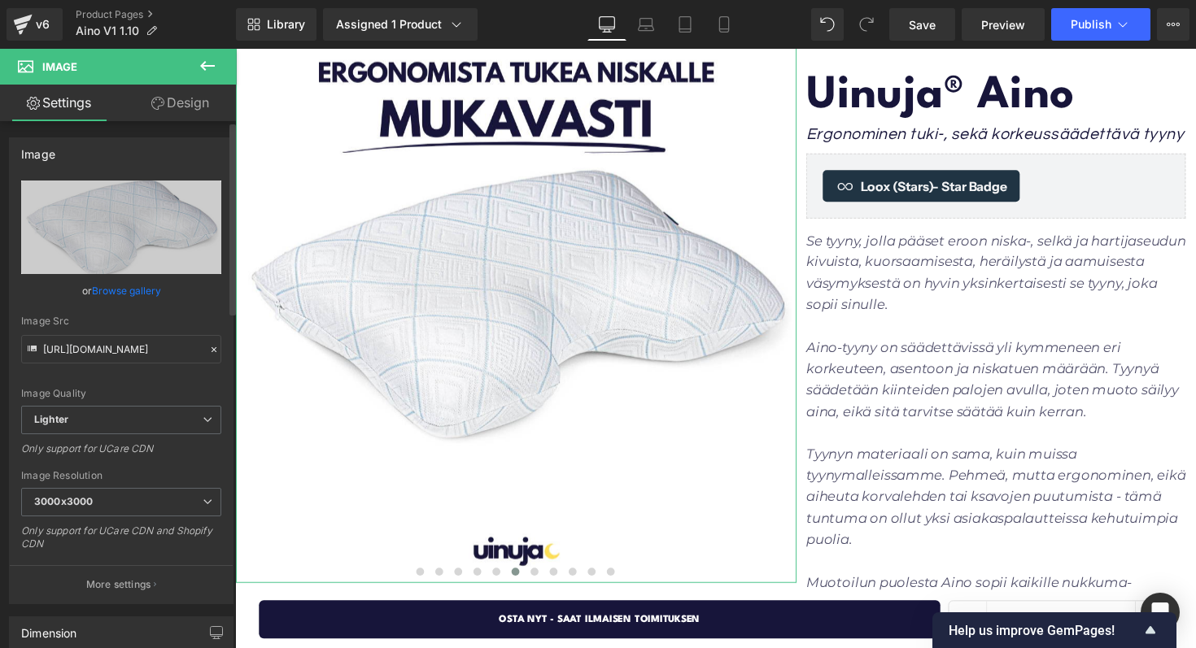
click at [129, 284] on link "Browse gallery" at bounding box center [126, 291] width 69 height 28
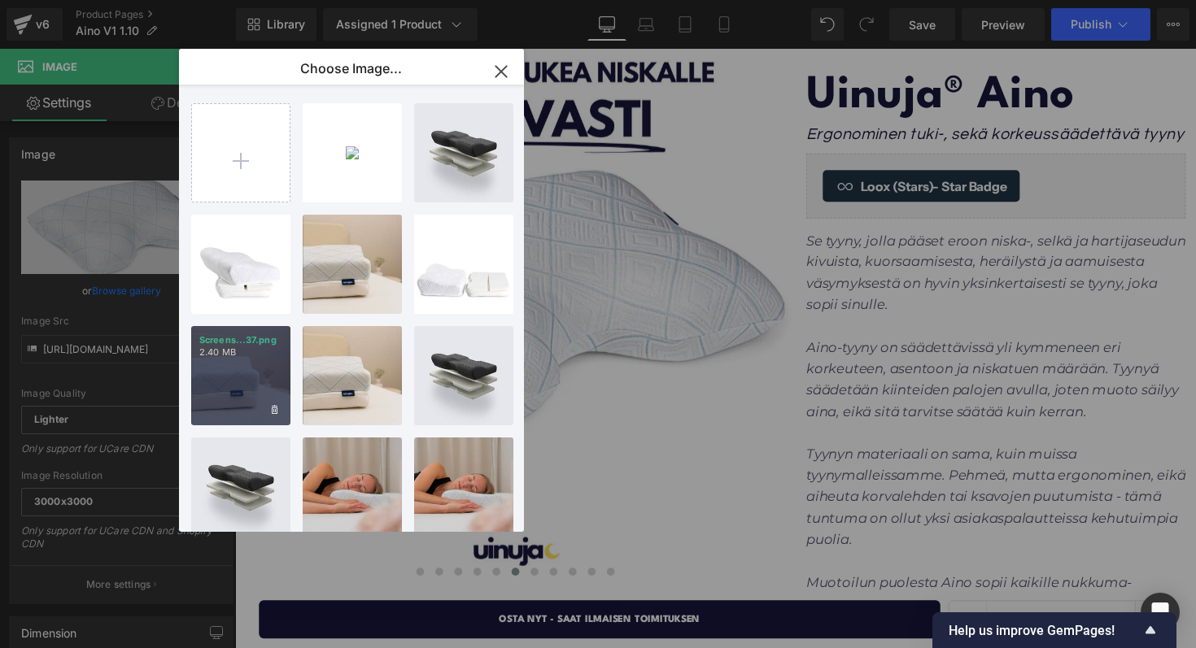
scroll to position [38, 0]
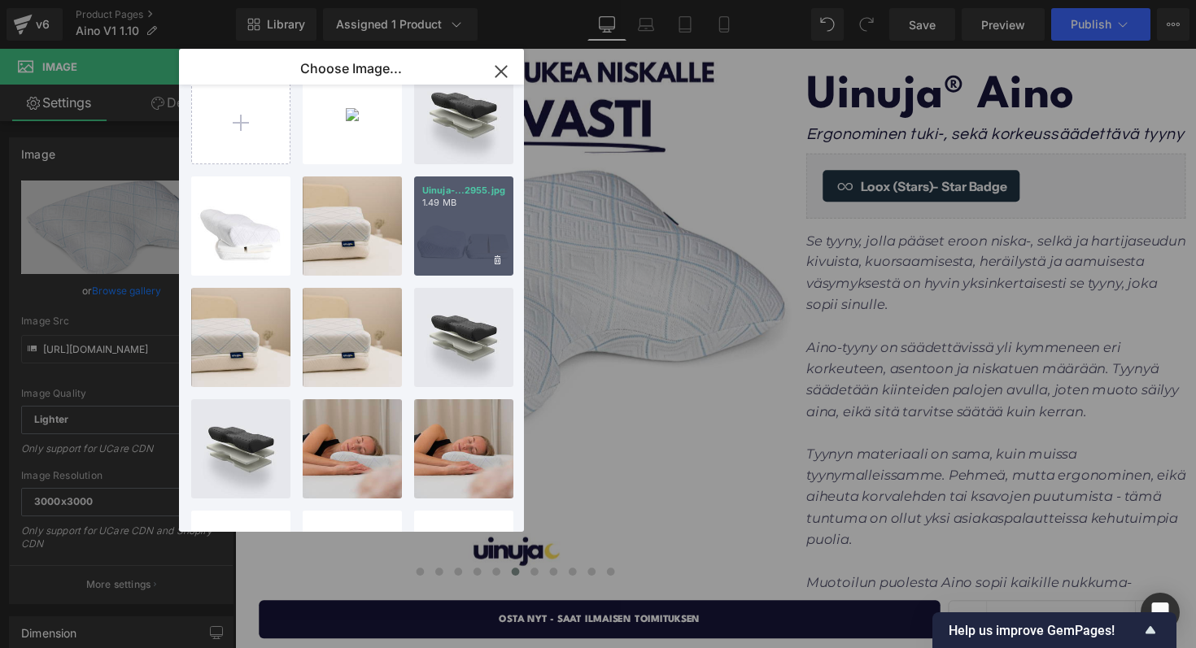
click at [449, 225] on div "Uinuja-...2955.jpg 1.49 MB" at bounding box center [463, 226] width 99 height 99
type input "[URL][DOMAIN_NAME]"
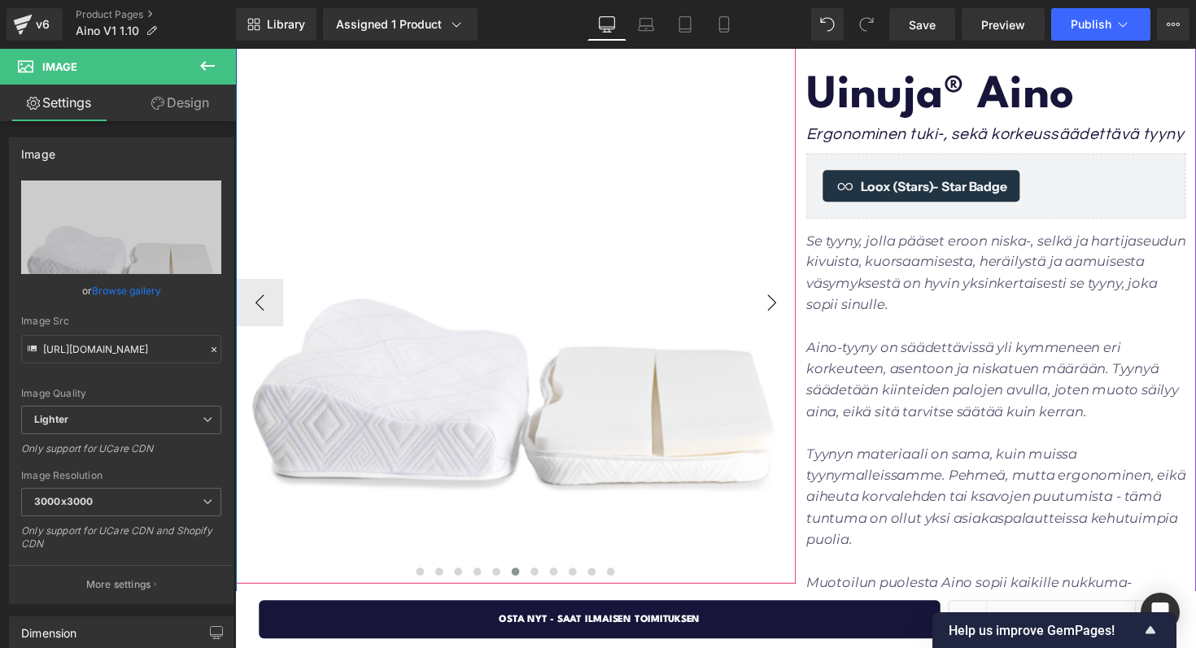
click at [790, 309] on button "›" at bounding box center [785, 309] width 49 height 49
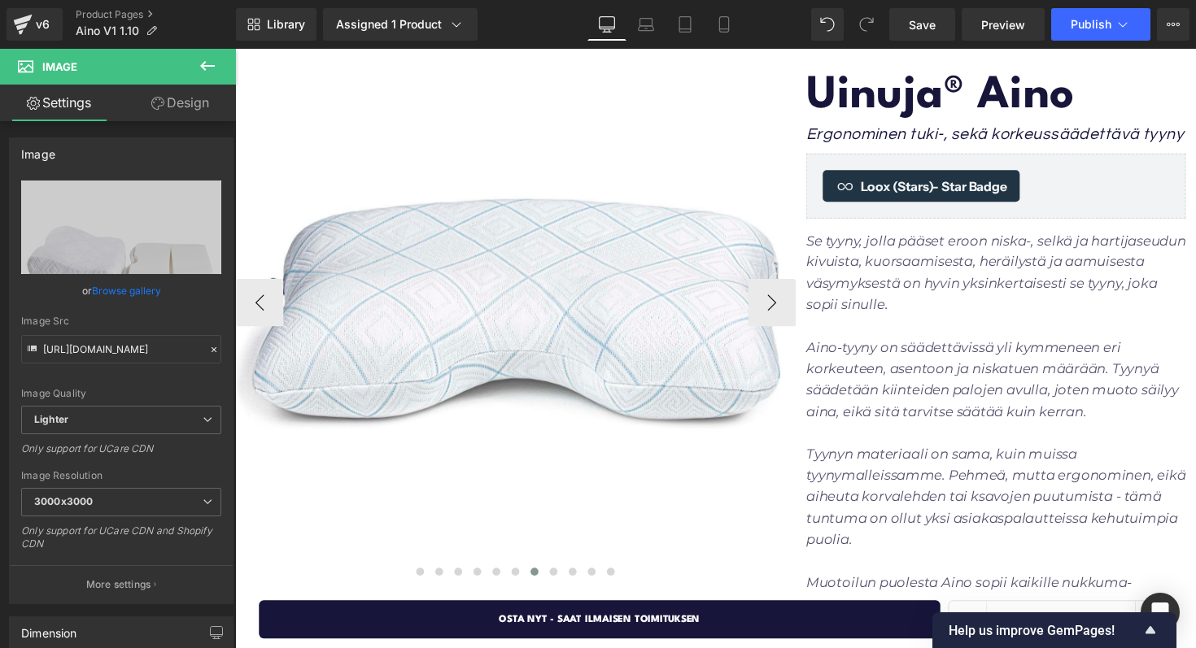
click at [517, 312] on span "Image" at bounding box center [523, 309] width 34 height 20
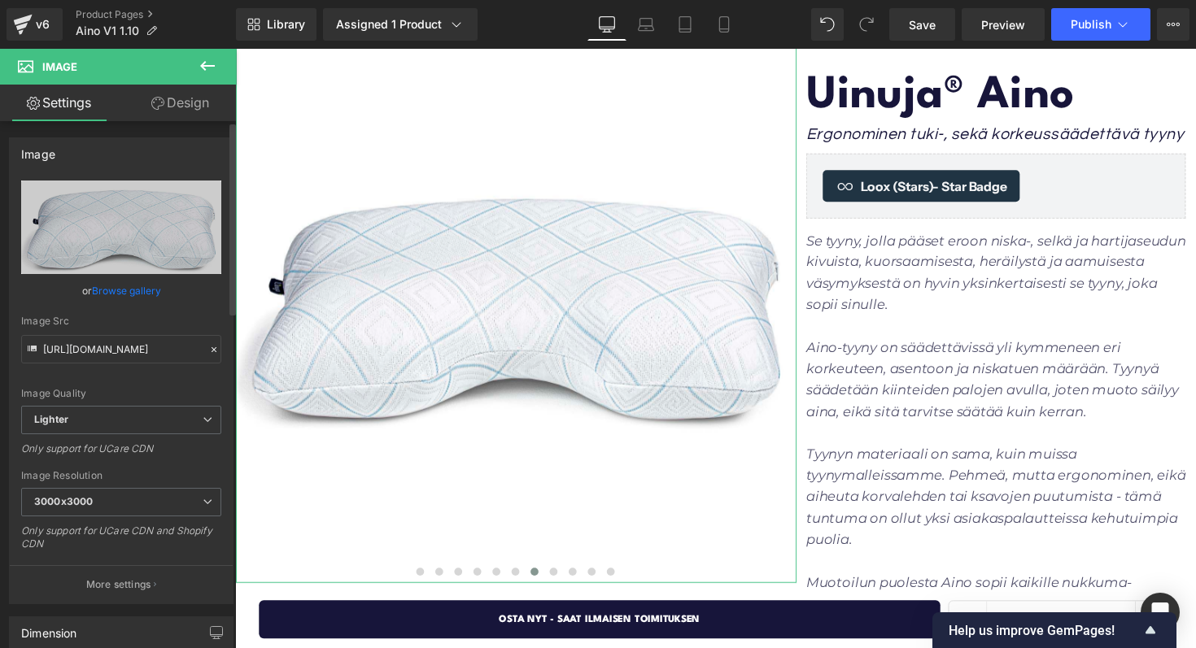
click at [110, 299] on link "Browse gallery" at bounding box center [126, 291] width 69 height 28
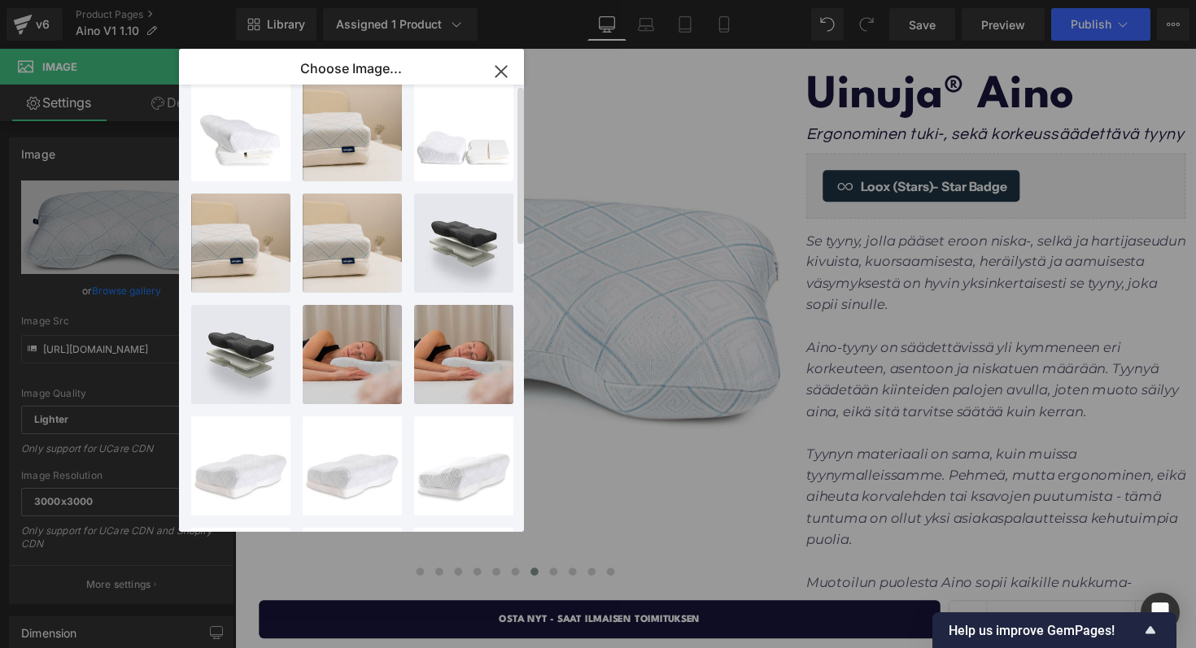
scroll to position [0, 0]
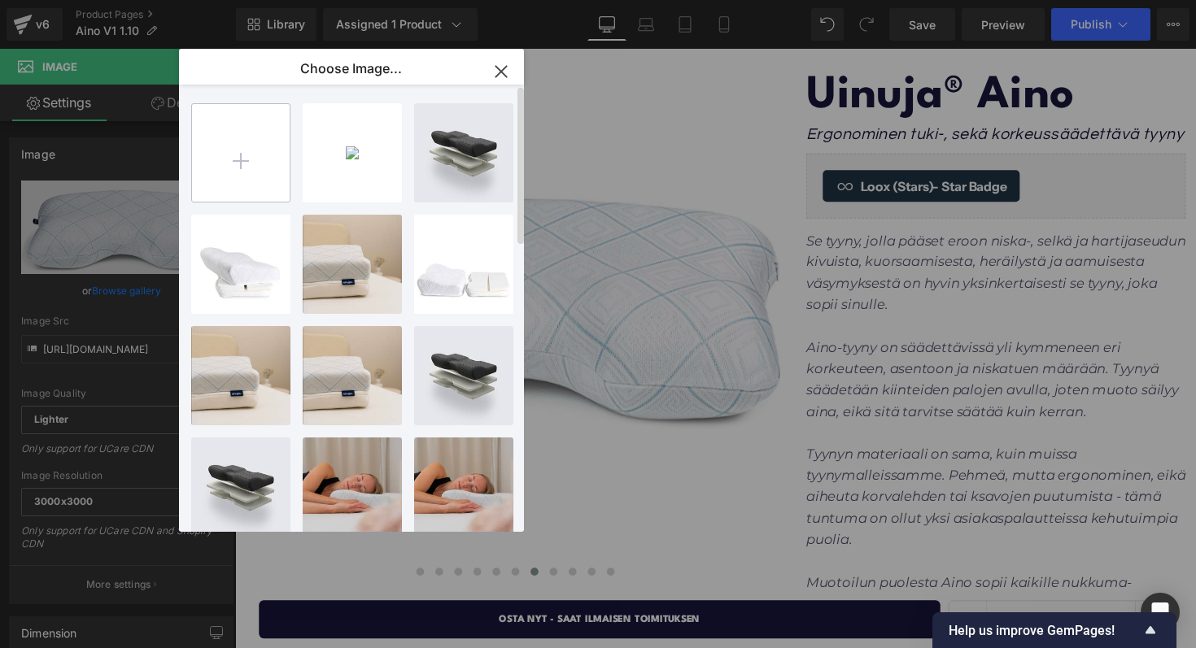
click at [260, 147] on input "file" at bounding box center [241, 153] width 98 height 98
type input "C:\fakepath\Uinuja-2843.jpg"
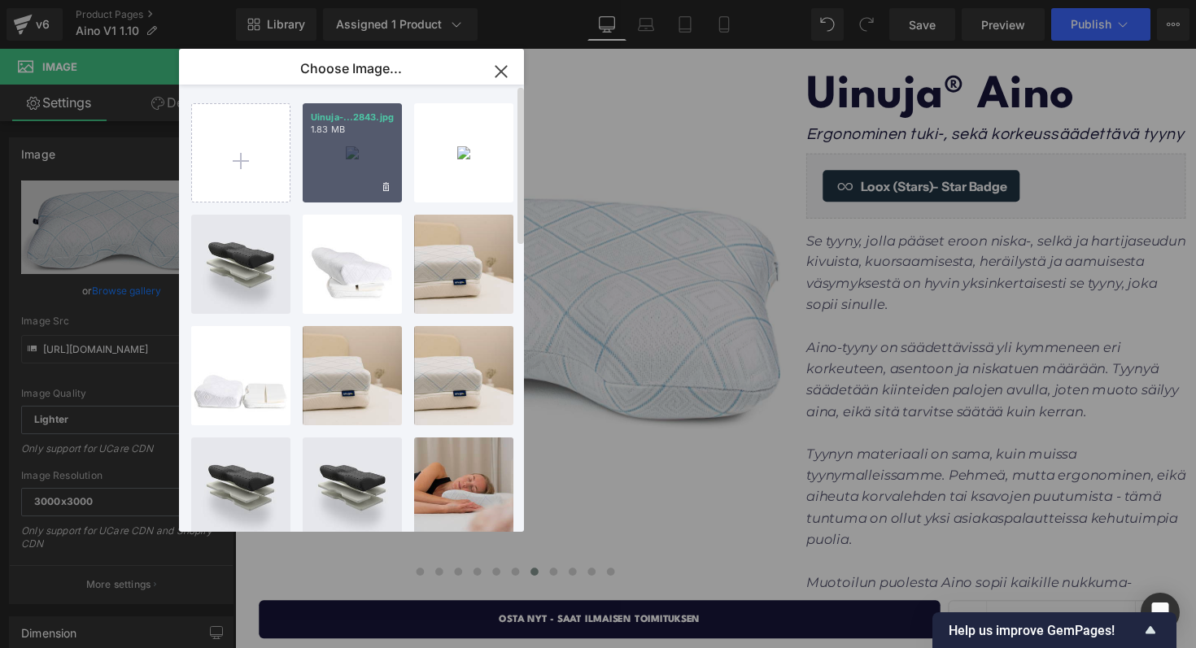
click at [356, 155] on div "Uinuja-...2843.jpg 1.83 MB" at bounding box center [352, 152] width 99 height 99
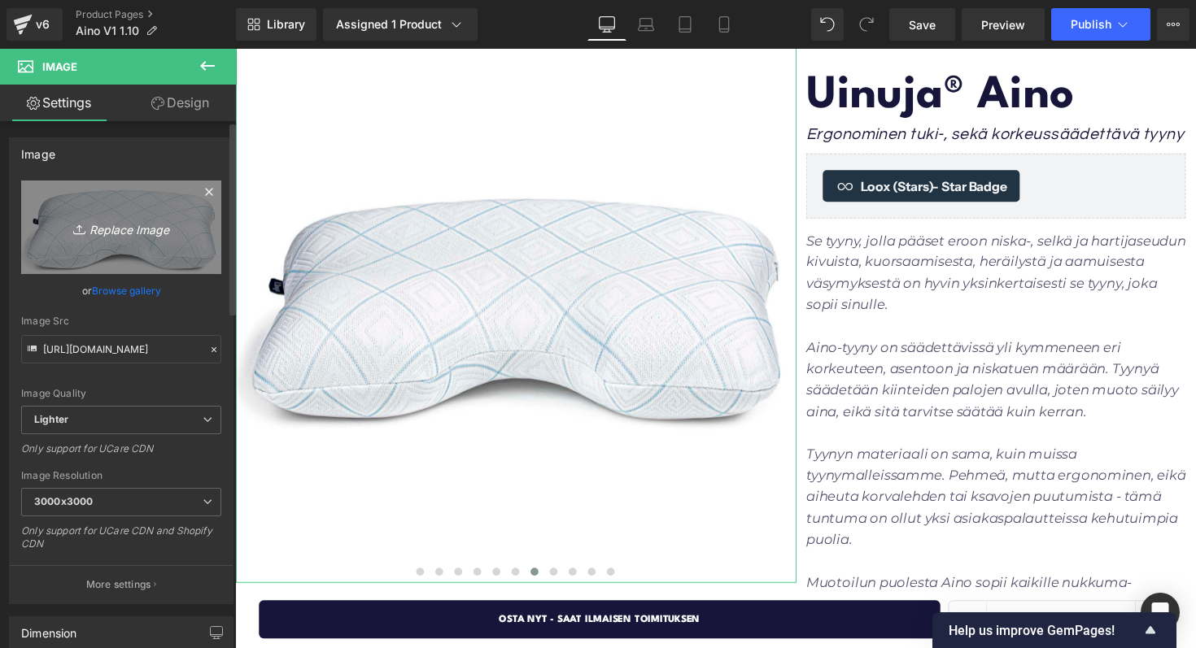
click at [144, 222] on icon "Replace Image" at bounding box center [121, 227] width 130 height 20
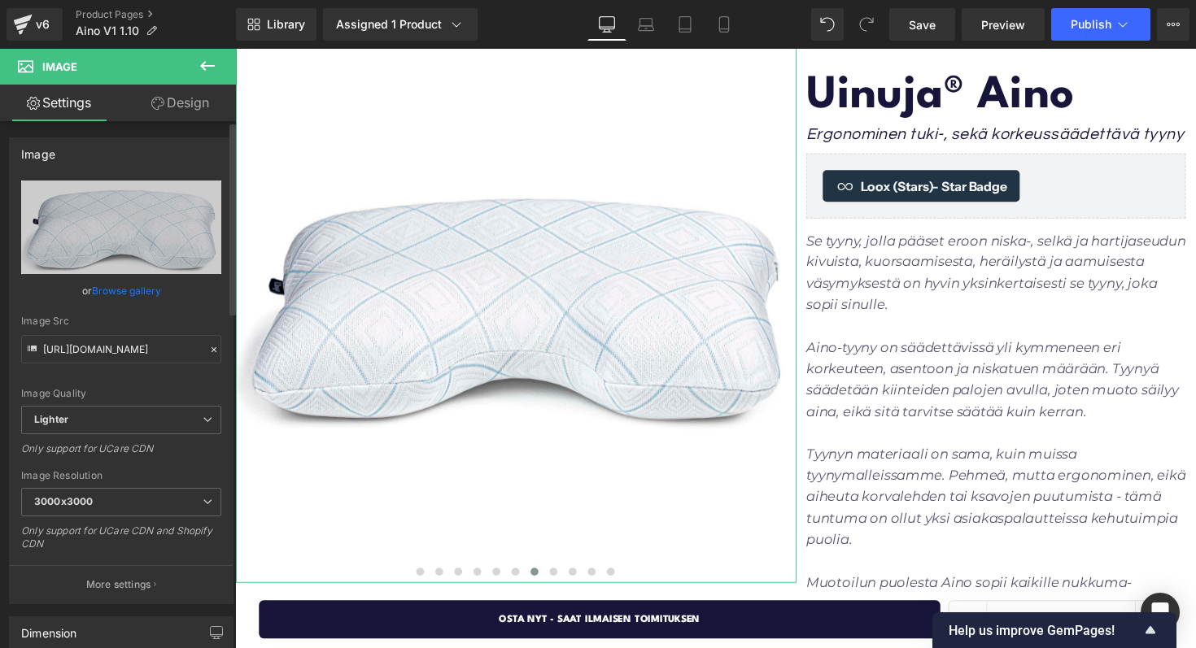
click at [136, 289] on link "Browse gallery" at bounding box center [126, 291] width 69 height 28
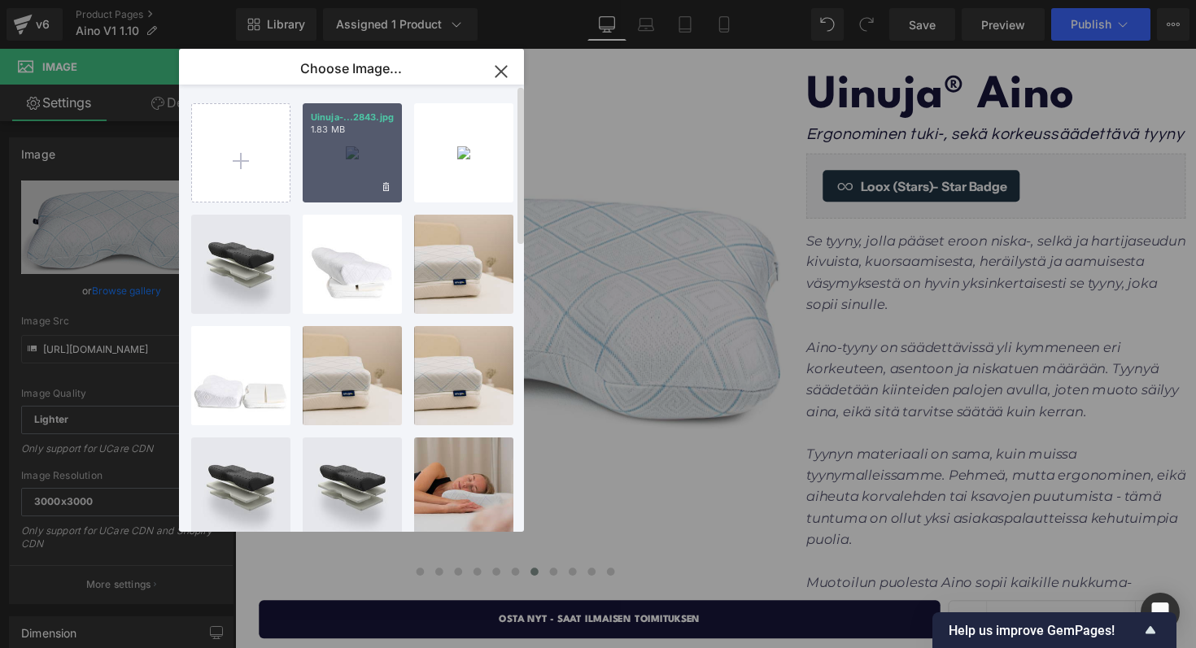
click at [347, 168] on div "Uinuja-...2843.jpg 1.83 MB" at bounding box center [352, 152] width 99 height 99
type input "[URL][DOMAIN_NAME]"
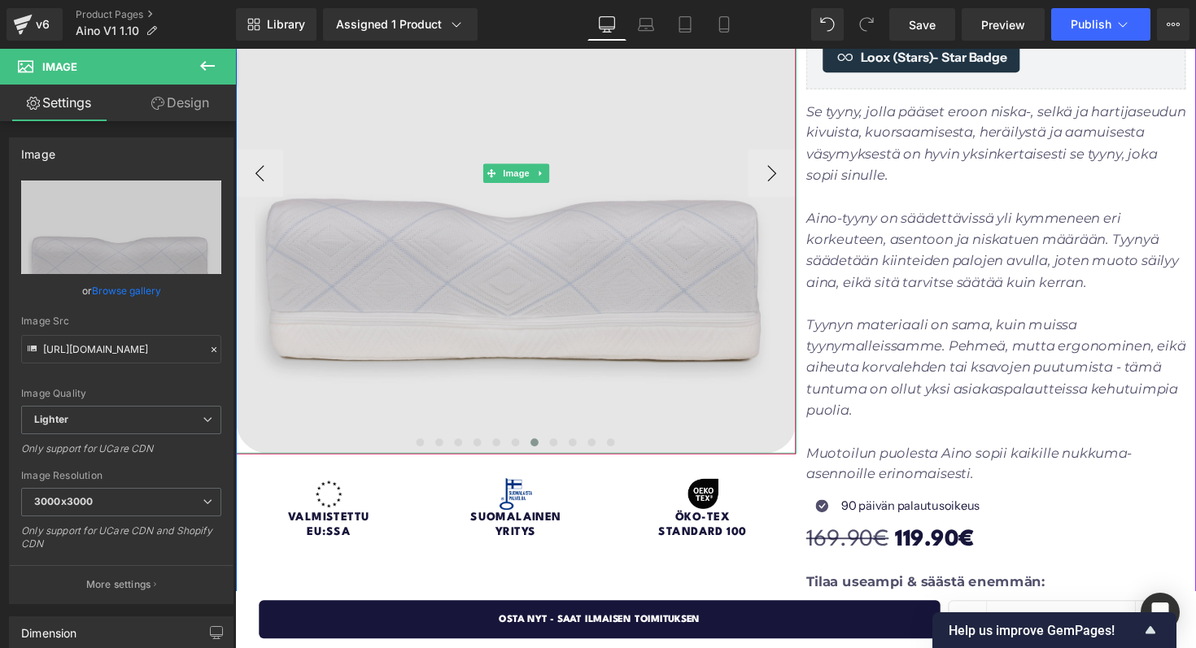
scroll to position [303, 0]
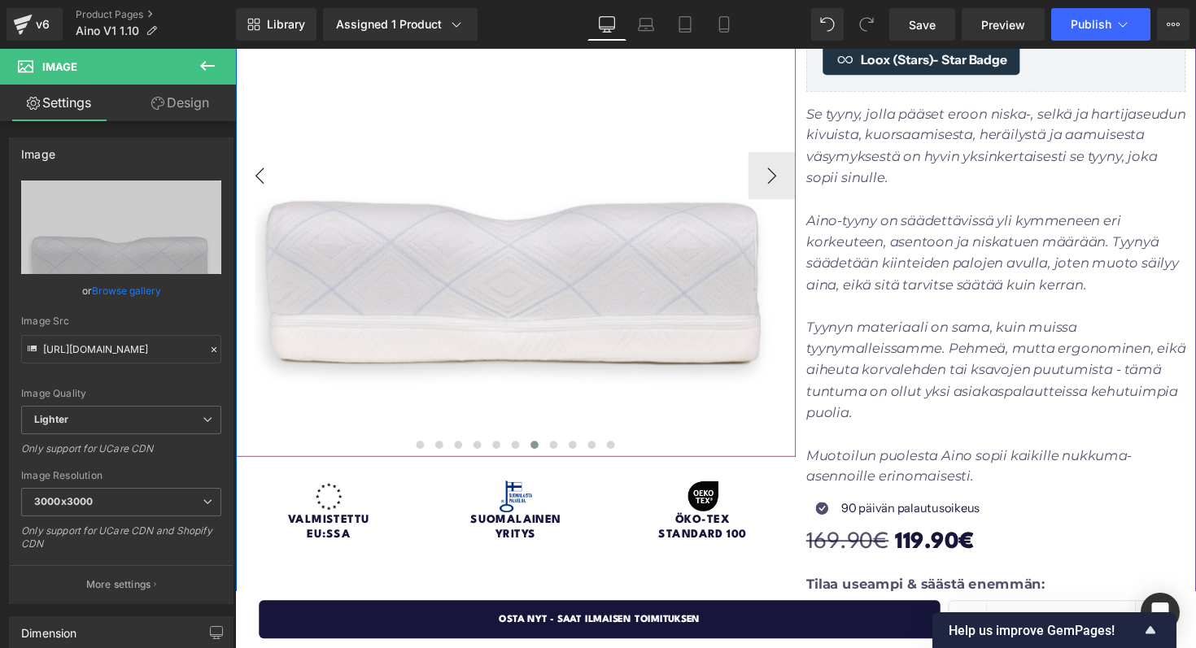
click at [267, 189] on button "‹" at bounding box center [260, 179] width 49 height 49
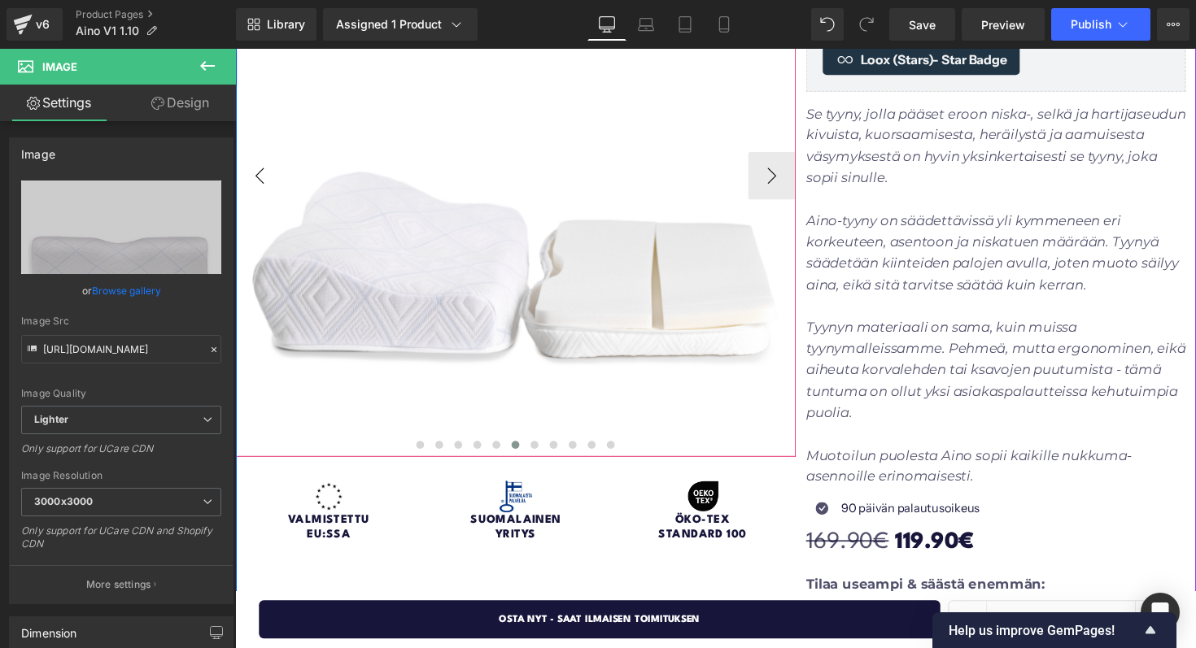
click at [267, 189] on button "‹" at bounding box center [260, 179] width 49 height 49
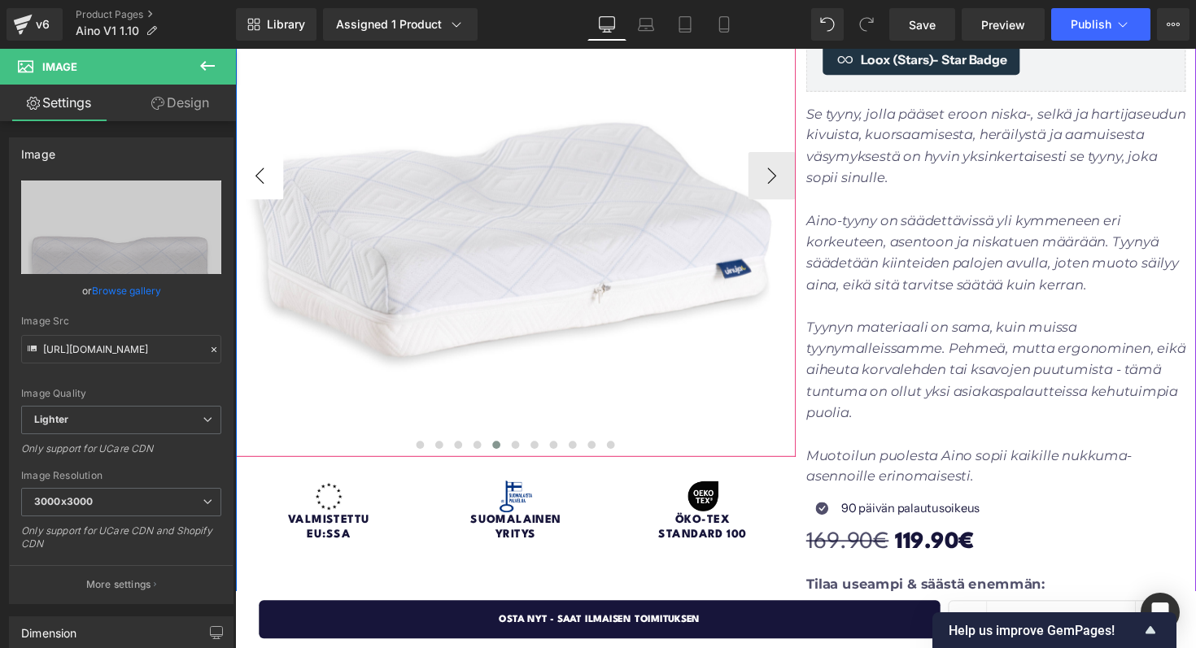
click at [267, 189] on button "‹" at bounding box center [260, 179] width 49 height 49
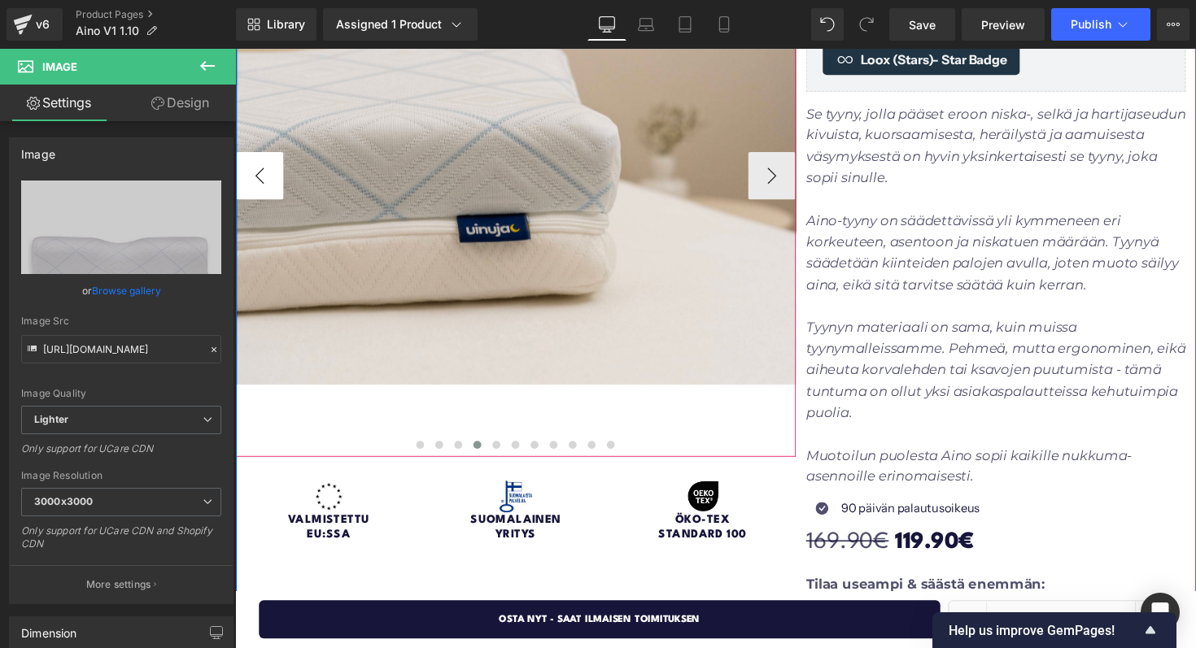
click at [267, 189] on button "‹" at bounding box center [260, 179] width 49 height 49
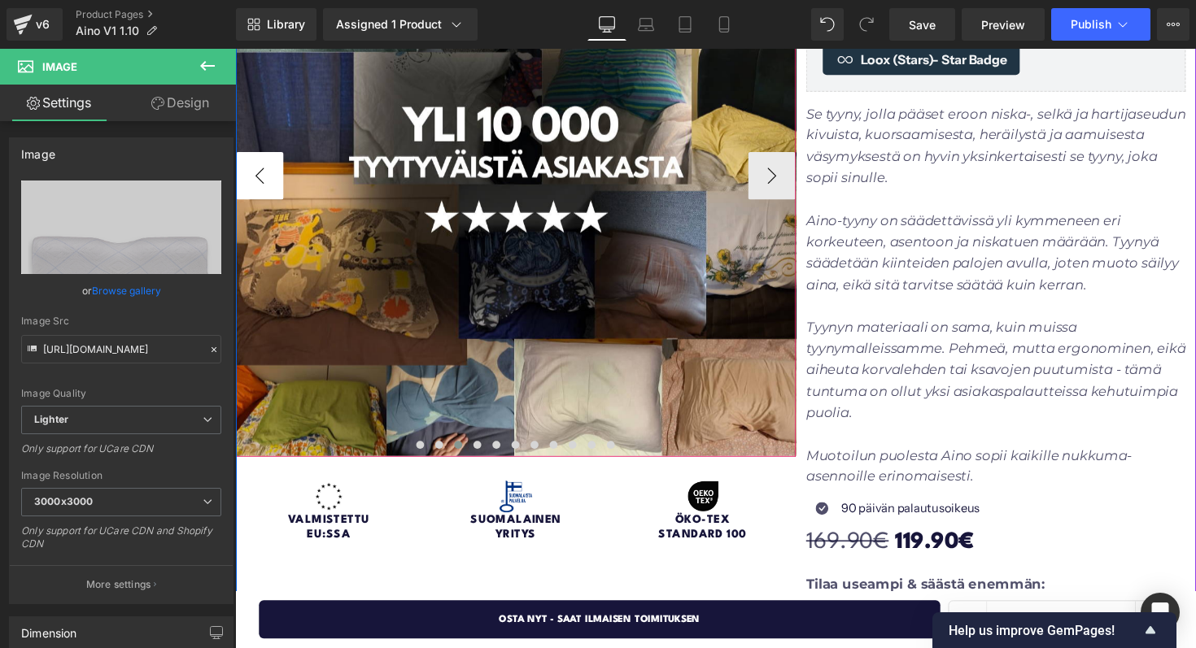
click at [266, 188] on button "‹" at bounding box center [260, 179] width 49 height 49
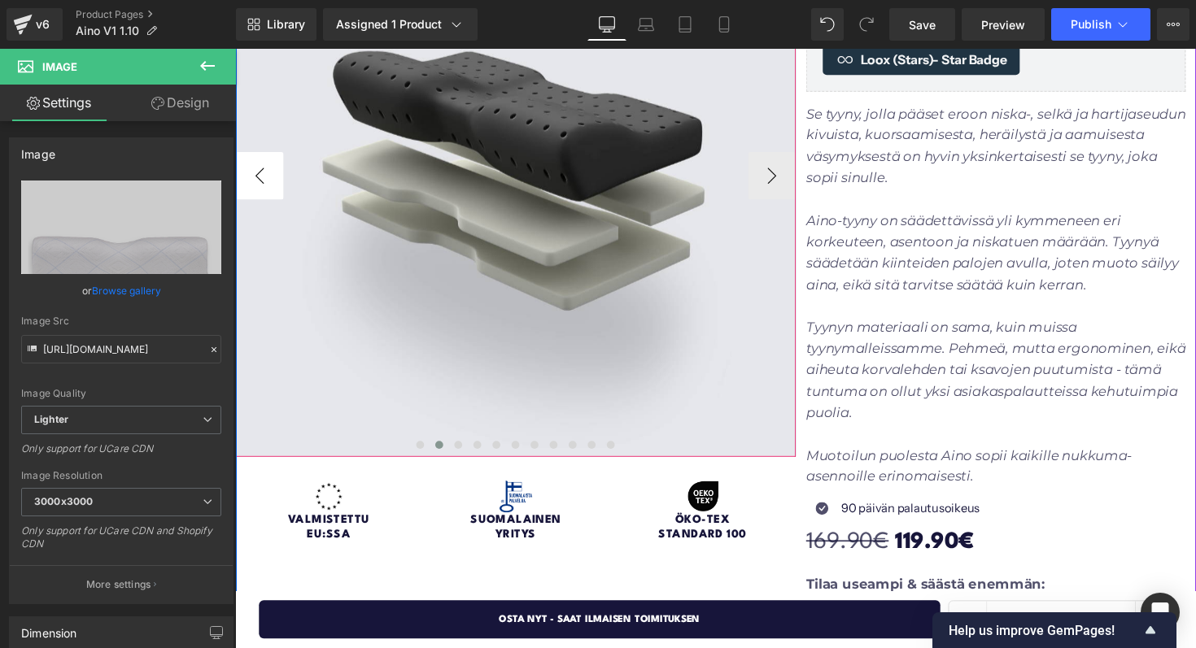
click at [266, 188] on button "‹" at bounding box center [260, 179] width 49 height 49
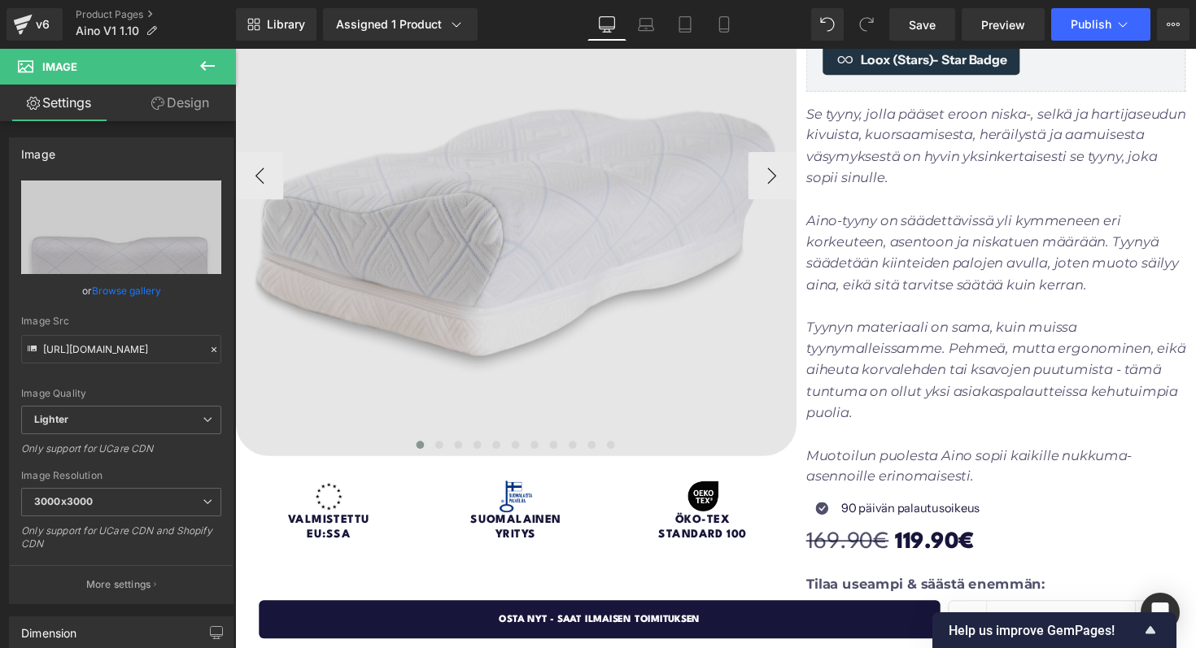
click at [459, 138] on img at bounding box center [523, 179] width 574 height 574
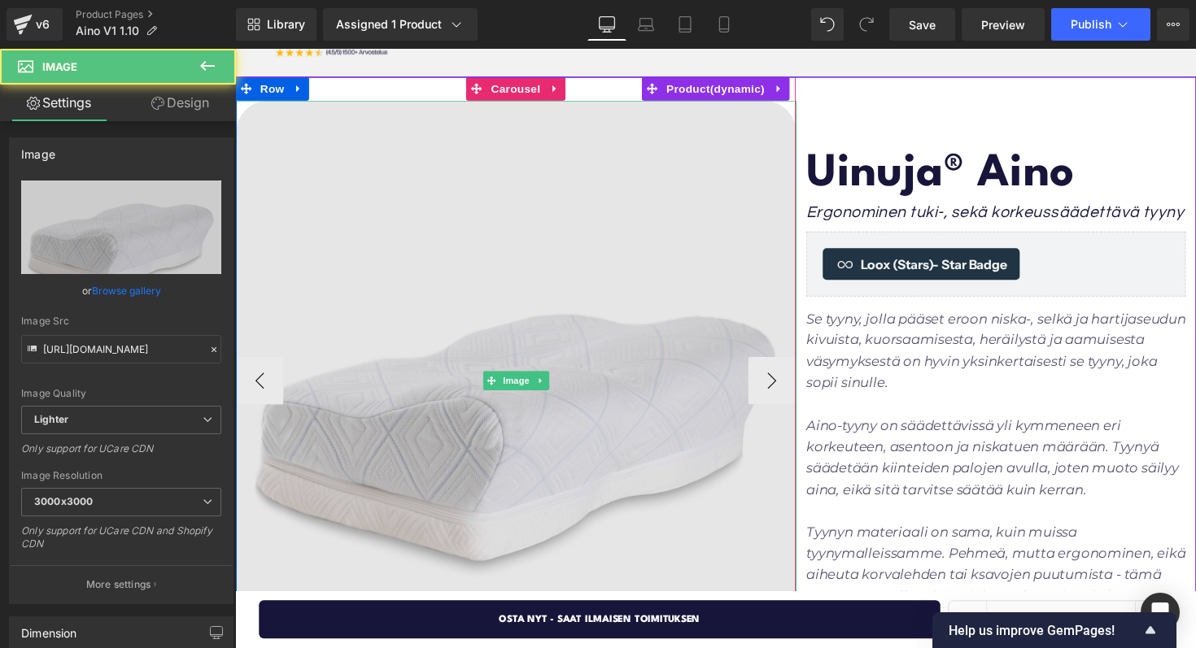
scroll to position [90, 0]
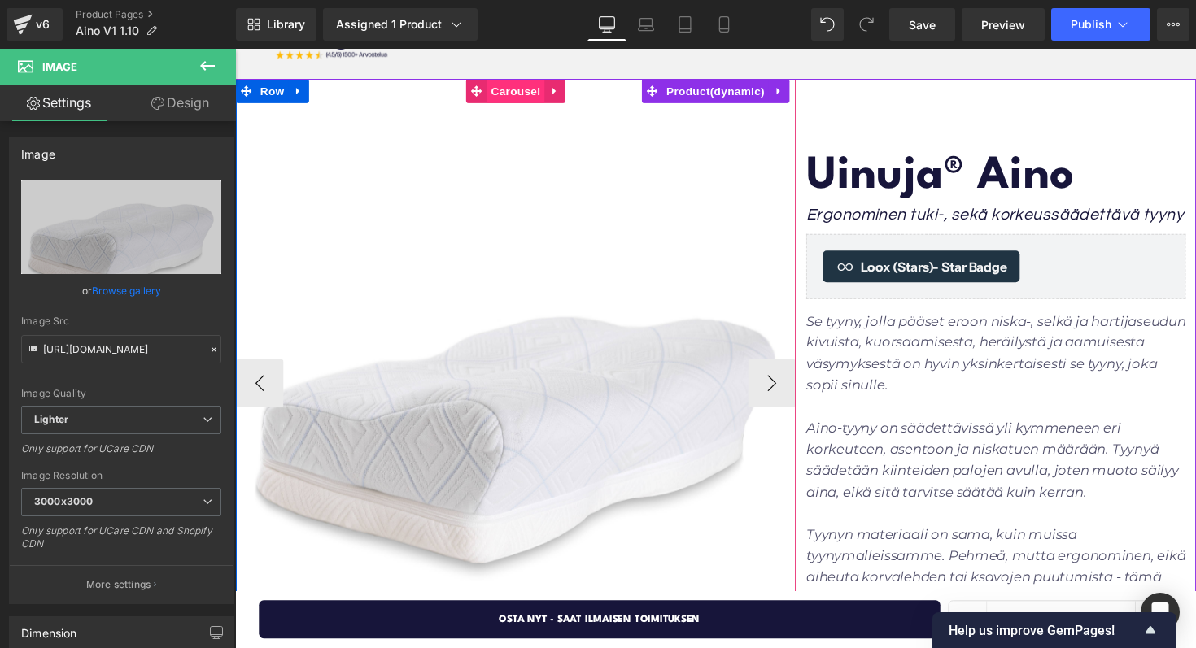
click at [534, 89] on span "Carousel" at bounding box center [522, 92] width 59 height 24
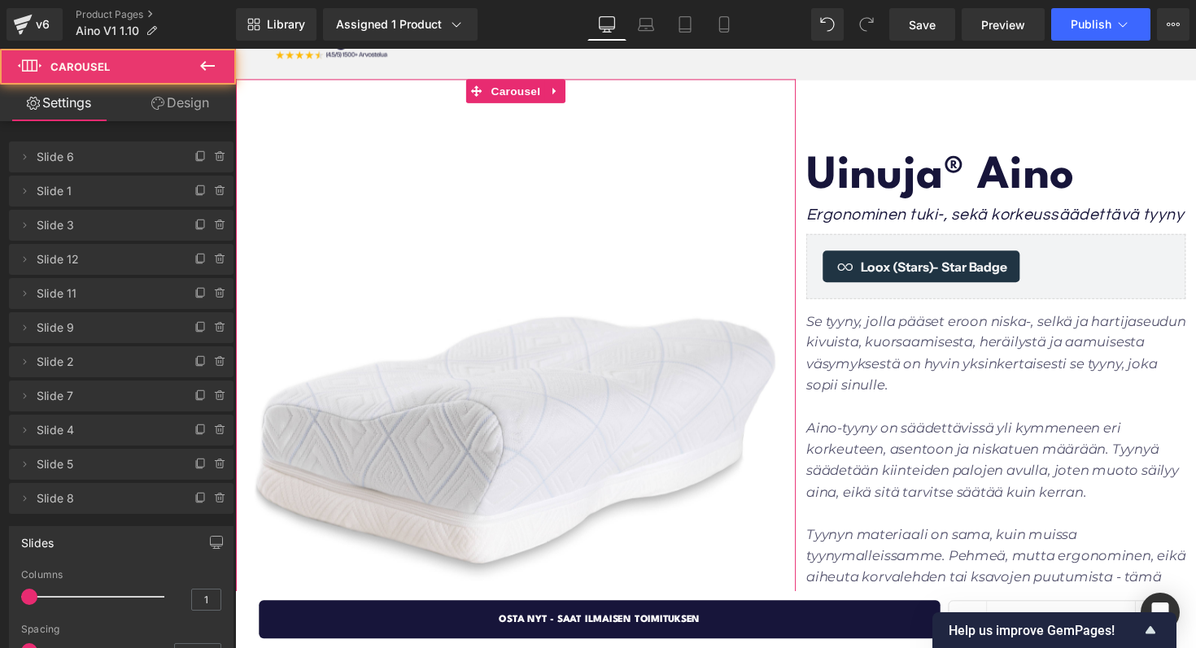
click at [69, 225] on span "Slide 3" at bounding box center [105, 225] width 137 height 31
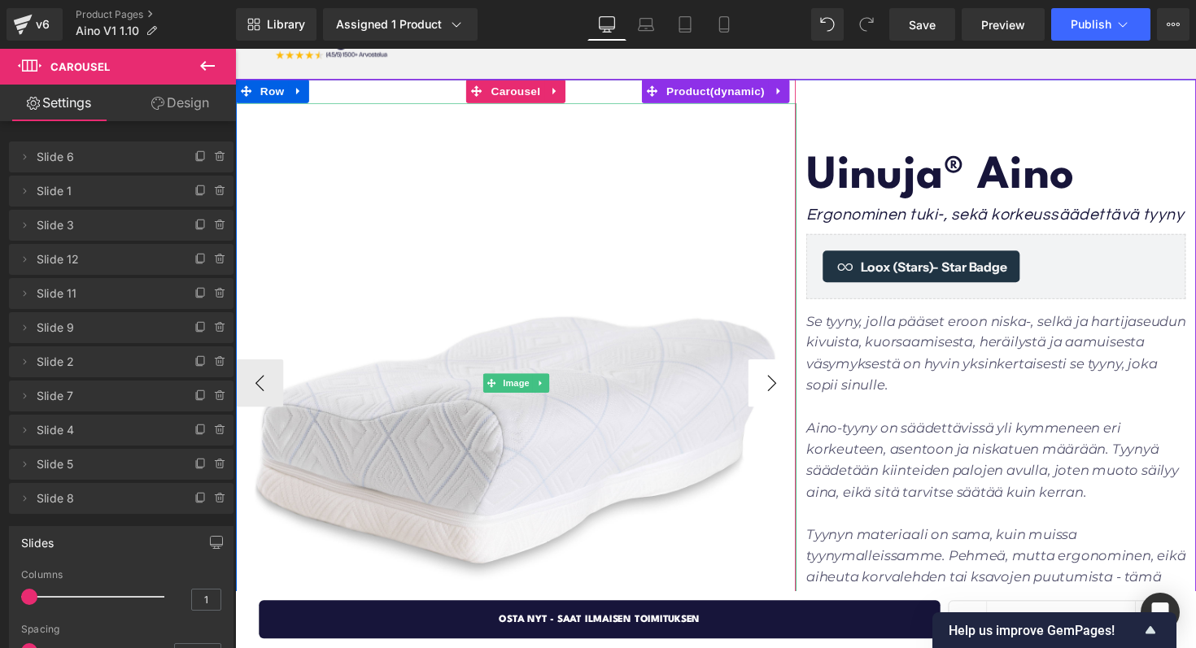
click at [783, 385] on button "›" at bounding box center [785, 391] width 49 height 49
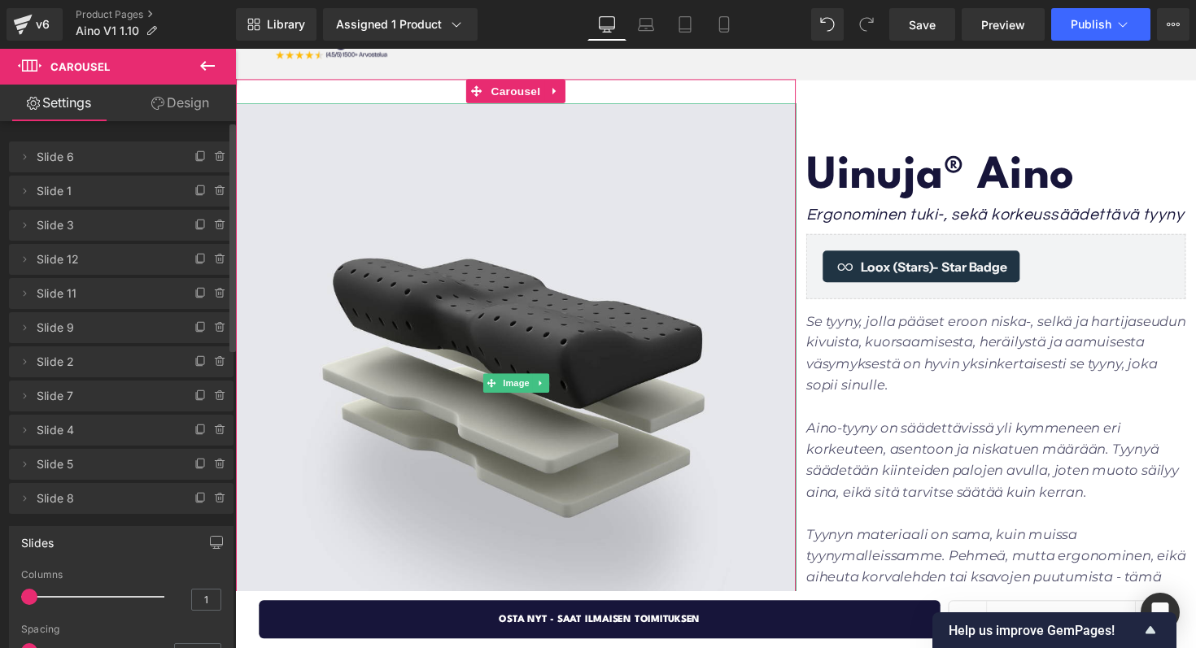
click at [37, 196] on span "Slide 1" at bounding box center [105, 191] width 137 height 31
drag, startPoint x: 17, startPoint y: 190, endPoint x: 17, endPoint y: 208, distance: 18.7
click at [17, 208] on div "Delete Cancel Slide 6 Slide 6 Name Slide 6 Delete Cancel Slide 1 Slide 1 Name S…" at bounding box center [121, 326] width 225 height 376
drag, startPoint x: 12, startPoint y: 197, endPoint x: 14, endPoint y: 267, distance: 70.0
click at [14, 138] on ul "Delete Cancel Slide 6 Slide 6 Name Slide 6 Delete Cancel Slide 1 Slide 1 Name S…" at bounding box center [121, 138] width 225 height 0
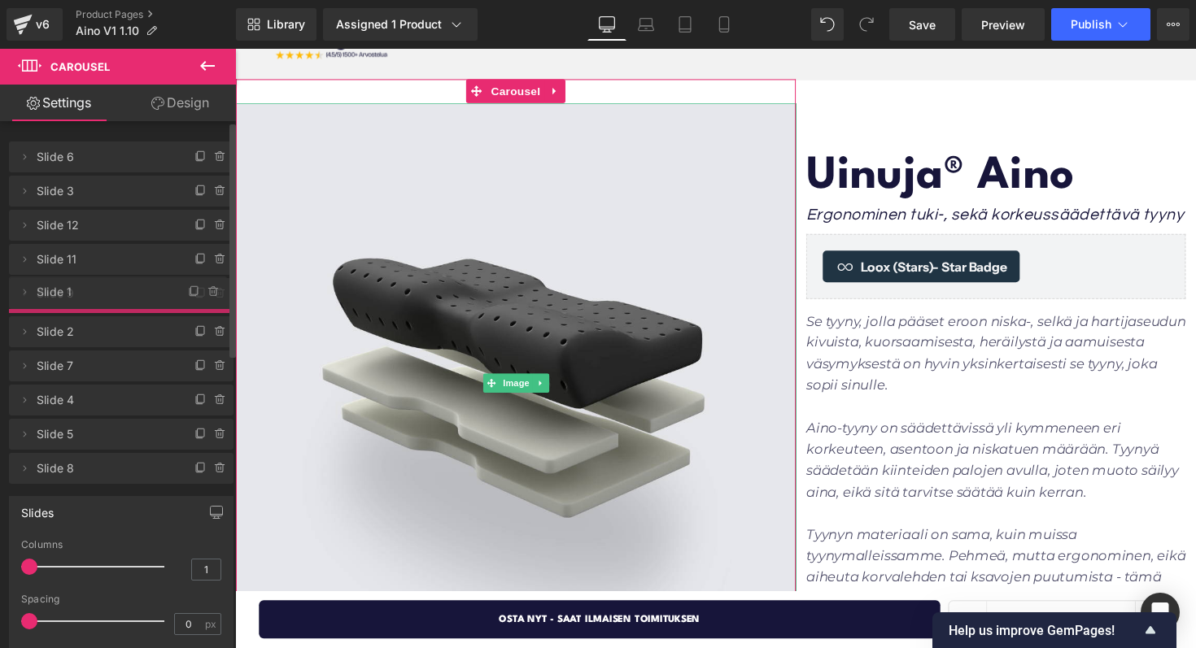
drag, startPoint x: 155, startPoint y: 194, endPoint x: 156, endPoint y: 295, distance: 100.9
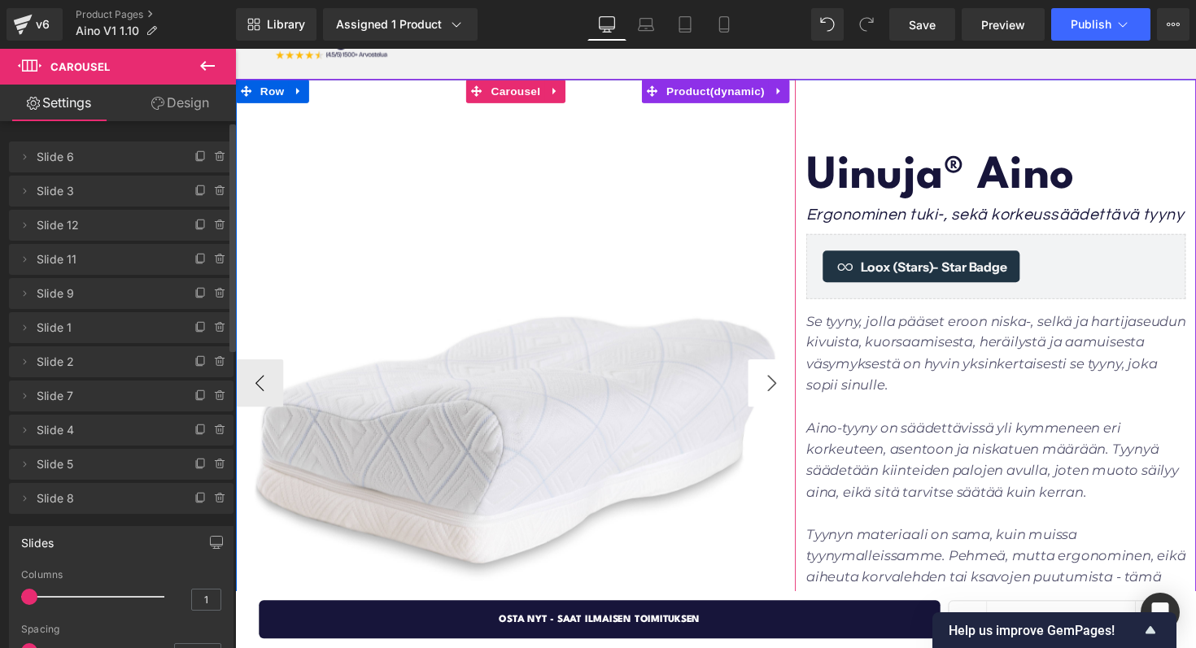
click at [763, 392] on button "›" at bounding box center [785, 391] width 49 height 49
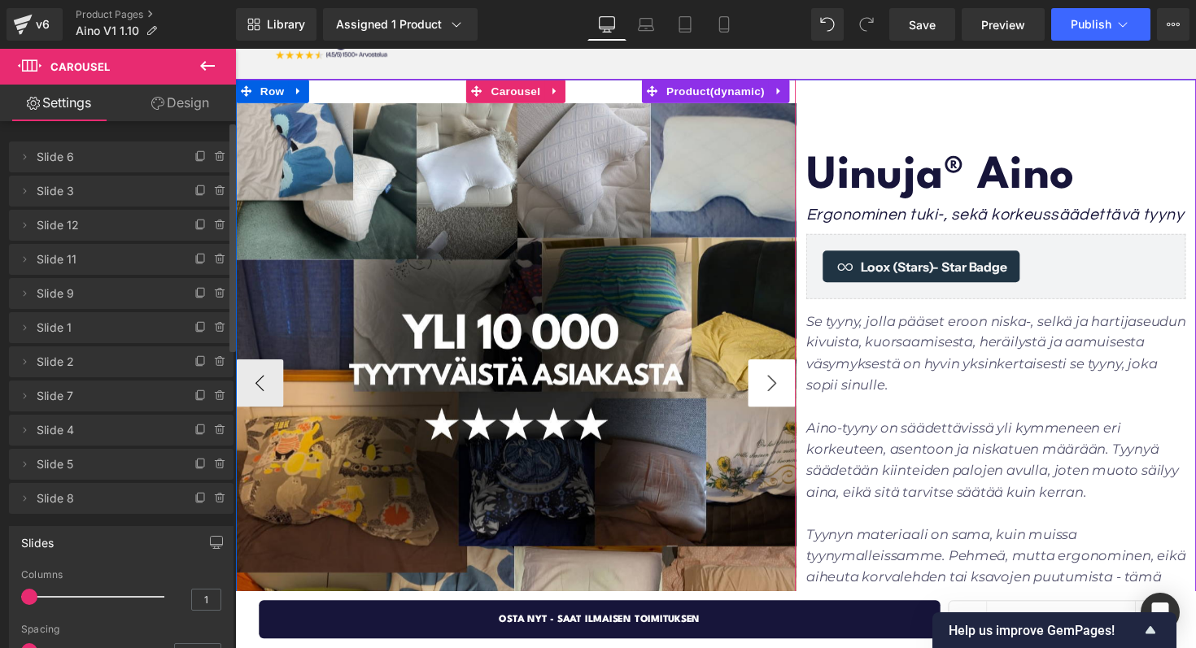
click at [764, 392] on button "›" at bounding box center [785, 391] width 49 height 49
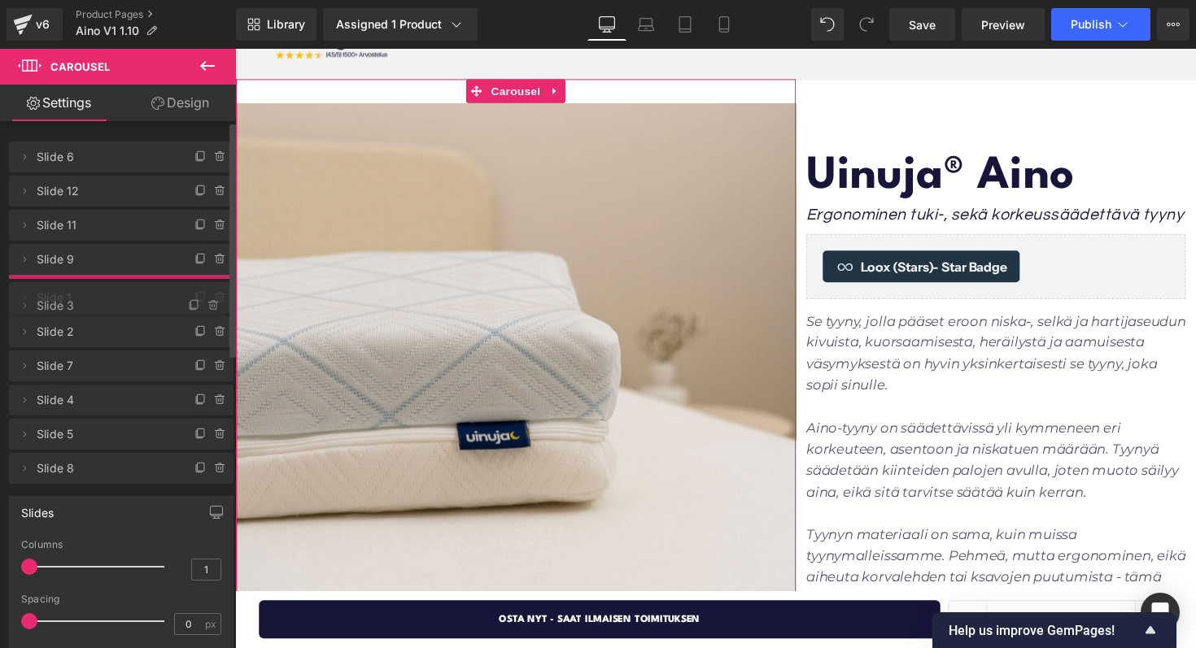
drag, startPoint x: 142, startPoint y: 181, endPoint x: 142, endPoint y: 297, distance: 115.5
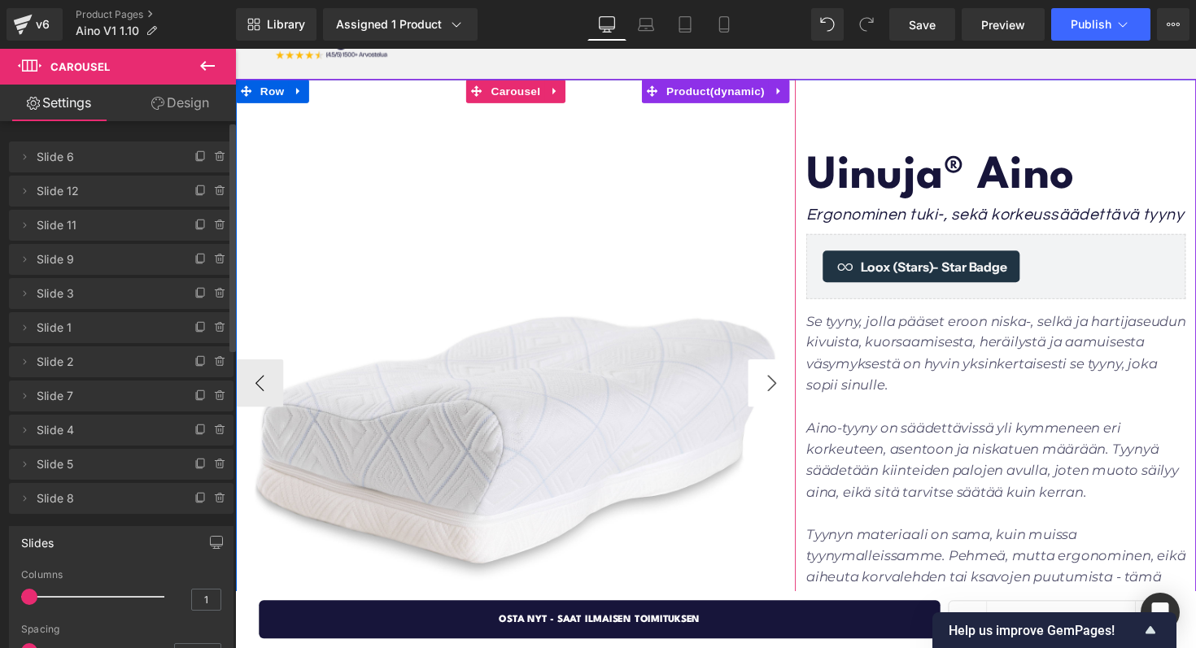
click at [769, 381] on button "›" at bounding box center [785, 391] width 49 height 49
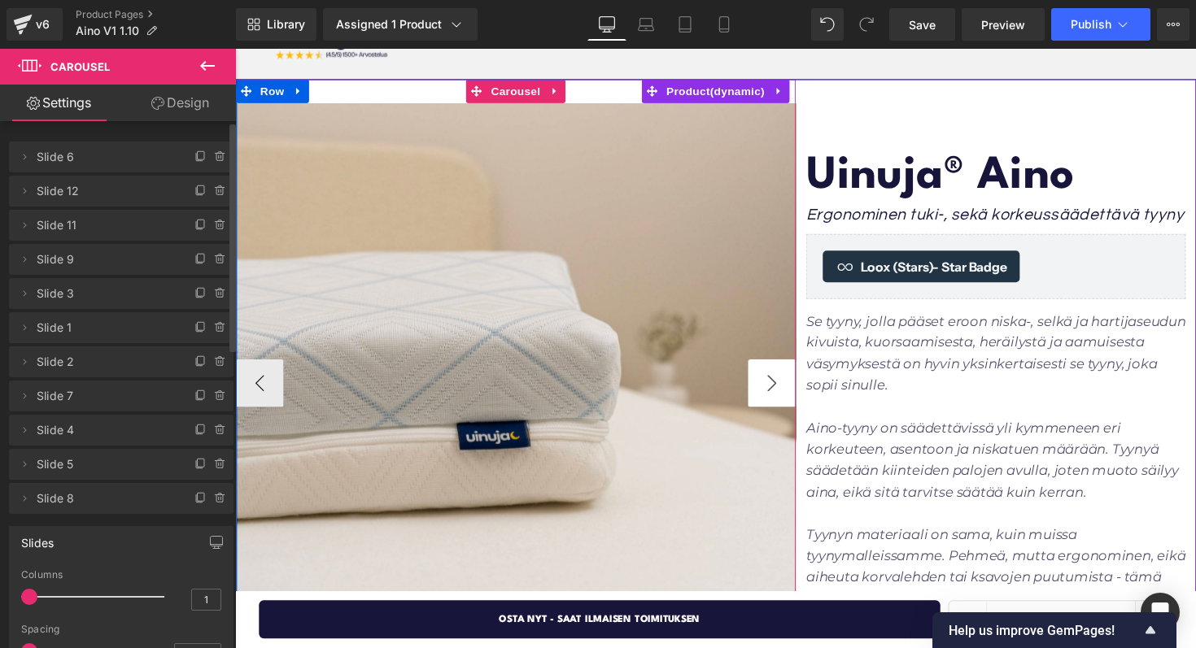
click at [769, 381] on button "›" at bounding box center [785, 391] width 49 height 49
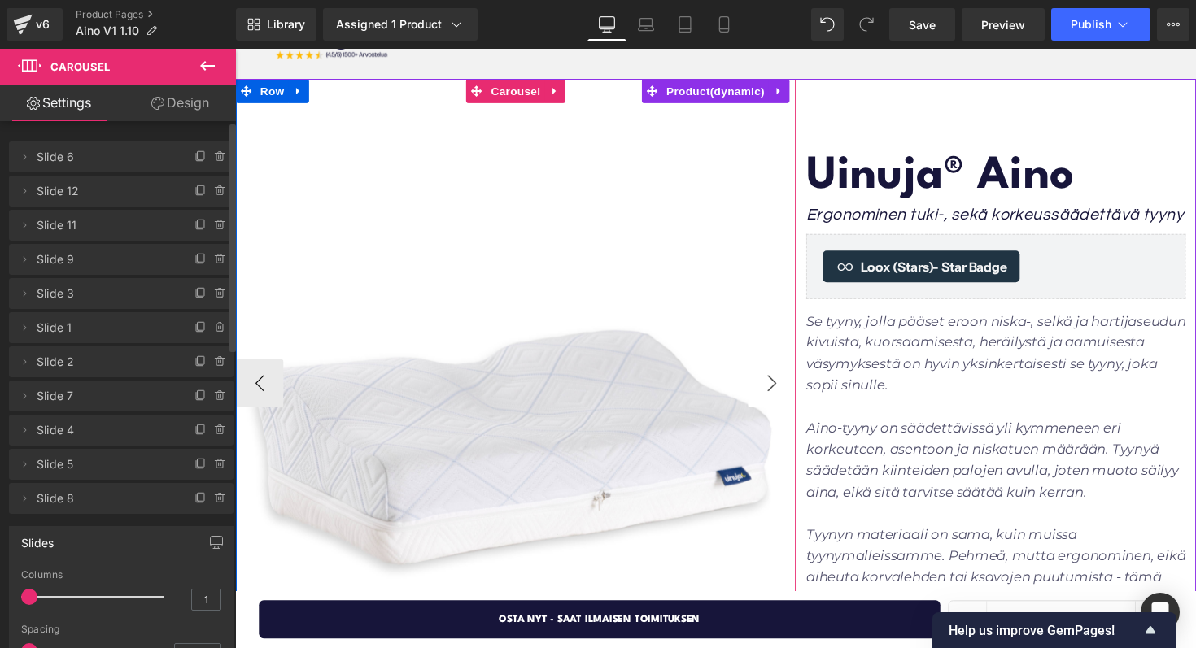
click at [769, 381] on button "›" at bounding box center [785, 391] width 49 height 49
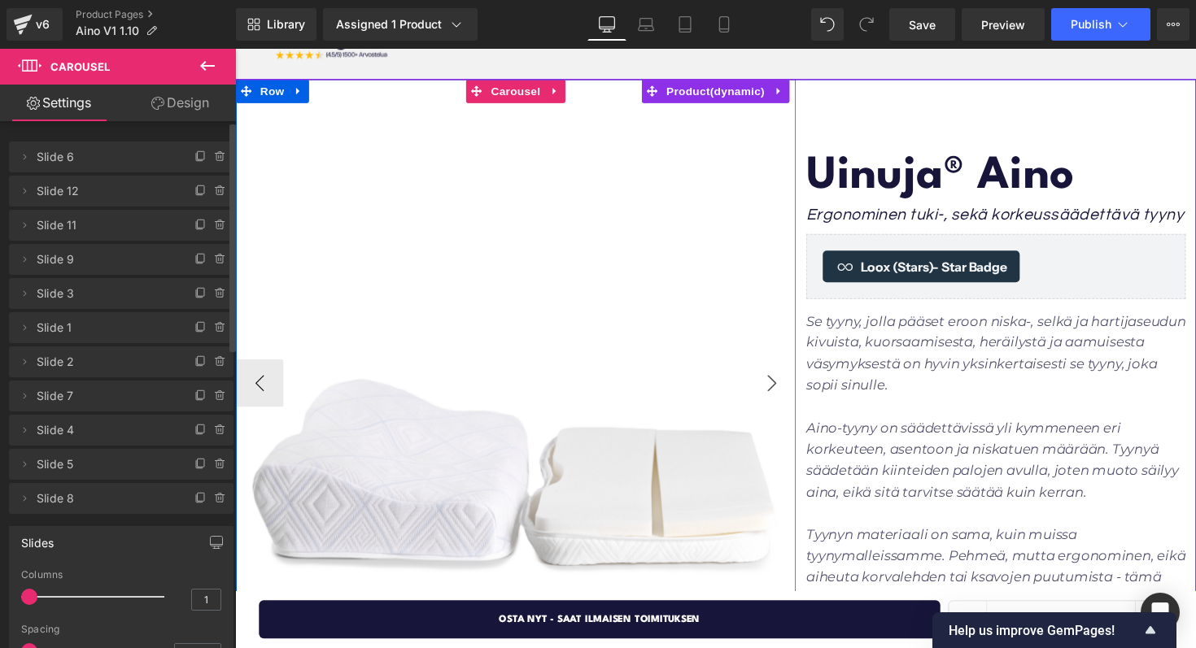
click at [769, 381] on button "›" at bounding box center [785, 391] width 49 height 49
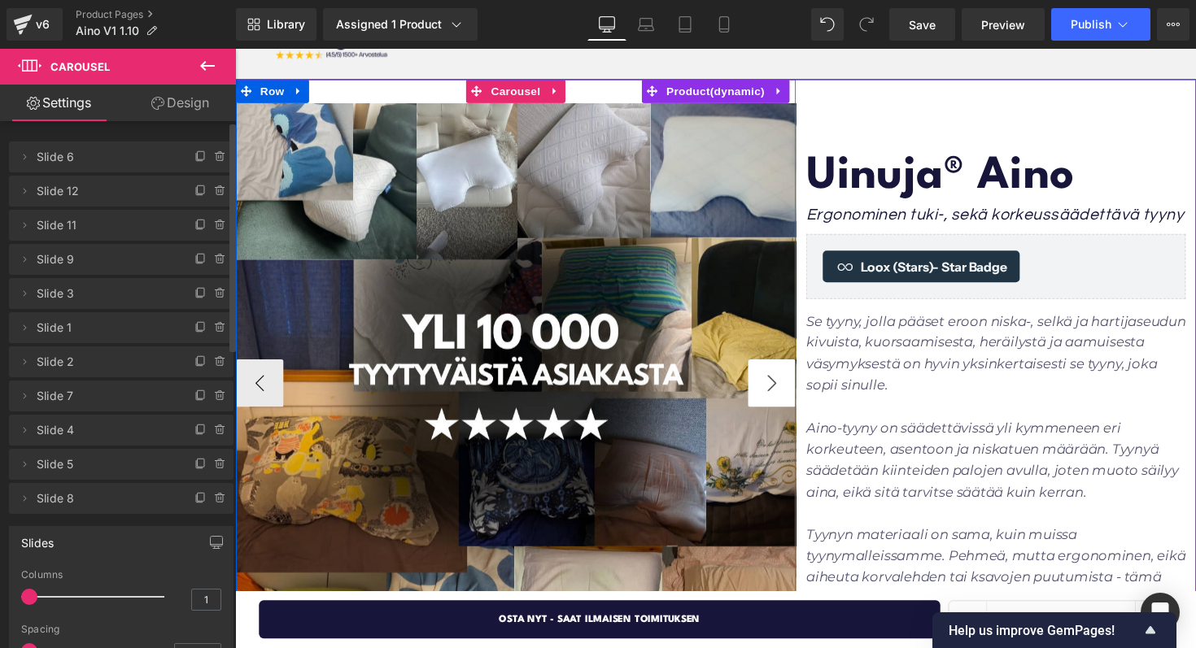
click at [769, 381] on button "›" at bounding box center [785, 391] width 49 height 49
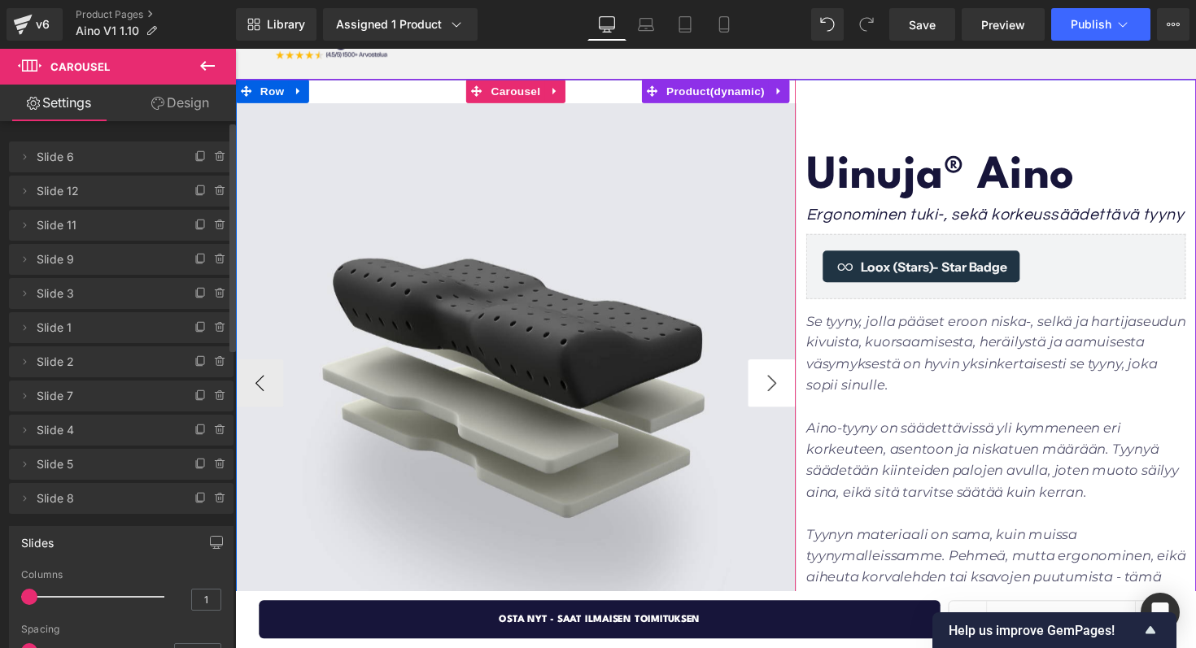
click at [769, 381] on button "›" at bounding box center [785, 391] width 49 height 49
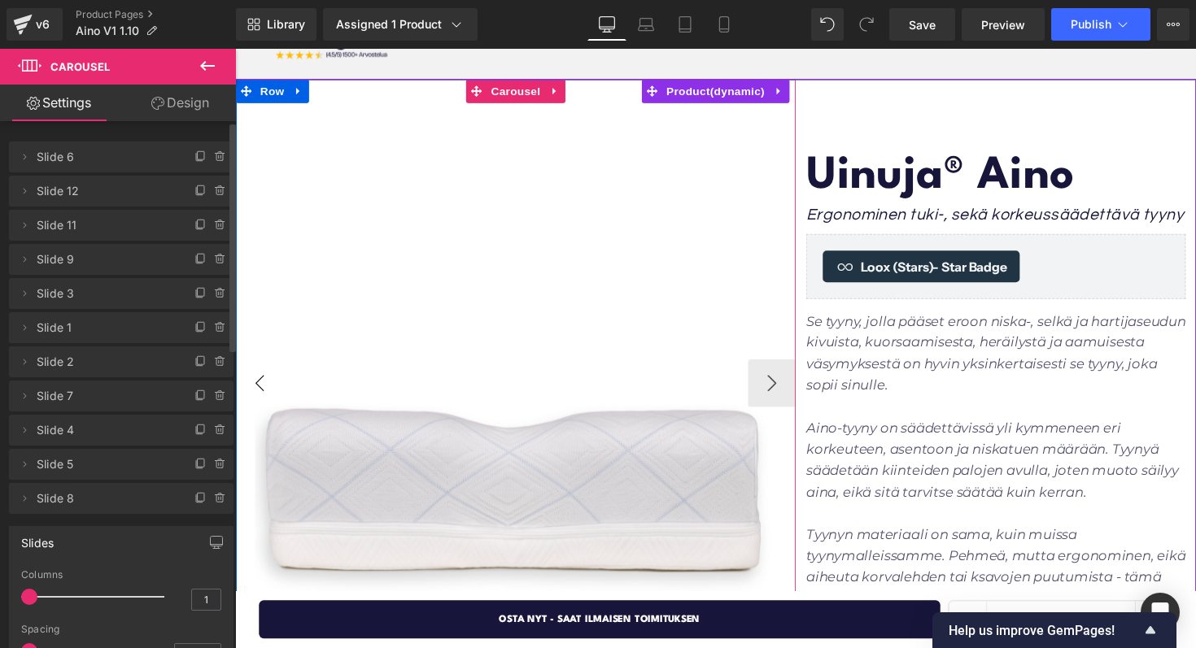
click at [265, 384] on button "‹" at bounding box center [260, 391] width 49 height 49
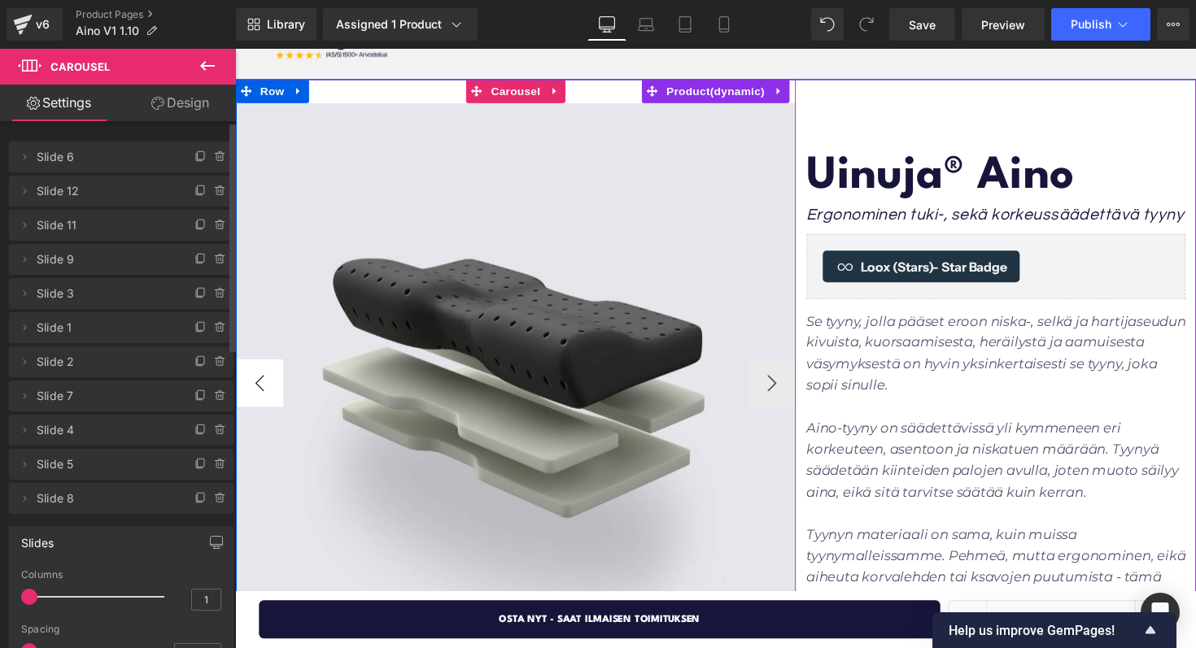
click at [265, 384] on button "‹" at bounding box center [260, 391] width 49 height 49
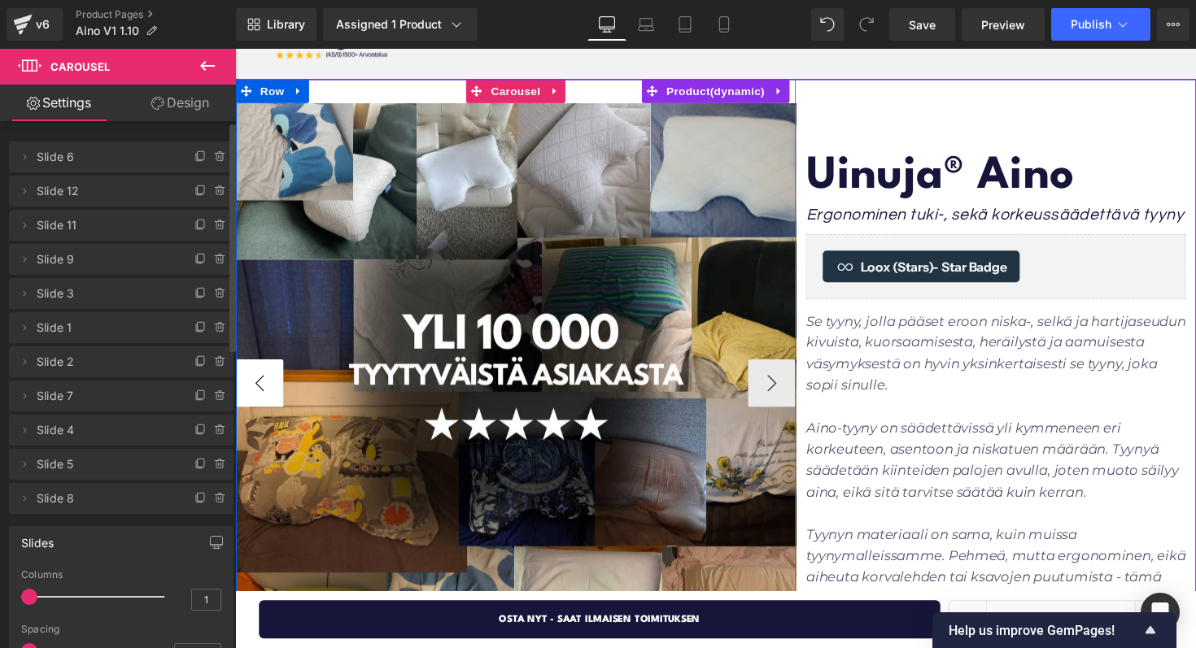
click at [265, 384] on button "‹" at bounding box center [260, 391] width 49 height 49
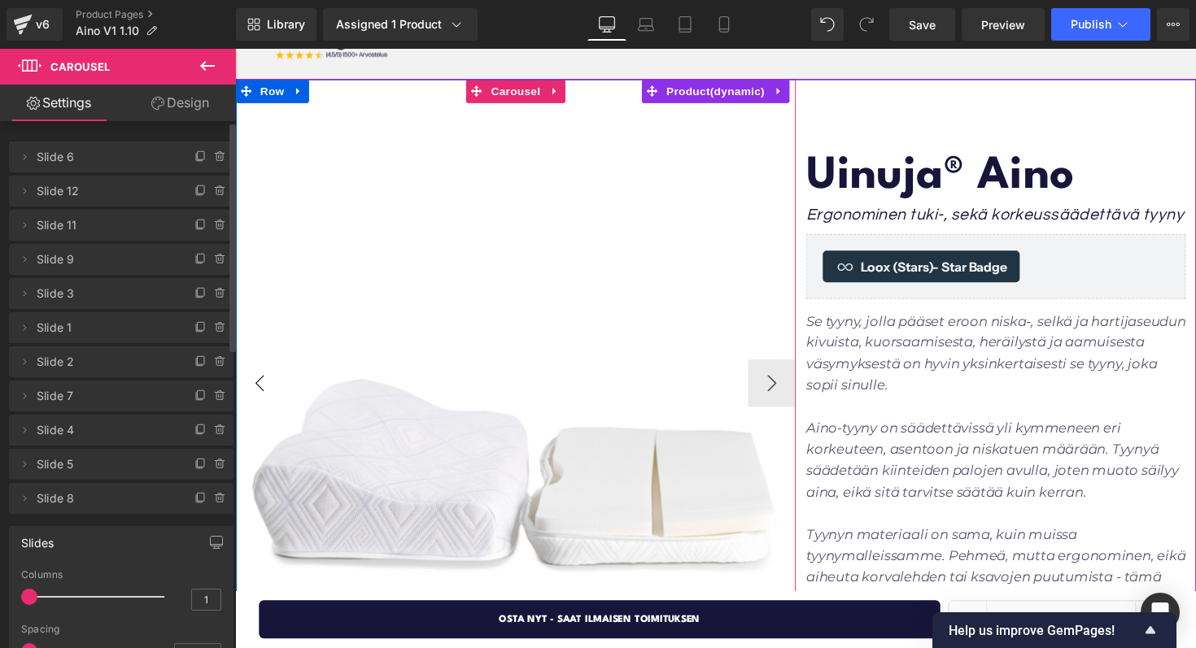
click at [265, 384] on button "‹" at bounding box center [260, 391] width 49 height 49
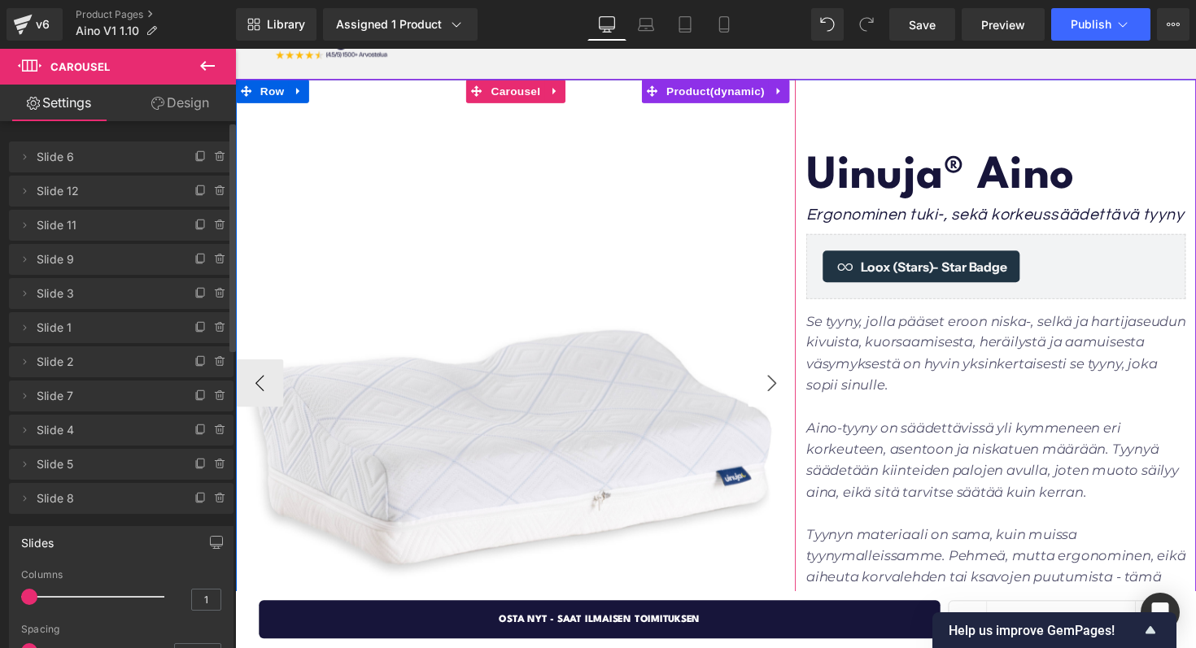
click at [789, 386] on button "›" at bounding box center [785, 391] width 49 height 49
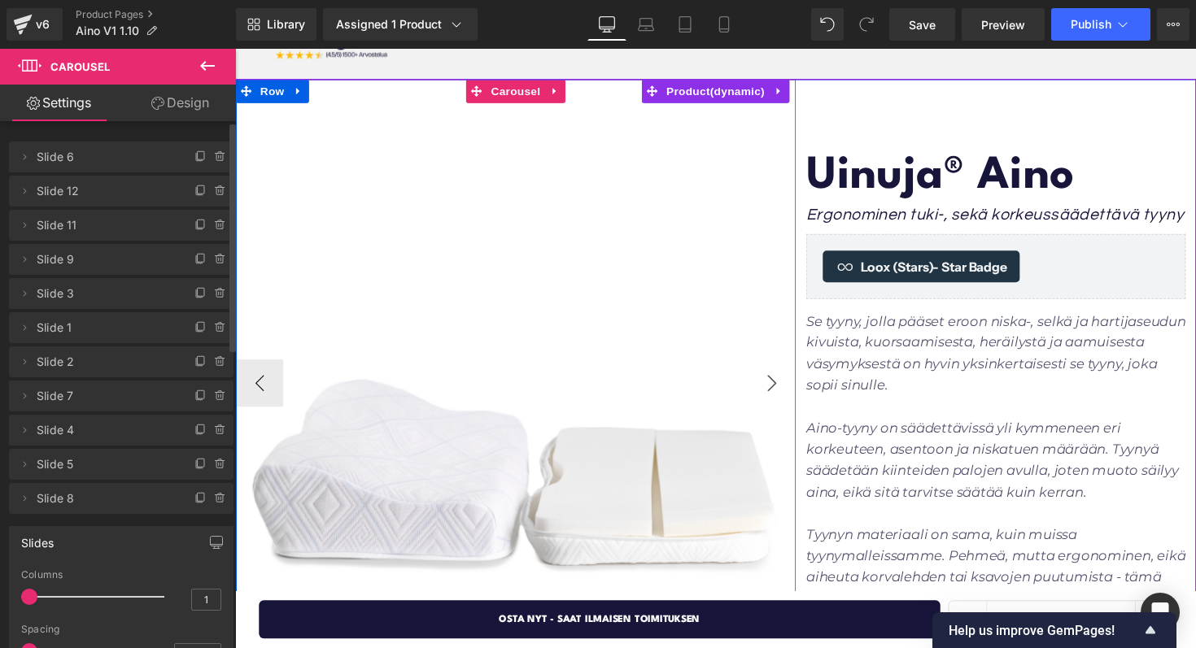
click at [789, 386] on button "›" at bounding box center [785, 391] width 49 height 49
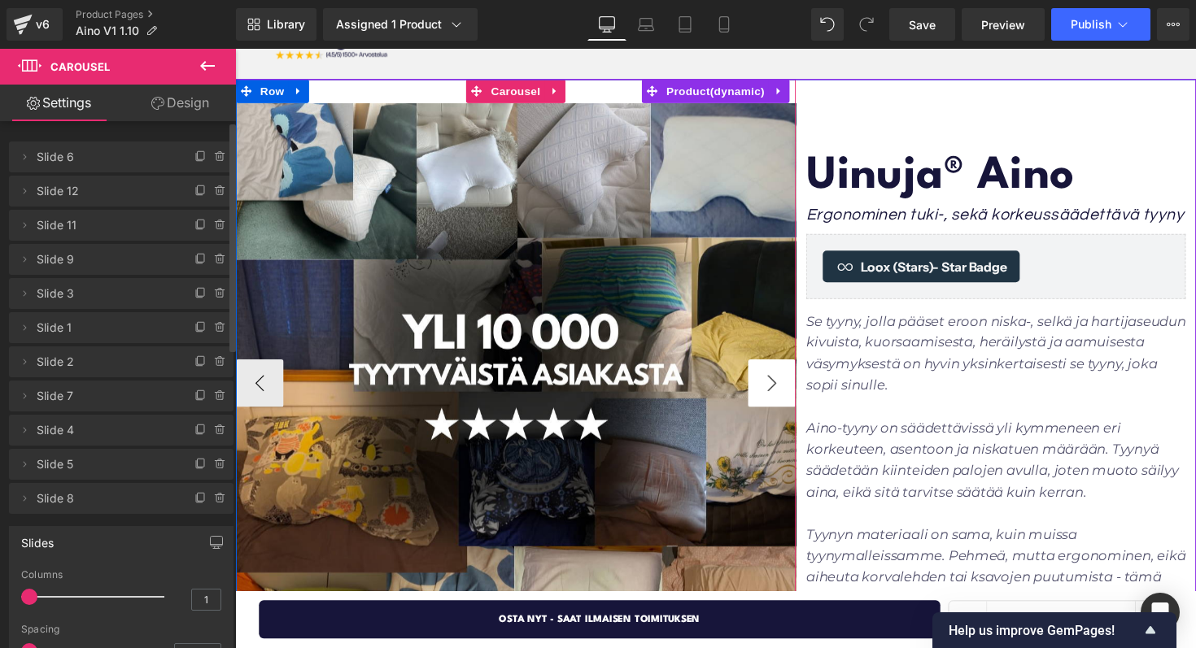
click at [789, 386] on button "›" at bounding box center [785, 391] width 49 height 49
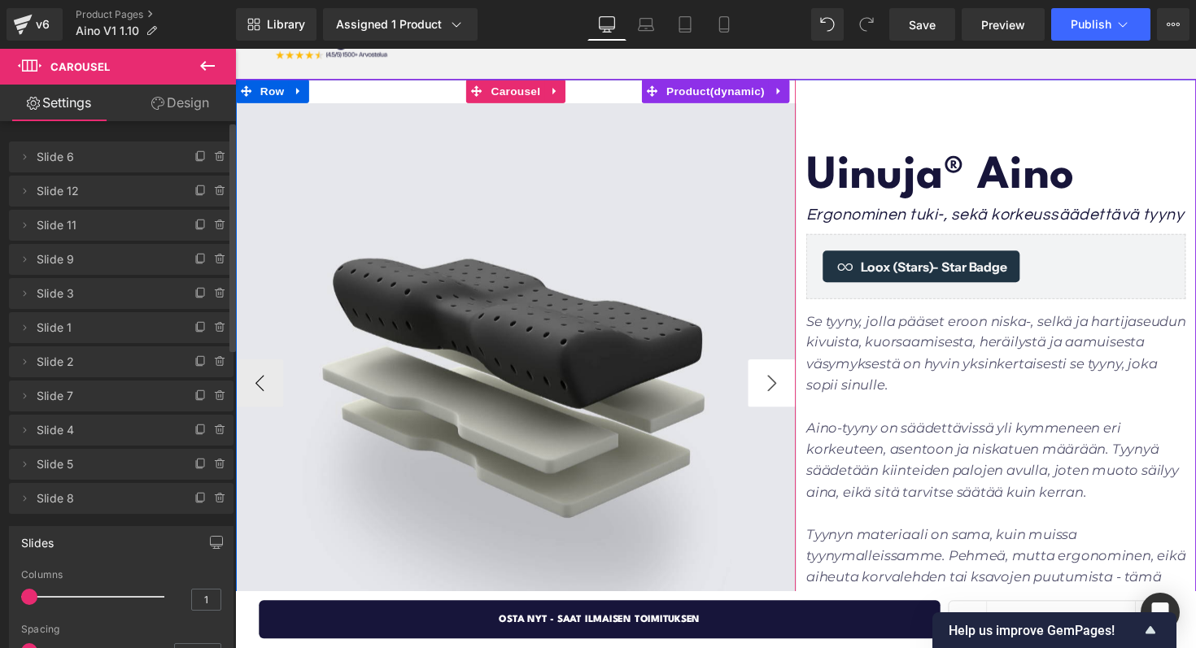
click at [789, 386] on button "›" at bounding box center [785, 391] width 49 height 49
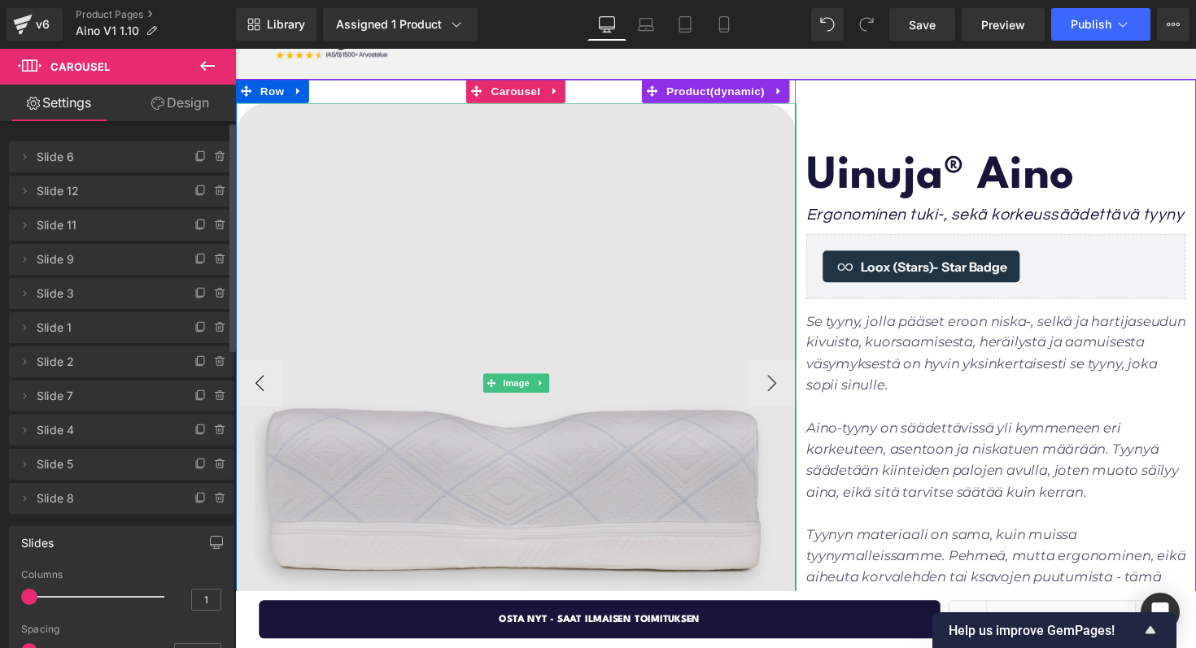
click at [565, 436] on img at bounding box center [523, 391] width 574 height 574
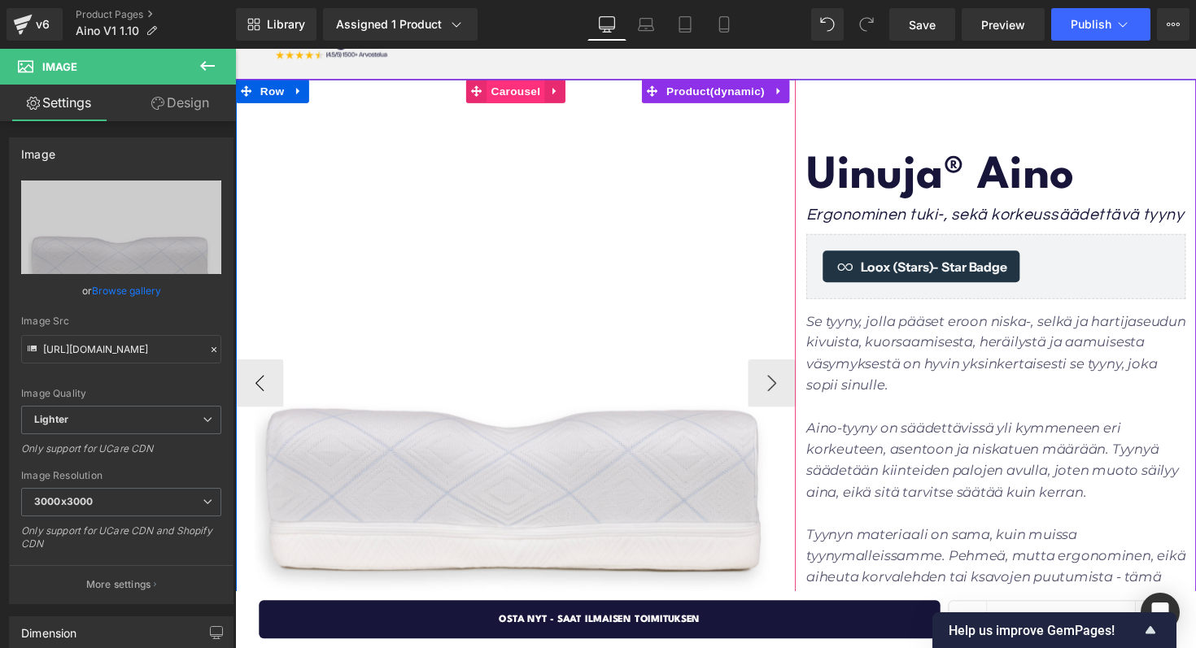
click at [508, 94] on span "Carousel" at bounding box center [522, 92] width 59 height 24
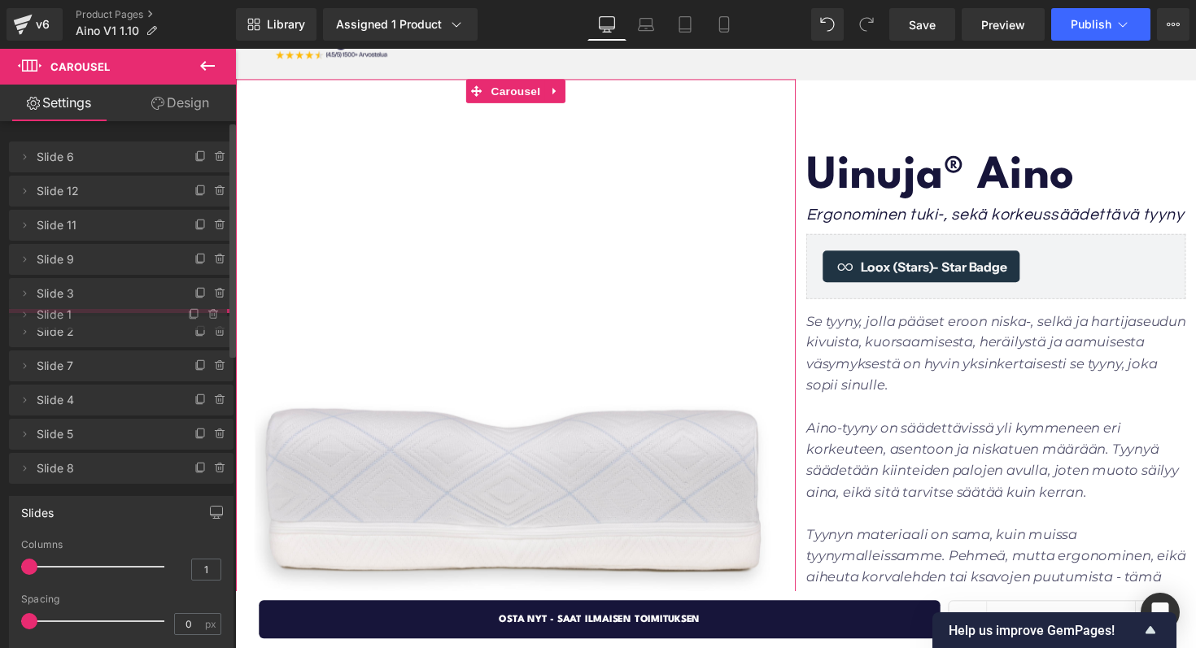
drag, startPoint x: 46, startPoint y: 333, endPoint x: 46, endPoint y: 320, distance: 13.0
drag, startPoint x: 52, startPoint y: 360, endPoint x: 58, endPoint y: 225, distance: 136.0
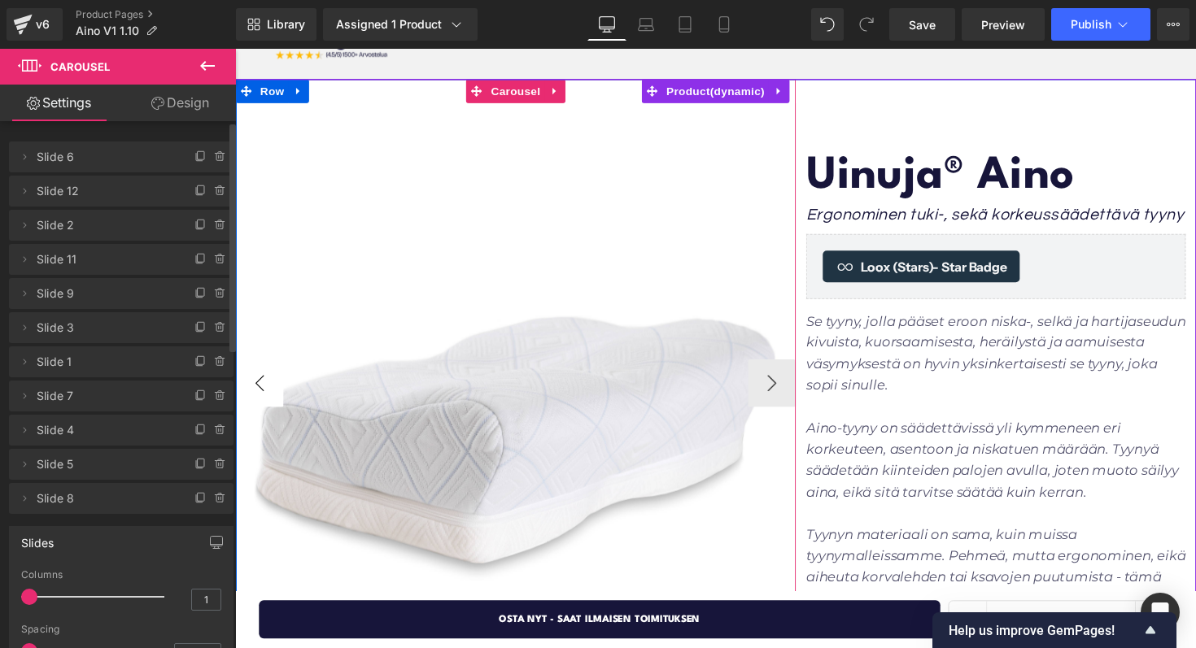
click at [271, 395] on button "‹" at bounding box center [260, 391] width 49 height 49
click at [795, 383] on button "›" at bounding box center [785, 391] width 49 height 49
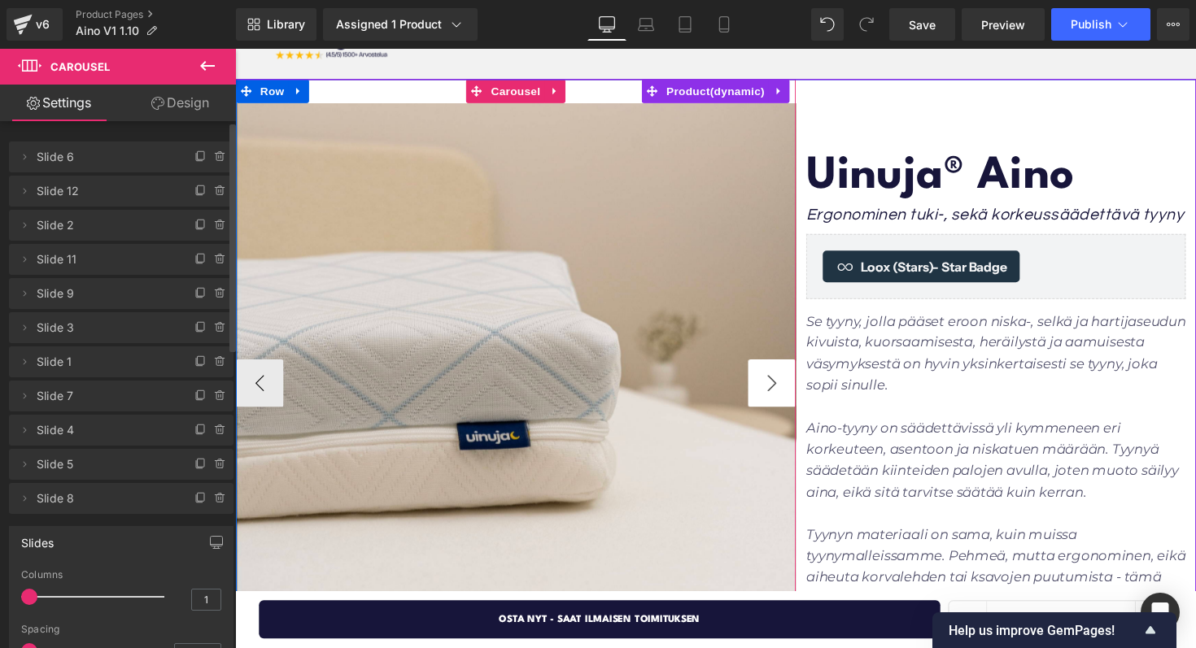
click at [795, 383] on button "›" at bounding box center [785, 391] width 49 height 49
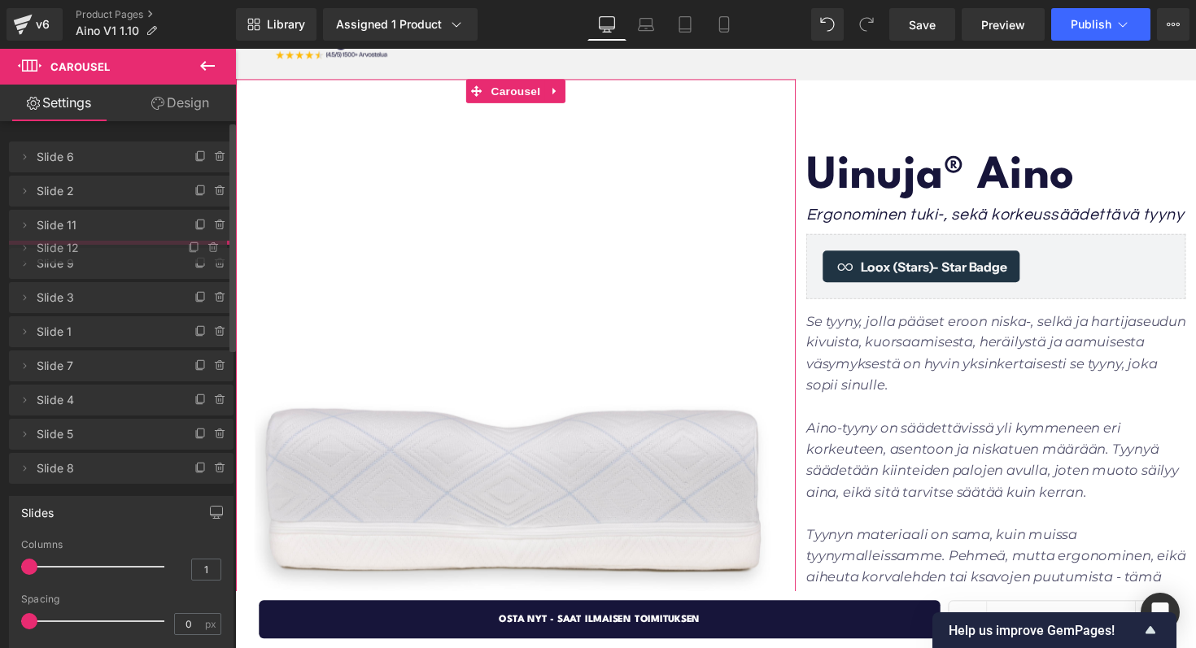
drag, startPoint x: 101, startPoint y: 190, endPoint x: 101, endPoint y: 244, distance: 53.7
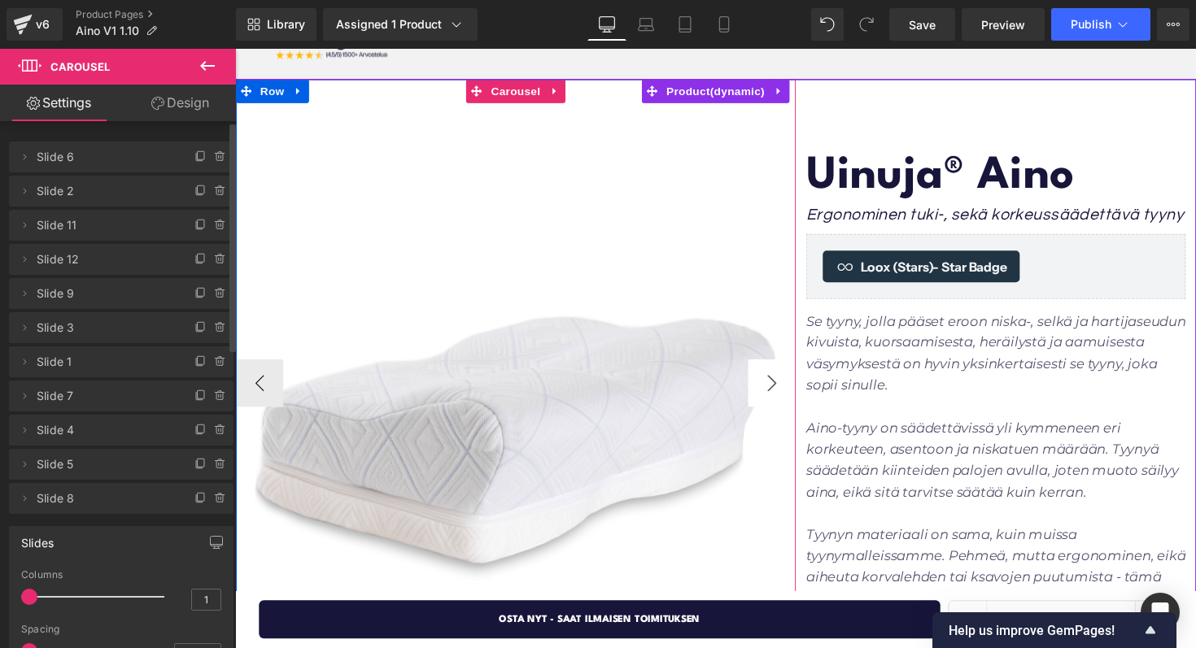
click at [767, 382] on button "›" at bounding box center [785, 391] width 49 height 49
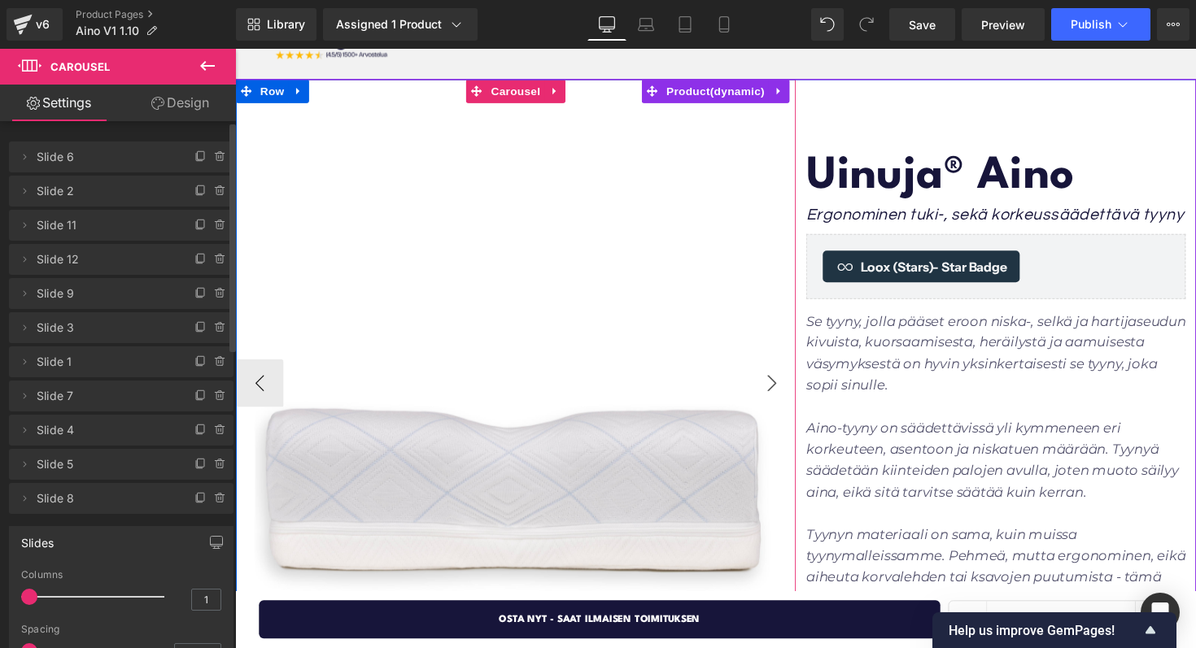
click at [769, 382] on button "›" at bounding box center [785, 391] width 49 height 49
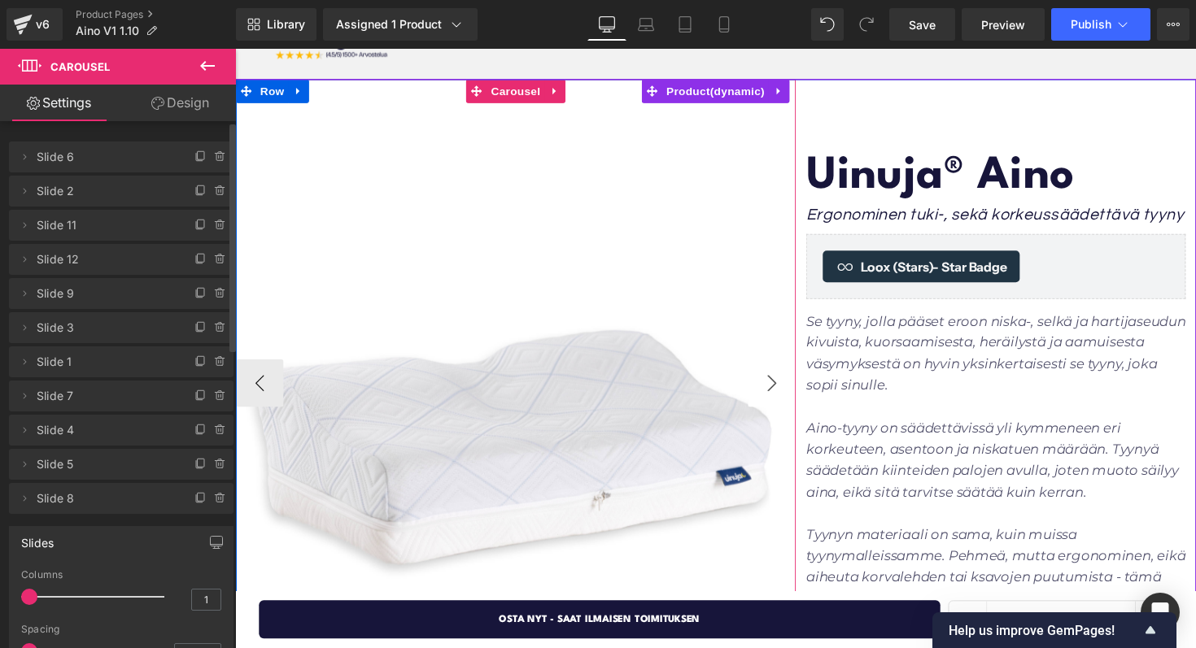
click at [769, 382] on button "›" at bounding box center [785, 391] width 49 height 49
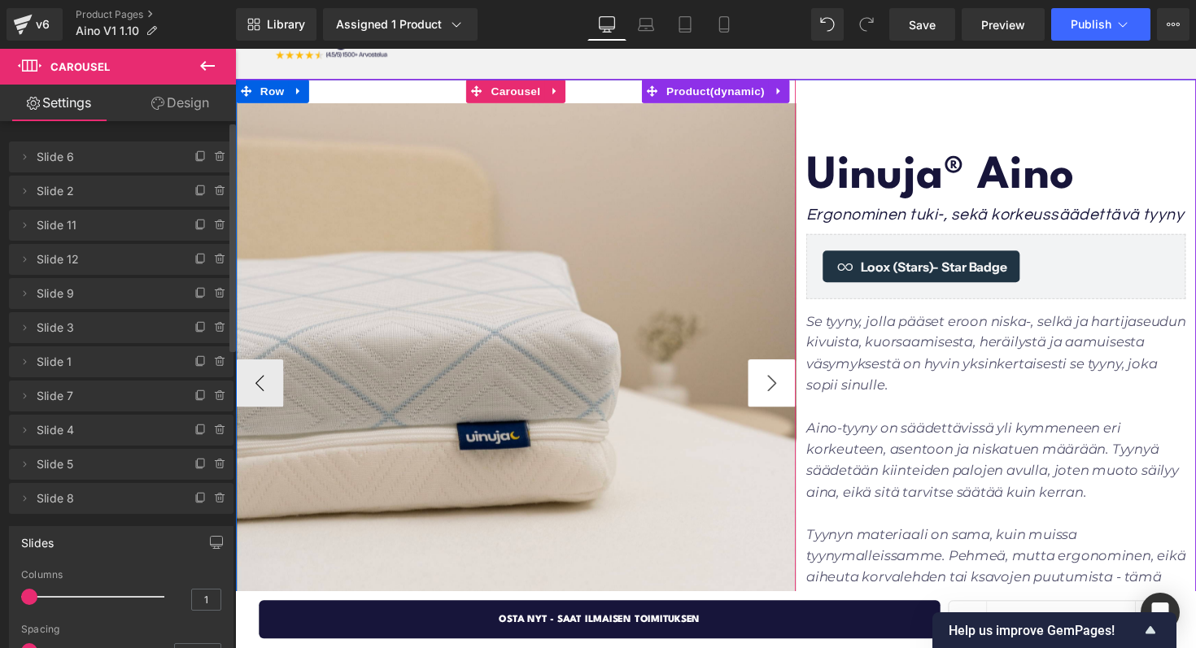
click at [769, 382] on button "›" at bounding box center [785, 391] width 49 height 49
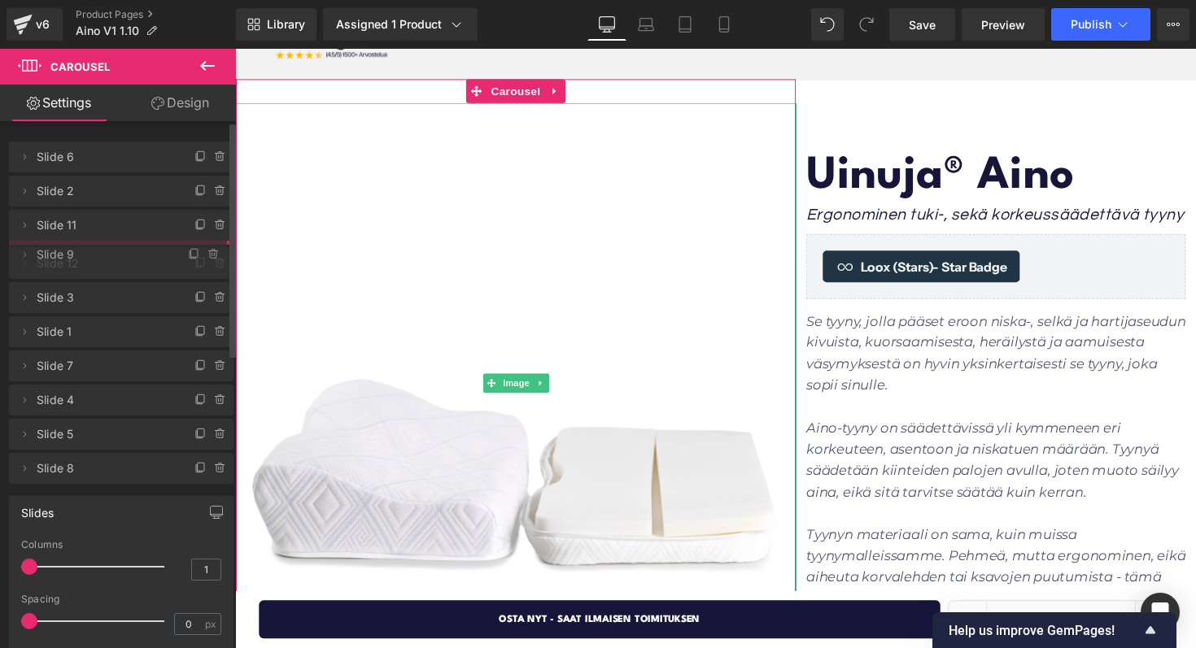
drag, startPoint x: 85, startPoint y: 287, endPoint x: 85, endPoint y: 249, distance: 38.2
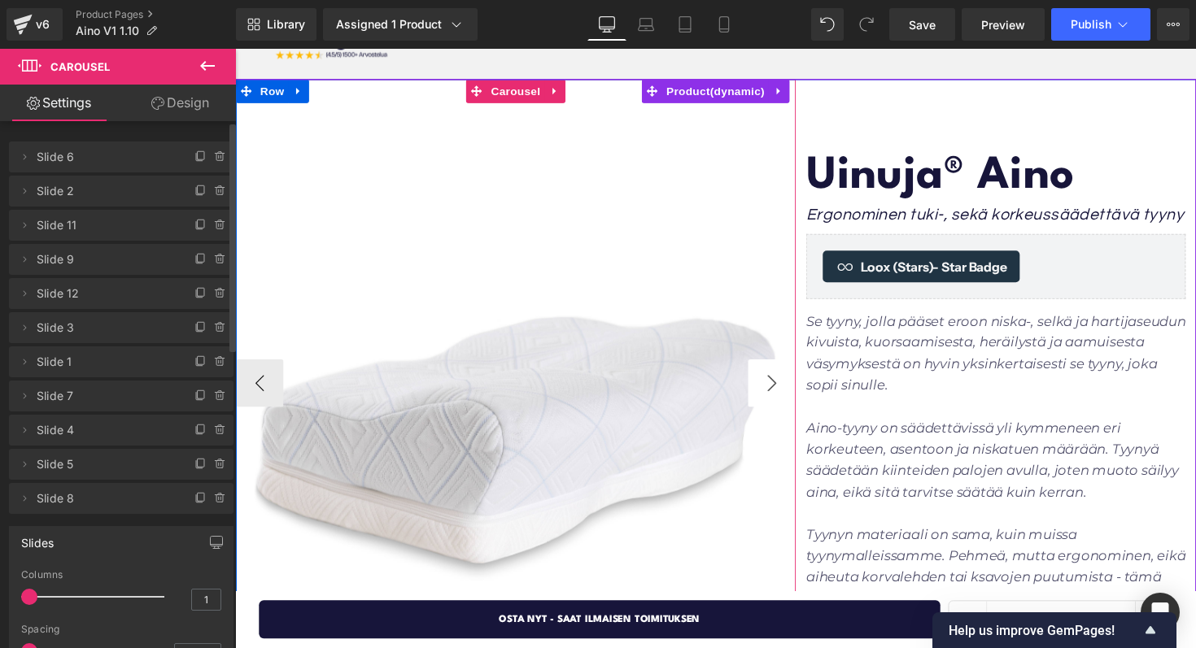
click at [794, 408] on button "›" at bounding box center [785, 391] width 49 height 49
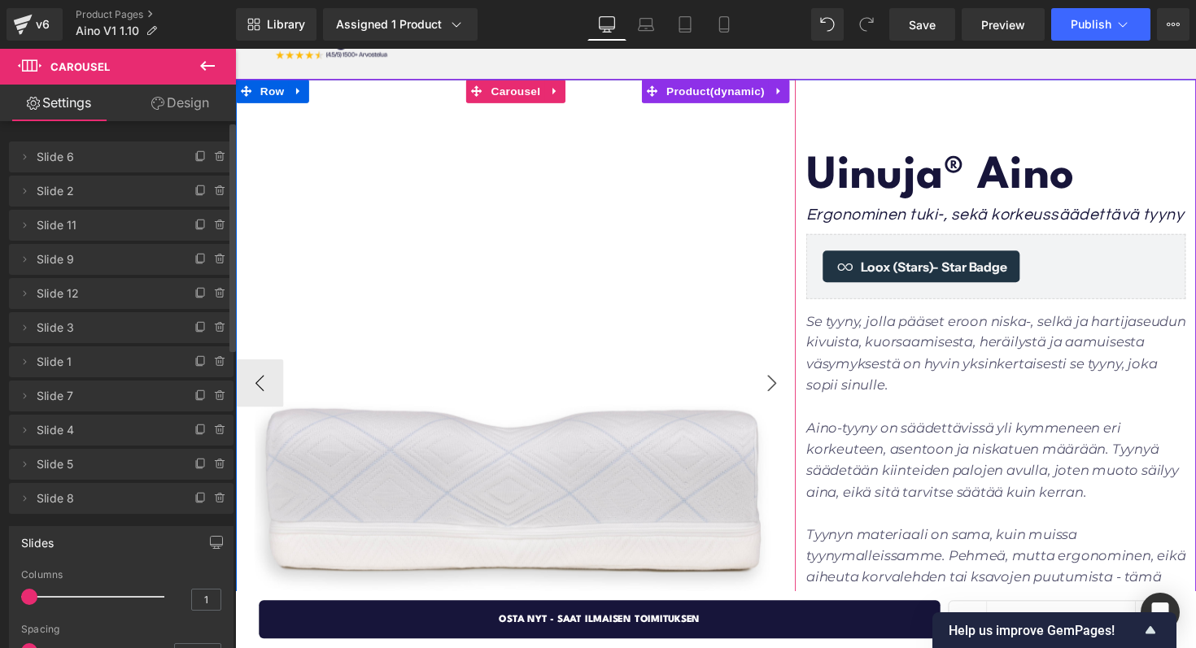
click at [794, 408] on button "›" at bounding box center [785, 391] width 49 height 49
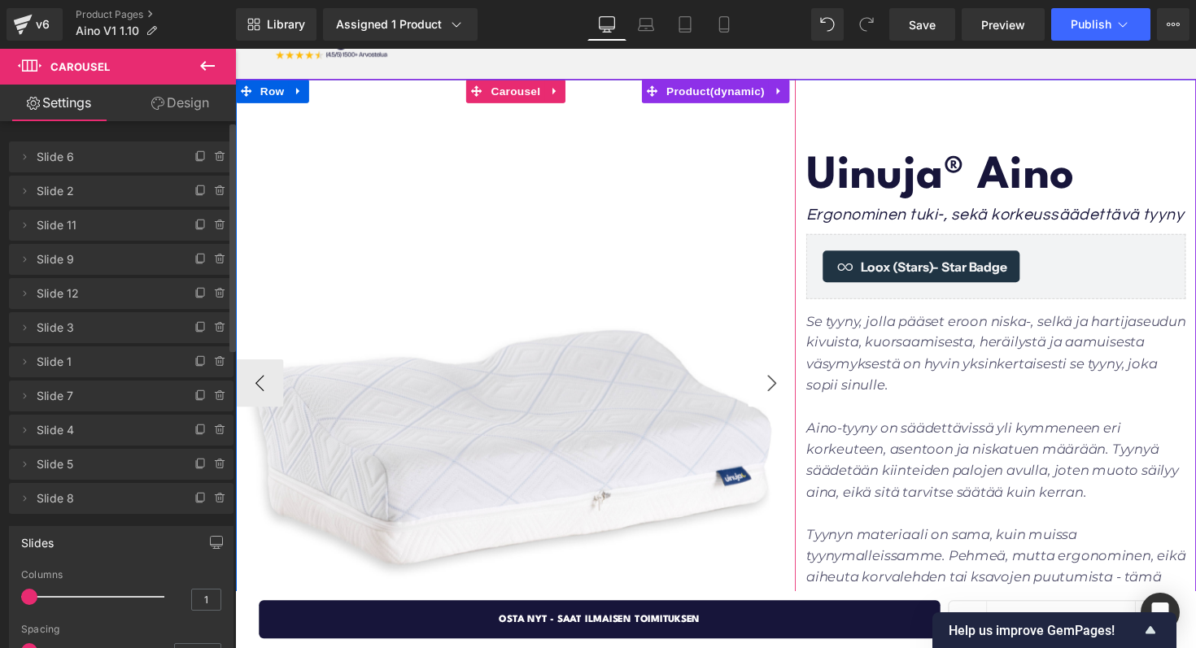
click at [794, 408] on button "›" at bounding box center [785, 391] width 49 height 49
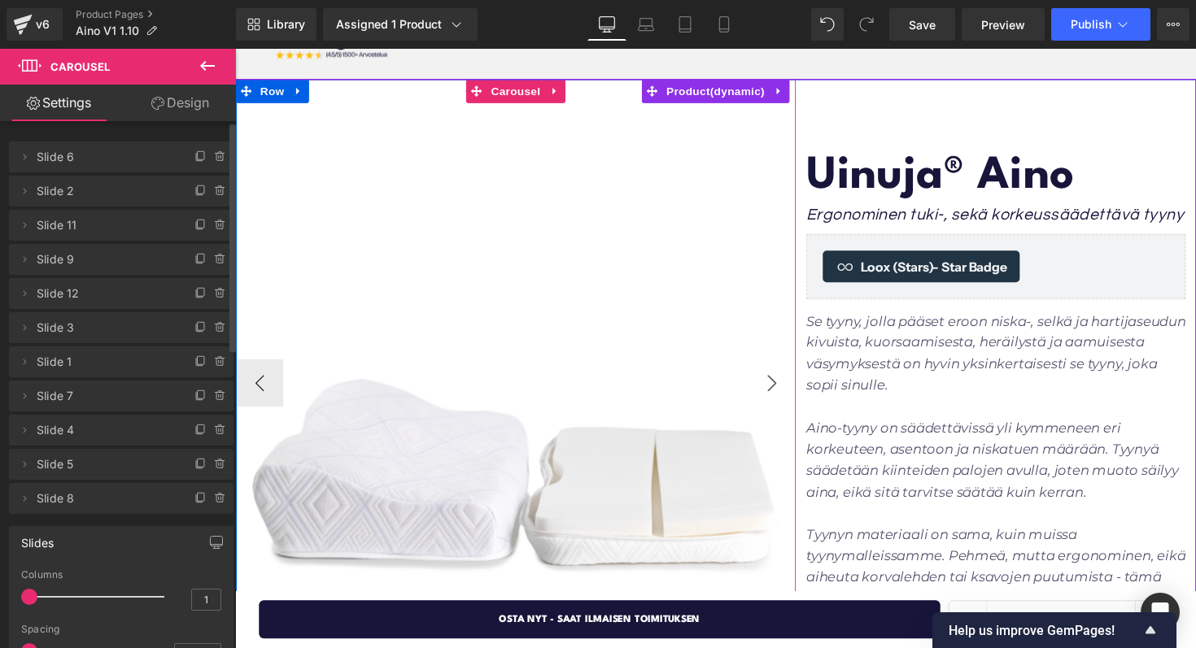
click at [794, 408] on button "›" at bounding box center [785, 391] width 49 height 49
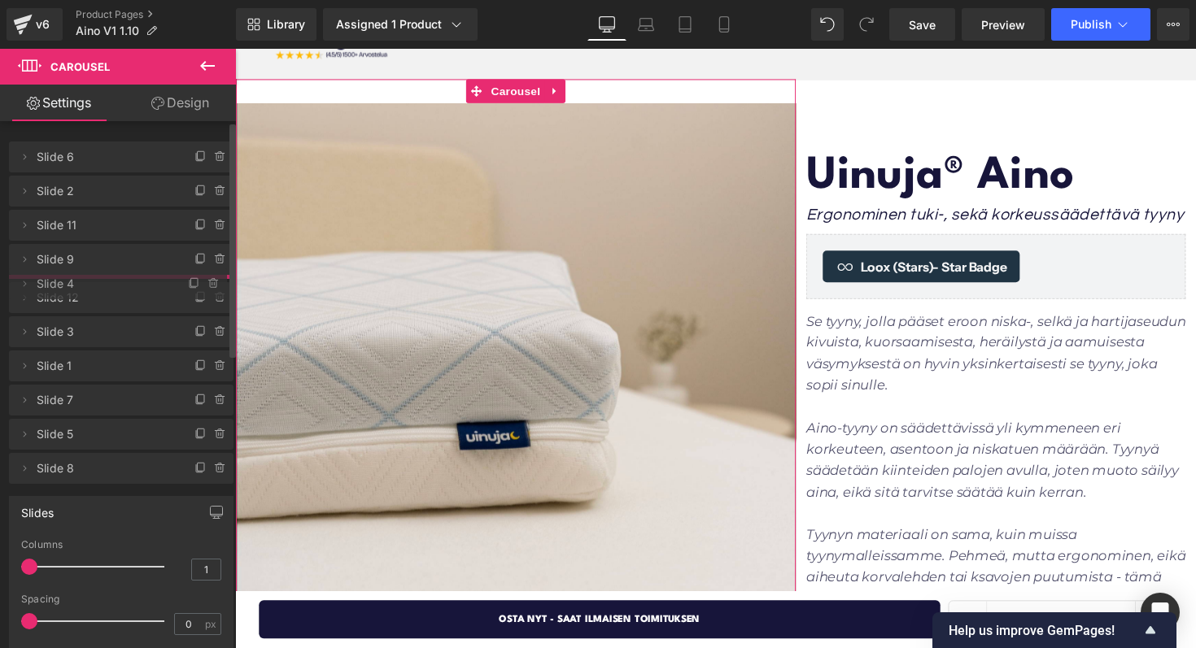
drag, startPoint x: 61, startPoint y: 430, endPoint x: 66, endPoint y: 285, distance: 145.7
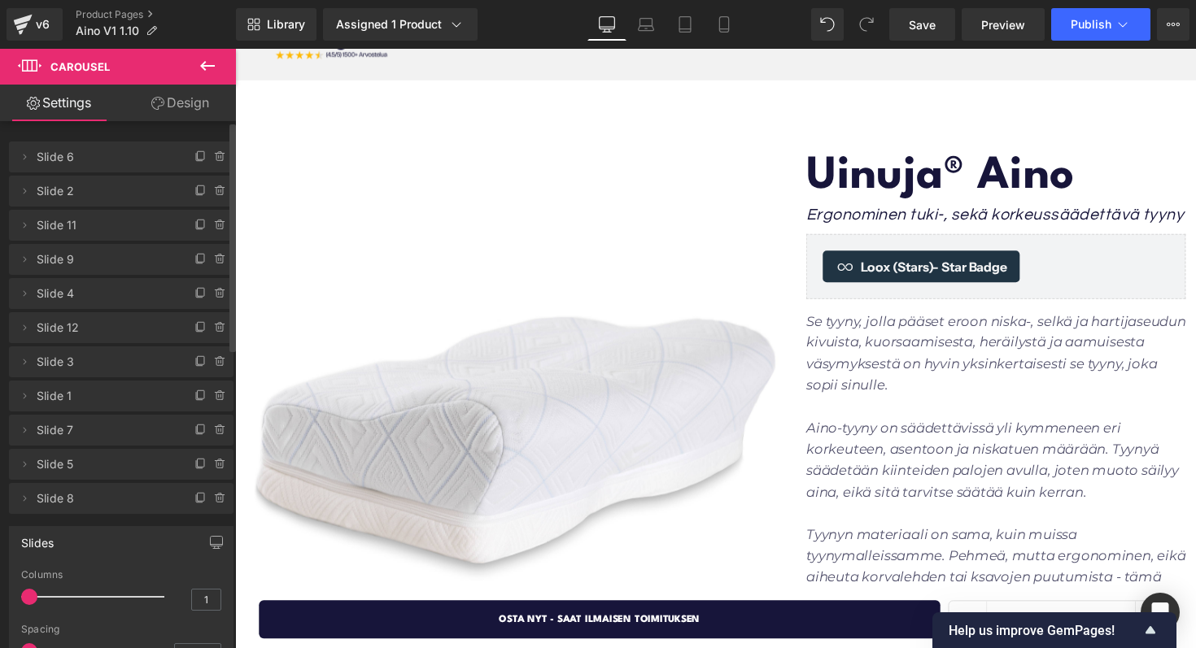
click at [58, 298] on span "Slide 4" at bounding box center [105, 293] width 137 height 31
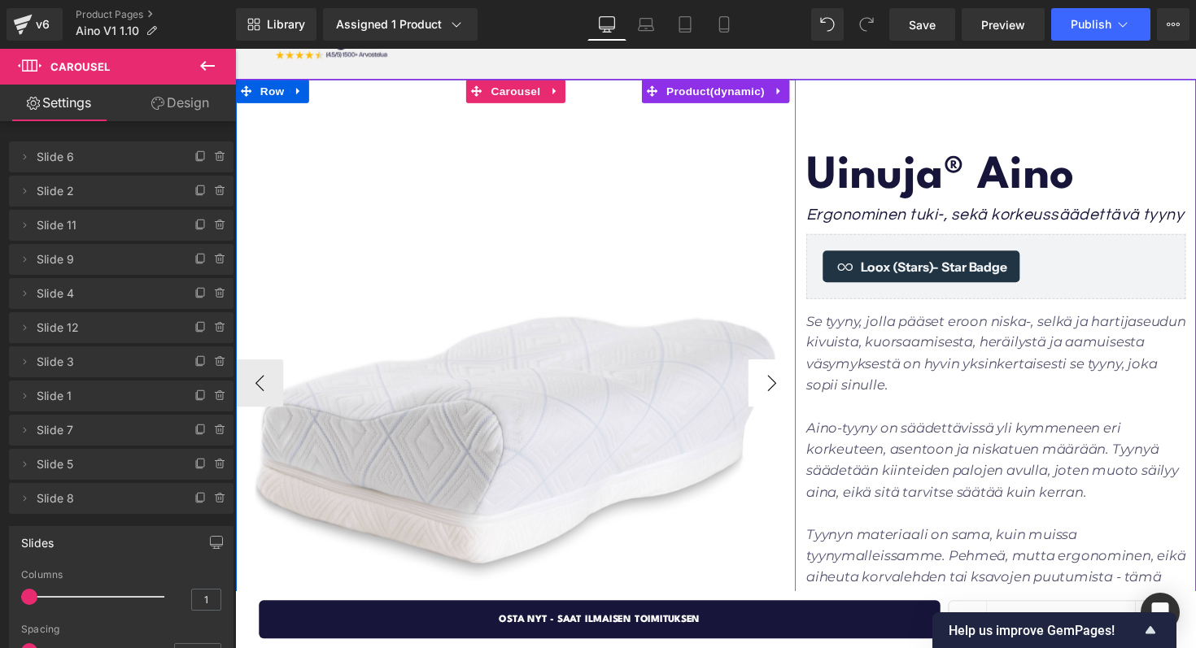
click at [782, 389] on button "›" at bounding box center [785, 391] width 49 height 49
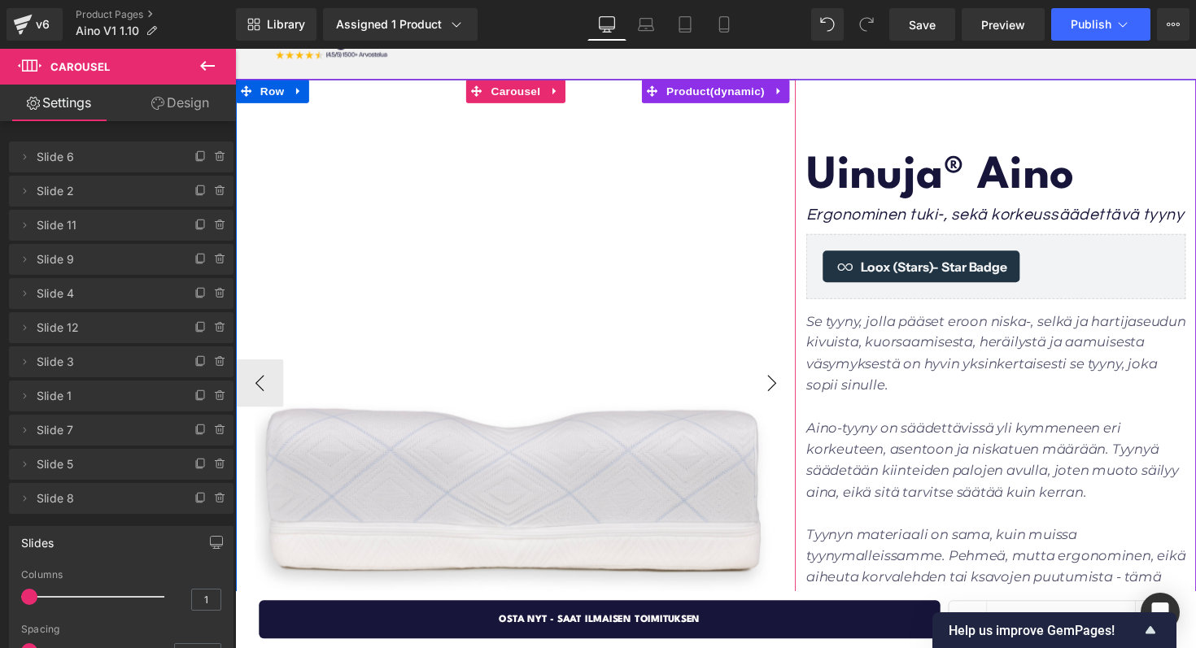
click at [782, 389] on button "›" at bounding box center [785, 391] width 49 height 49
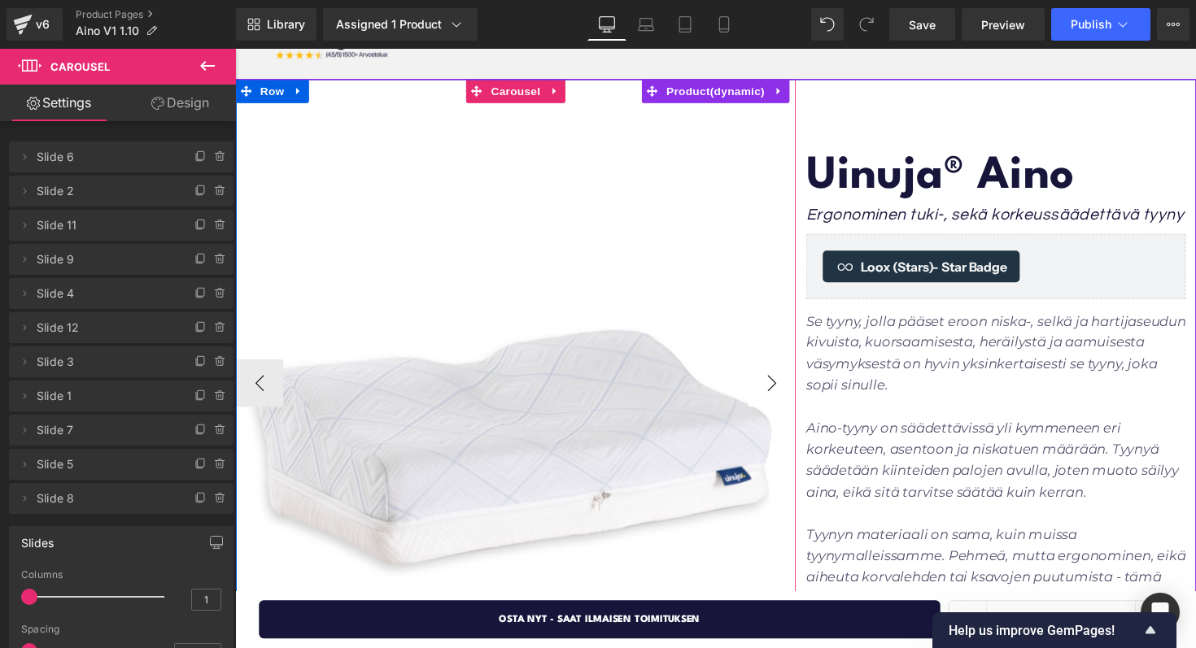
click at [782, 389] on button "›" at bounding box center [785, 391] width 49 height 49
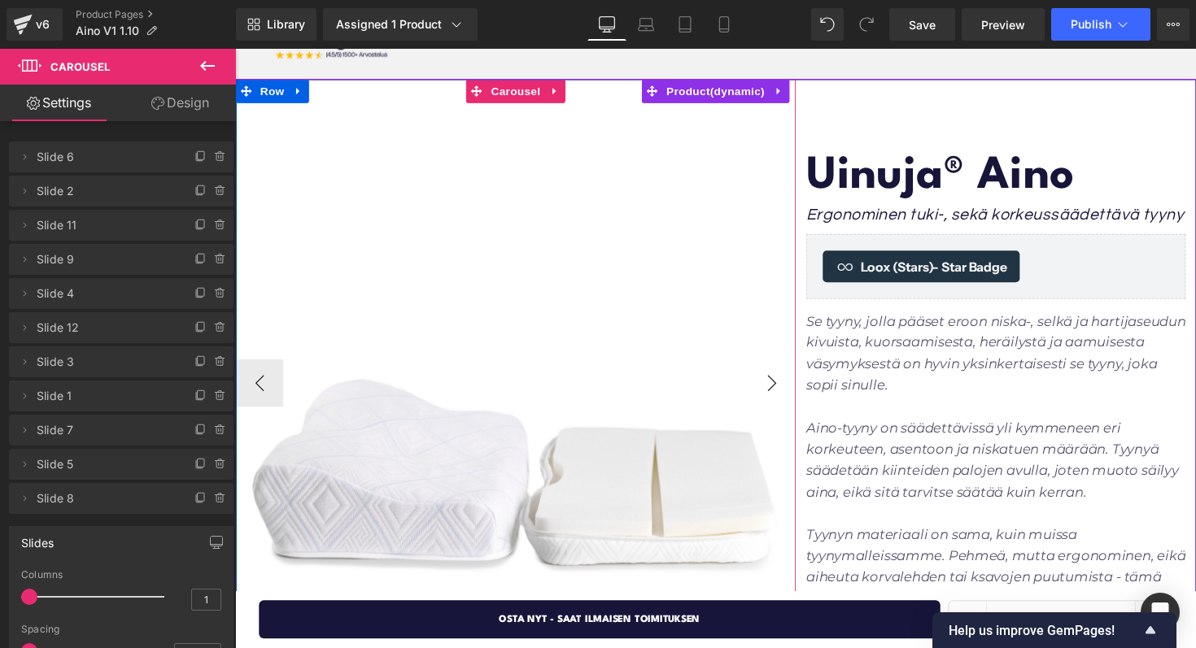
click at [782, 389] on button "›" at bounding box center [785, 391] width 49 height 49
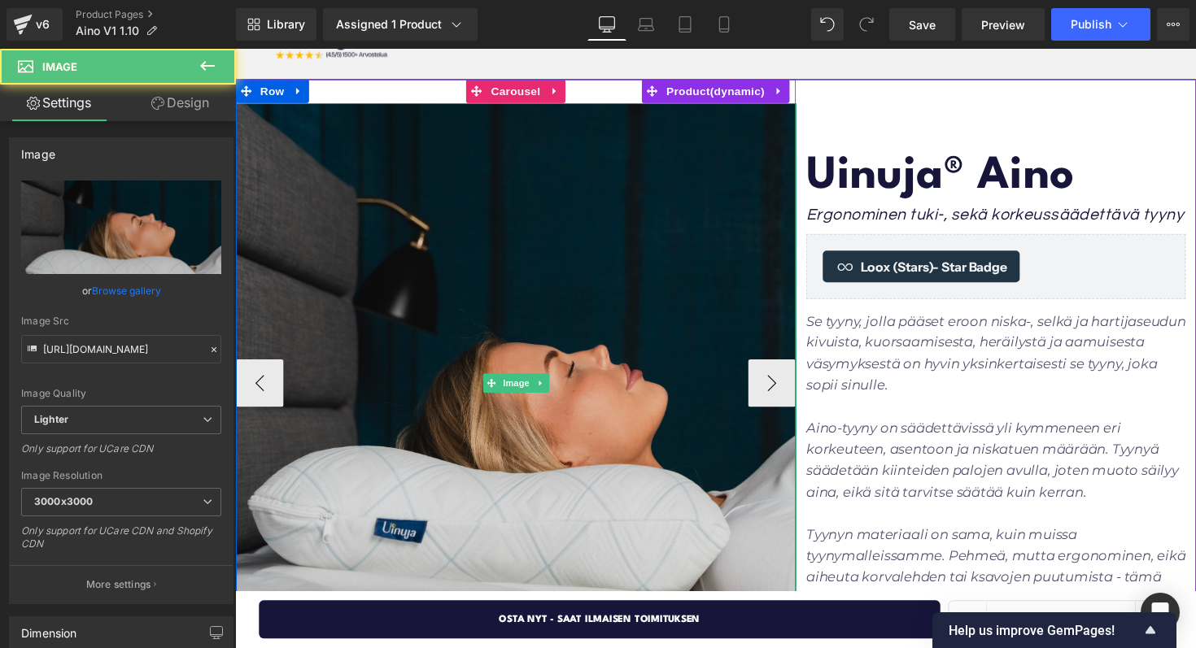
click at [550, 379] on img at bounding box center [523, 391] width 574 height 574
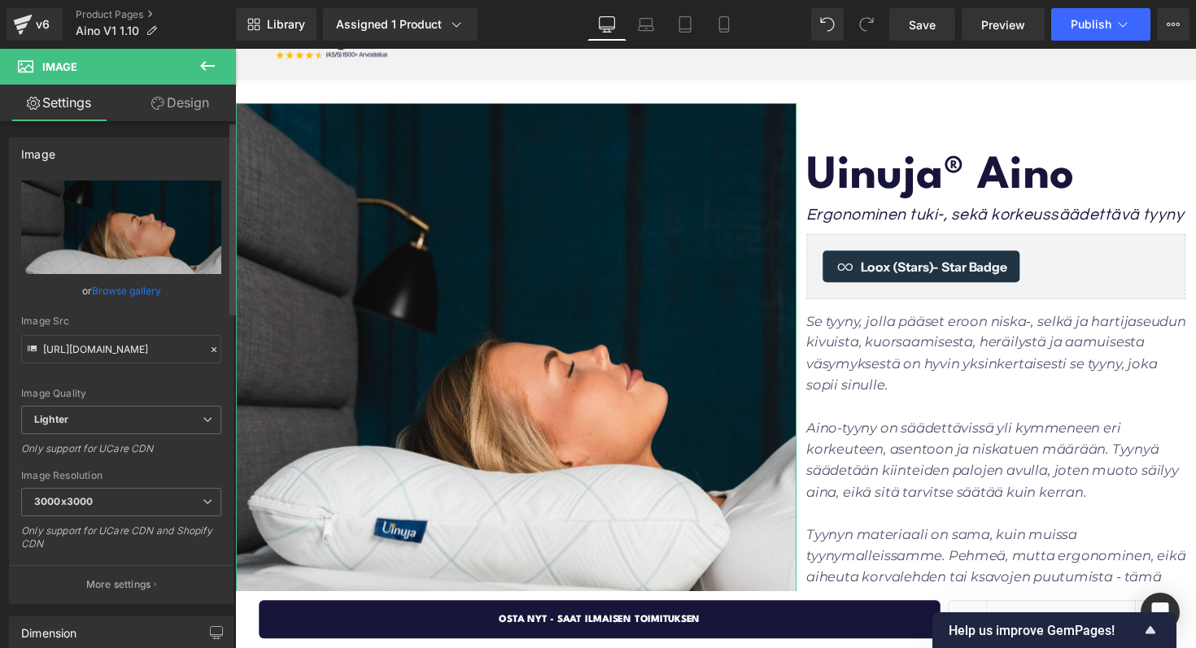
click at [129, 294] on link "Browse gallery" at bounding box center [126, 291] width 69 height 28
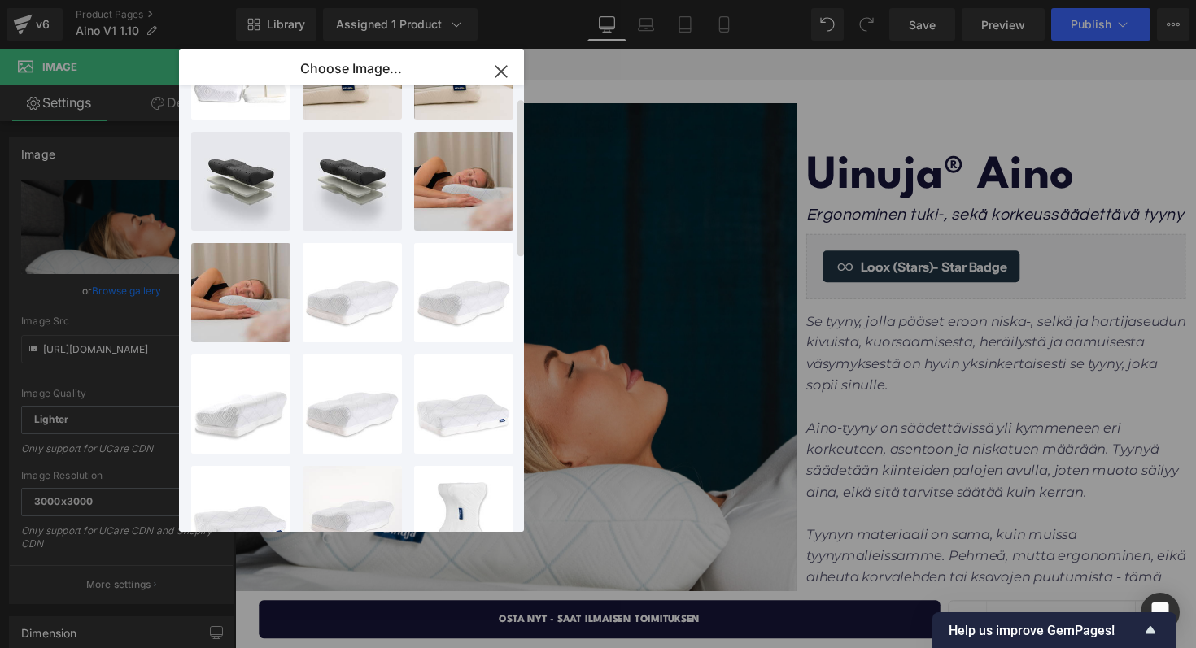
scroll to position [0, 0]
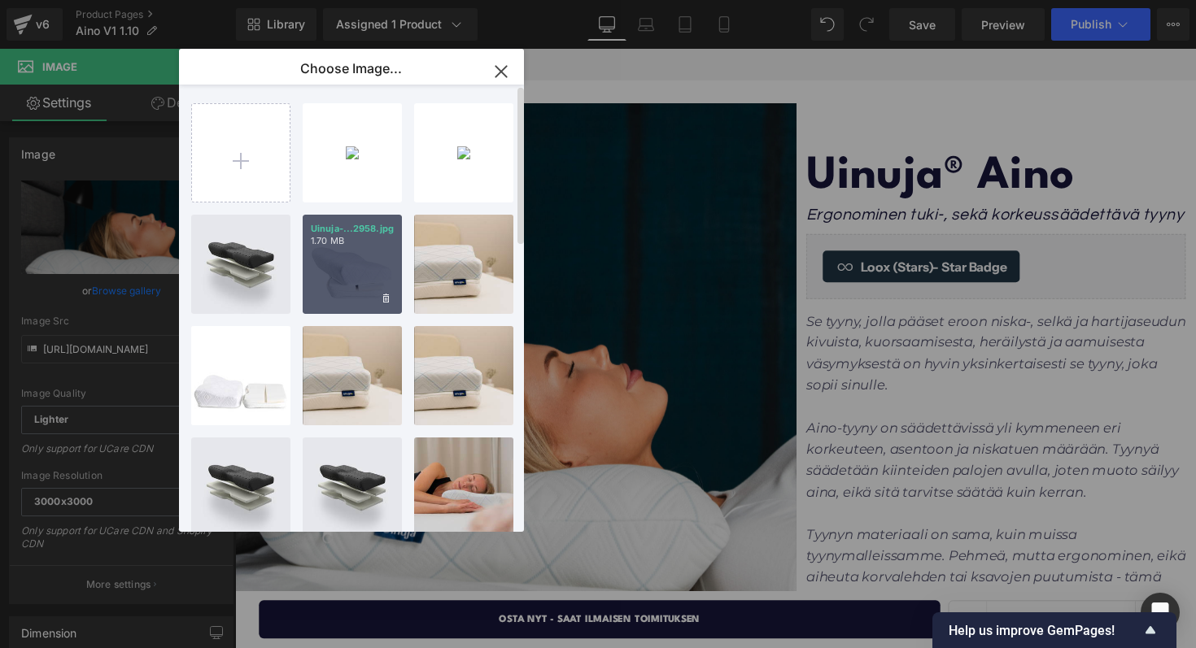
click at [339, 275] on div "Uinuja-...2958.jpg 1.70 MB" at bounding box center [352, 264] width 99 height 99
type input "[URL][DOMAIN_NAME]"
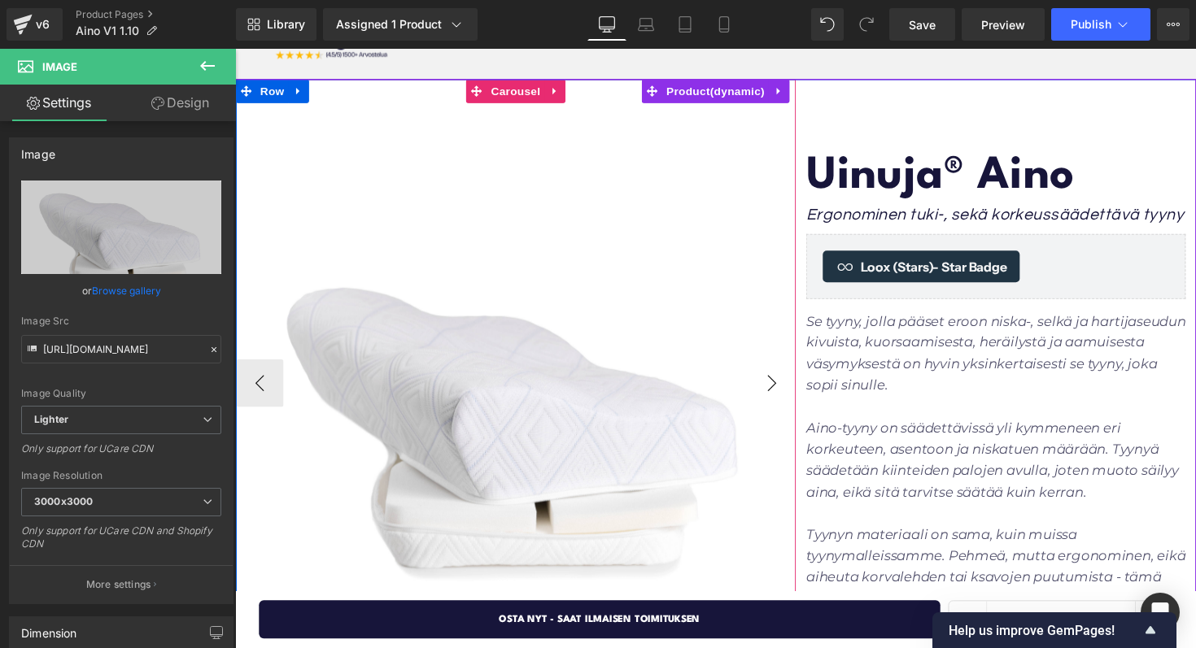
click at [789, 393] on button "›" at bounding box center [785, 391] width 49 height 49
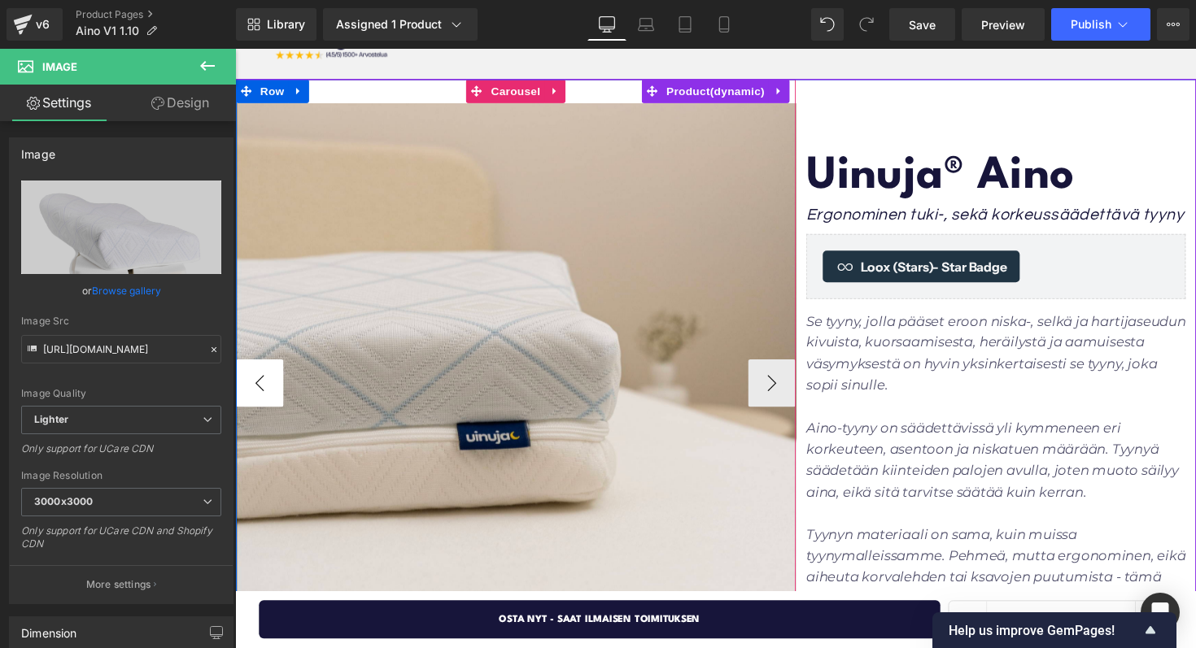
click at [258, 382] on button "‹" at bounding box center [260, 391] width 49 height 49
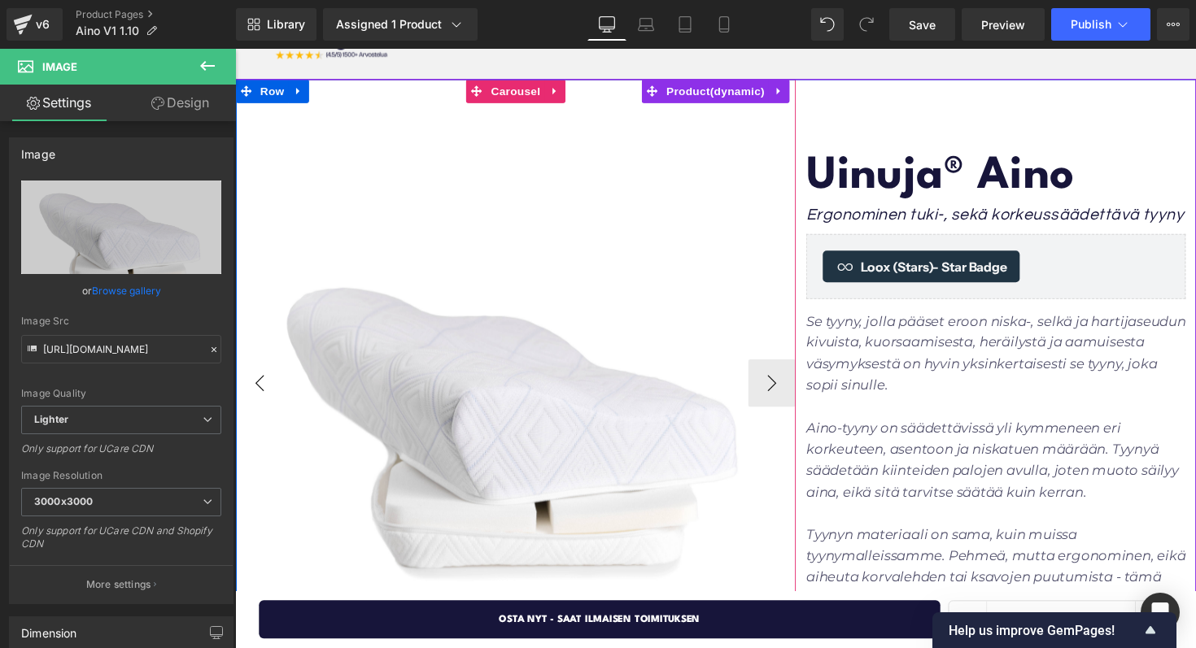
click at [258, 382] on button "‹" at bounding box center [260, 391] width 49 height 49
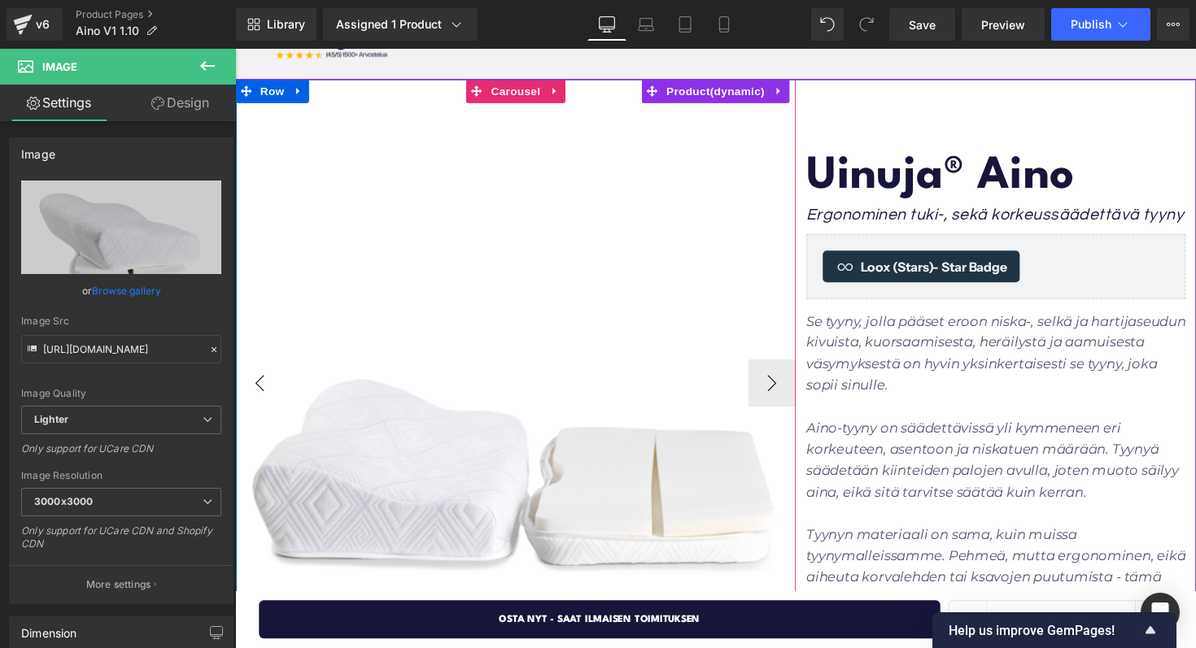
click at [258, 382] on button "‹" at bounding box center [260, 391] width 49 height 49
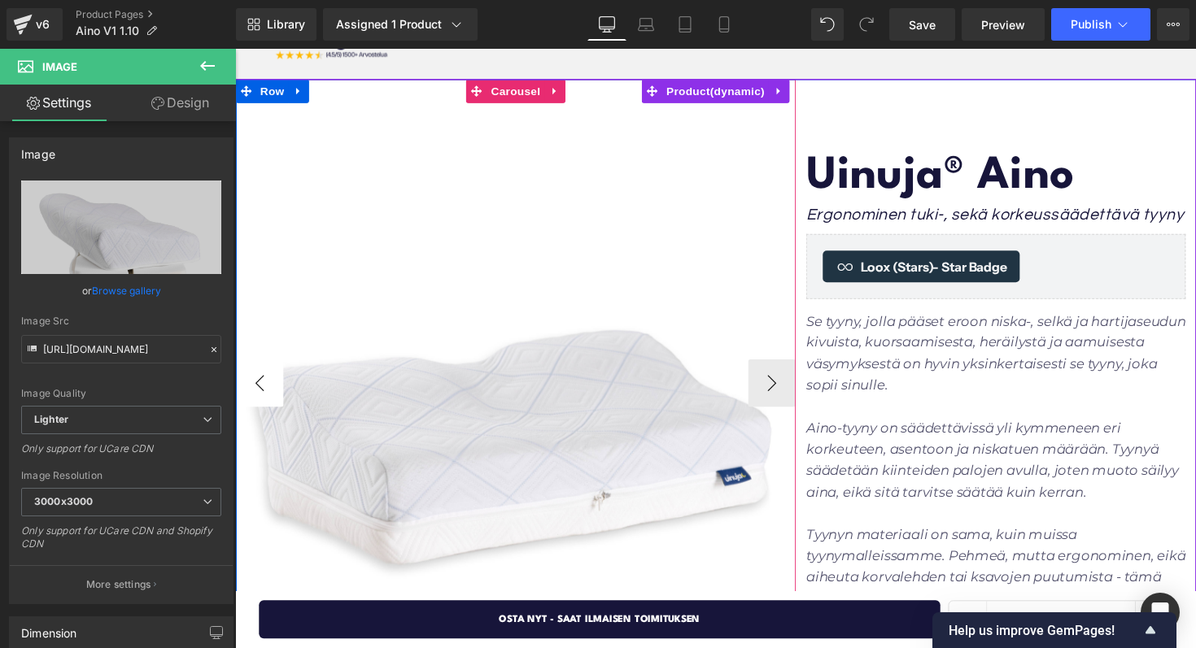
click at [258, 382] on button "‹" at bounding box center [260, 391] width 49 height 49
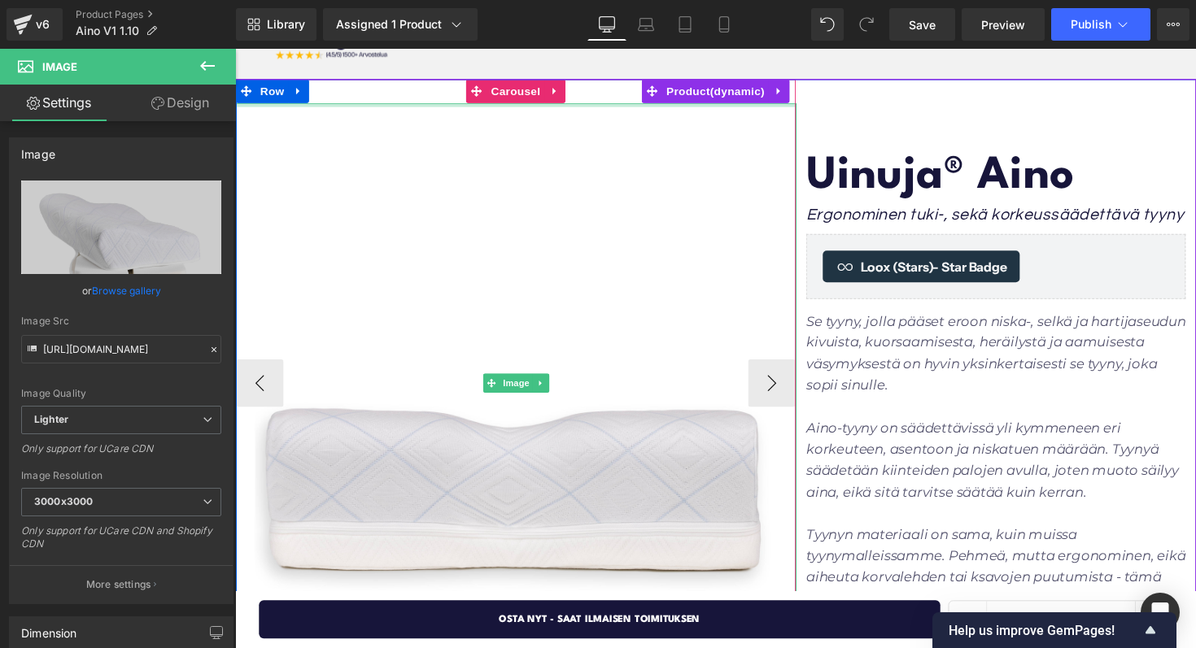
click at [524, 107] on div at bounding box center [523, 106] width 574 height 4
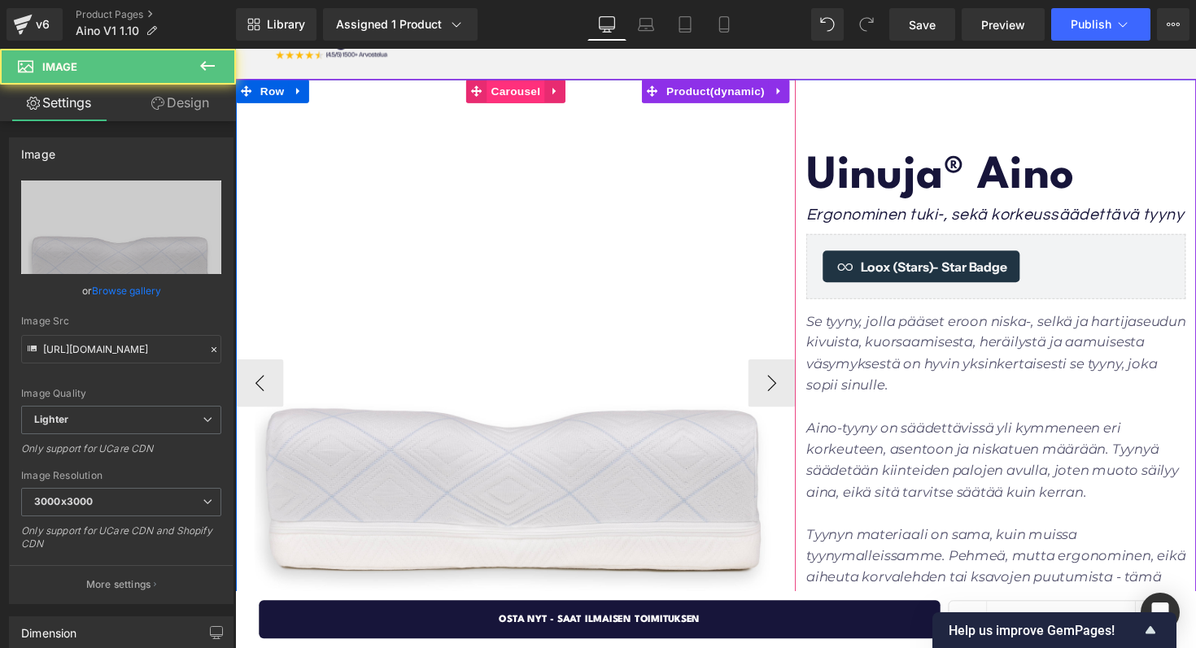
click at [524, 94] on span "Carousel" at bounding box center [522, 92] width 59 height 24
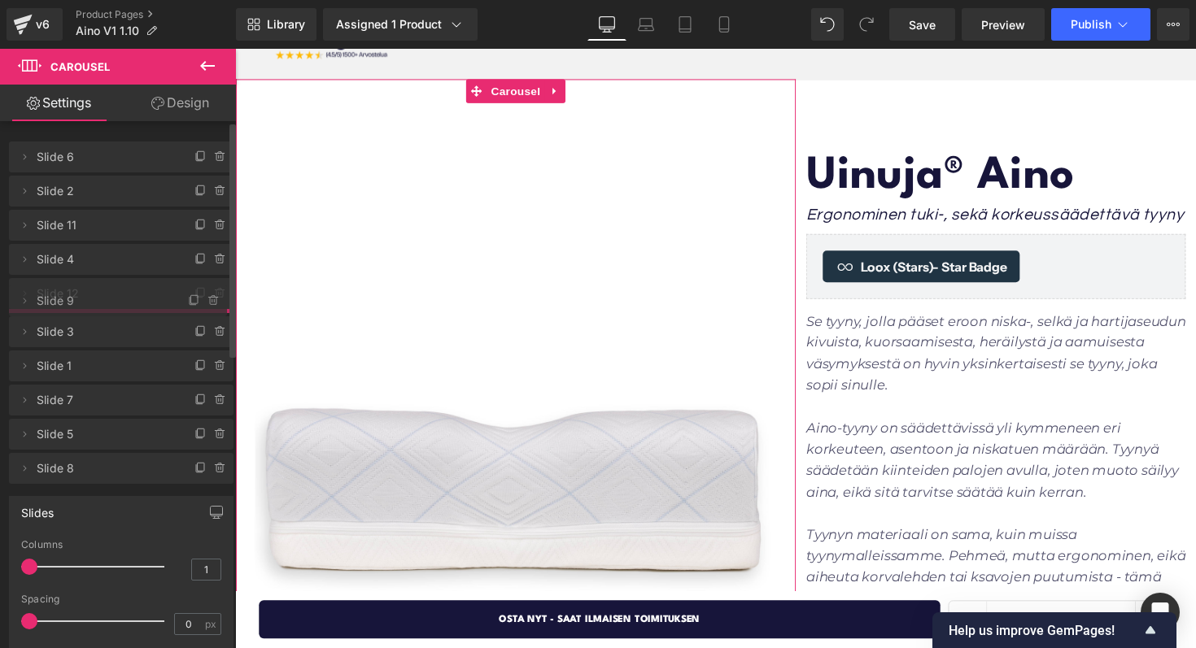
drag, startPoint x: 61, startPoint y: 264, endPoint x: 61, endPoint y: 306, distance: 41.5
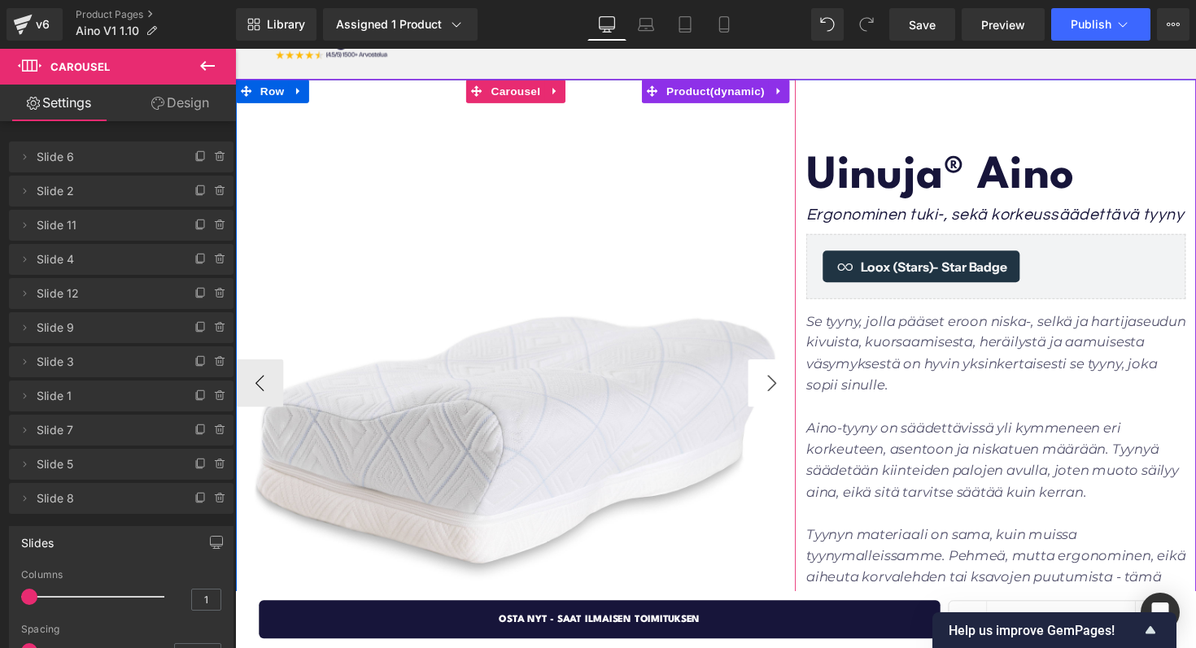
click at [781, 397] on button "›" at bounding box center [785, 391] width 49 height 49
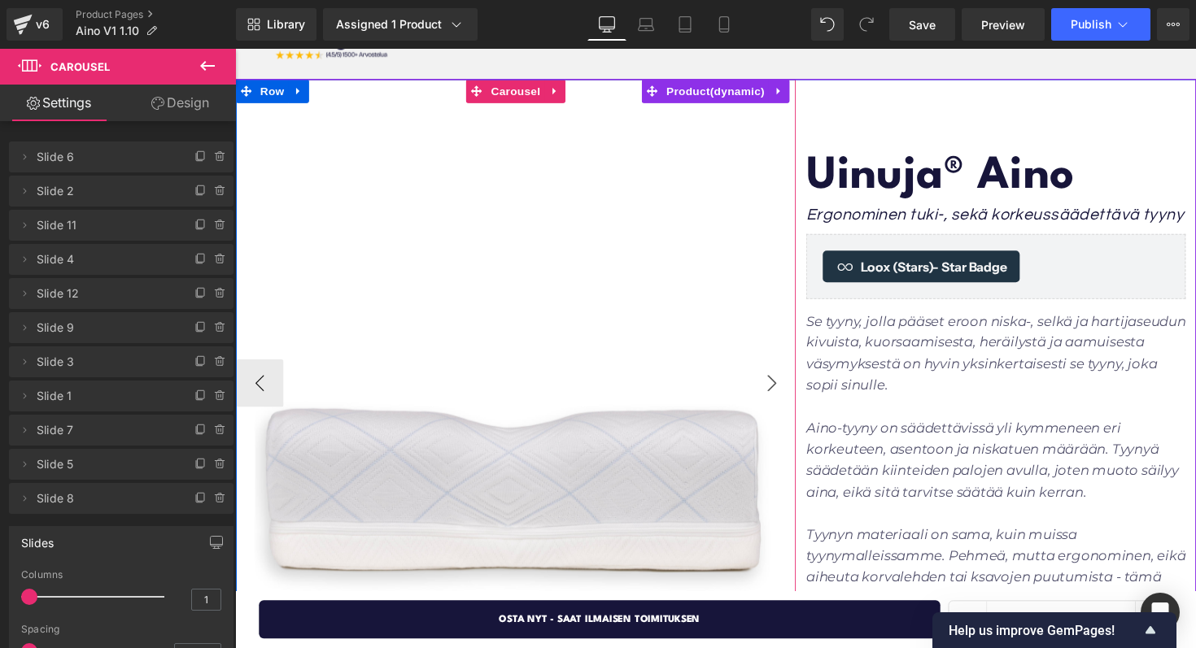
click at [781, 397] on button "›" at bounding box center [785, 391] width 49 height 49
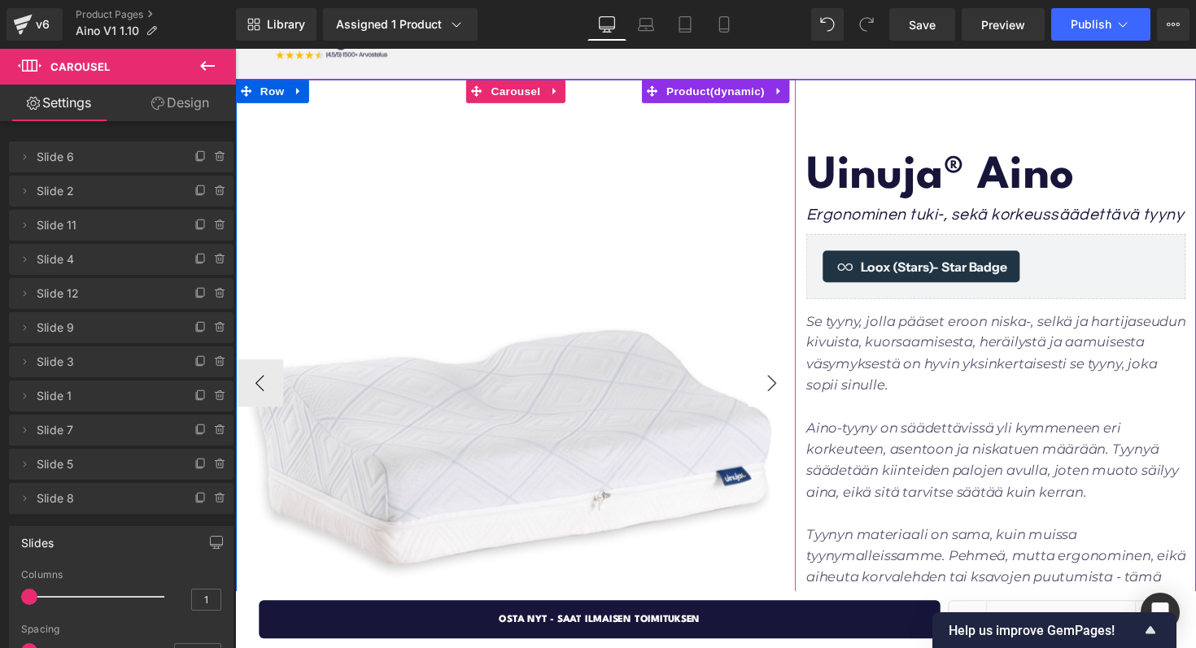
click at [781, 397] on button "›" at bounding box center [785, 391] width 49 height 49
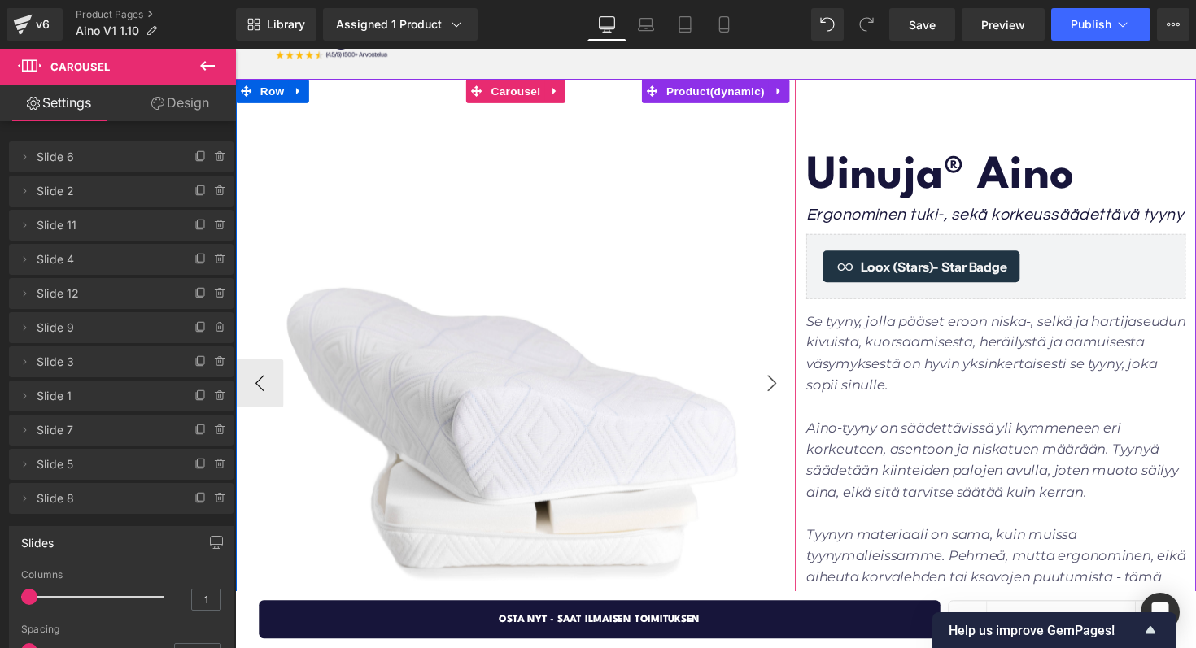
click at [781, 397] on button "›" at bounding box center [785, 391] width 49 height 49
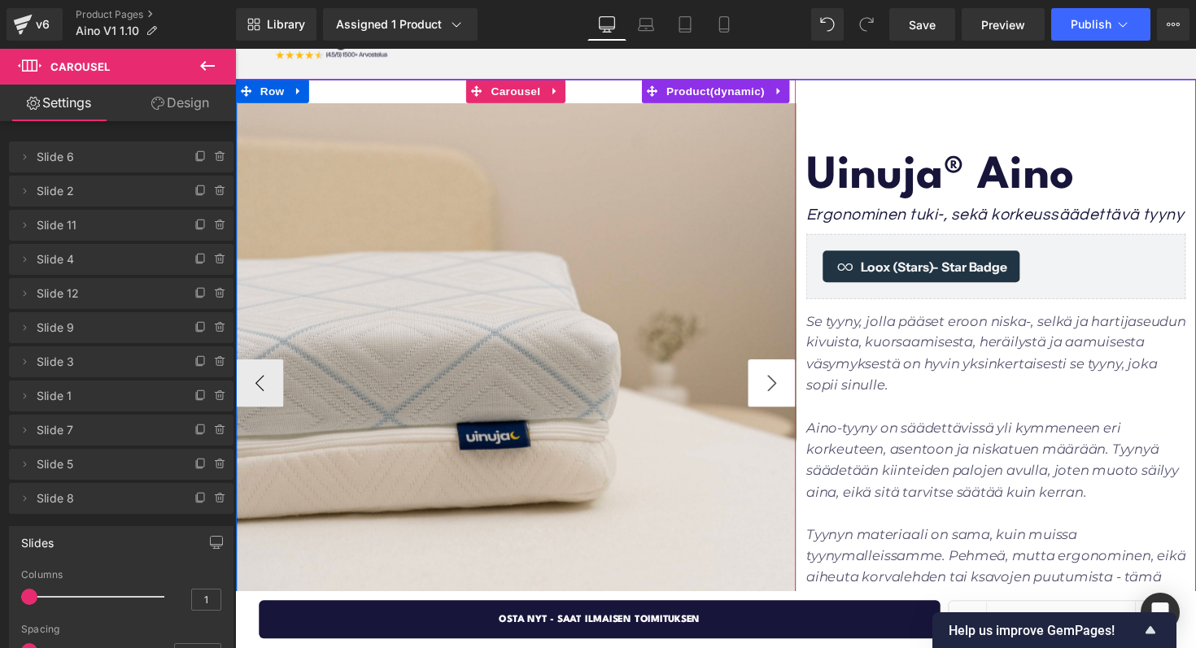
click at [781, 397] on button "›" at bounding box center [785, 391] width 49 height 49
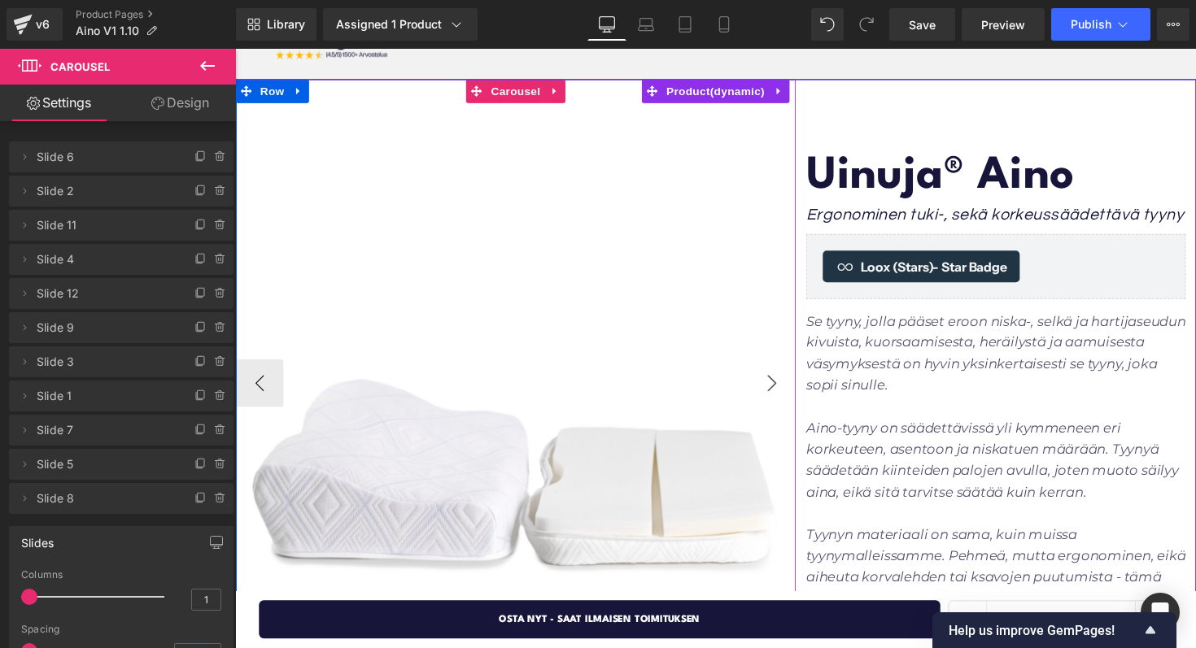
click at [781, 397] on button "›" at bounding box center [785, 391] width 49 height 49
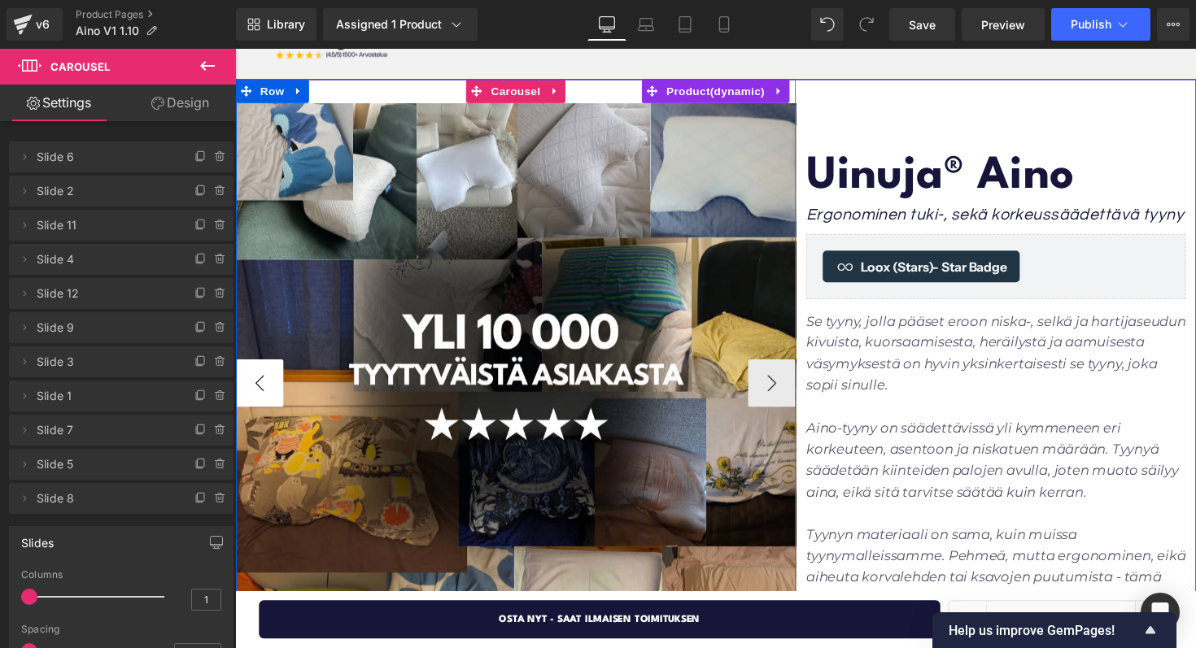
click at [265, 394] on button "‹" at bounding box center [260, 391] width 49 height 49
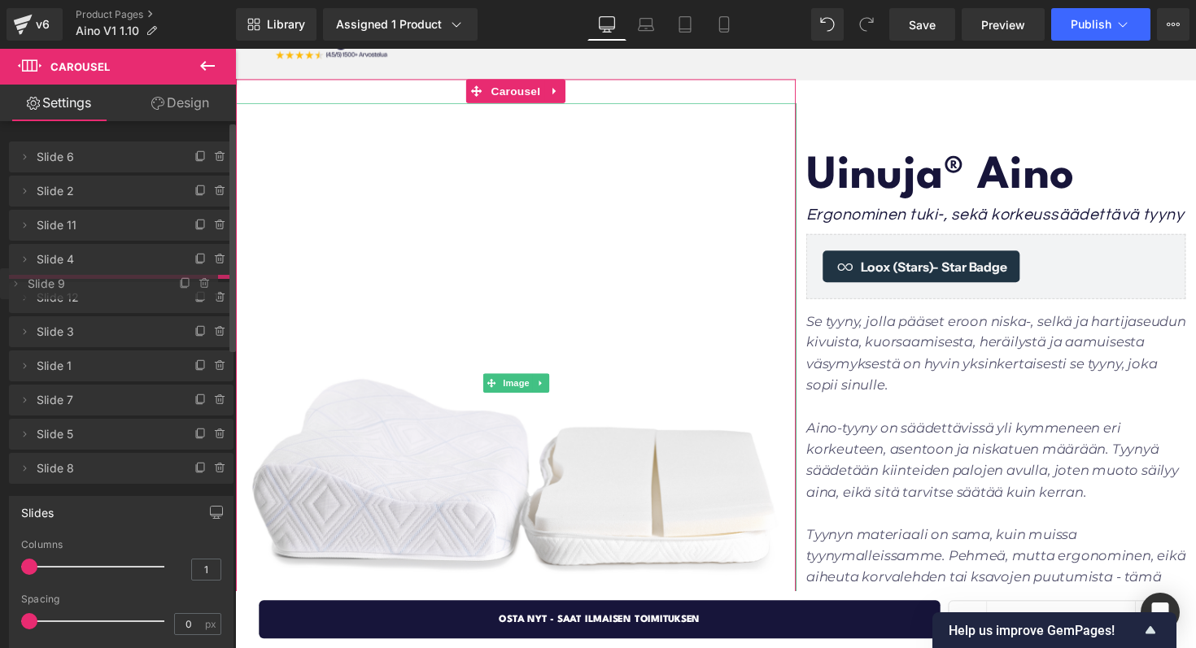
drag, startPoint x: 109, startPoint y: 328, endPoint x: 112, endPoint y: 284, distance: 44.1
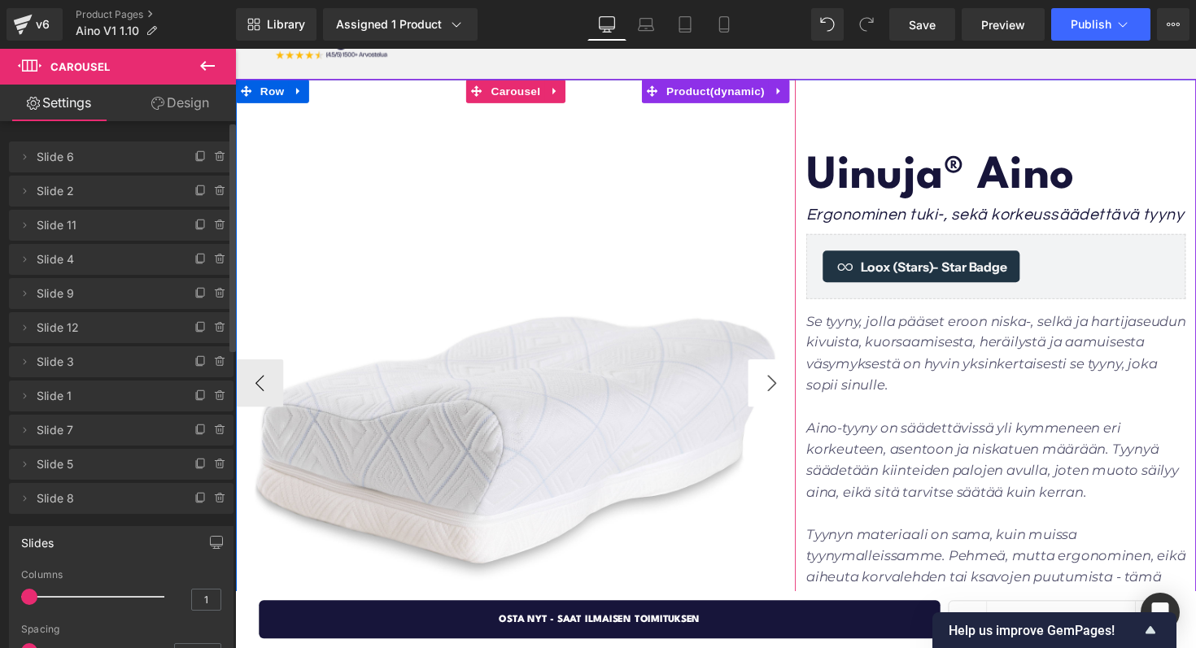
click at [768, 382] on button "›" at bounding box center [785, 391] width 49 height 49
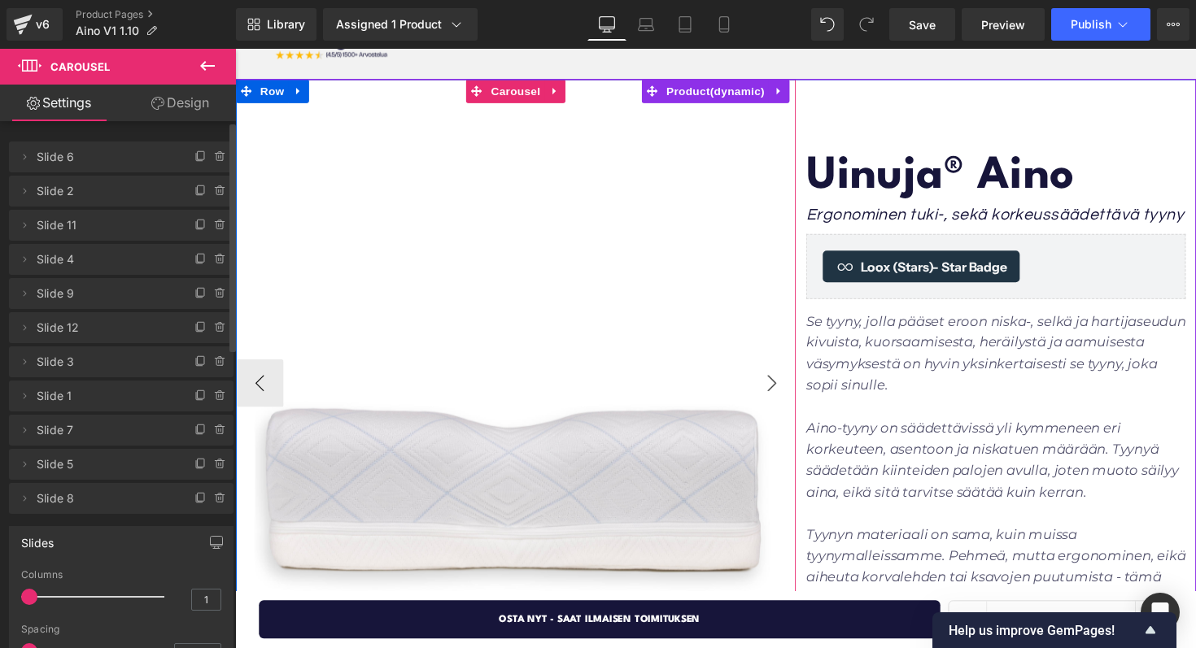
click at [768, 382] on button "›" at bounding box center [785, 391] width 49 height 49
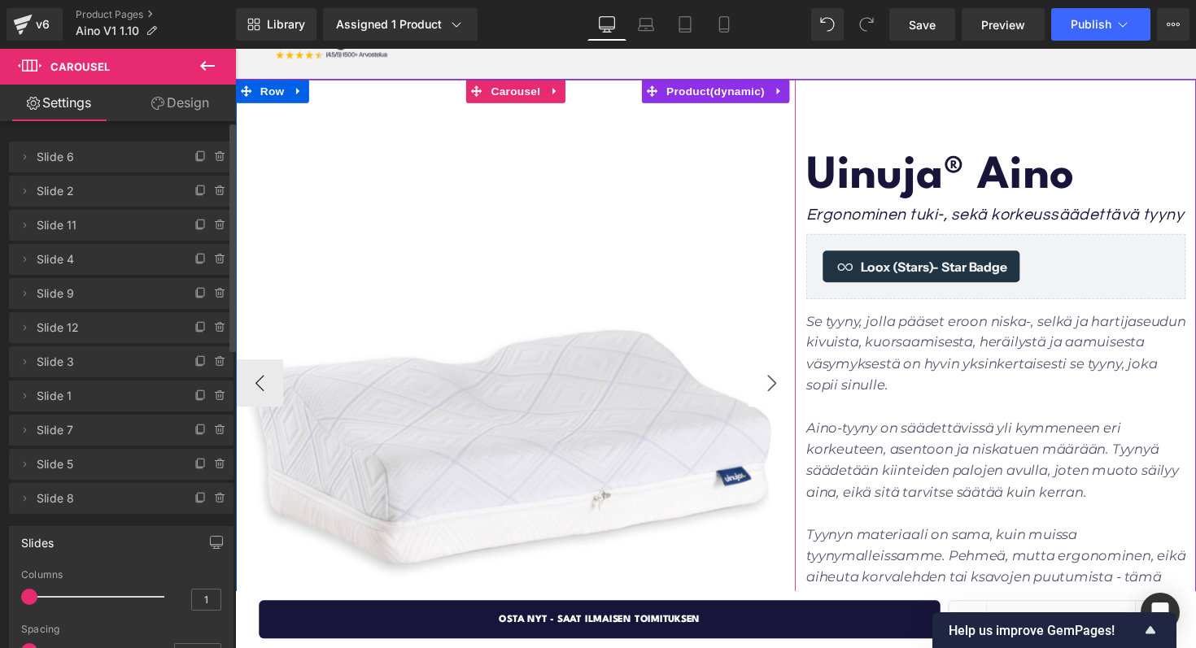
click at [768, 382] on button "›" at bounding box center [785, 391] width 49 height 49
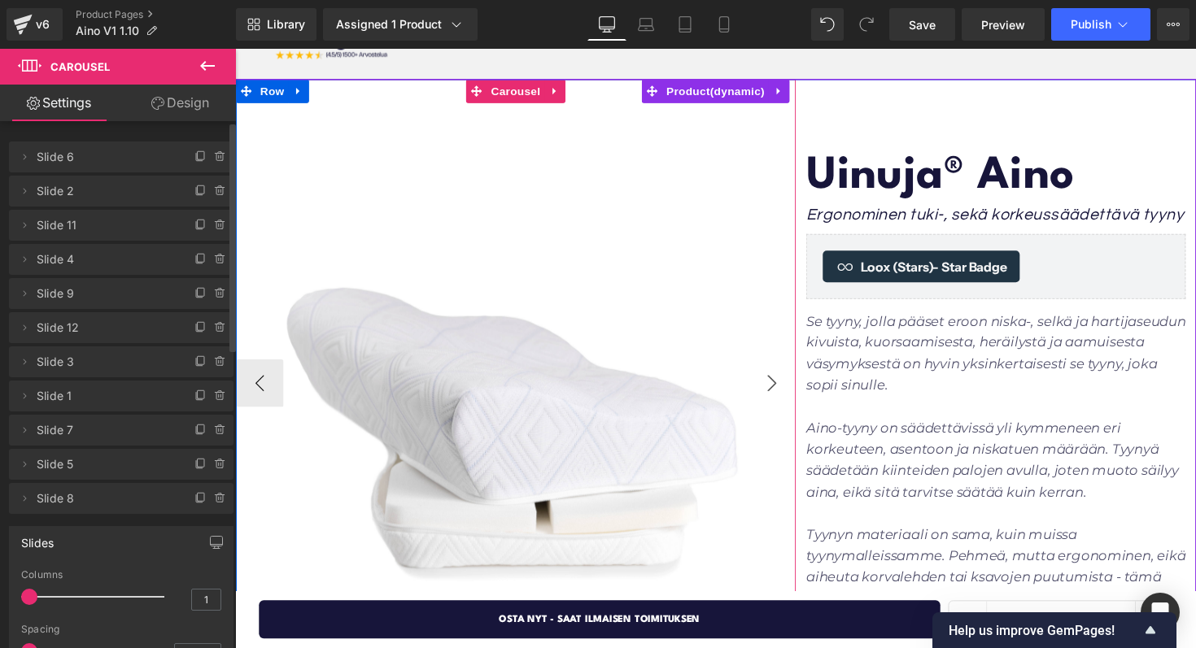
click at [768, 382] on button "›" at bounding box center [785, 391] width 49 height 49
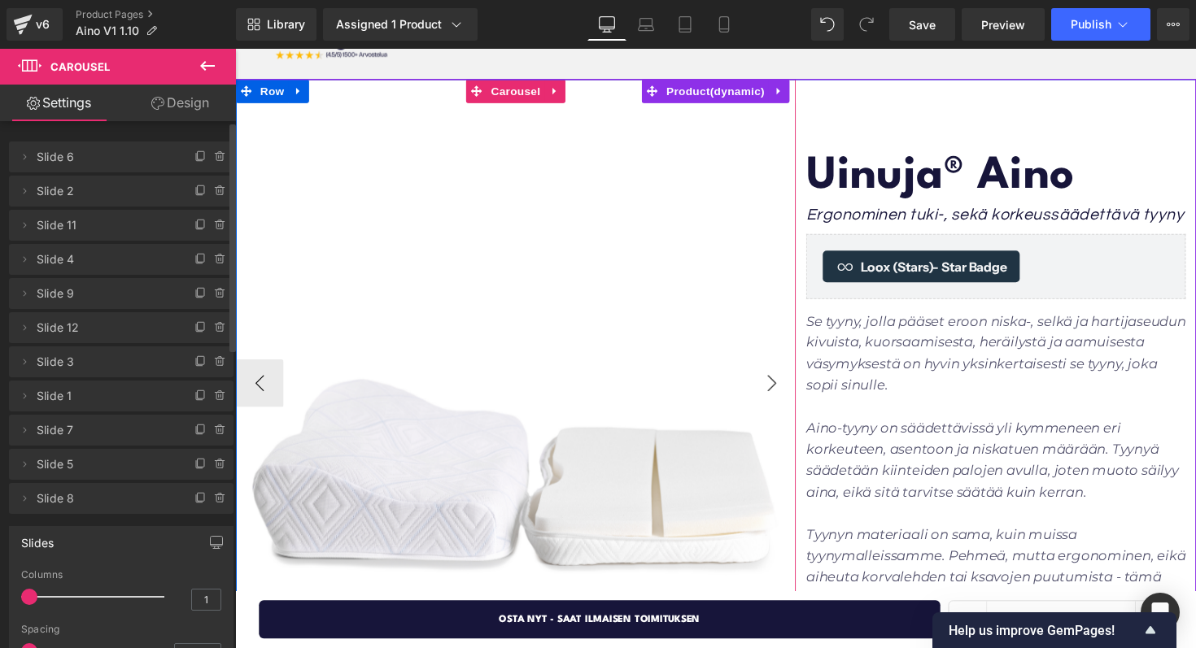
click at [768, 382] on button "›" at bounding box center [785, 391] width 49 height 49
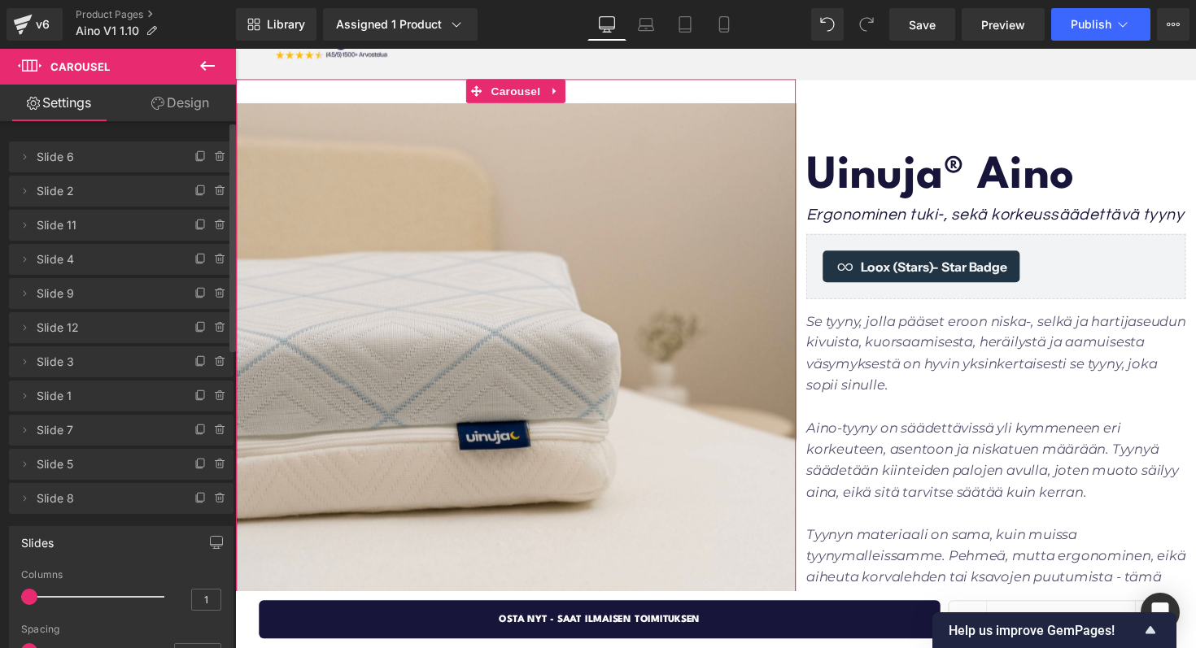
click at [75, 358] on span "Slide 3" at bounding box center [105, 362] width 137 height 31
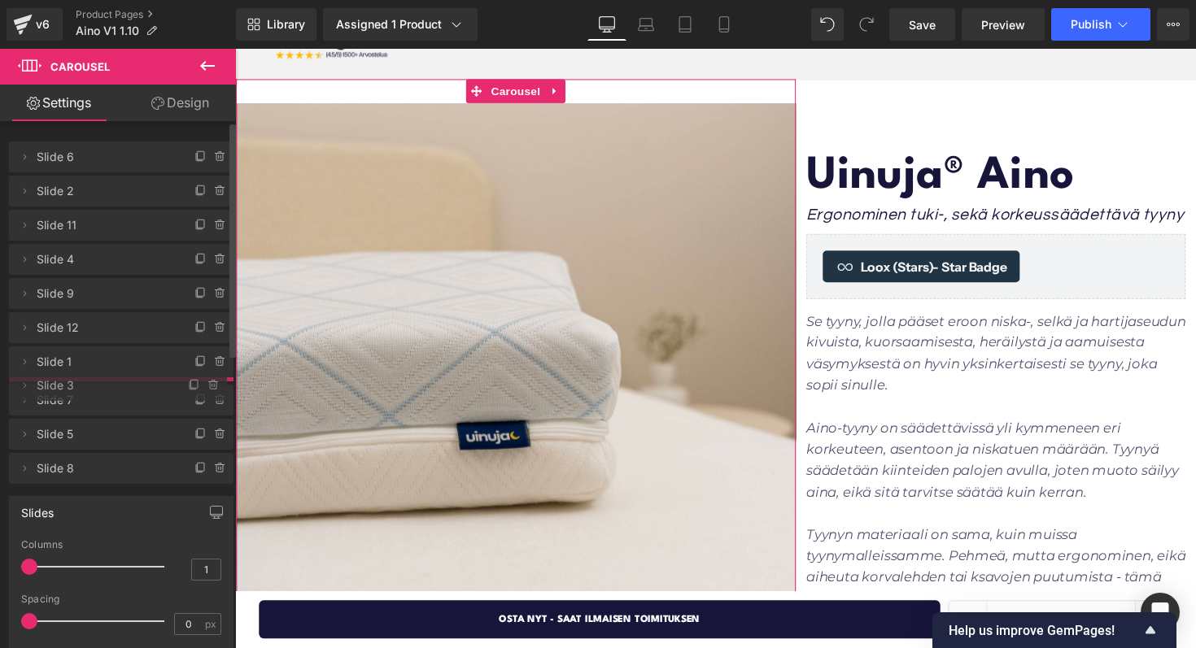
drag, startPoint x: 96, startPoint y: 369, endPoint x: 94, endPoint y: 393, distance: 23.7
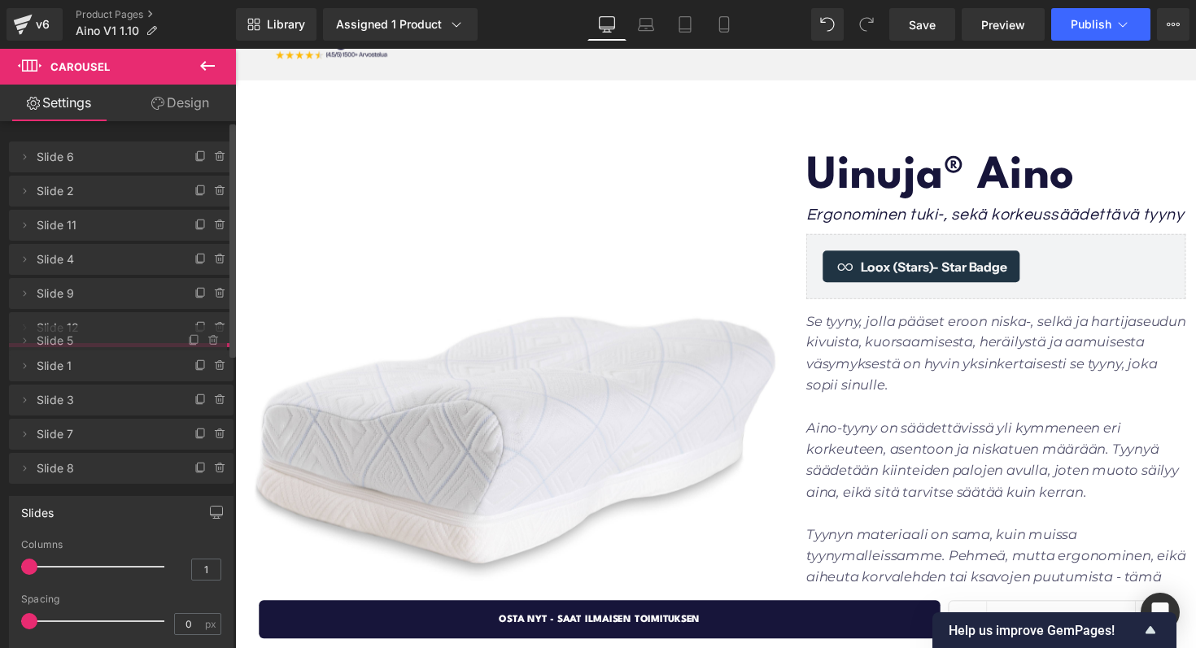
drag, startPoint x: 94, startPoint y: 463, endPoint x: 98, endPoint y: 340, distance: 122.9
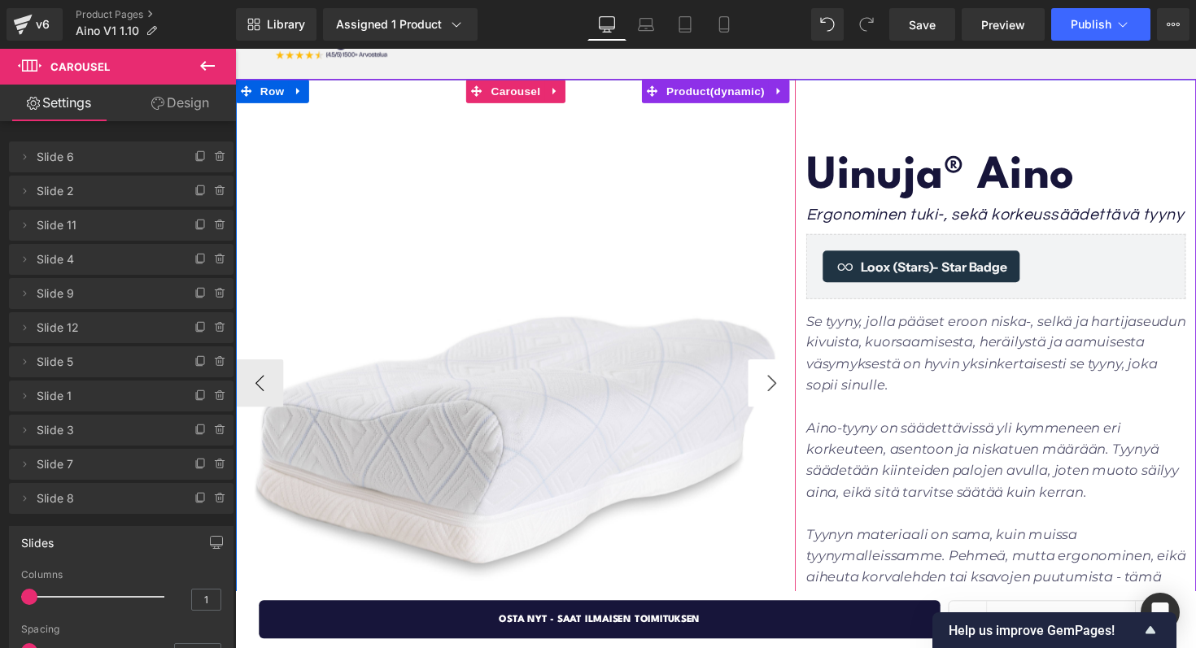
click at [770, 383] on button "›" at bounding box center [785, 391] width 49 height 49
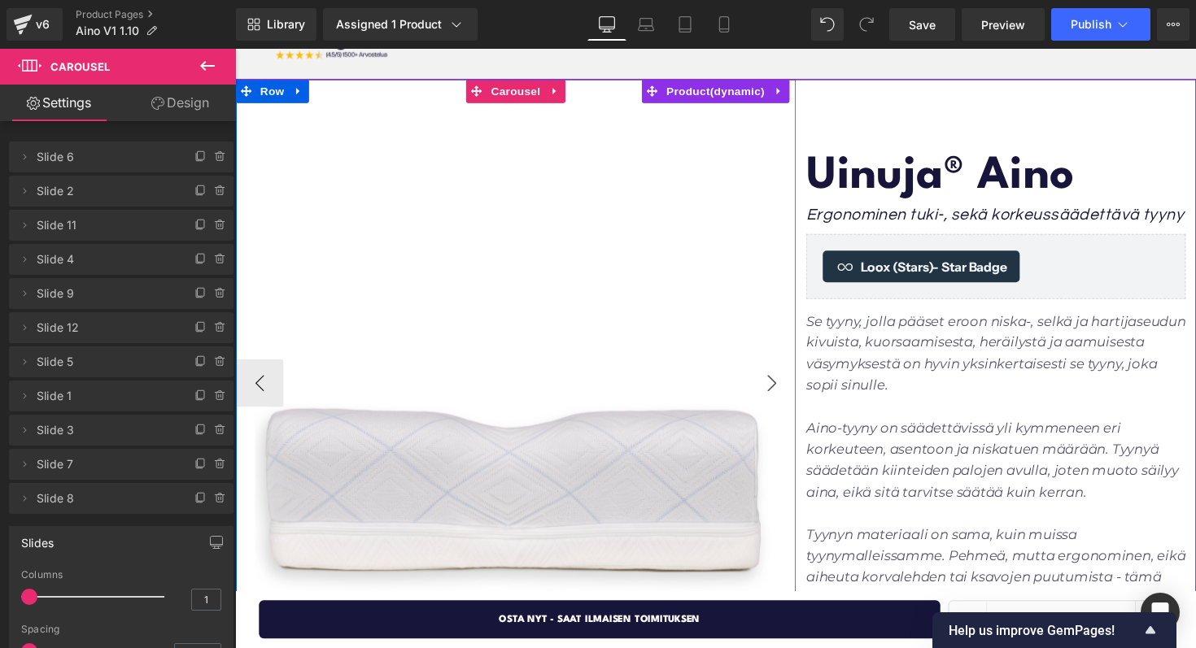
click at [769, 383] on button "›" at bounding box center [785, 391] width 49 height 49
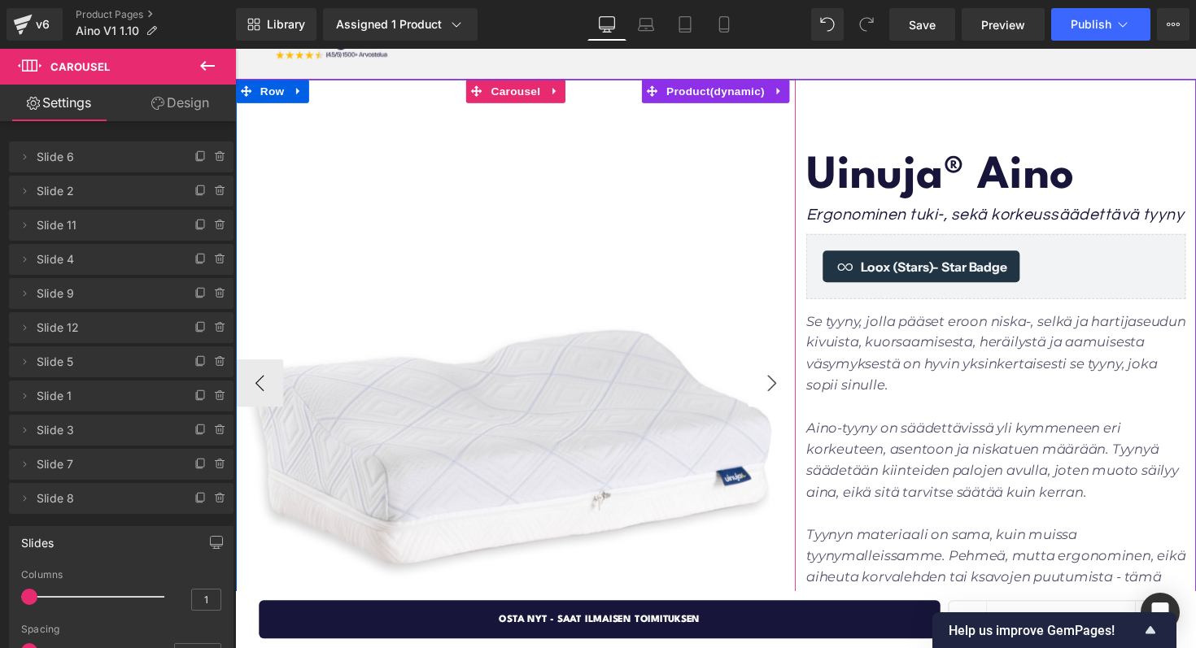
click at [769, 383] on button "›" at bounding box center [785, 391] width 49 height 49
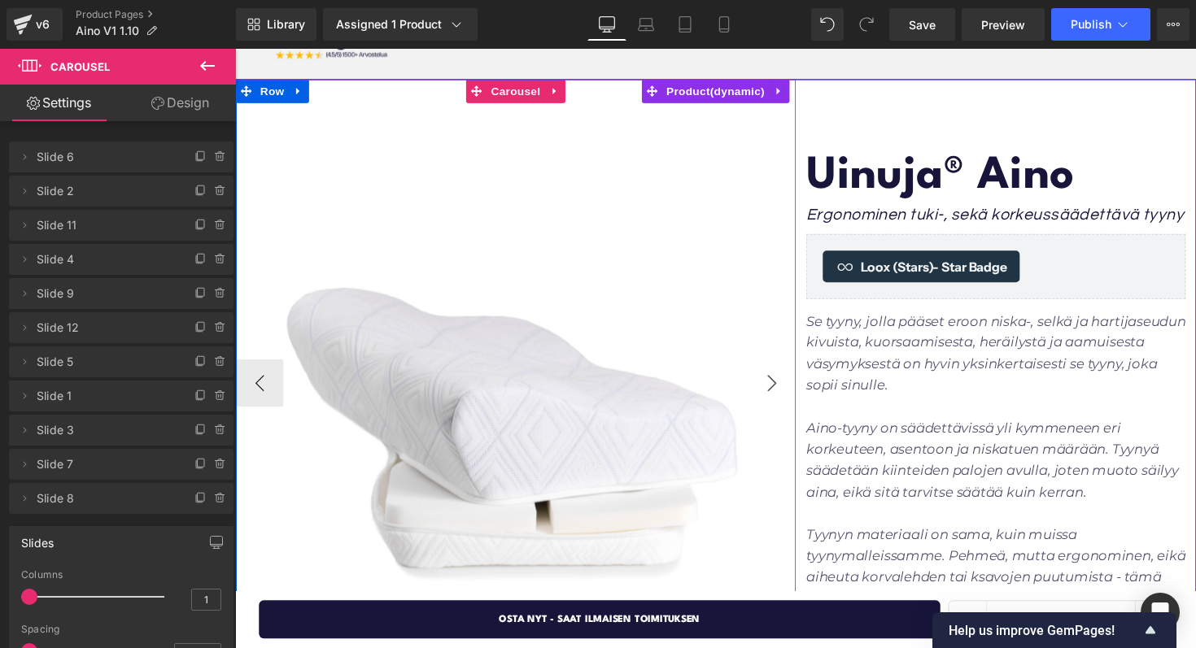
click at [768, 383] on button "›" at bounding box center [785, 391] width 49 height 49
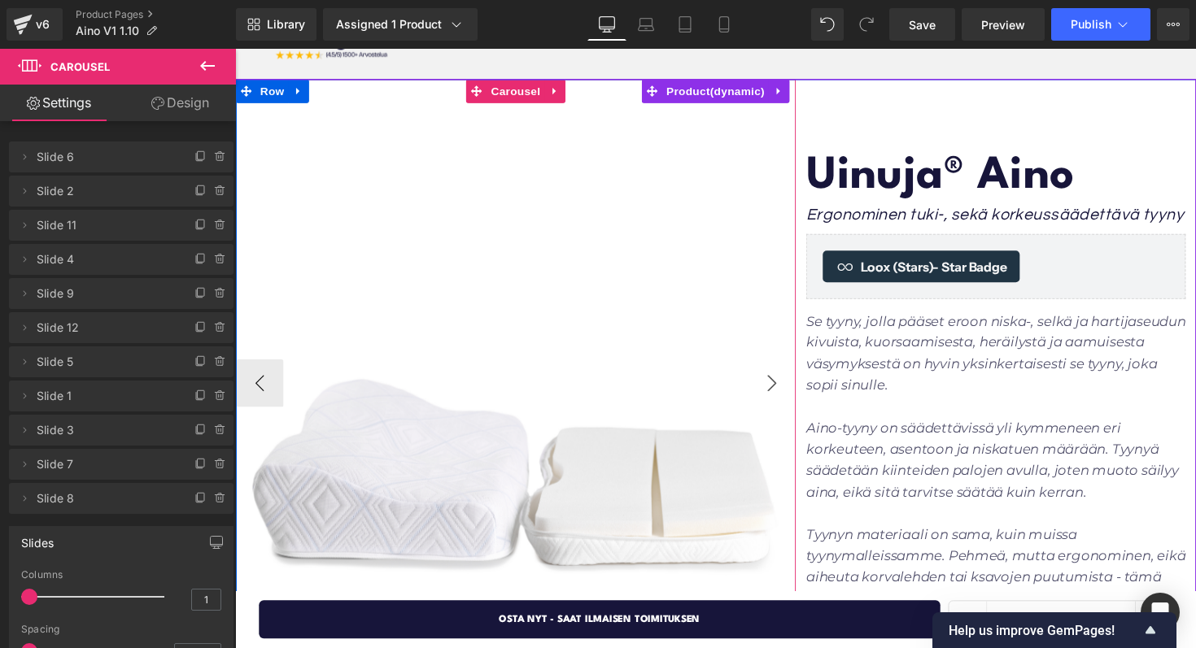
click at [768, 383] on button "›" at bounding box center [785, 391] width 49 height 49
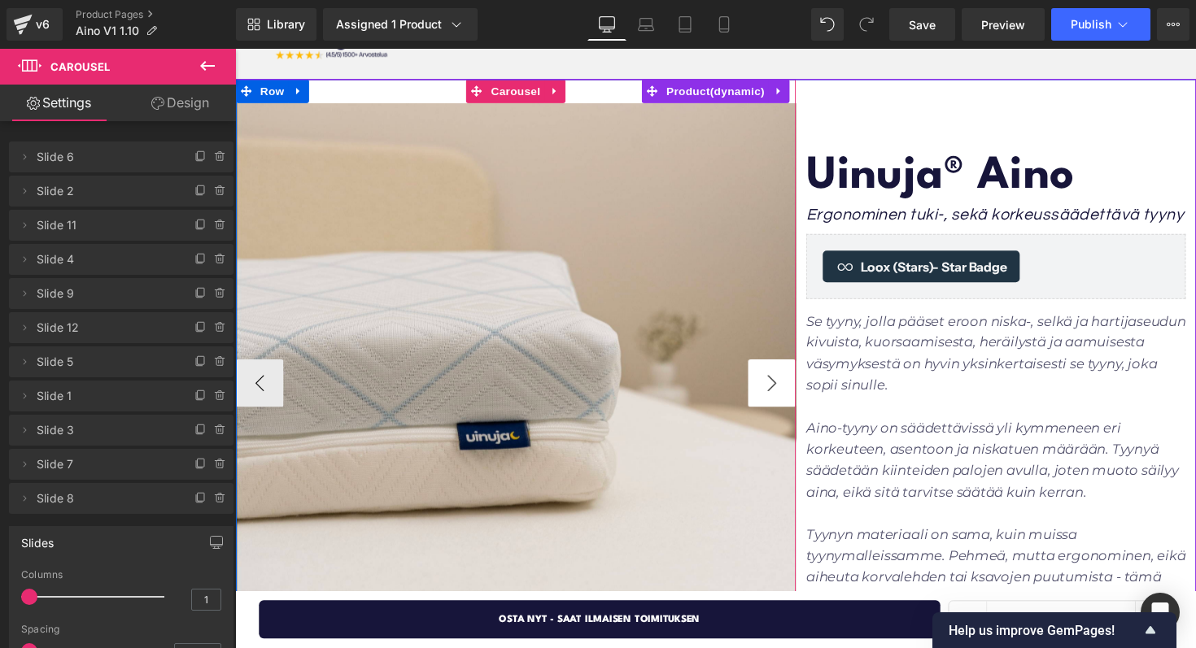
click at [768, 383] on button "›" at bounding box center [785, 391] width 49 height 49
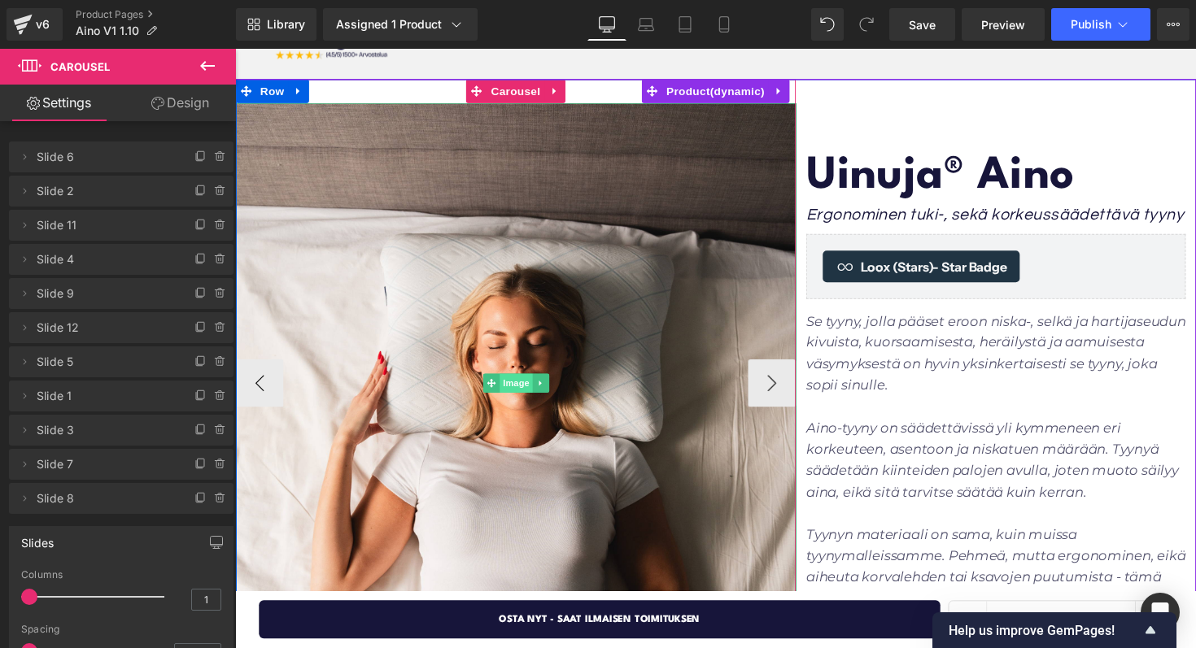
click at [524, 392] on span "Image" at bounding box center [523, 392] width 34 height 20
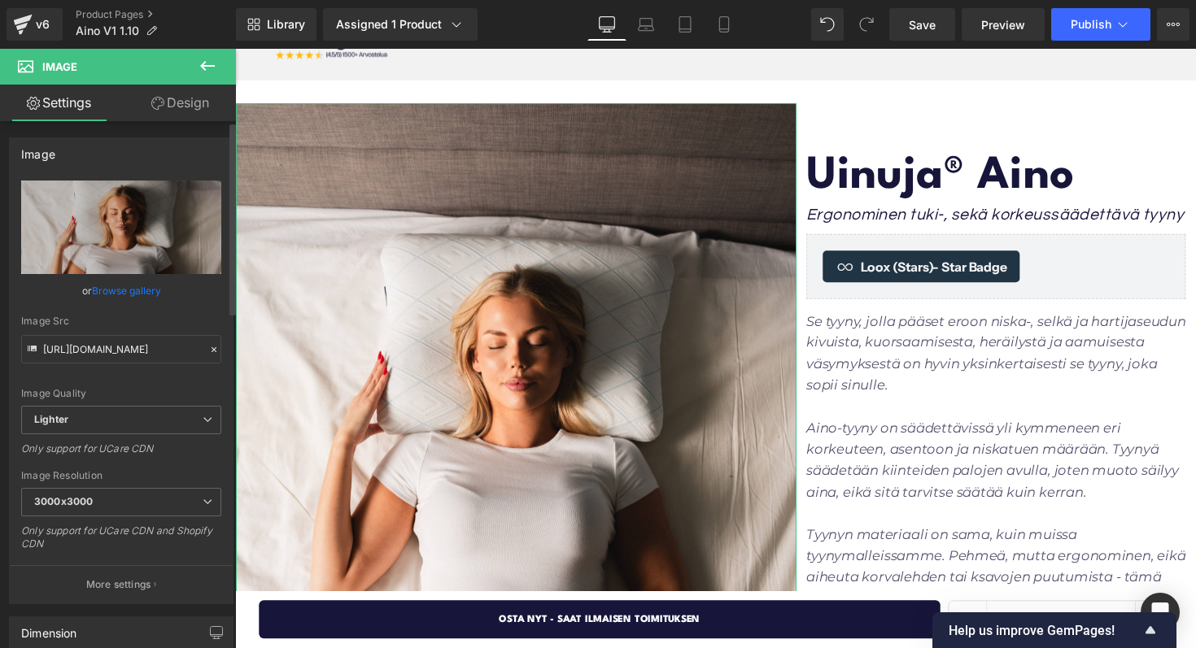
click at [127, 287] on link "Browse gallery" at bounding box center [126, 291] width 69 height 28
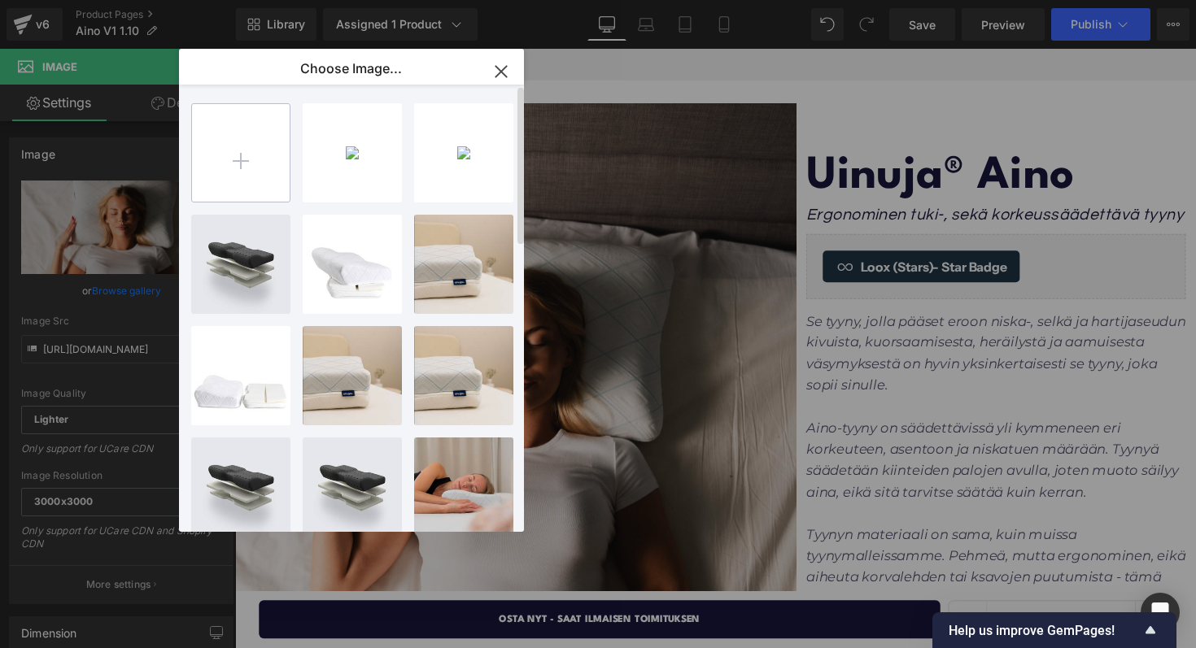
click at [250, 155] on input "file" at bounding box center [241, 153] width 98 height 98
type input "C:\fakepath\UINUJA01.jpg"
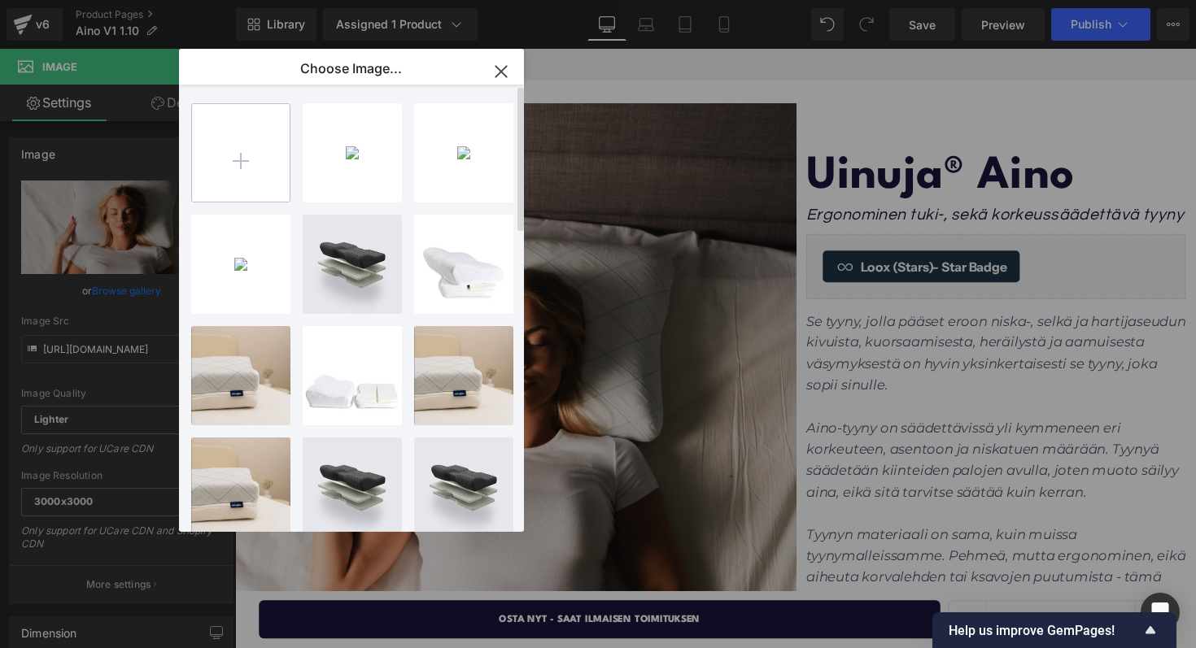
click at [242, 158] on input "file" at bounding box center [241, 153] width 98 height 98
type input "C:\fakepath\Yksi tyyny, useita mahdollisuuksia.png"
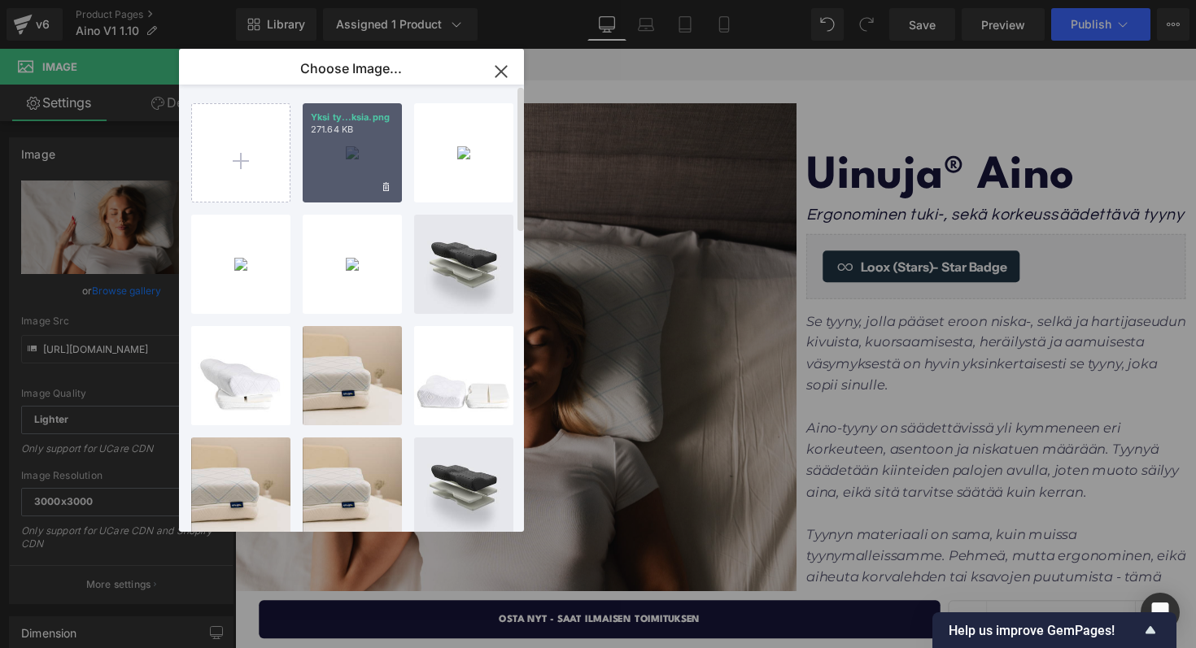
click at [342, 166] on div "Yksi ty...ksia.png 271.64 KB" at bounding box center [352, 152] width 99 height 99
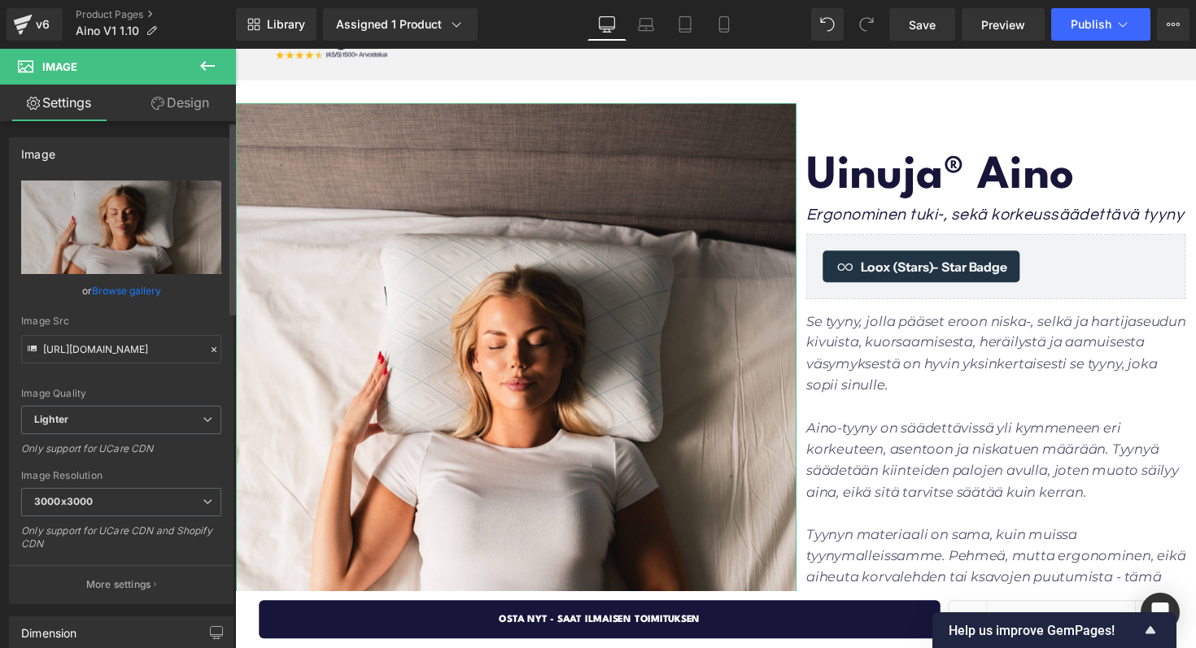
click at [96, 289] on link "Browse gallery" at bounding box center [126, 291] width 69 height 28
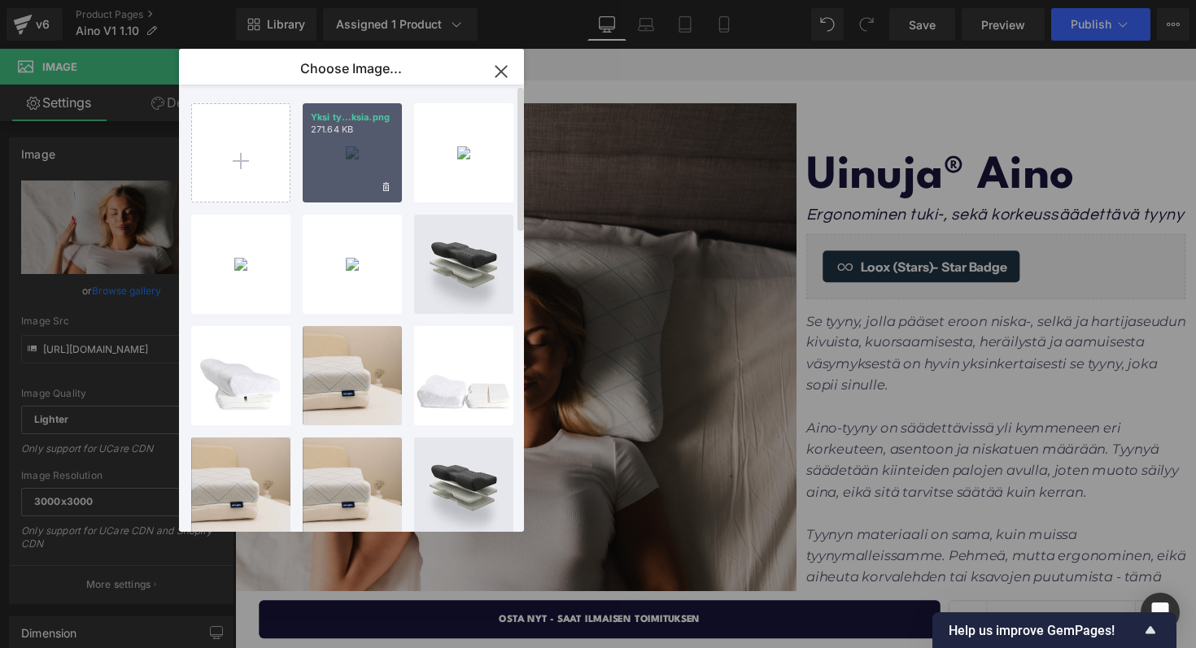
click at [351, 159] on div "Yksi ty...ksia.png 271.64 KB" at bounding box center [352, 152] width 99 height 99
type input "[URL][DOMAIN_NAME]"
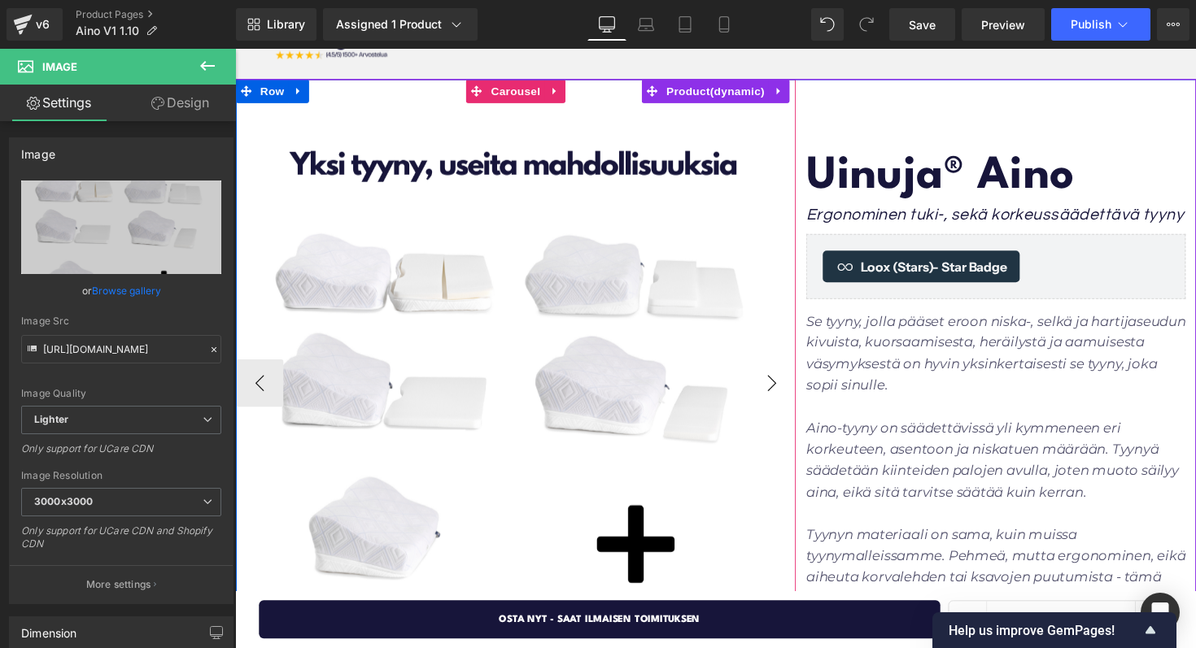
click at [780, 386] on button "›" at bounding box center [785, 391] width 49 height 49
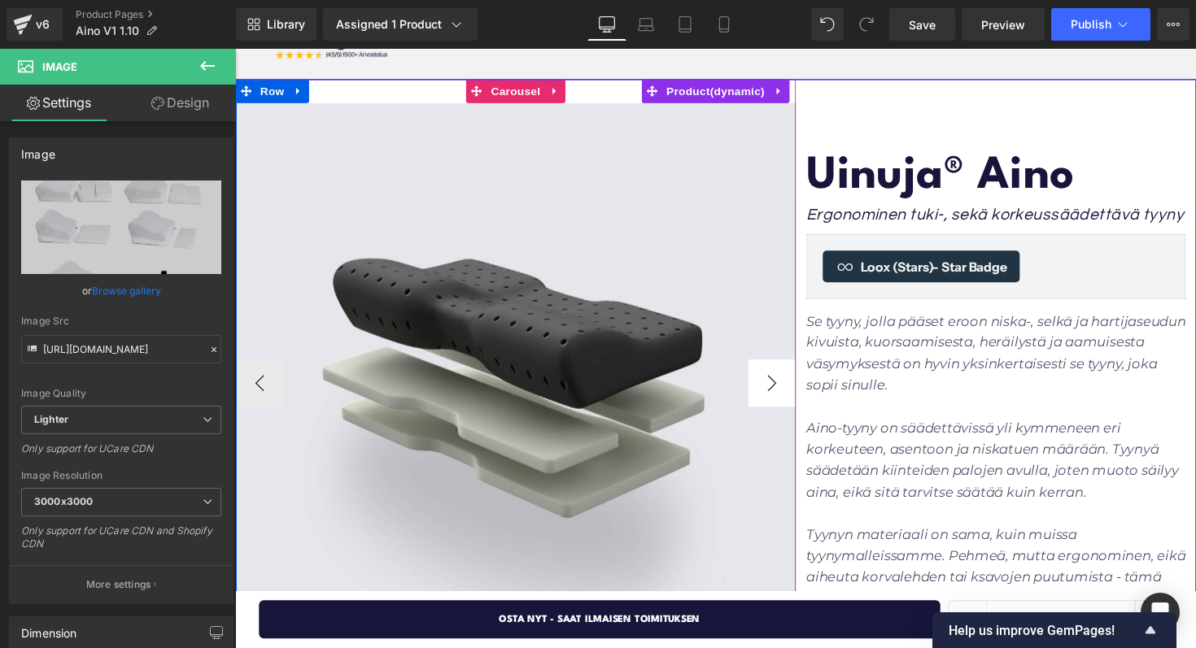
click at [780, 386] on button "›" at bounding box center [785, 391] width 49 height 49
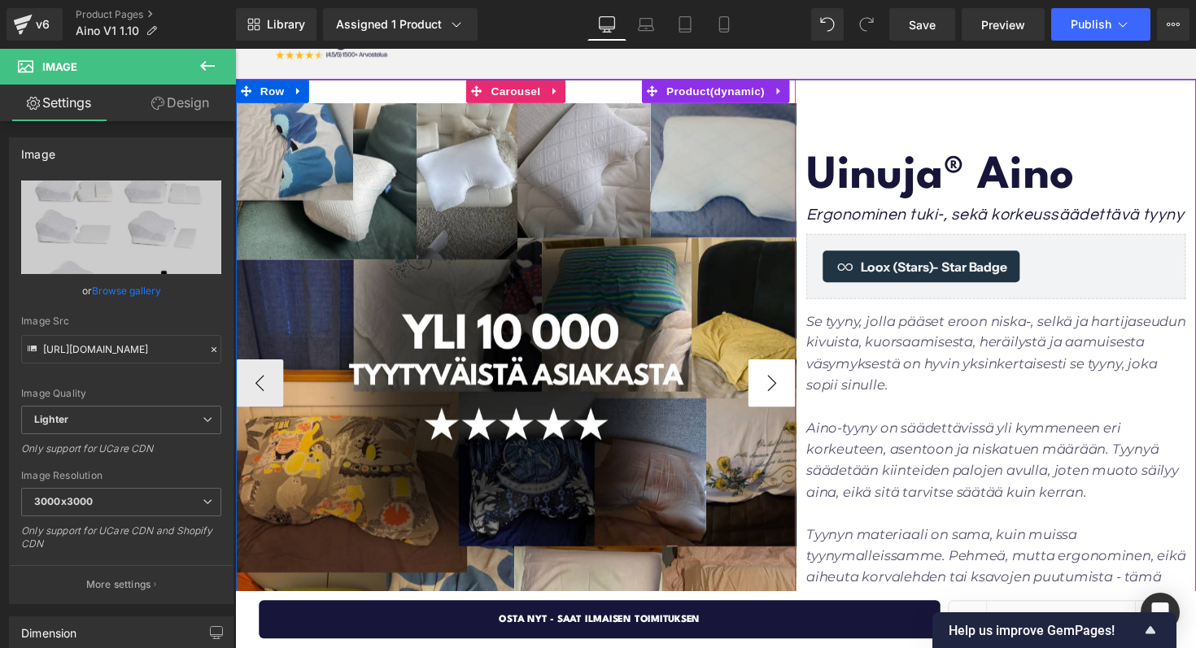
click at [780, 386] on button "›" at bounding box center [785, 391] width 49 height 49
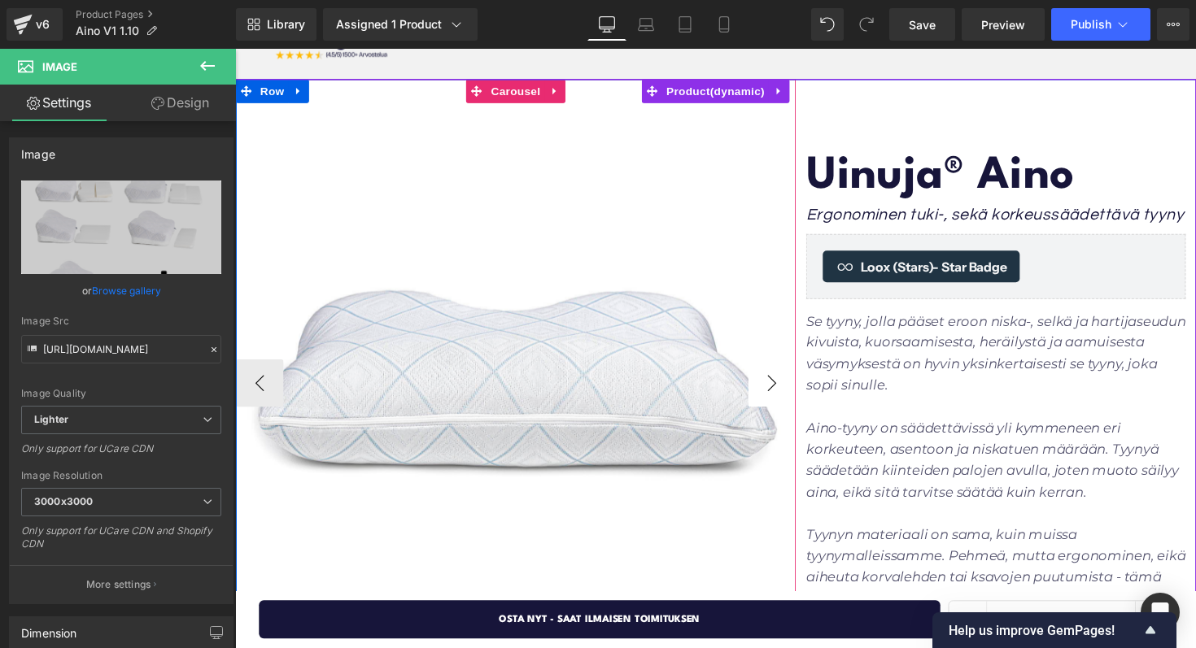
click at [780, 386] on button "›" at bounding box center [785, 391] width 49 height 49
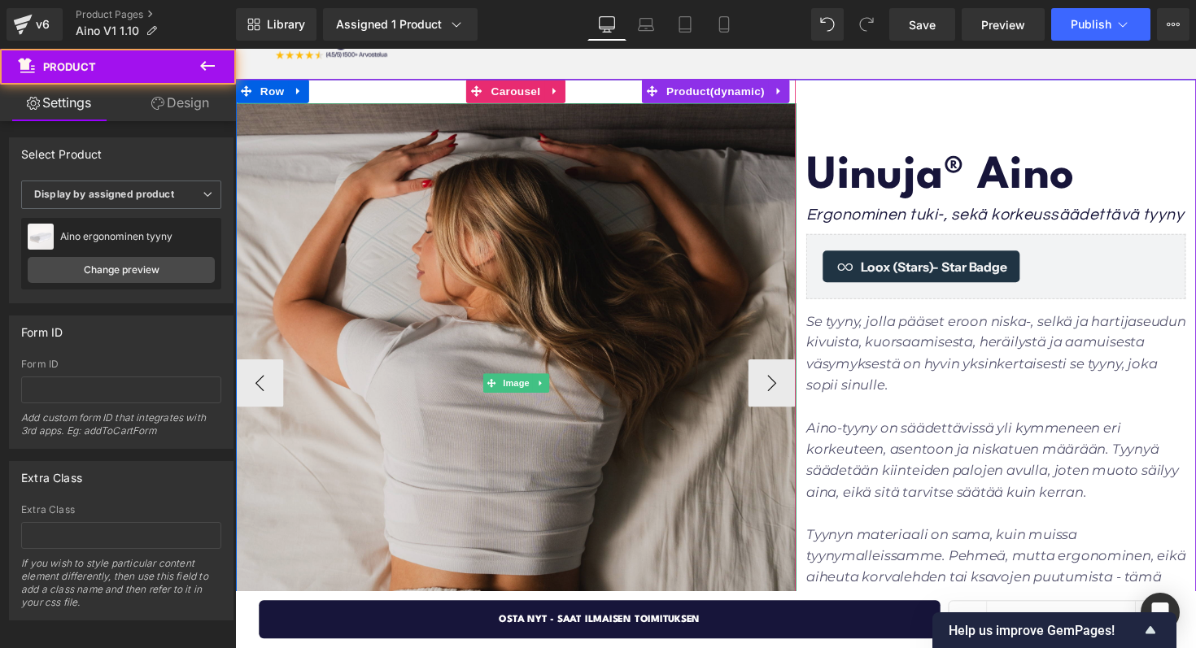
click at [363, 352] on img at bounding box center [523, 391] width 574 height 574
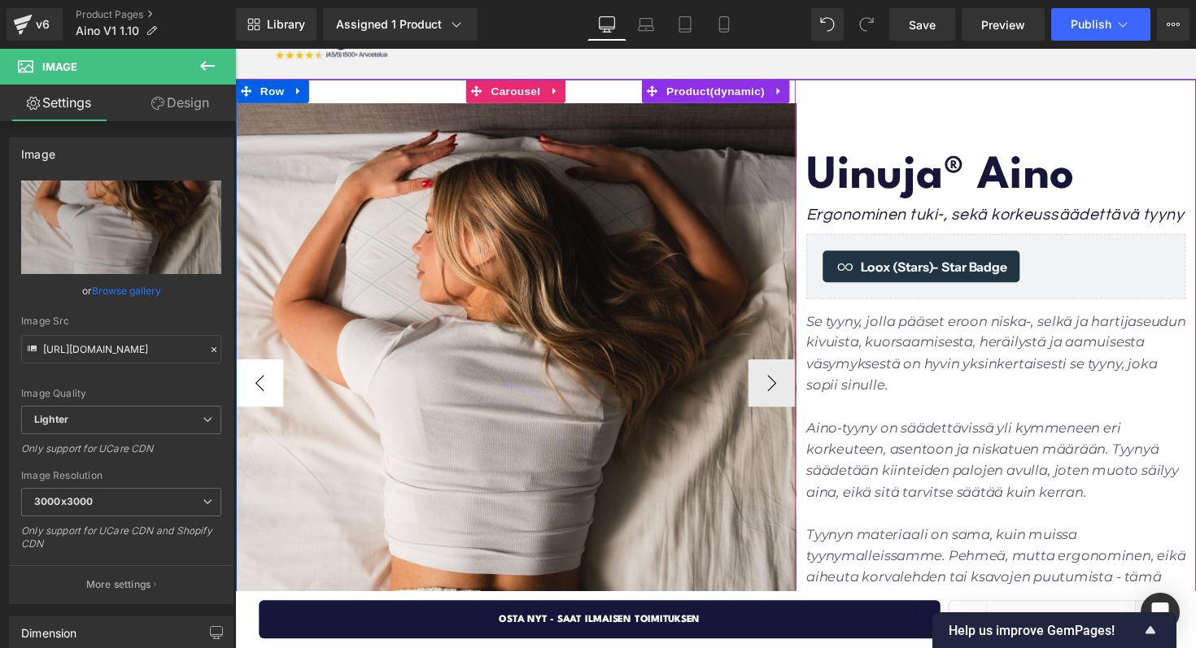
click at [273, 385] on button "‹" at bounding box center [260, 391] width 49 height 49
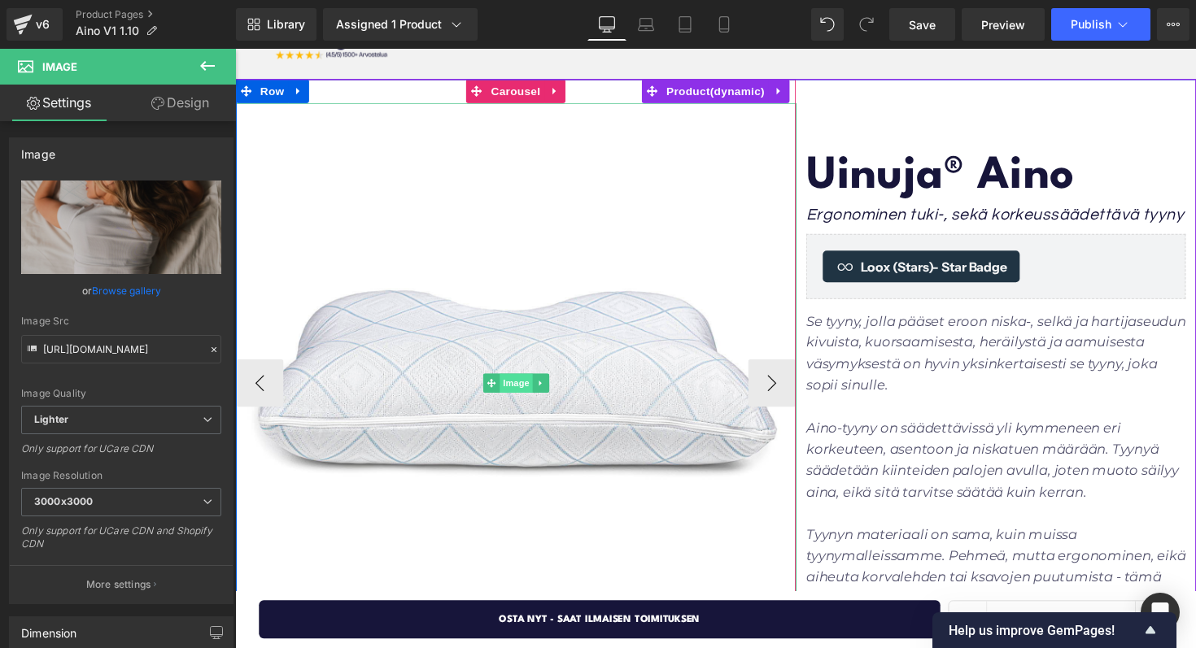
click at [512, 388] on span "Image" at bounding box center [523, 392] width 34 height 20
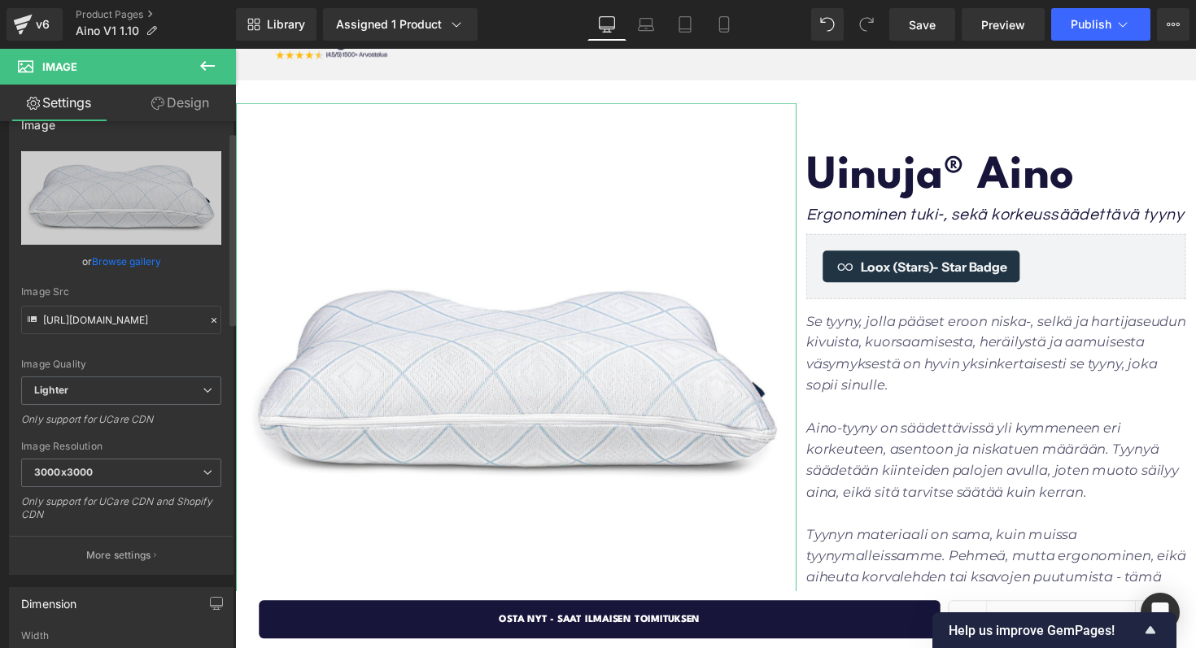
scroll to position [27, 0]
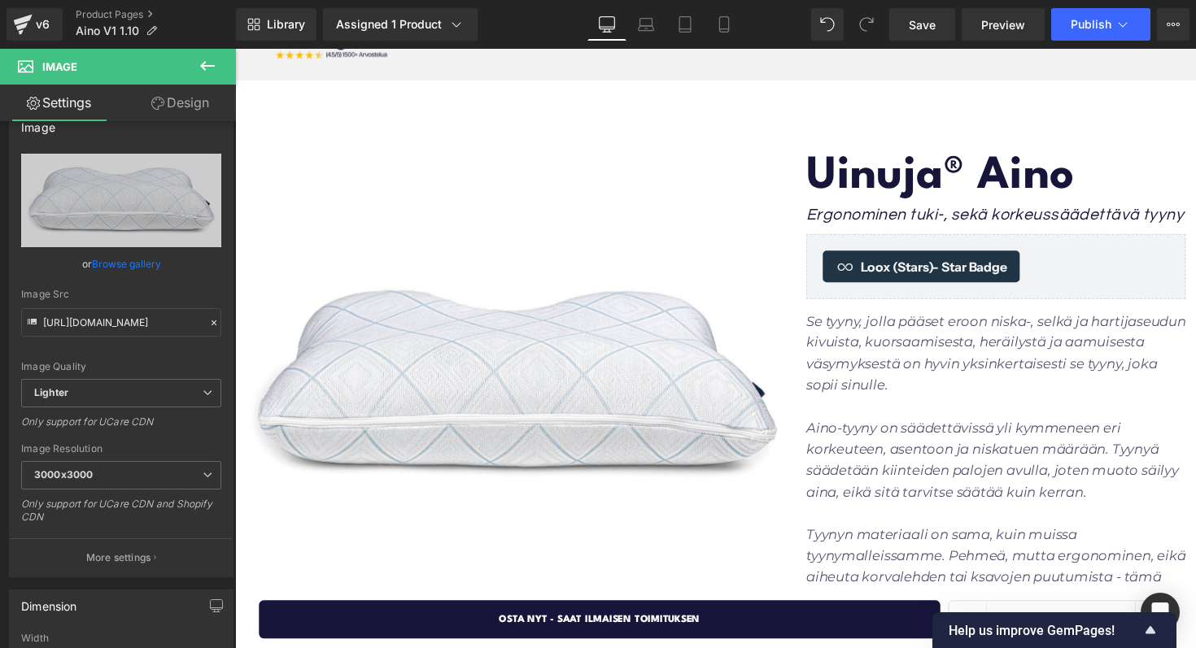
click at [213, 78] on button at bounding box center [207, 67] width 57 height 36
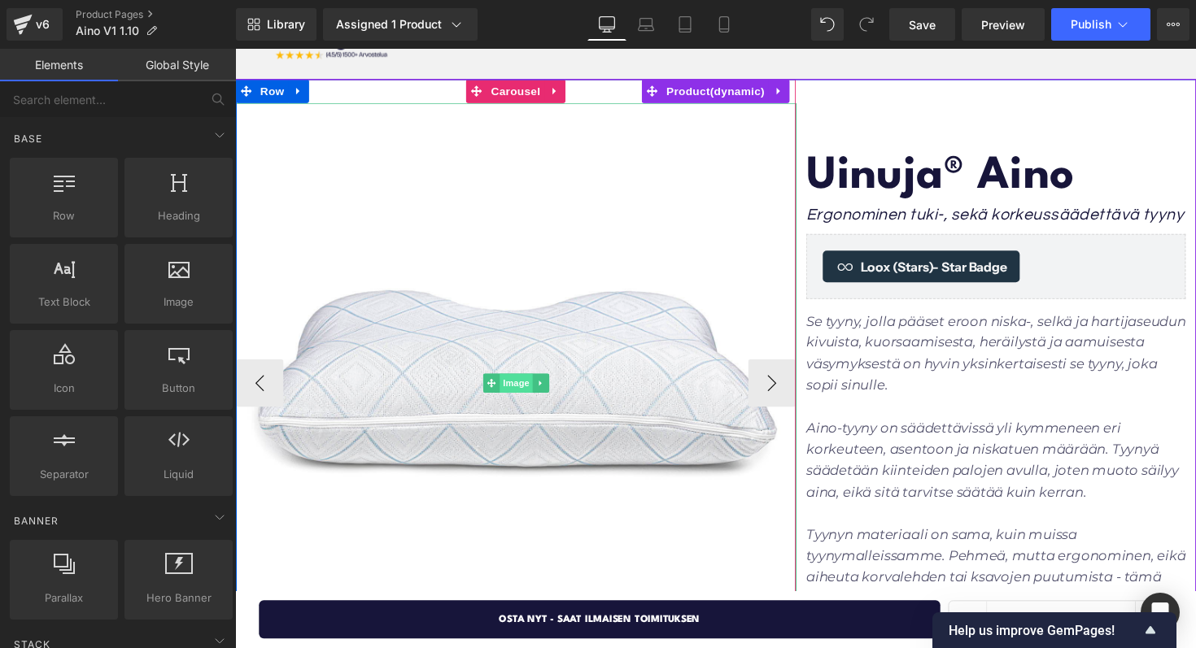
click at [517, 395] on span "Image" at bounding box center [523, 392] width 34 height 20
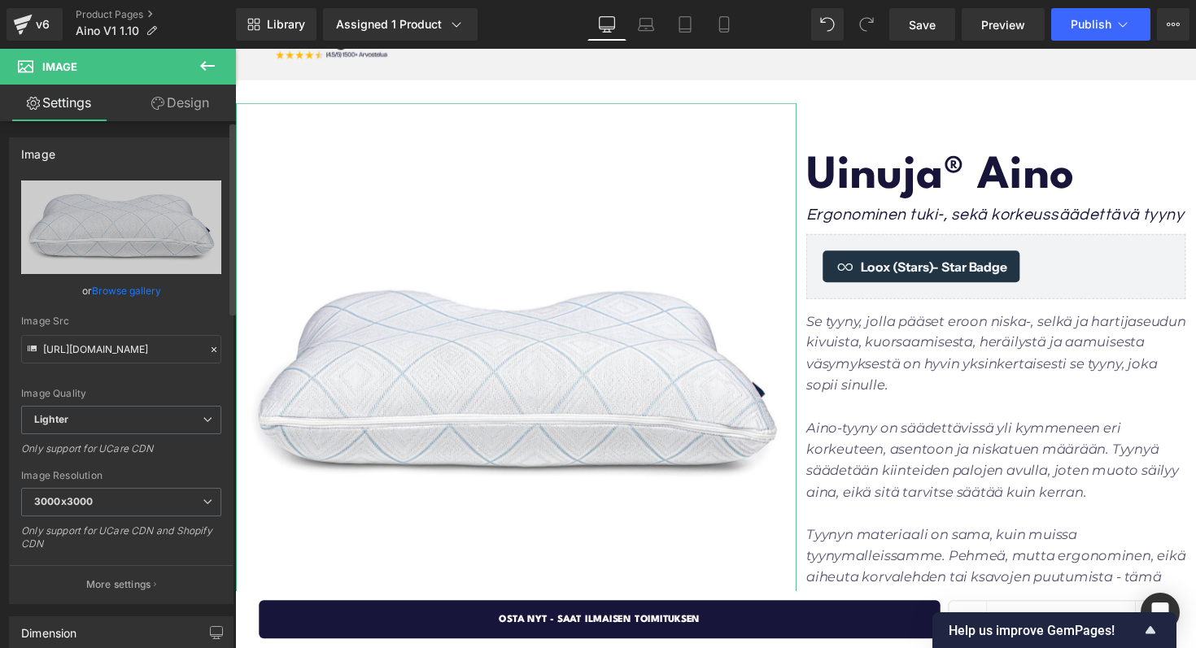
click at [125, 286] on link "Browse gallery" at bounding box center [126, 291] width 69 height 28
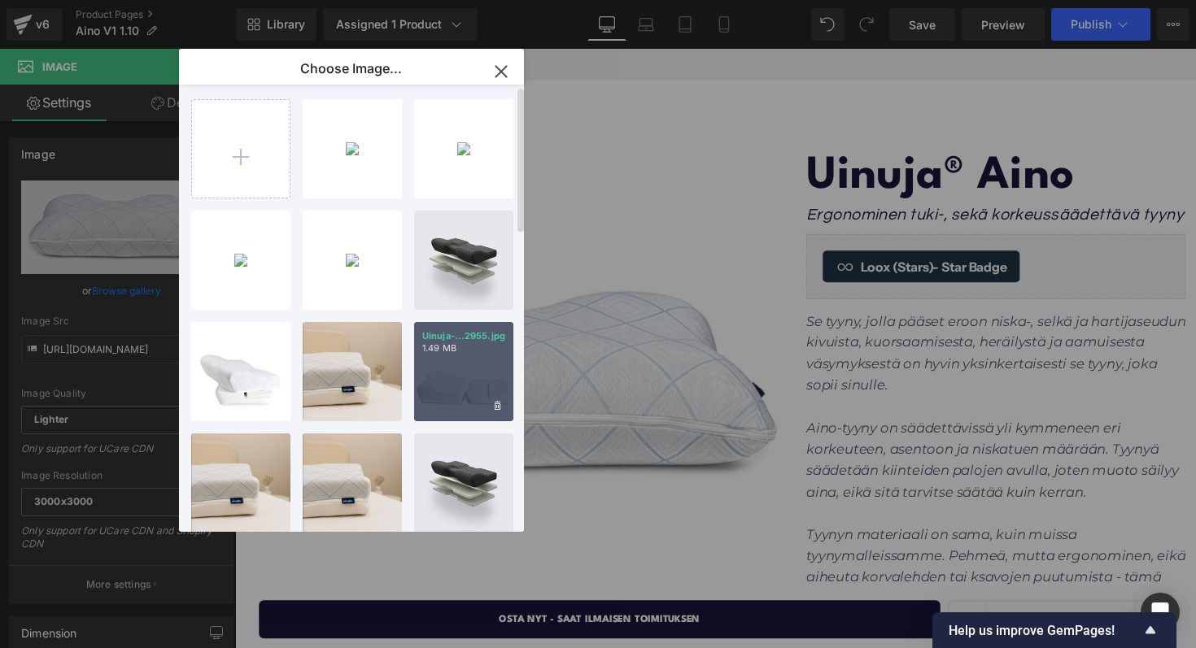
scroll to position [3, 0]
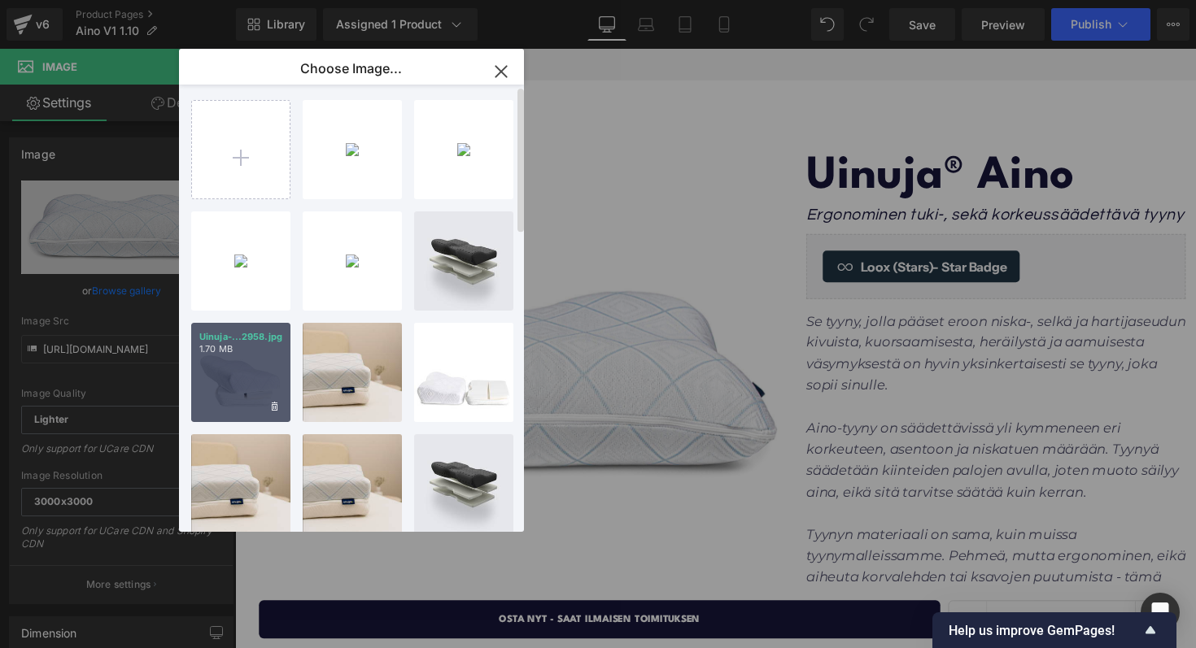
click at [238, 384] on div "Uinuja-...2958.jpg 1.70 MB" at bounding box center [240, 372] width 99 height 99
type input "[URL][DOMAIN_NAME]"
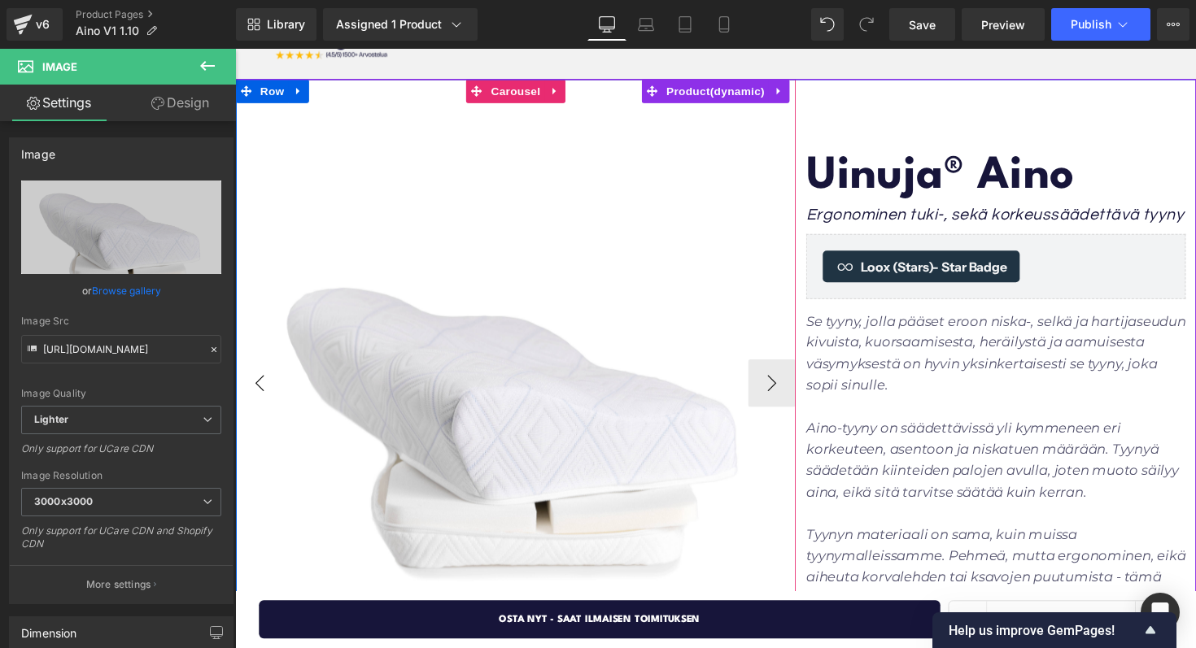
click at [268, 395] on button "‹" at bounding box center [260, 391] width 49 height 49
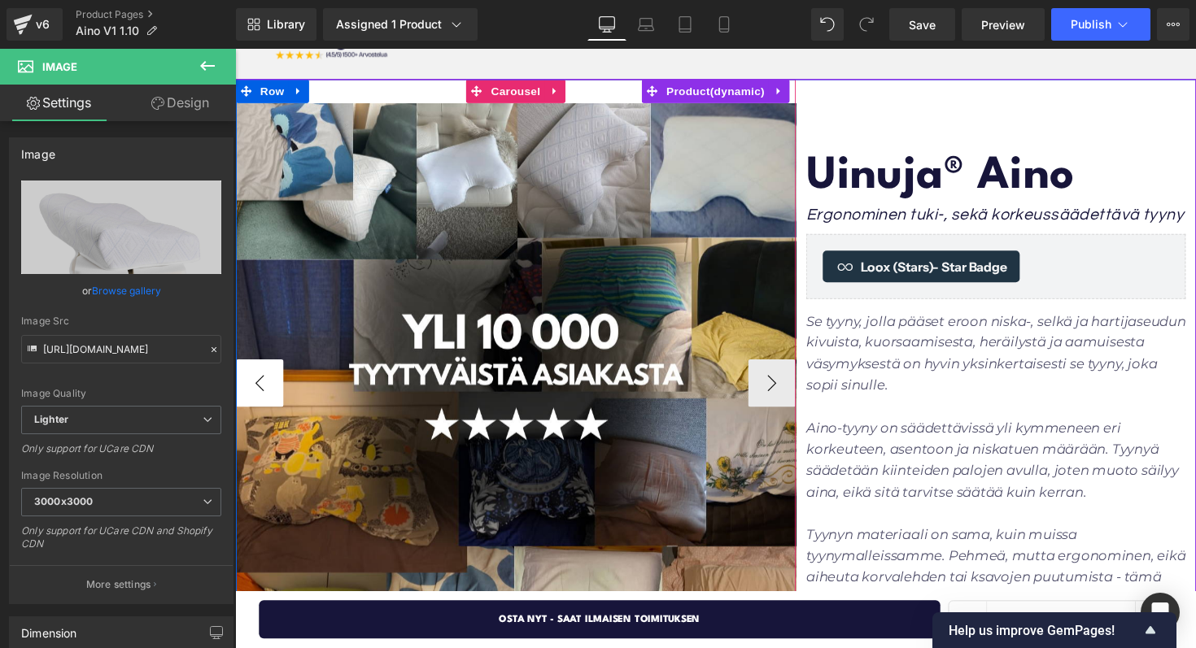
click at [268, 395] on button "‹" at bounding box center [260, 391] width 49 height 49
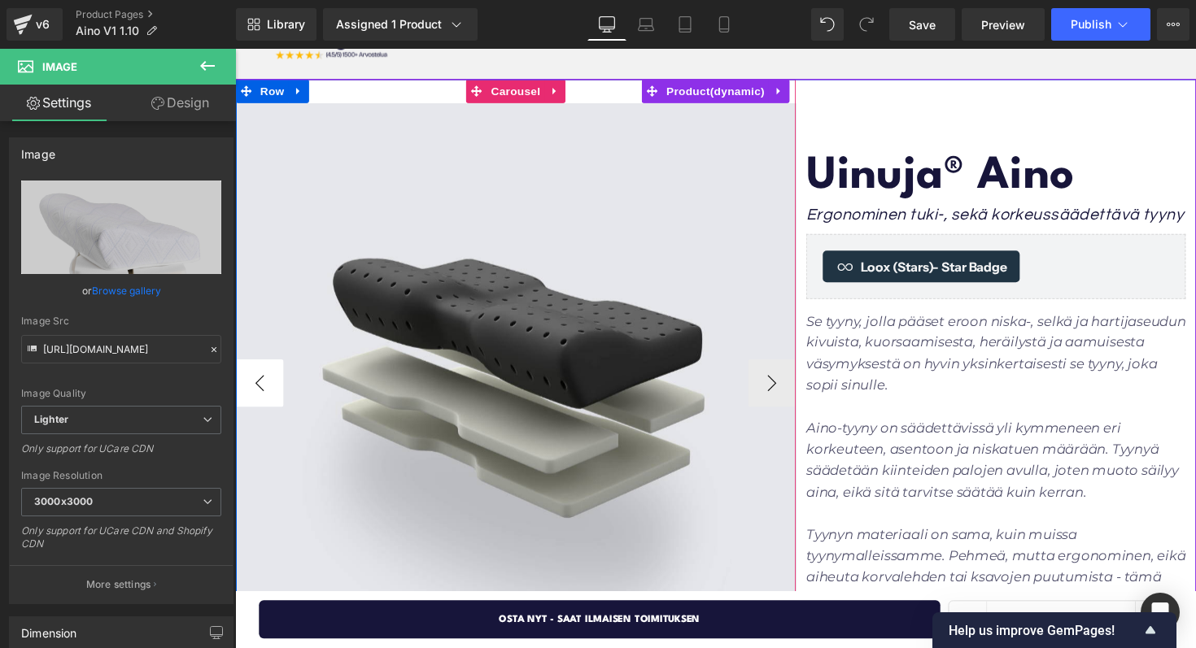
click at [268, 395] on button "‹" at bounding box center [260, 391] width 49 height 49
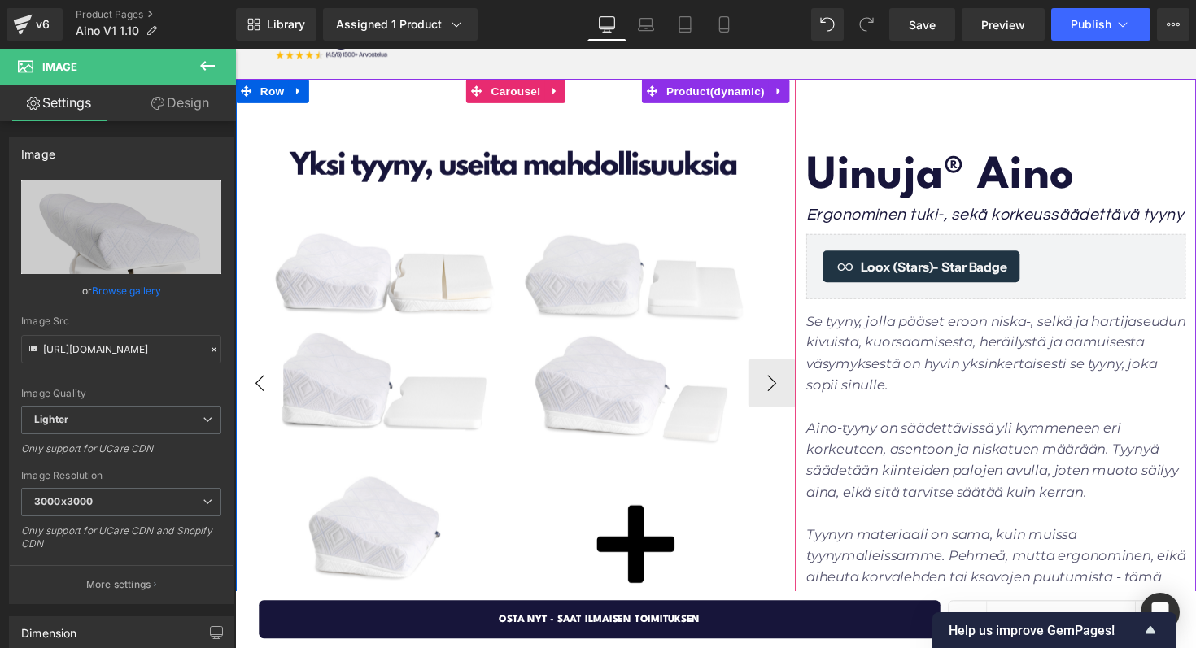
click at [268, 395] on button "‹" at bounding box center [260, 391] width 49 height 49
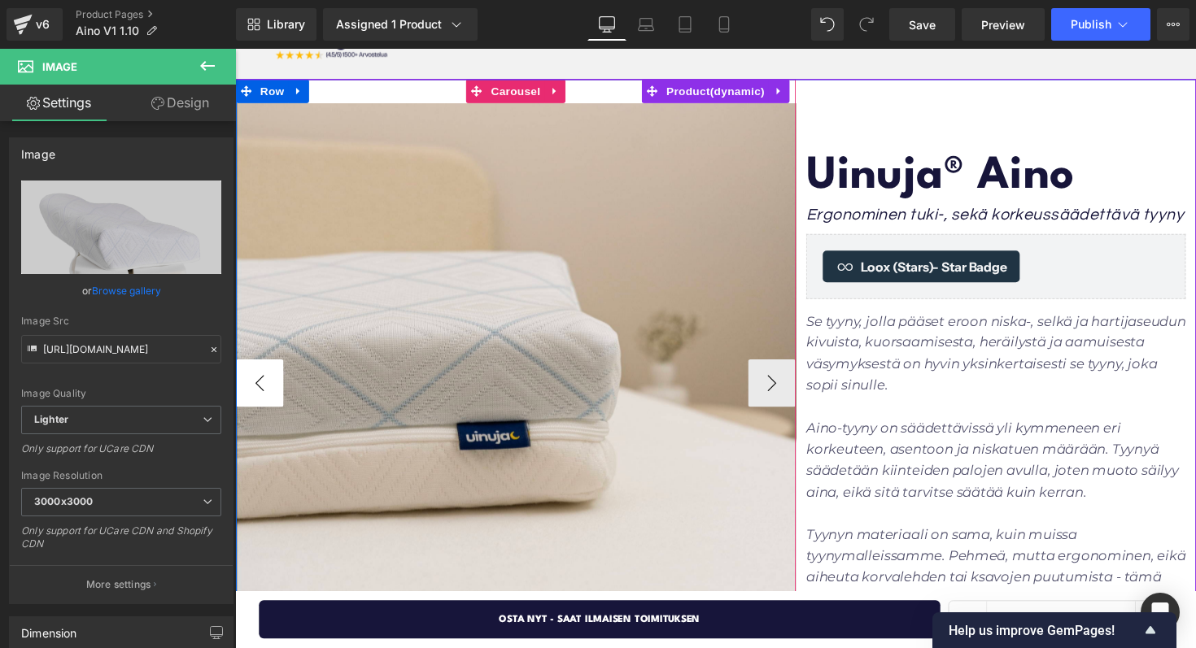
click at [268, 395] on button "‹" at bounding box center [260, 391] width 49 height 49
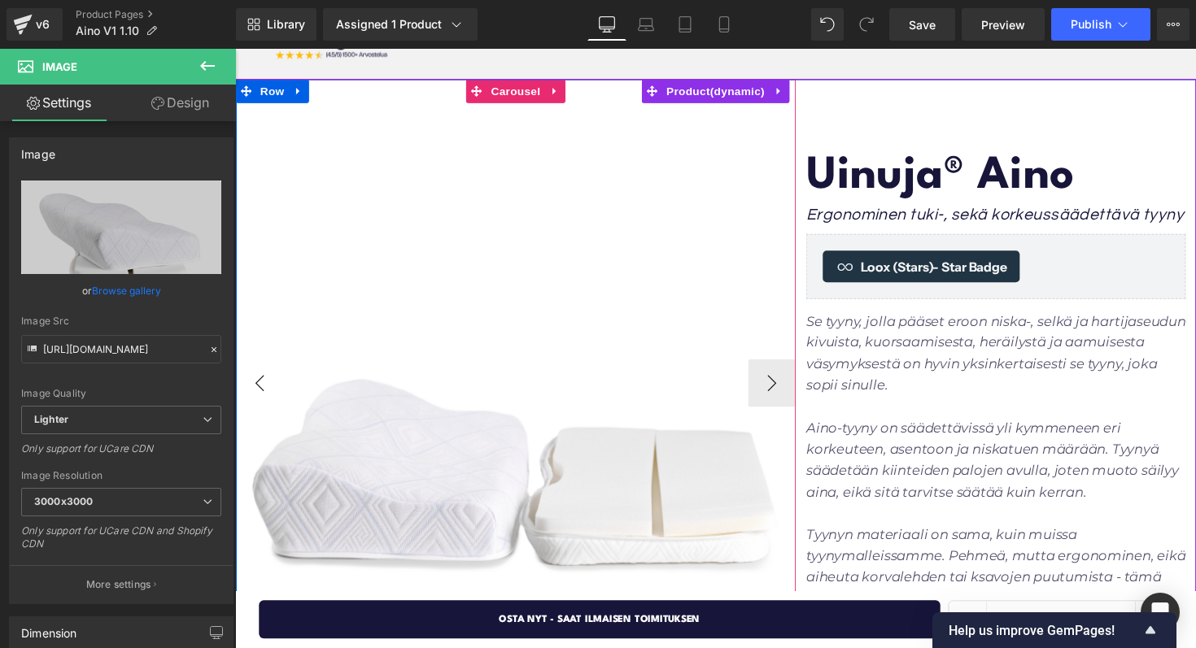
click at [268, 395] on button "‹" at bounding box center [260, 391] width 49 height 49
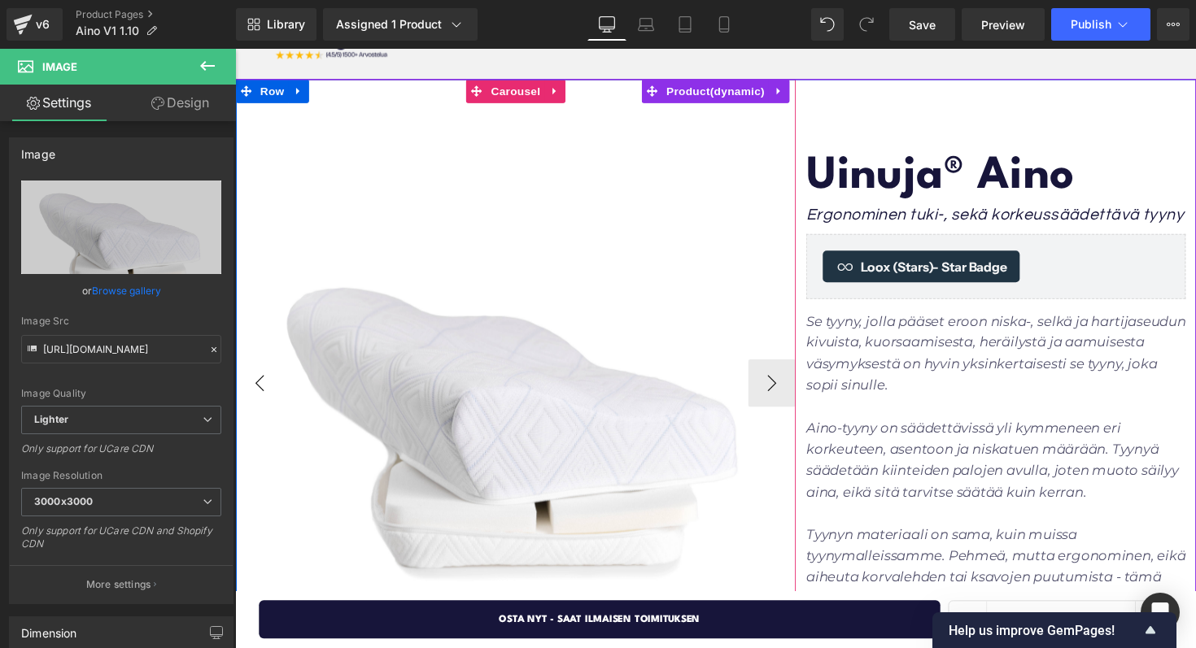
click at [268, 395] on button "‹" at bounding box center [260, 391] width 49 height 49
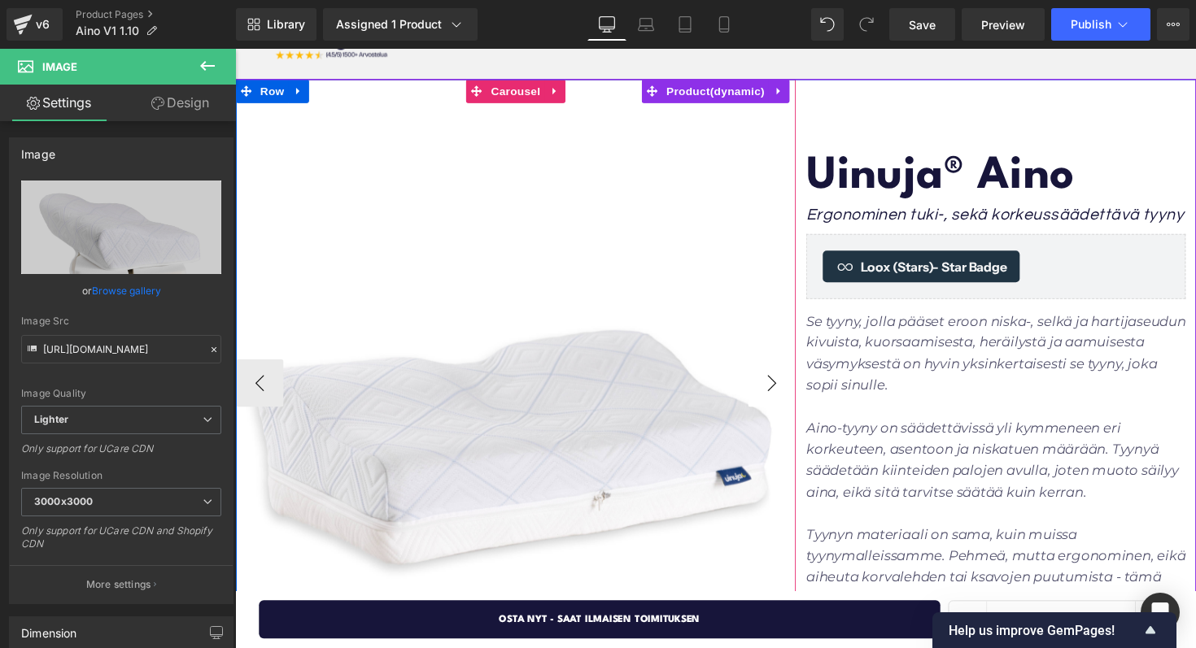
click at [783, 386] on button "›" at bounding box center [785, 391] width 49 height 49
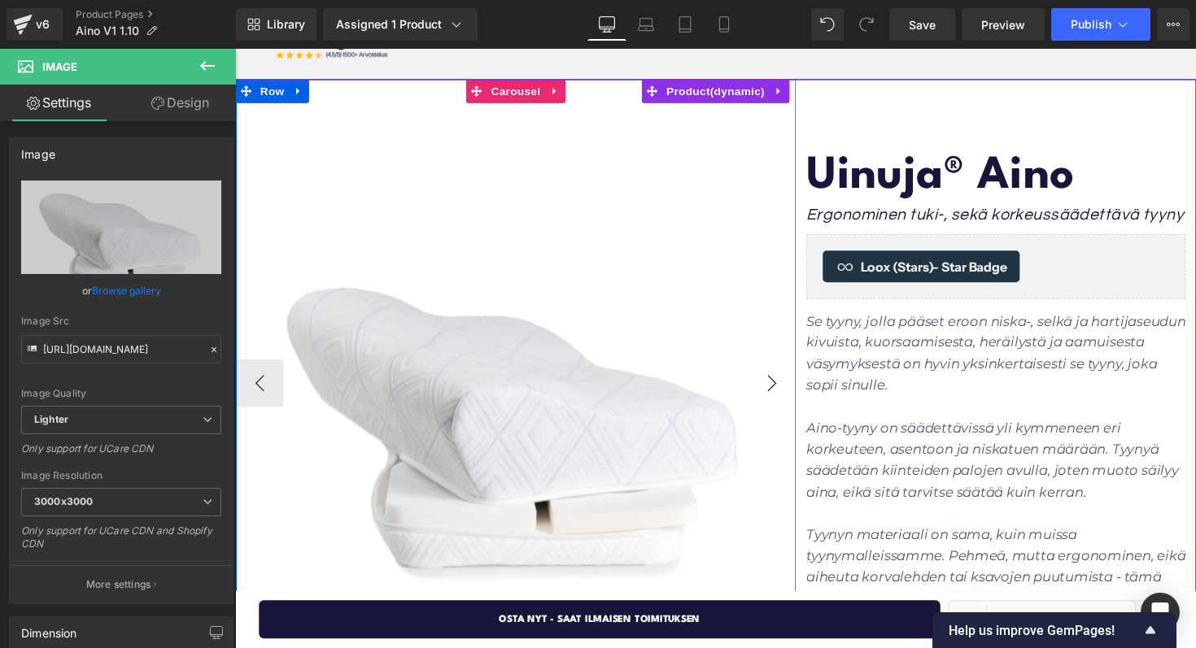
click at [783, 386] on button "›" at bounding box center [785, 391] width 49 height 49
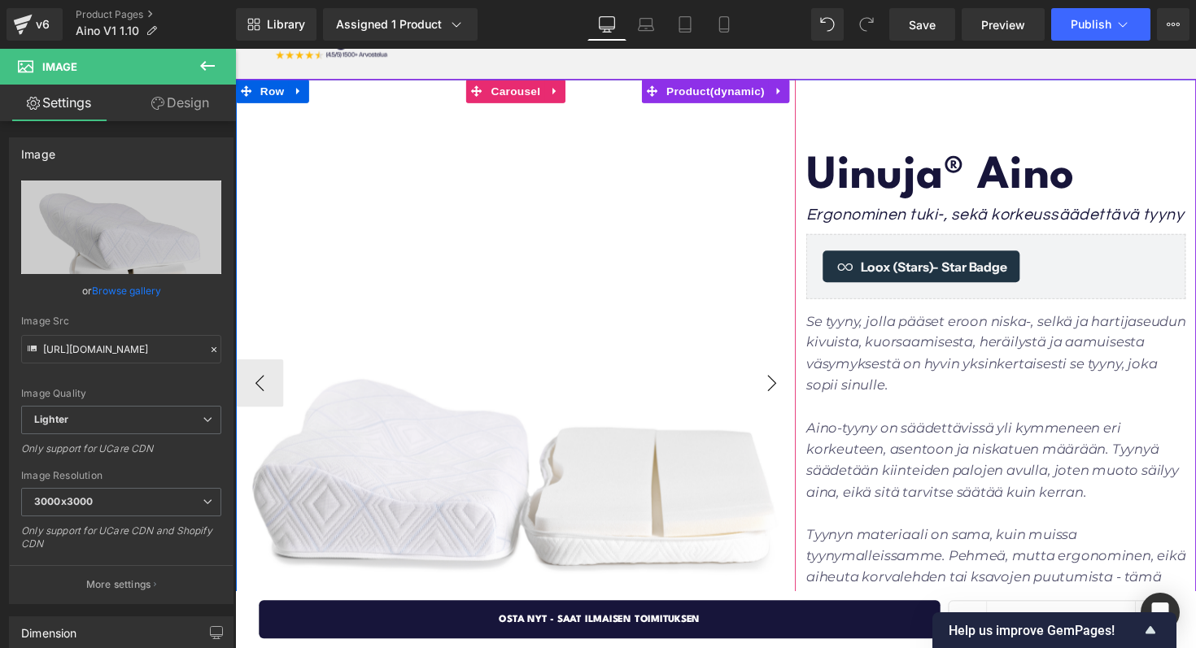
click at [783, 386] on button "›" at bounding box center [785, 391] width 49 height 49
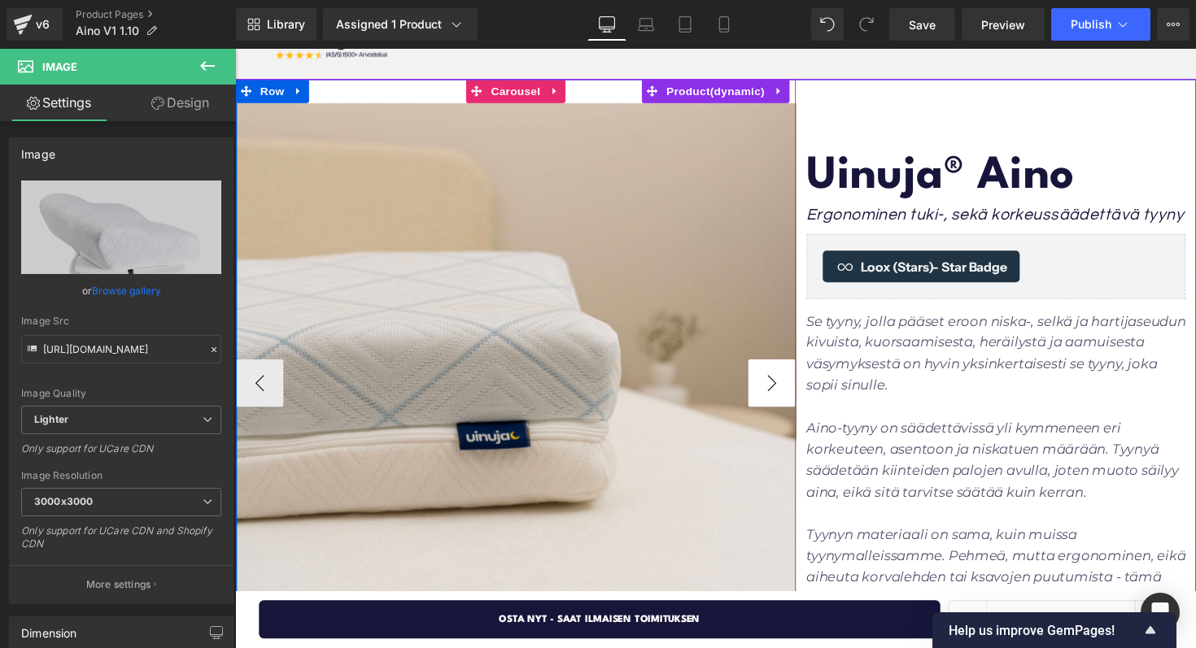
click at [783, 386] on button "›" at bounding box center [785, 391] width 49 height 49
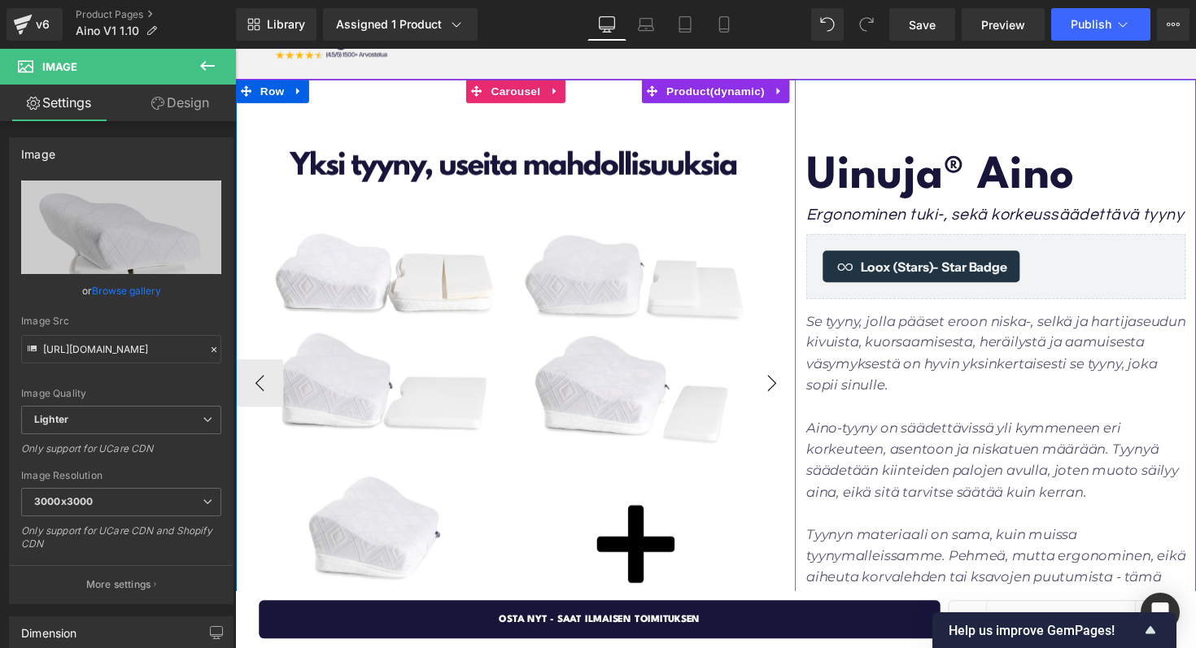
click at [783, 386] on button "›" at bounding box center [785, 391] width 49 height 49
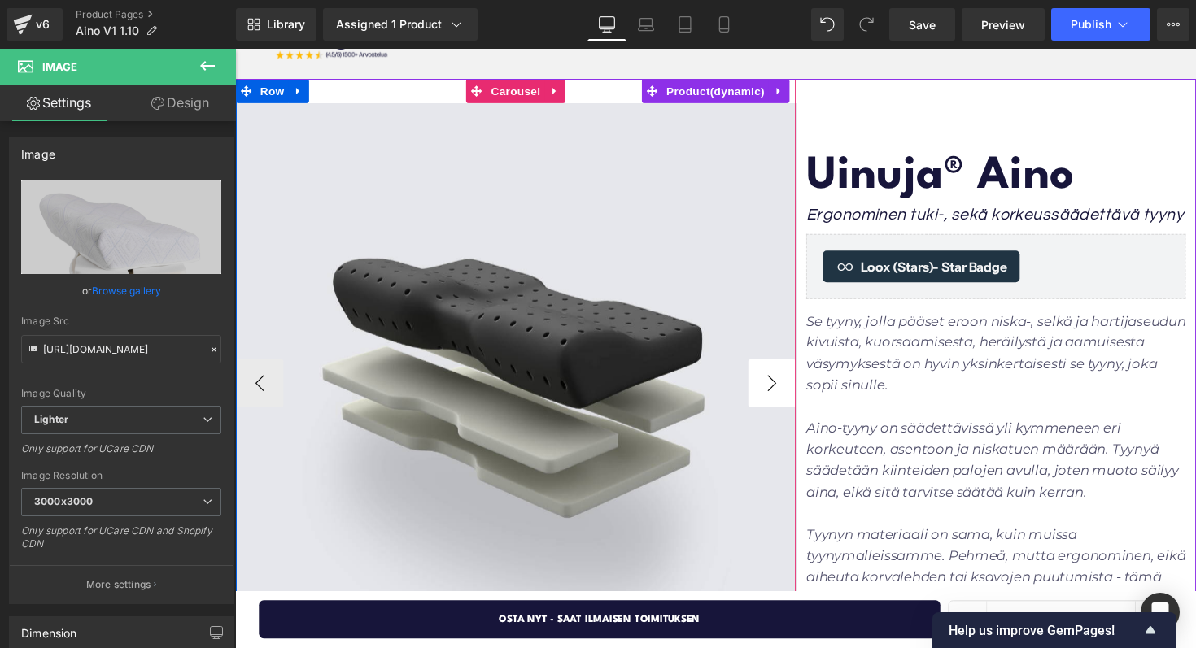
click at [783, 386] on button "›" at bounding box center [785, 391] width 49 height 49
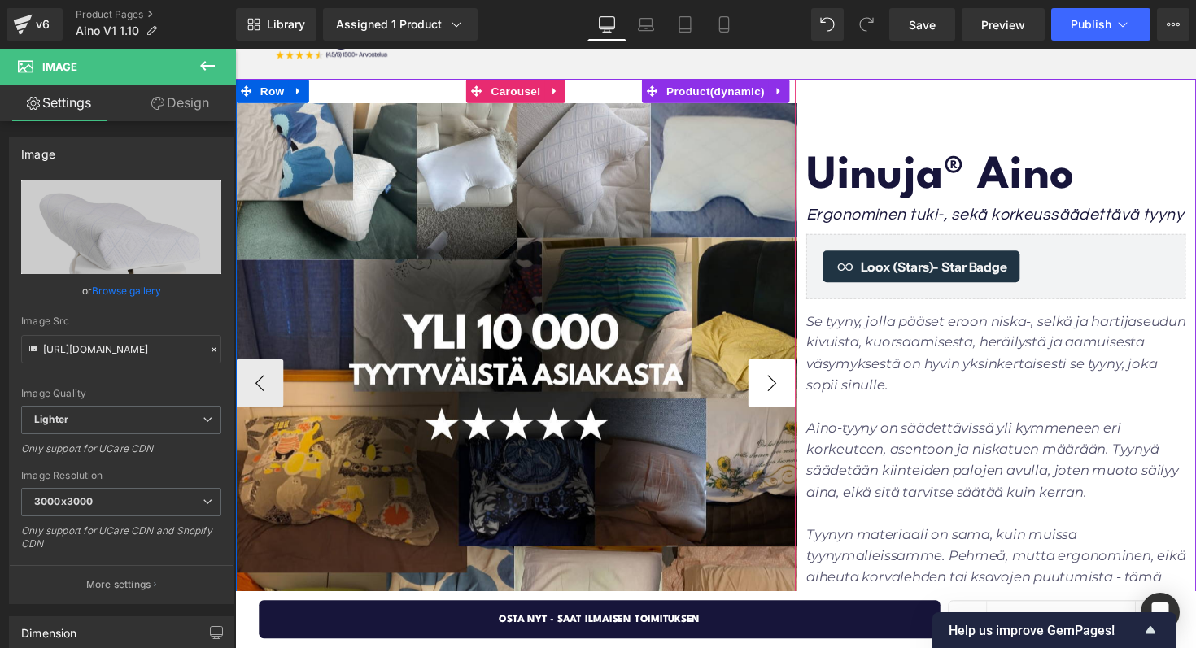
click at [783, 386] on button "›" at bounding box center [785, 391] width 49 height 49
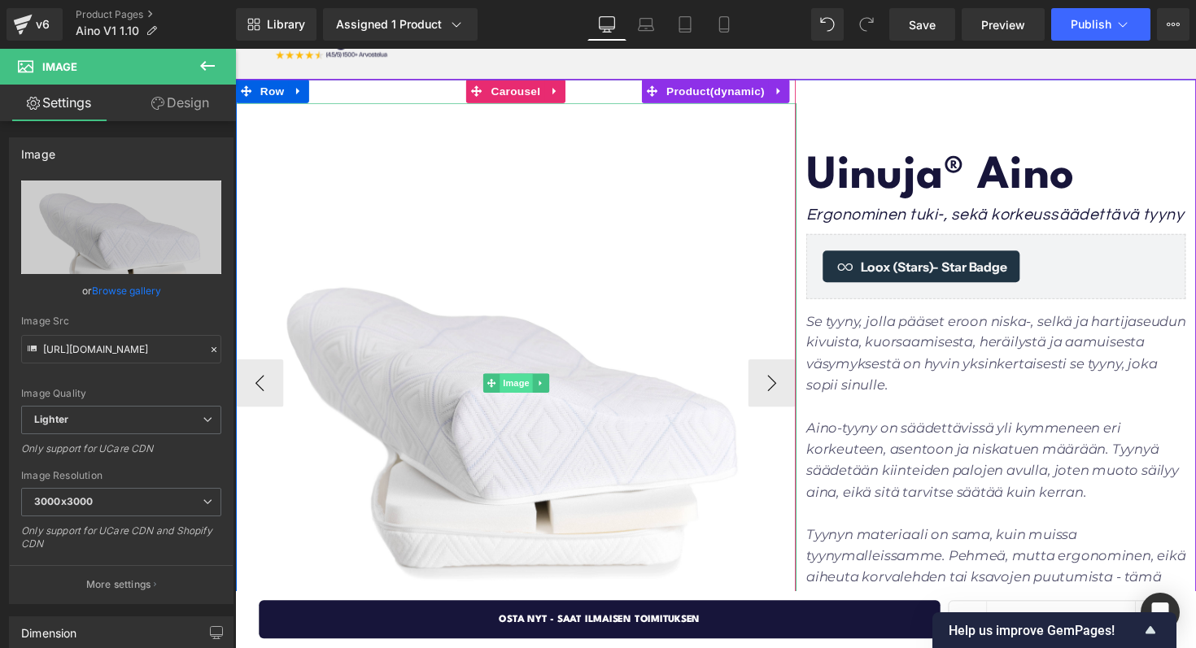
click at [526, 392] on span "Image" at bounding box center [523, 392] width 34 height 20
click at [792, 386] on button "›" at bounding box center [785, 391] width 49 height 49
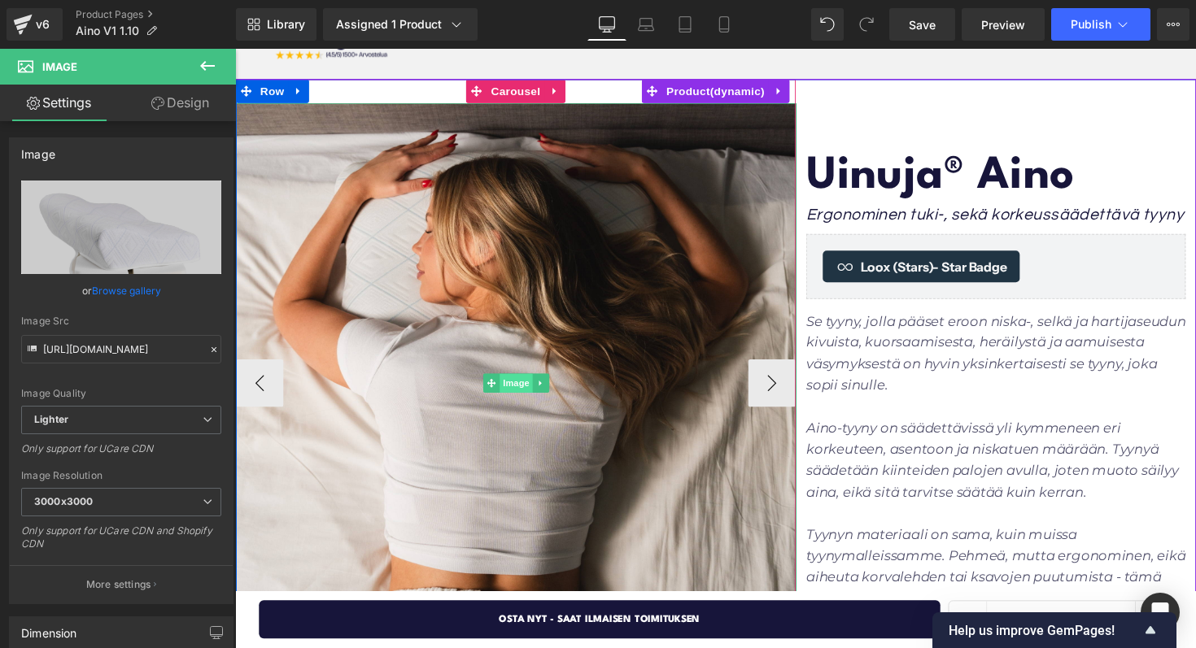
click at [522, 393] on span "Image" at bounding box center [523, 392] width 34 height 20
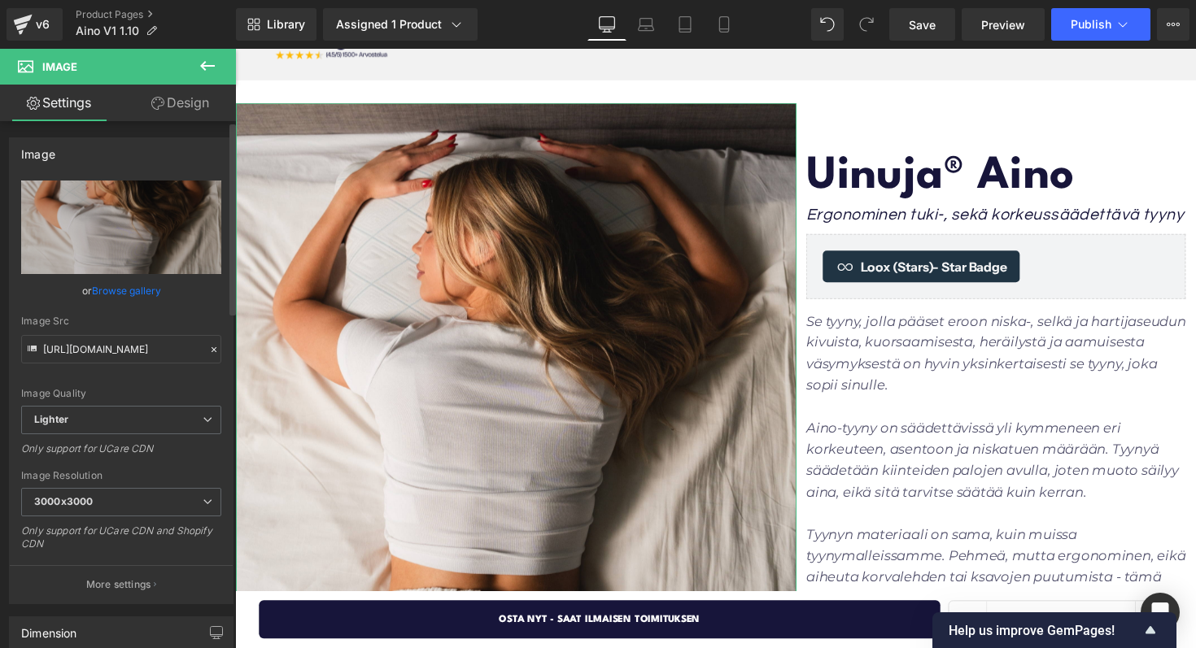
click at [139, 287] on link "Browse gallery" at bounding box center [126, 291] width 69 height 28
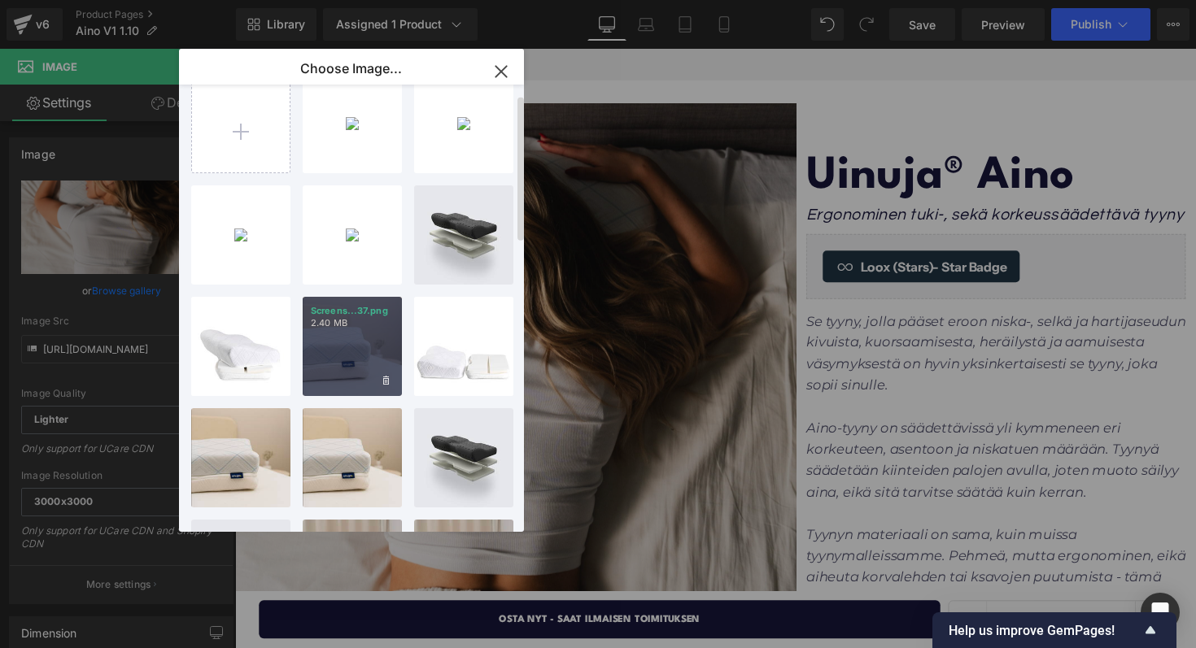
scroll to position [0, 0]
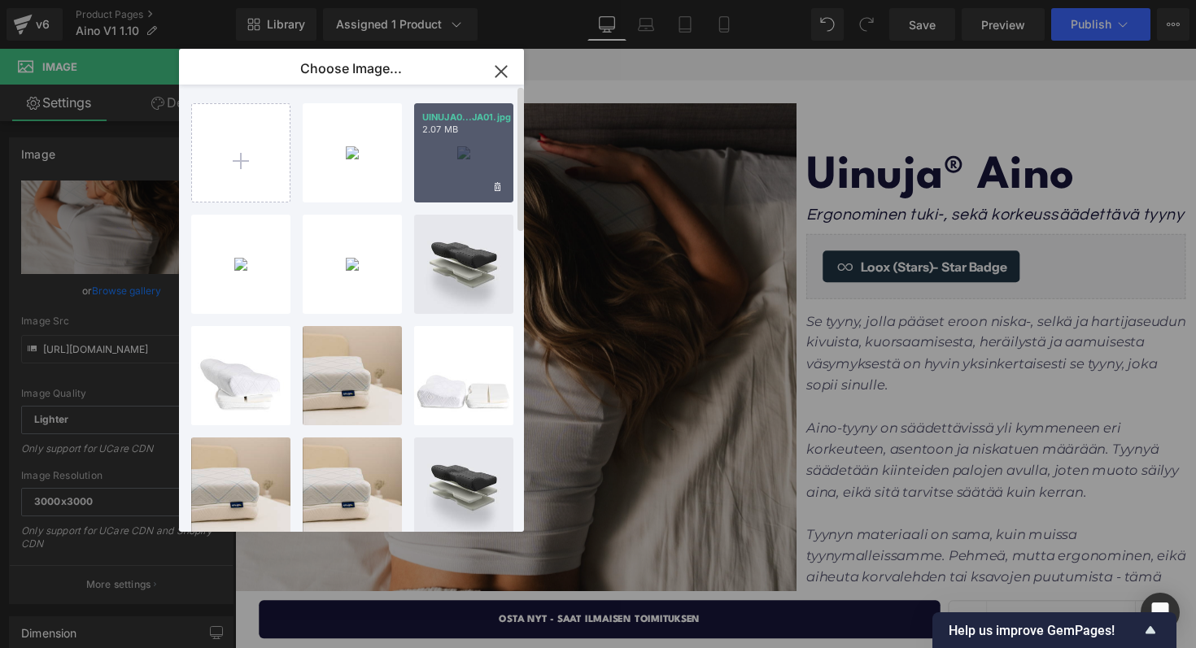
click at [455, 158] on div "UINUJA0...JA01.jpg 2.07 MB" at bounding box center [463, 152] width 99 height 99
type input "[URL][DOMAIN_NAME]"
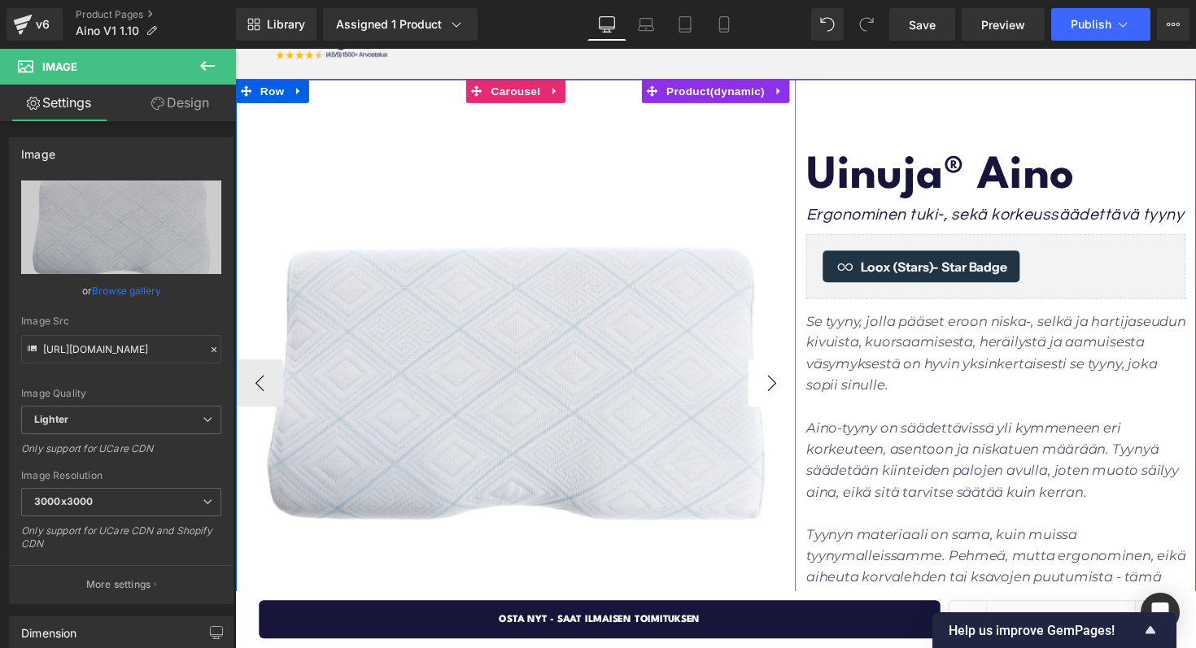
click at [770, 390] on button "›" at bounding box center [785, 391] width 49 height 49
click at [775, 390] on button "›" at bounding box center [785, 391] width 49 height 49
click at [265, 400] on button "‹" at bounding box center [260, 391] width 49 height 49
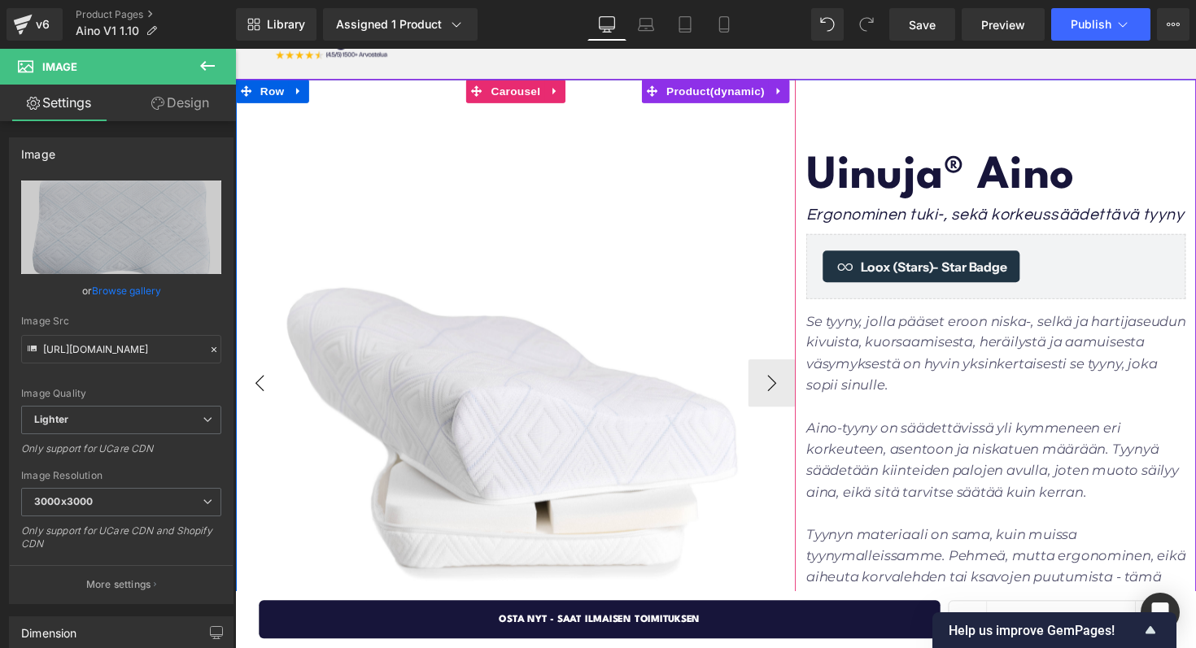
click at [265, 400] on button "‹" at bounding box center [260, 391] width 49 height 49
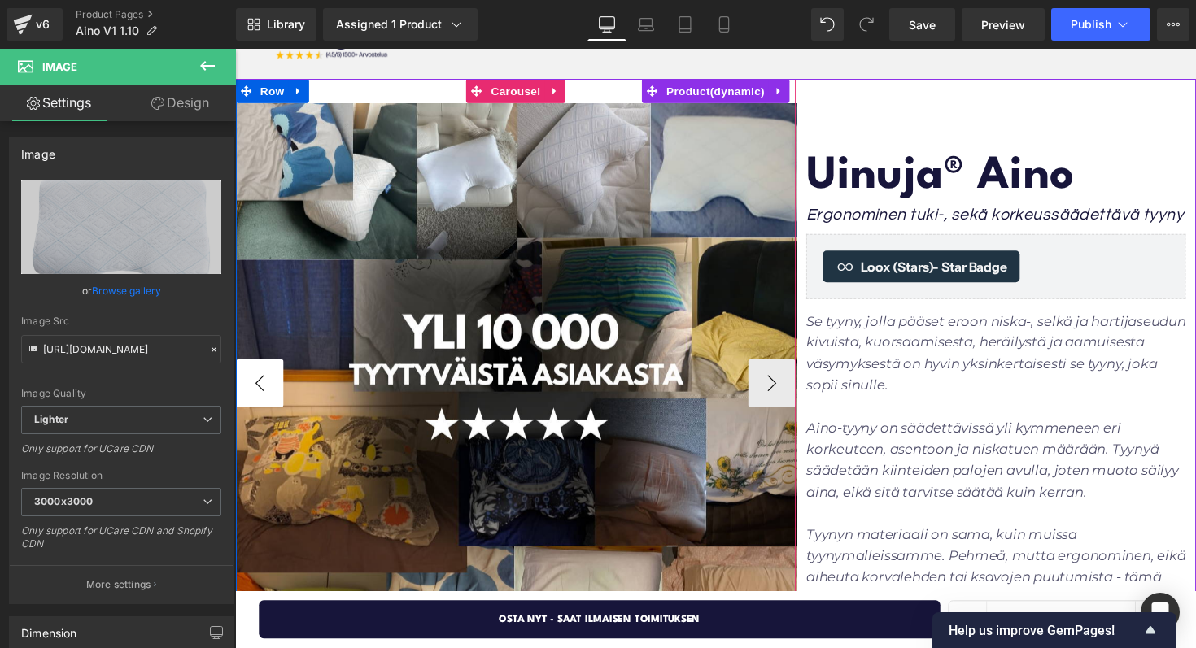
click at [264, 399] on button "‹" at bounding box center [260, 391] width 49 height 49
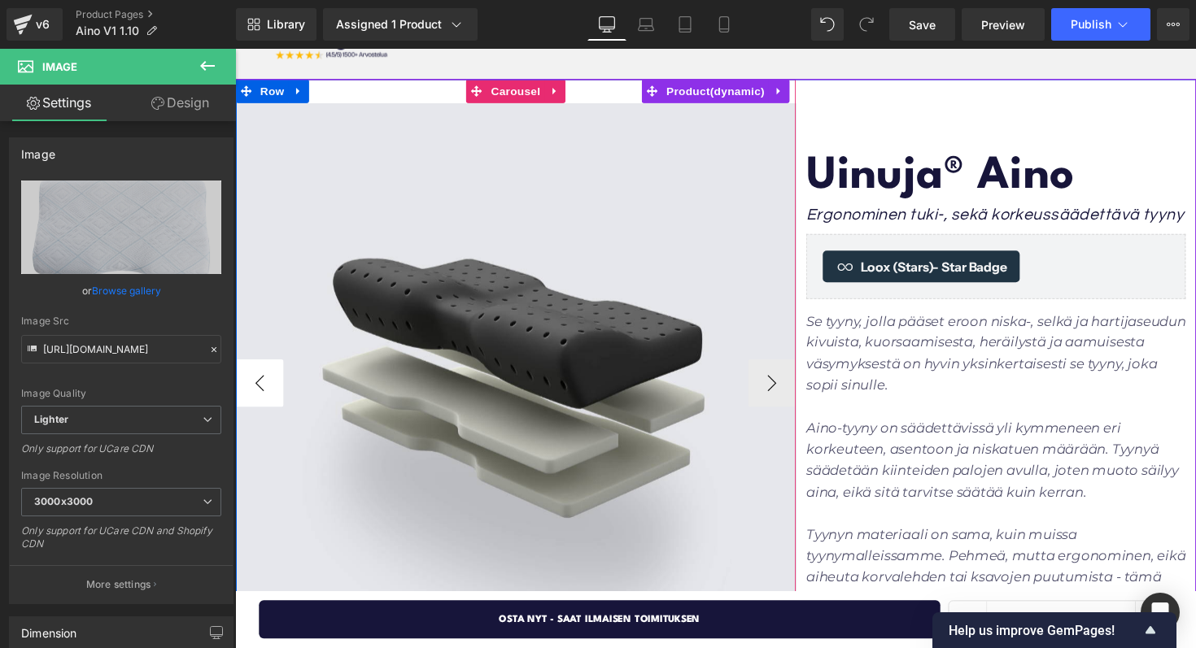
click at [264, 399] on button "‹" at bounding box center [260, 391] width 49 height 49
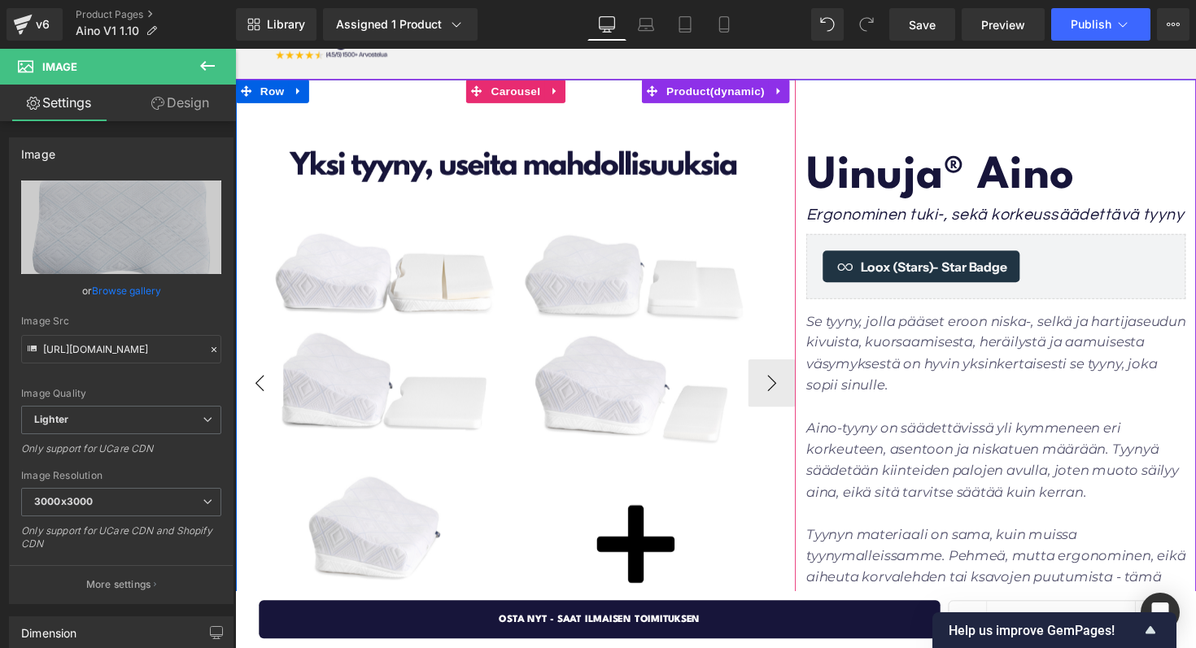
click at [264, 399] on button "‹" at bounding box center [260, 391] width 49 height 49
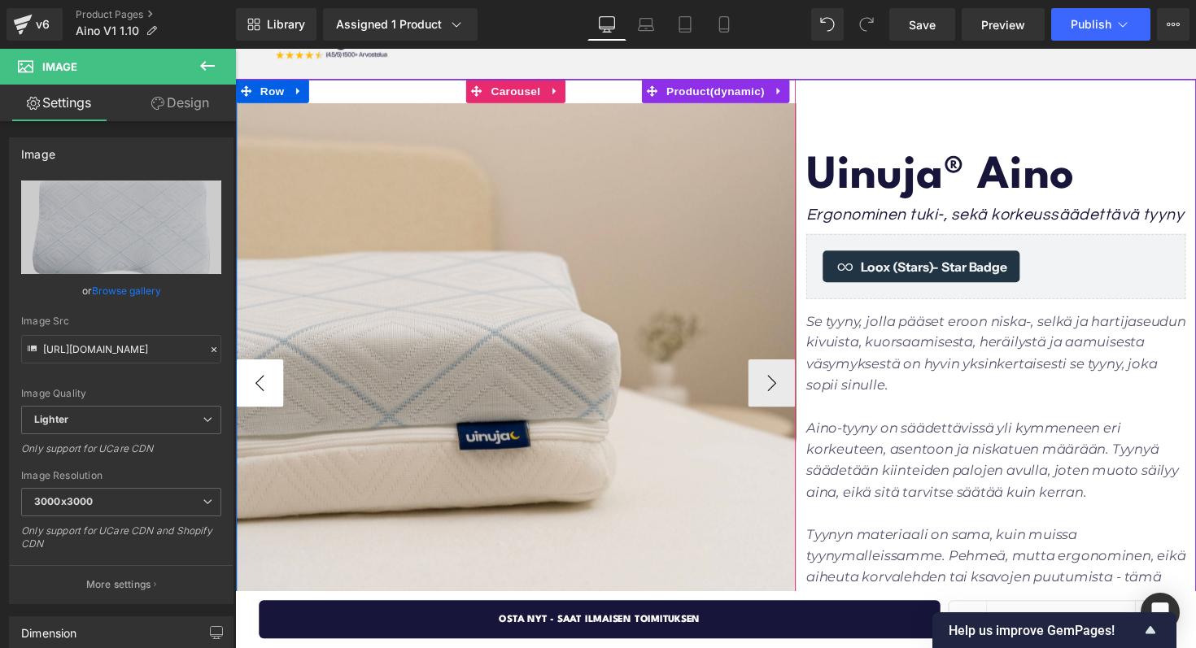
click at [264, 399] on button "‹" at bounding box center [260, 391] width 49 height 49
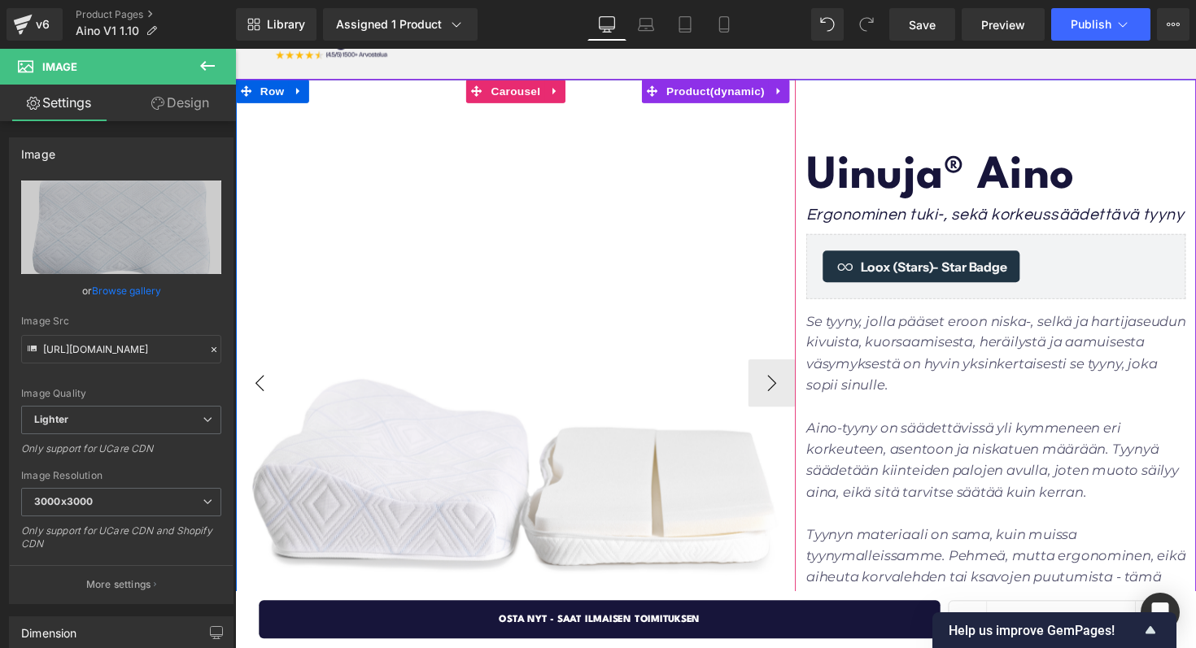
click at [264, 399] on button "‹" at bounding box center [260, 391] width 49 height 49
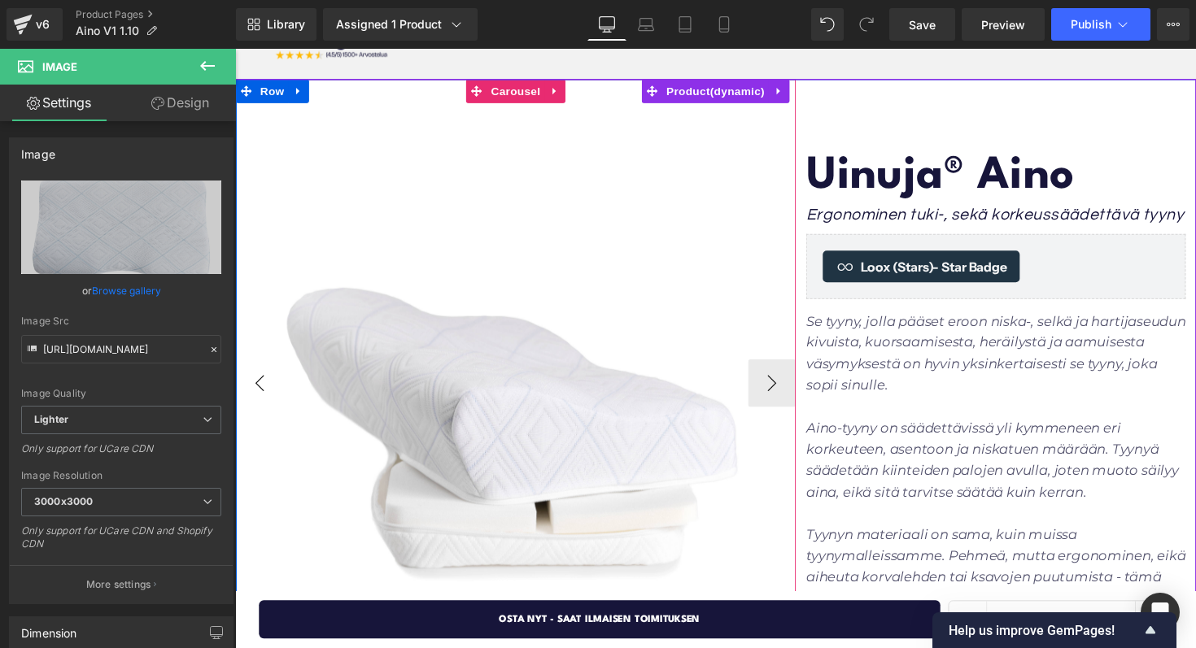
click at [264, 399] on button "‹" at bounding box center [260, 391] width 49 height 49
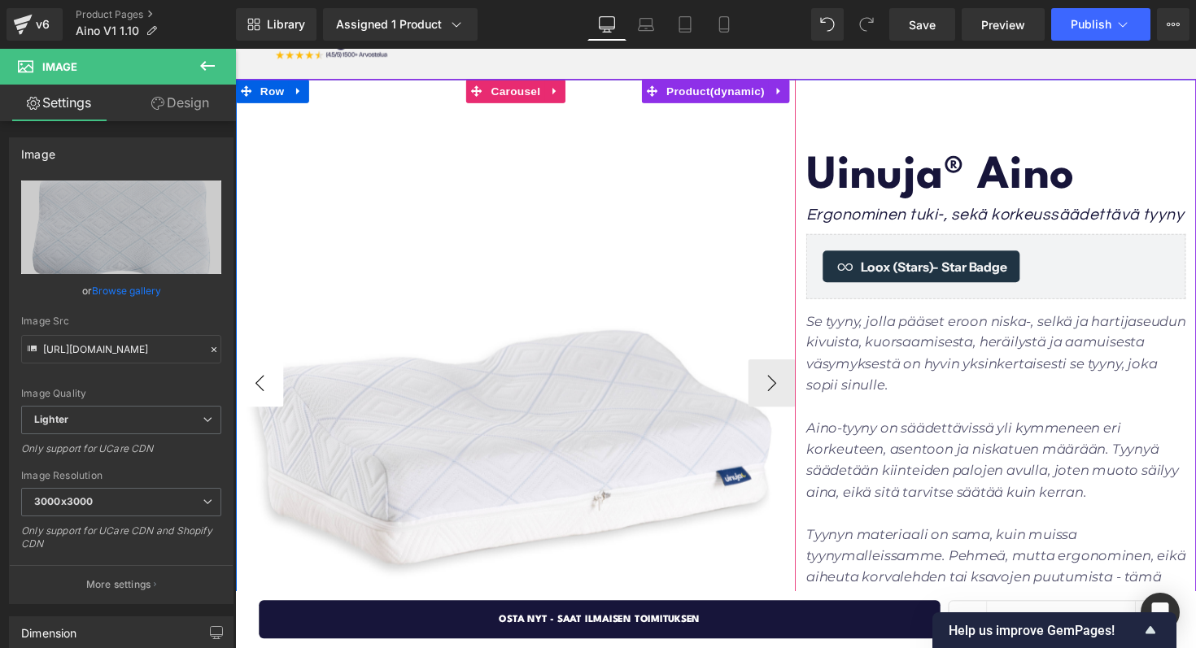
click at [264, 399] on button "‹" at bounding box center [260, 391] width 49 height 49
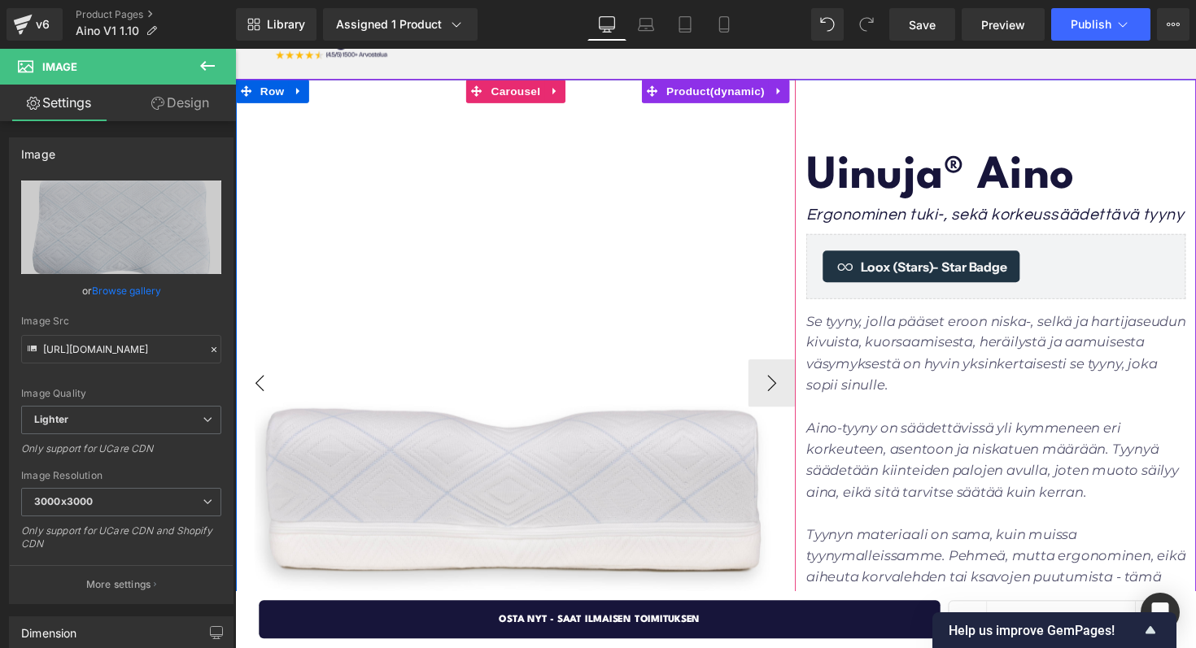
click at [264, 399] on button "‹" at bounding box center [260, 391] width 49 height 49
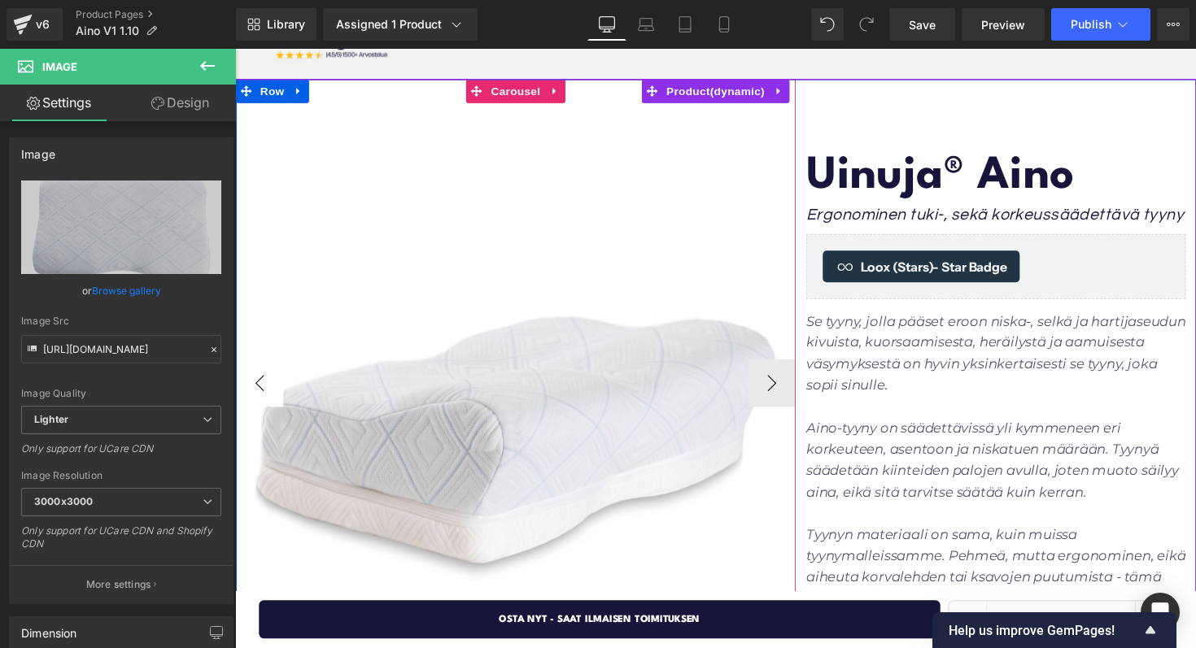
click at [264, 399] on button "‹" at bounding box center [260, 391] width 49 height 49
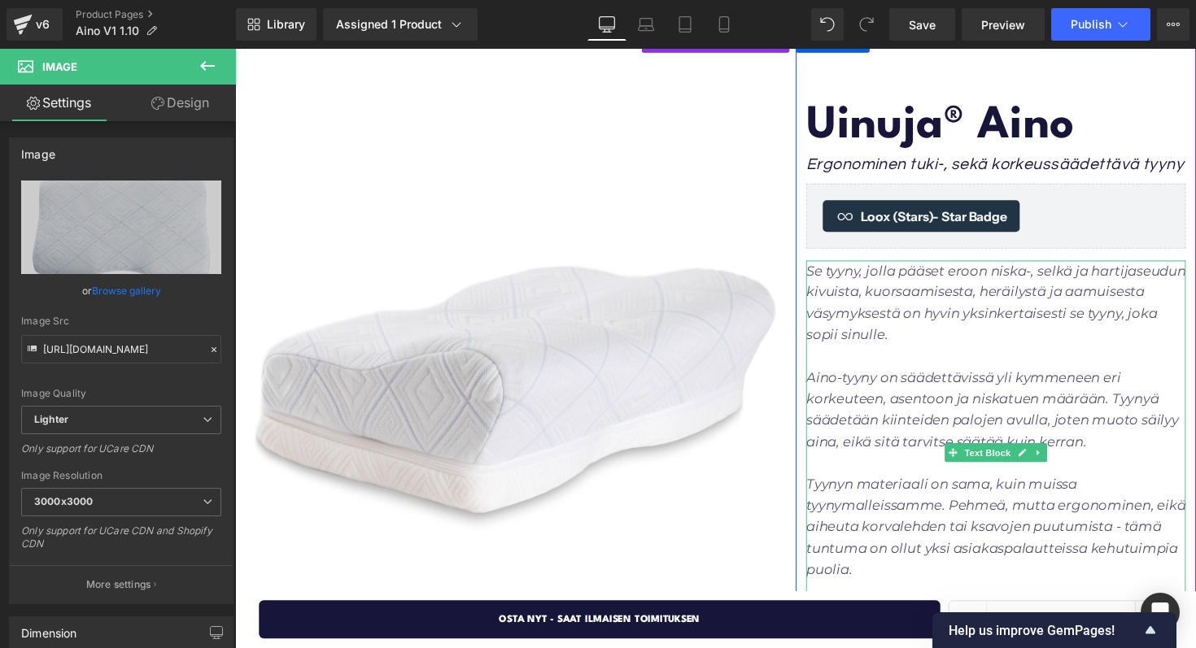
scroll to position [151, 0]
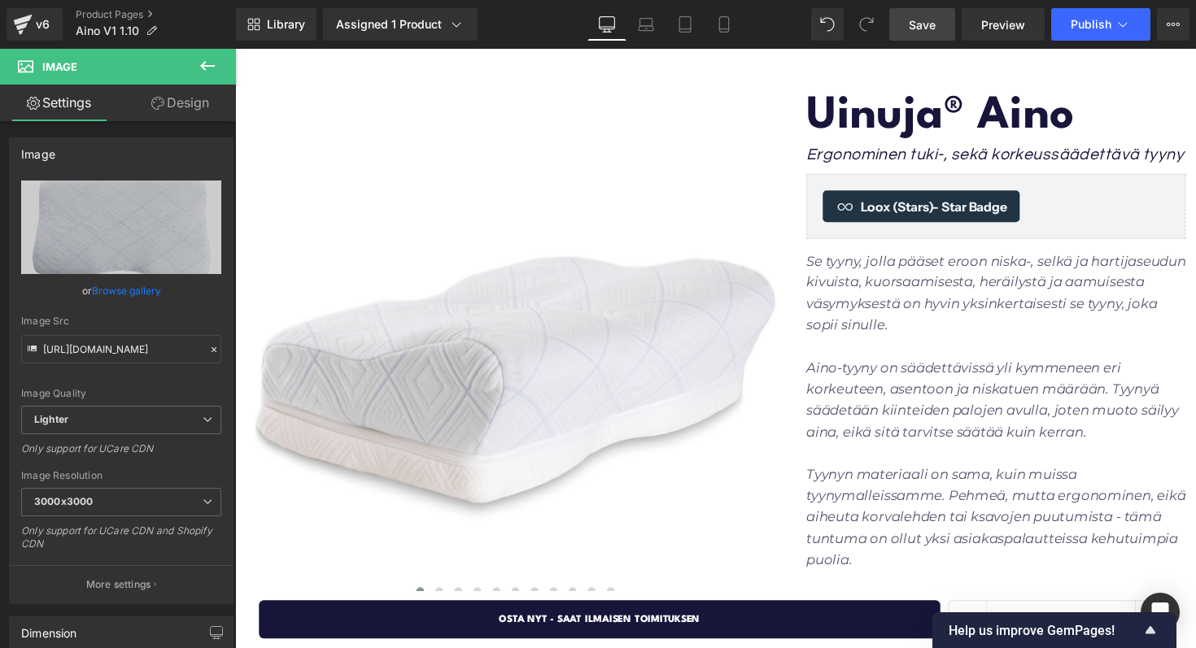
click at [934, 25] on span "Save" at bounding box center [922, 24] width 27 height 17
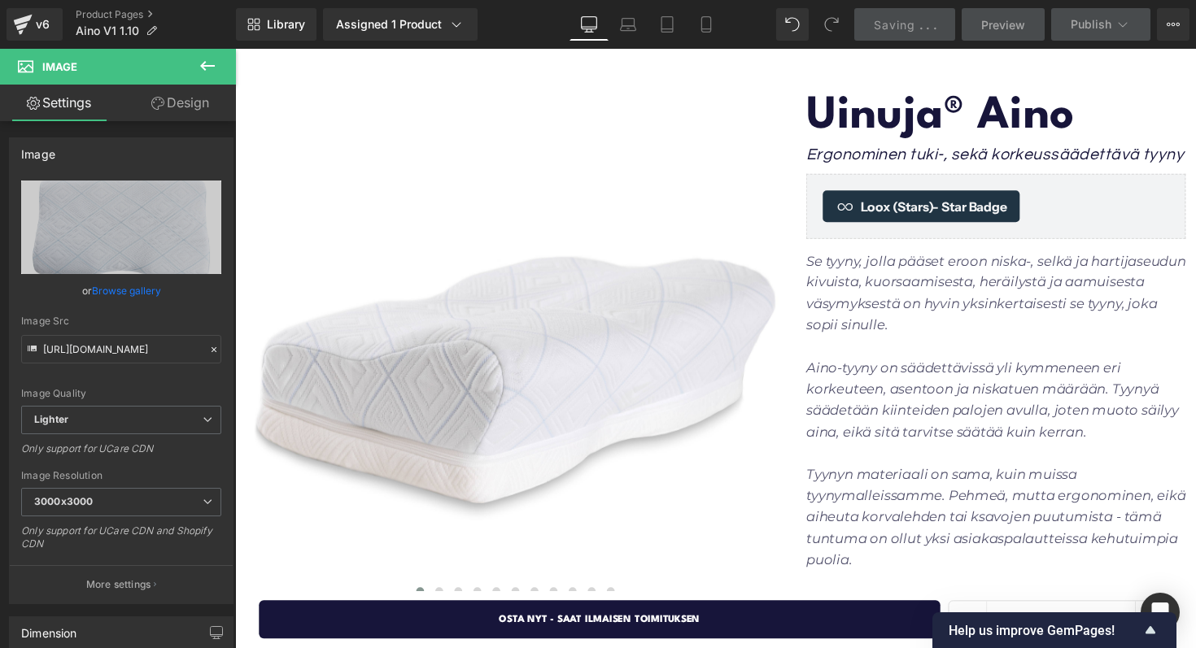
click at [205, 67] on icon at bounding box center [208, 66] width 20 height 20
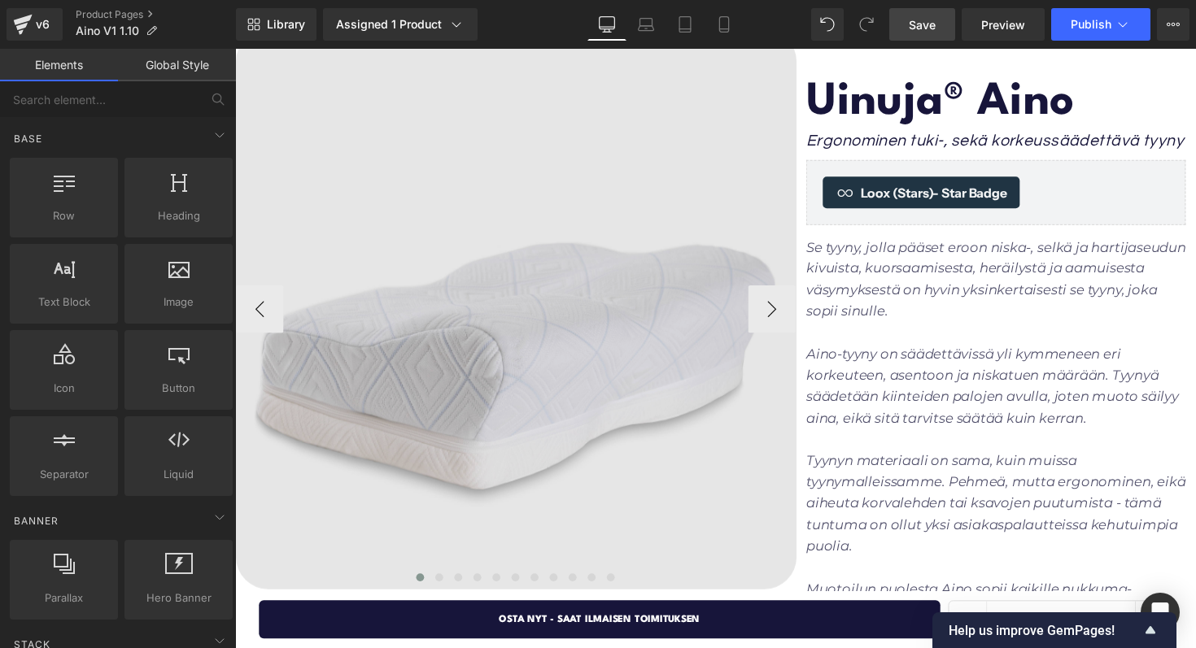
scroll to position [167, 0]
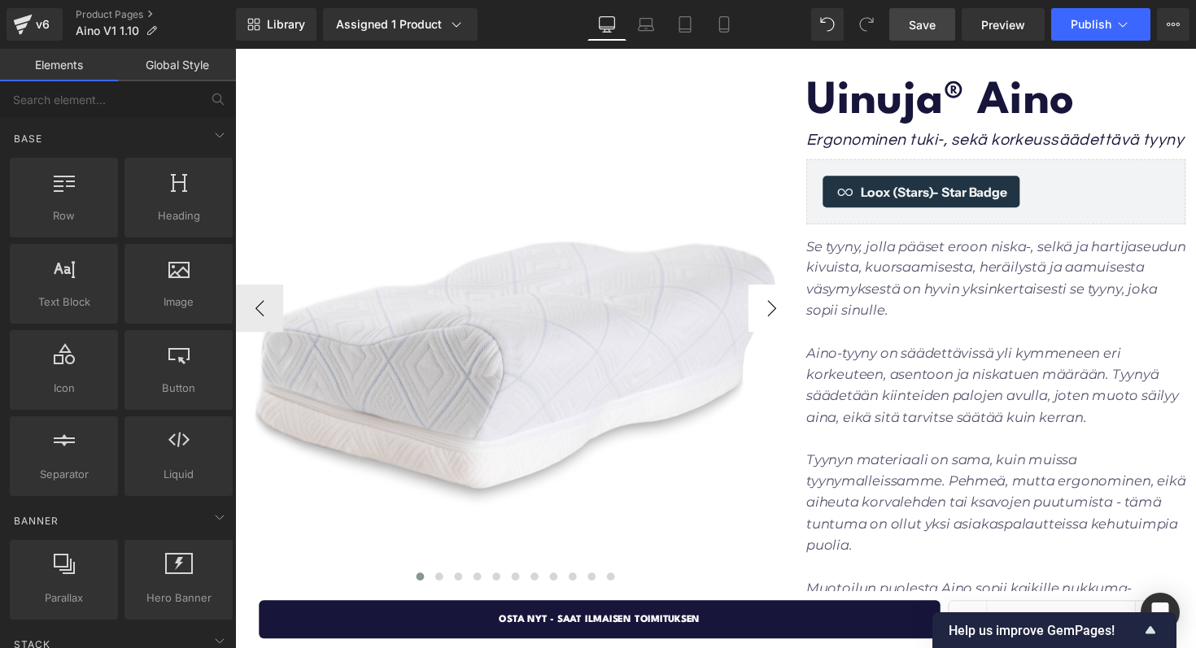
click at [773, 307] on button "›" at bounding box center [785, 314] width 49 height 49
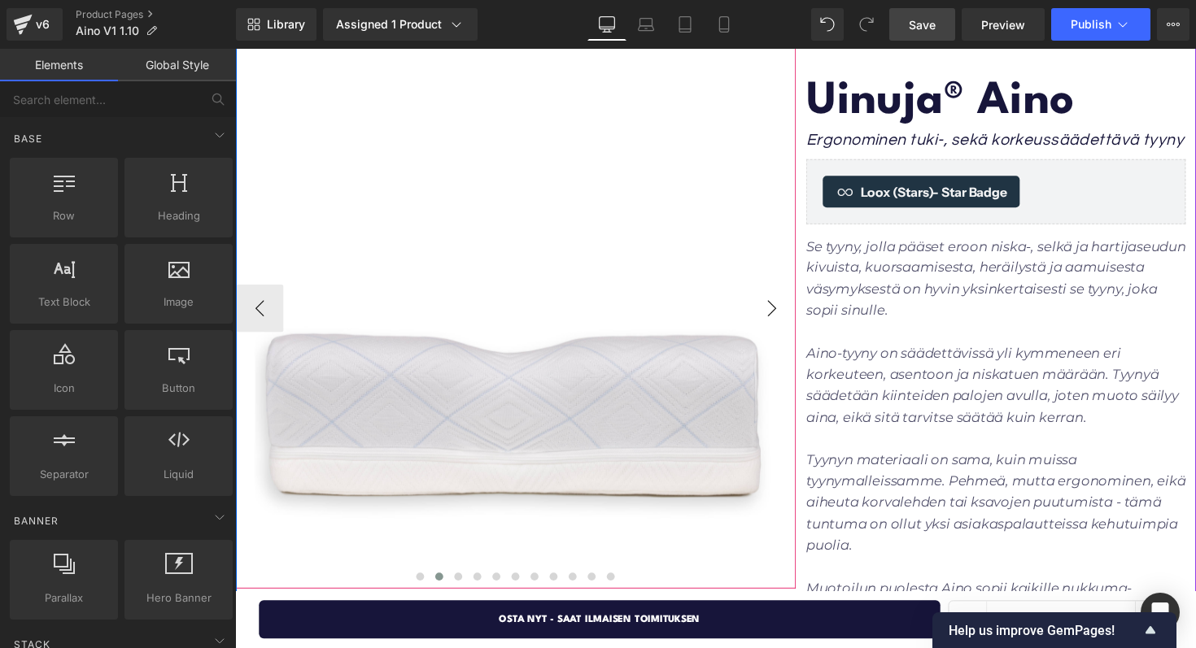
click at [773, 307] on button "›" at bounding box center [785, 314] width 49 height 49
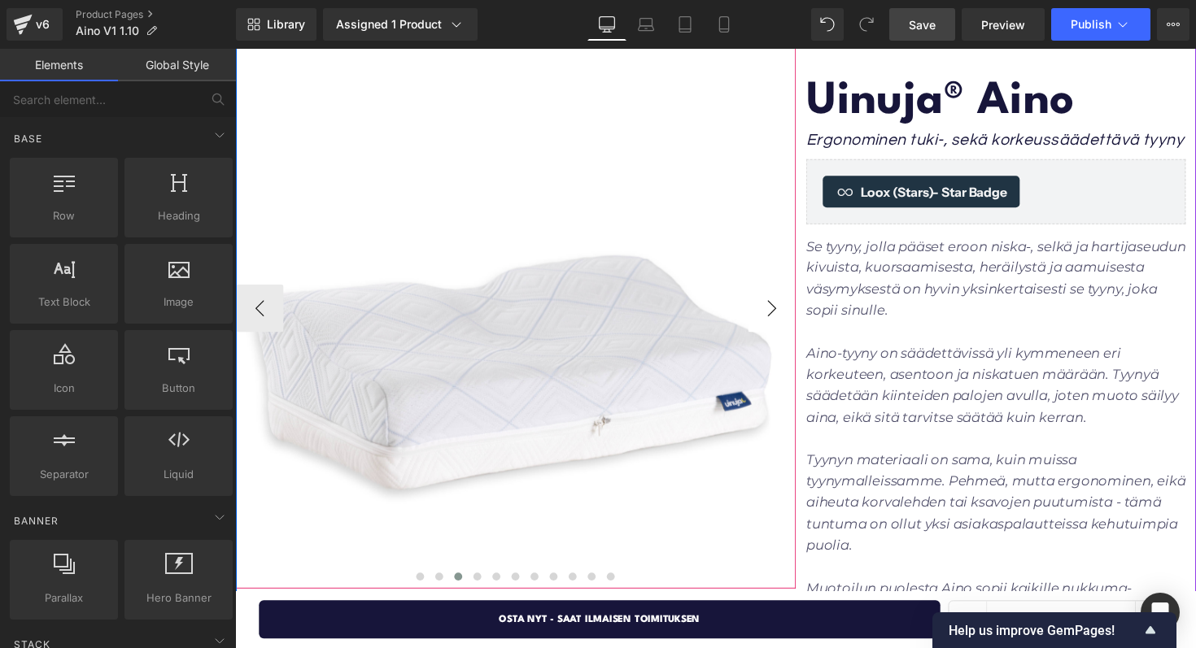
click at [773, 307] on button "›" at bounding box center [785, 314] width 49 height 49
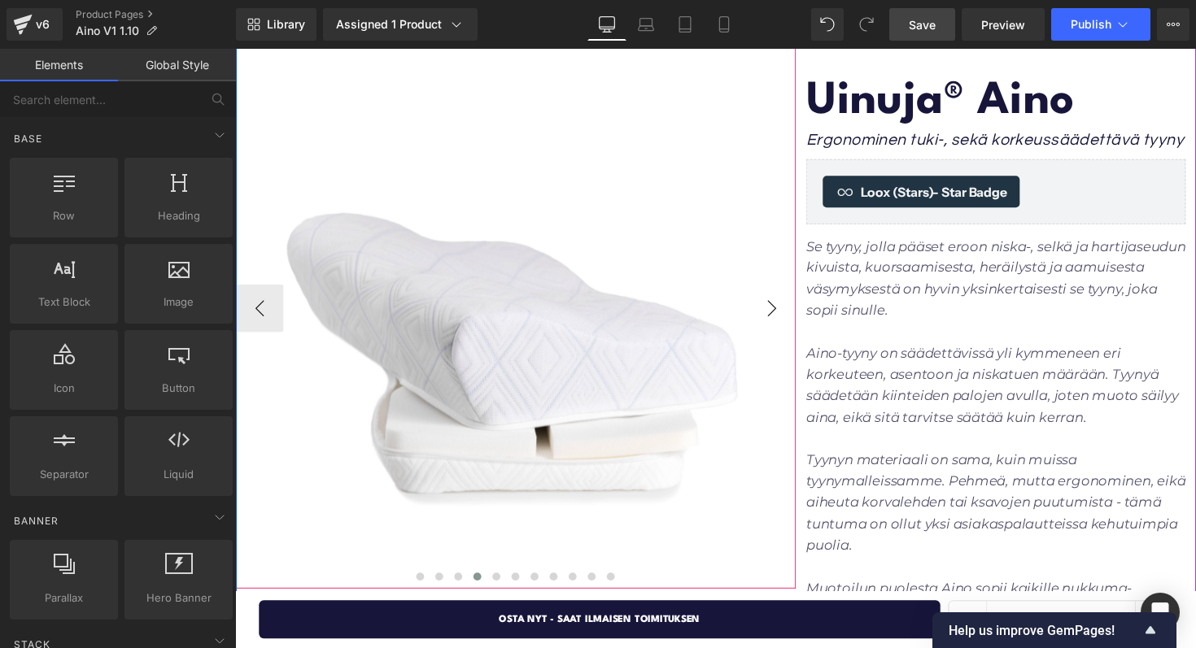
click at [773, 307] on button "›" at bounding box center [785, 314] width 49 height 49
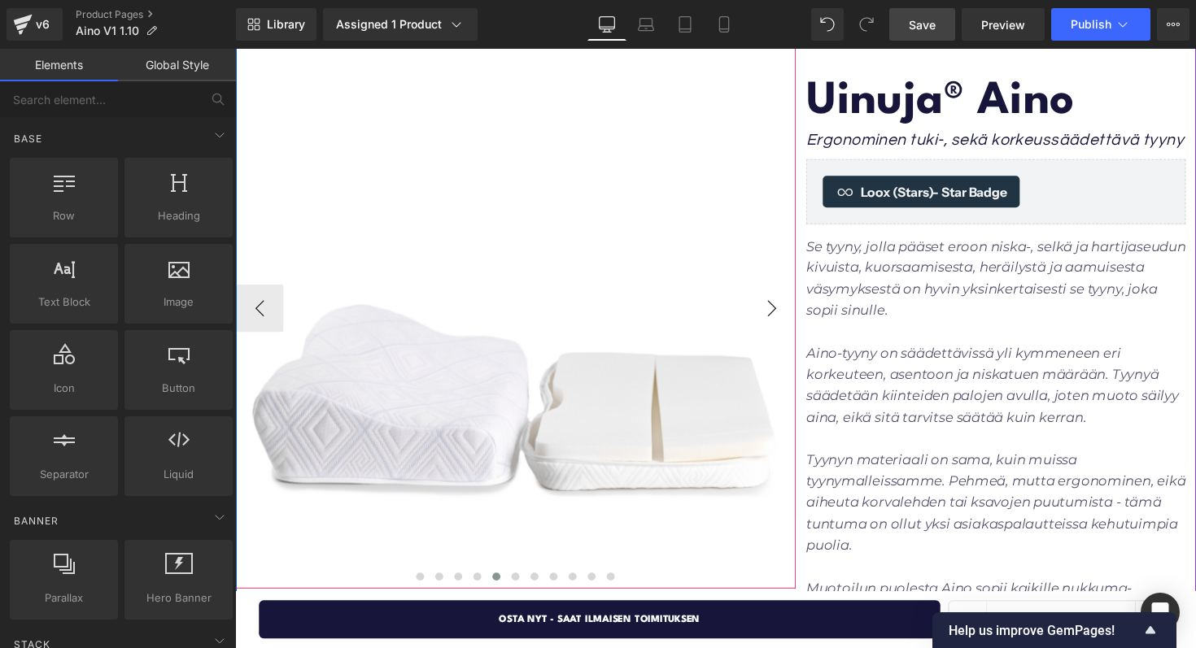
click at [773, 307] on button "›" at bounding box center [785, 314] width 49 height 49
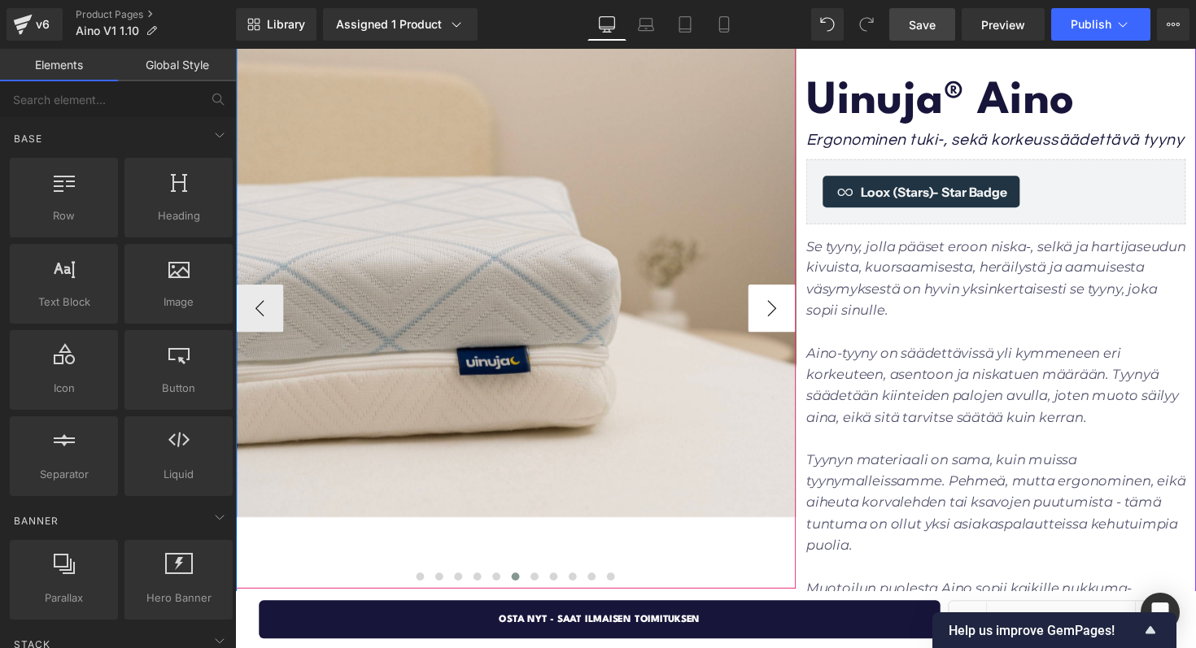
click at [773, 307] on button "›" at bounding box center [785, 314] width 49 height 49
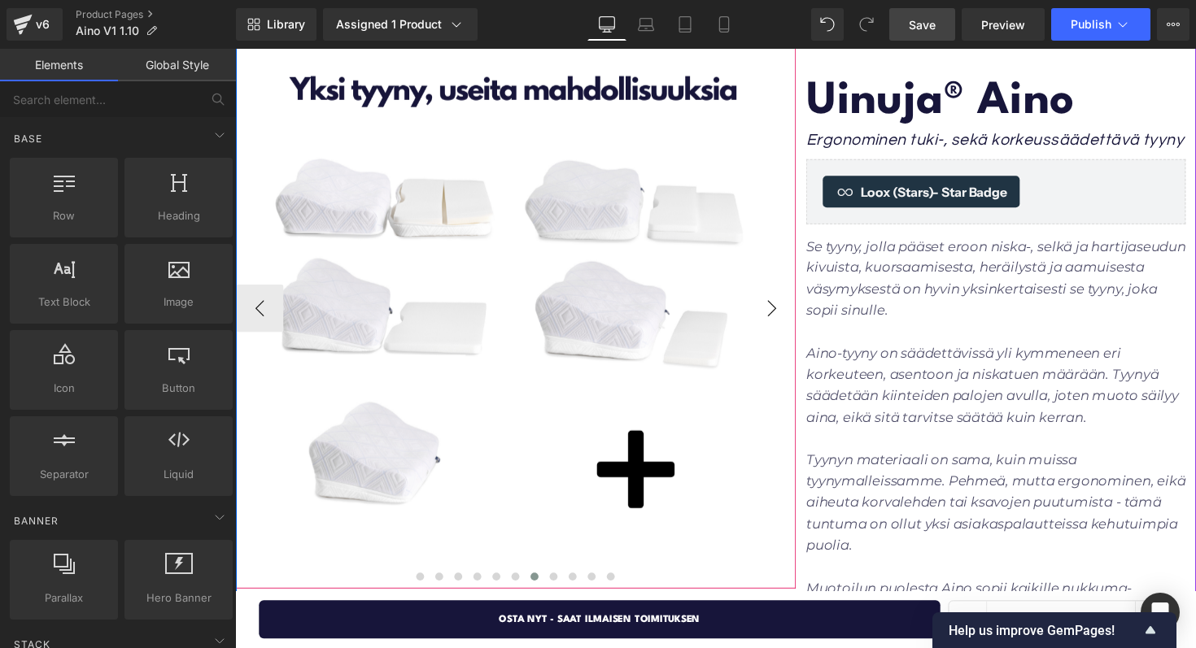
click at [773, 307] on button "›" at bounding box center [785, 314] width 49 height 49
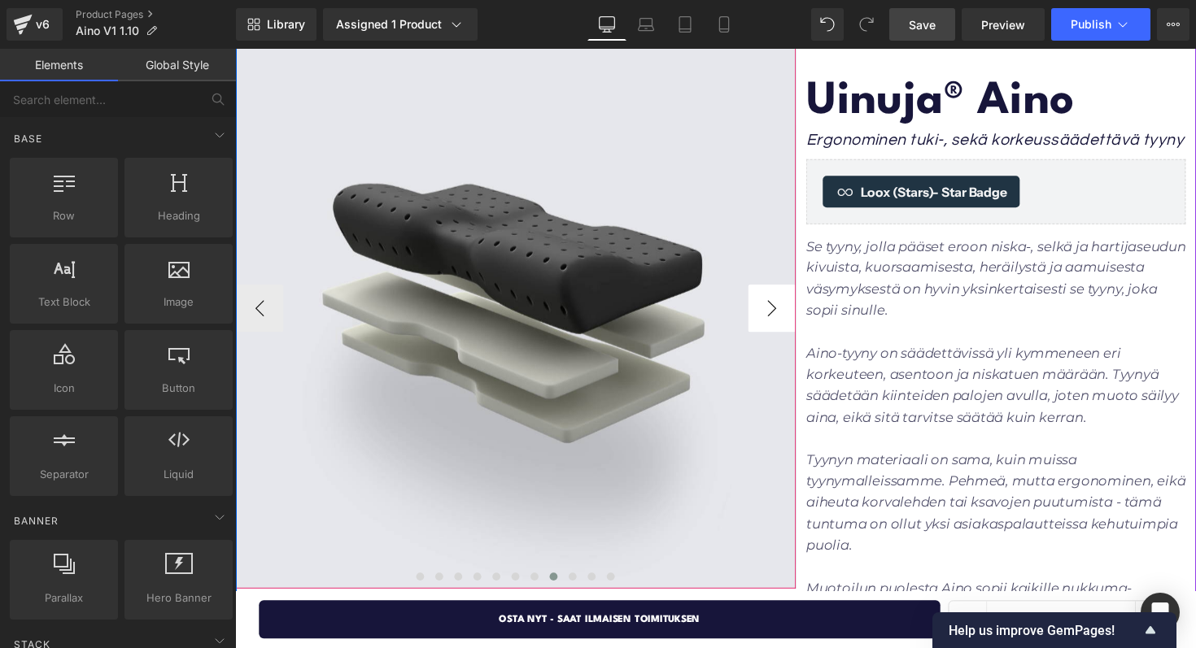
click at [773, 307] on button "›" at bounding box center [785, 314] width 49 height 49
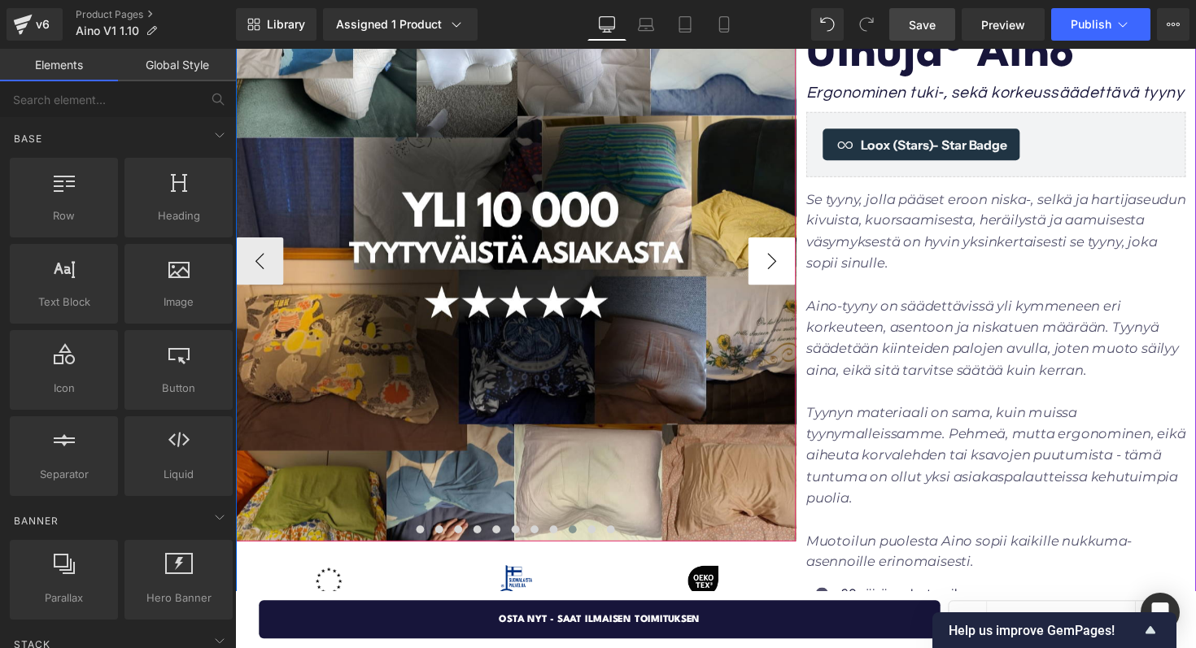
scroll to position [214, 0]
click at [786, 259] on button "›" at bounding box center [785, 267] width 49 height 49
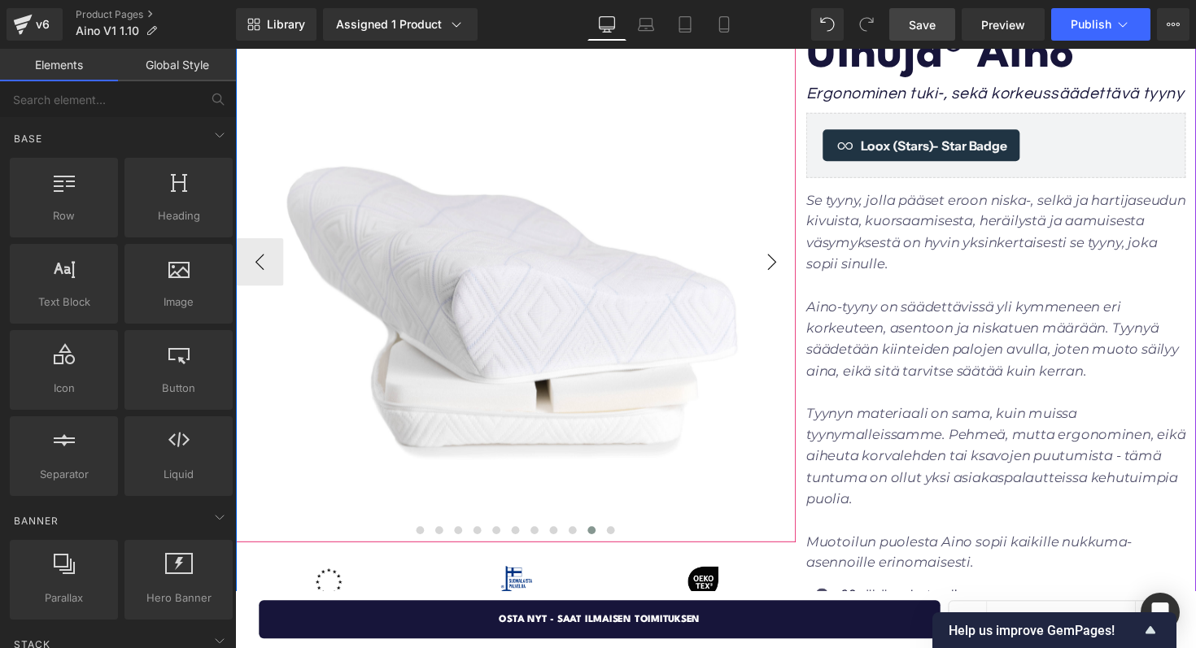
click at [786, 259] on button "›" at bounding box center [785, 267] width 49 height 49
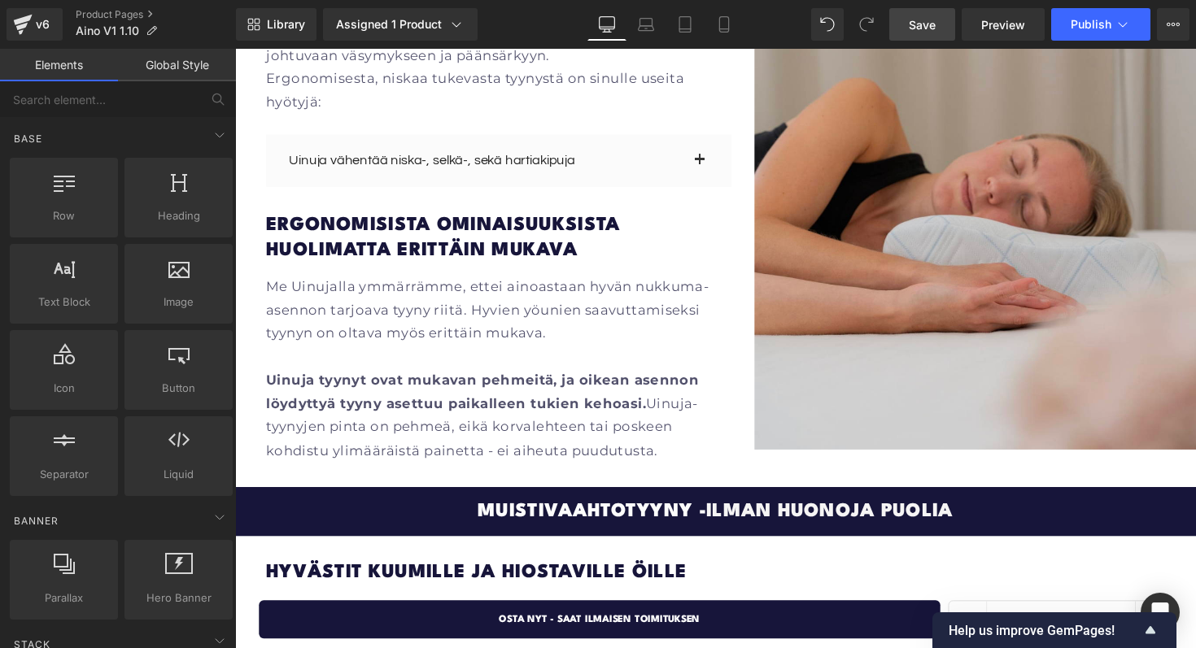
scroll to position [3056, 0]
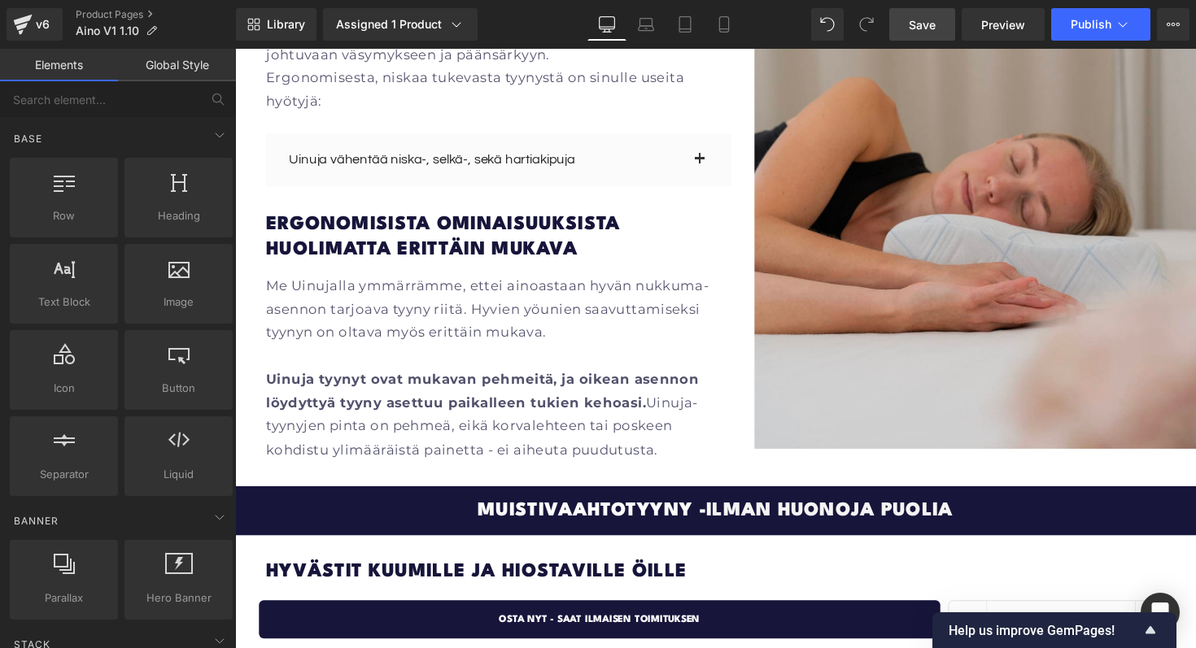
click at [928, 21] on span "Save" at bounding box center [922, 24] width 27 height 17
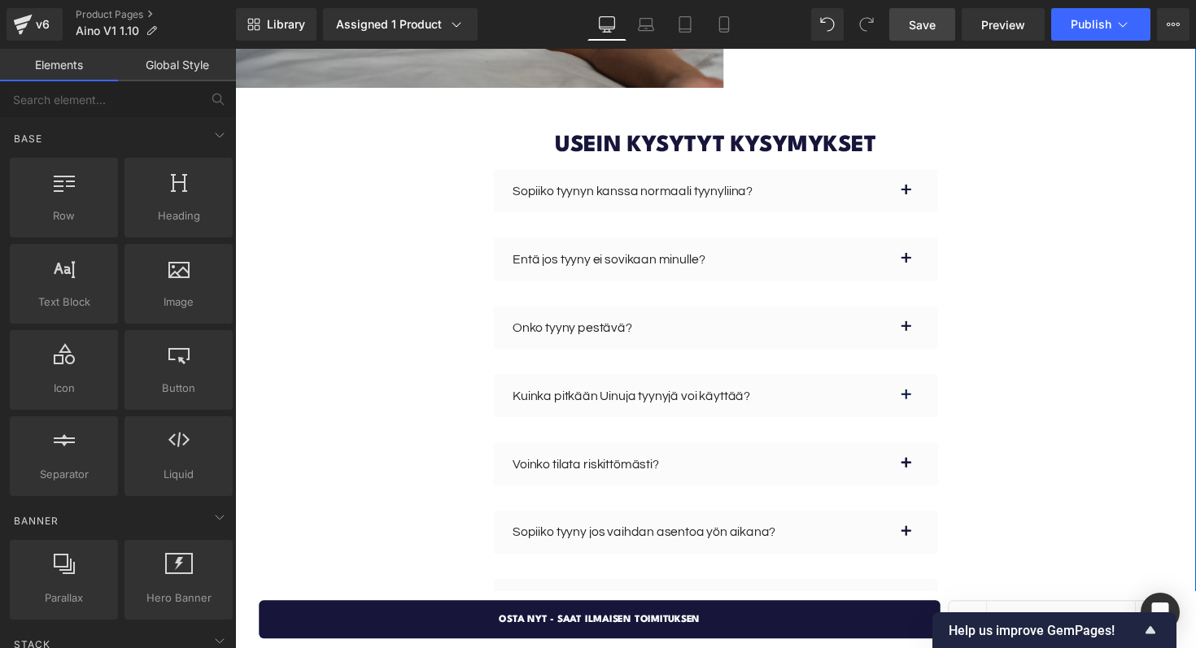
scroll to position [5466, 0]
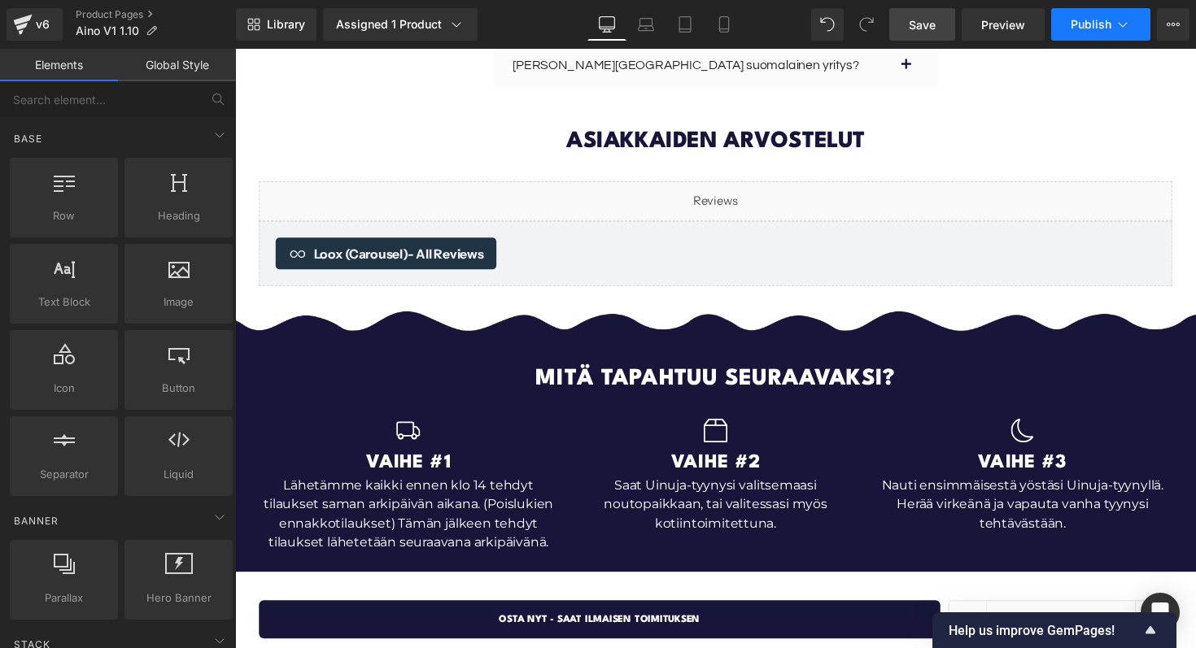
click at [1098, 28] on span "Publish" at bounding box center [1091, 24] width 41 height 13
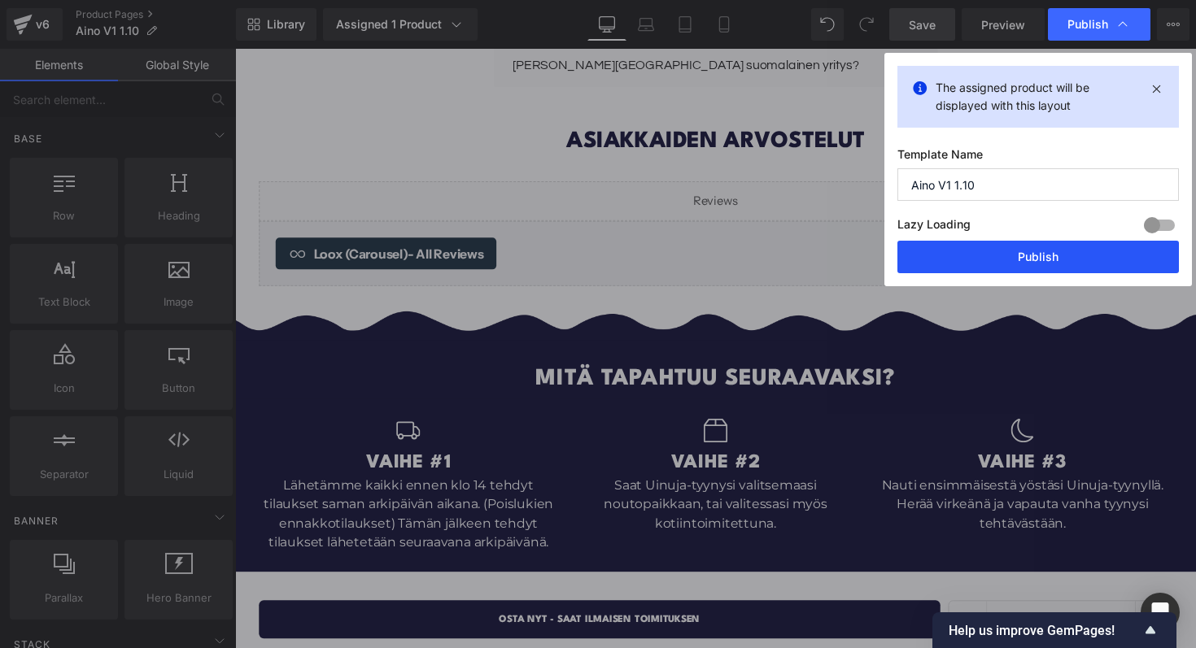
click at [941, 256] on button "Publish" at bounding box center [1038, 257] width 282 height 33
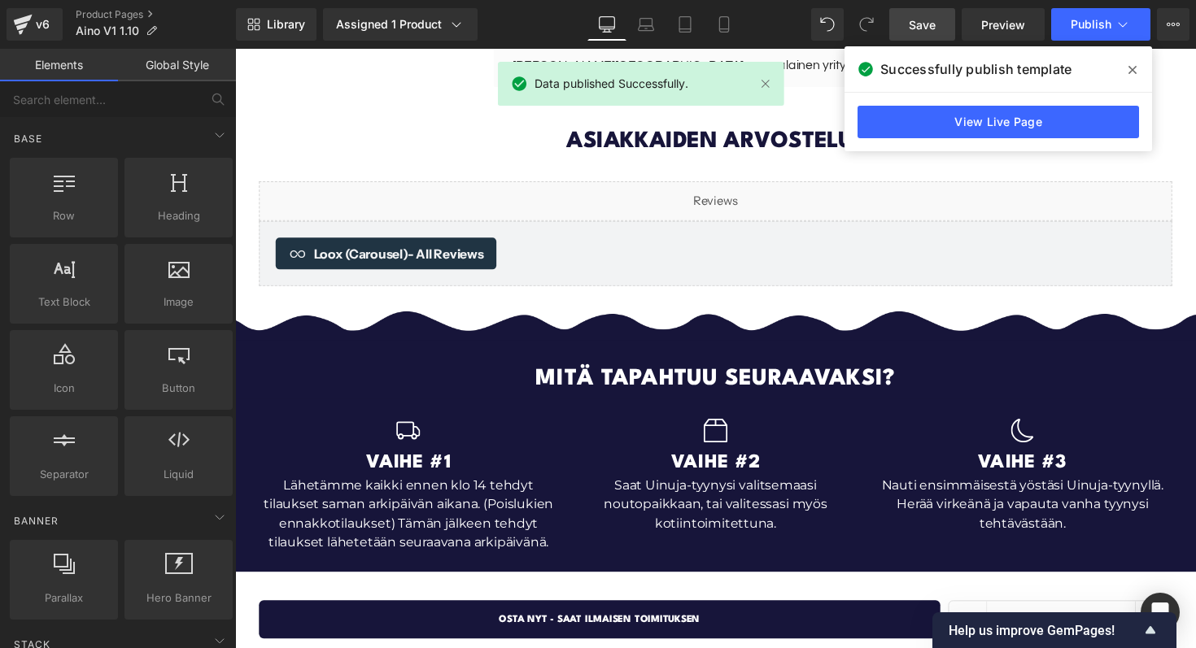
click at [1127, 60] on span at bounding box center [1133, 70] width 26 height 26
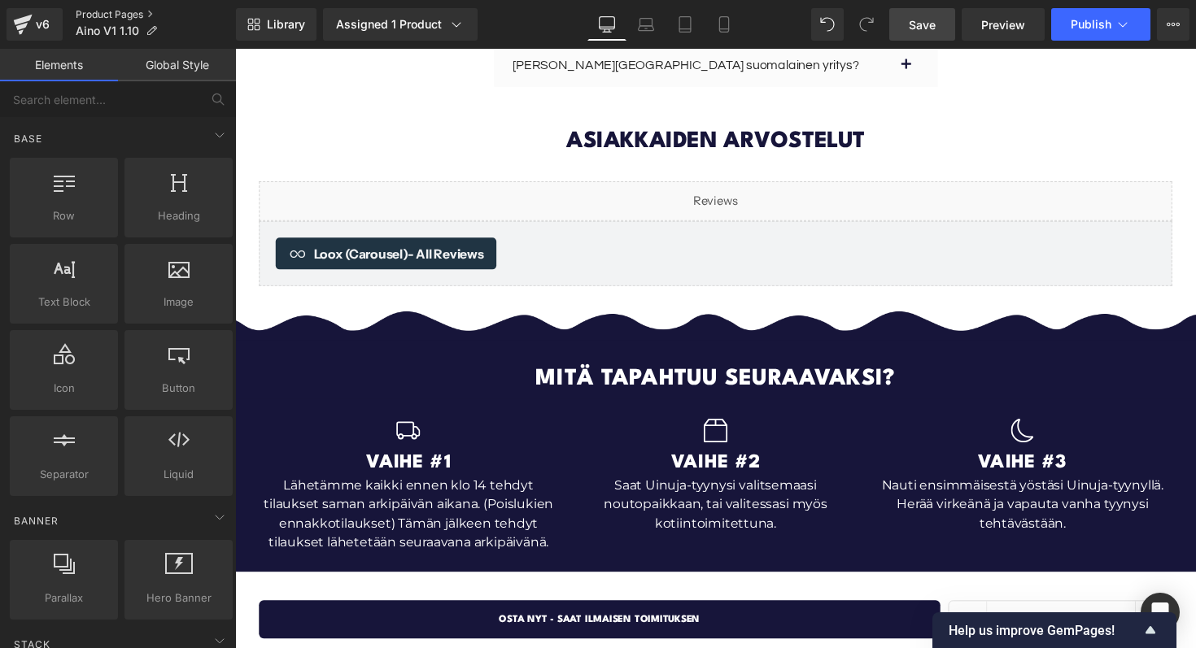
click at [107, 17] on link "Product Pages" at bounding box center [156, 14] width 160 height 13
